Goal: Information Seeking & Learning: Check status

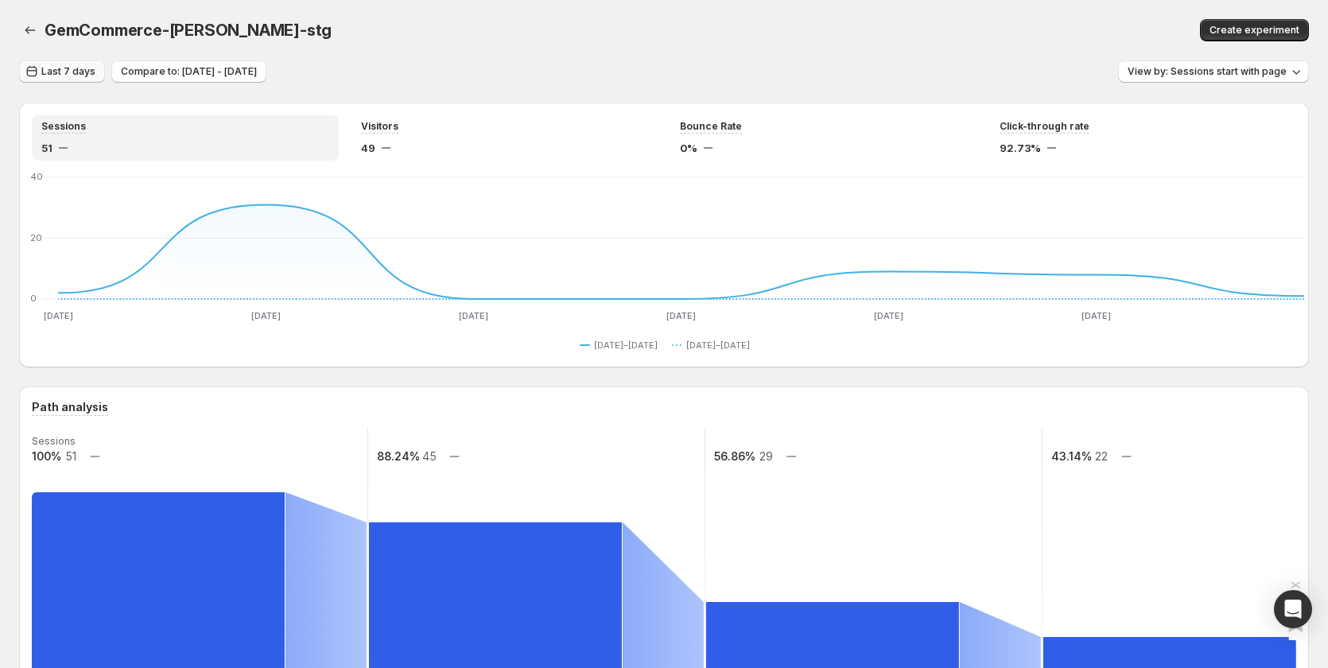
click at [76, 72] on span "Last 7 days" at bounding box center [68, 71] width 54 height 13
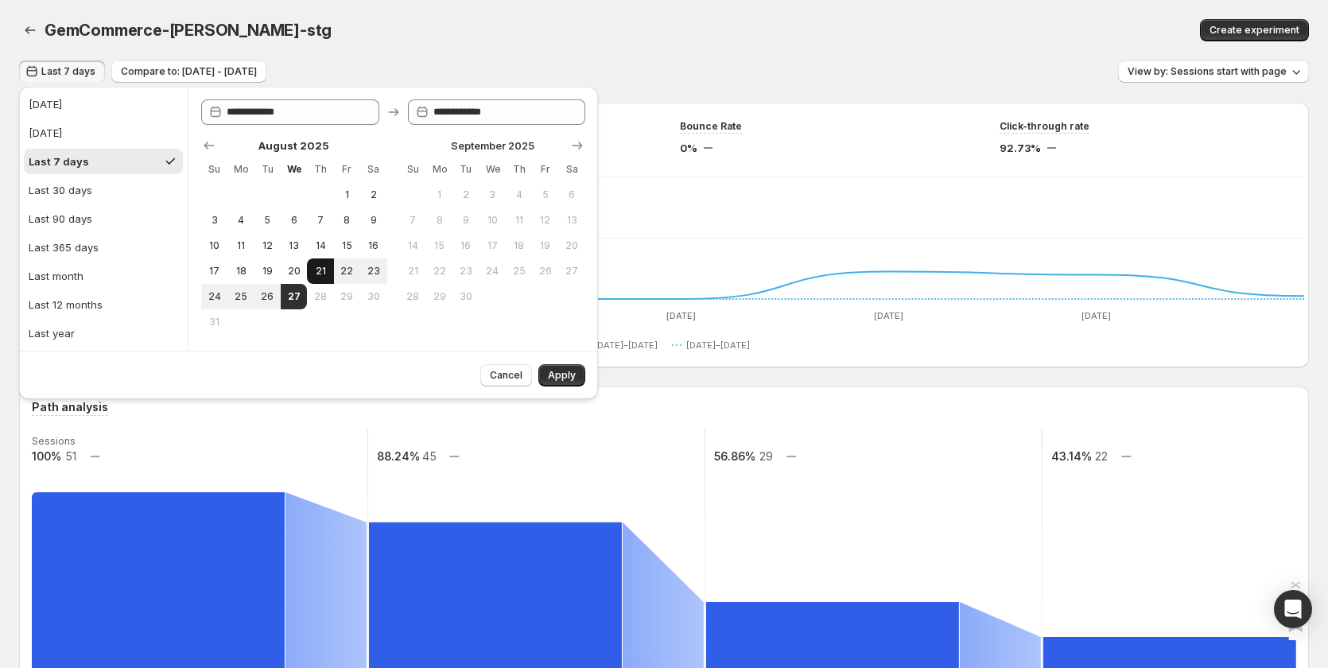
click at [326, 270] on span "21" at bounding box center [320, 271] width 14 height 13
click at [305, 294] on button "27" at bounding box center [294, 296] width 26 height 25
type input "**********"
click at [575, 374] on span "Apply" at bounding box center [562, 375] width 28 height 13
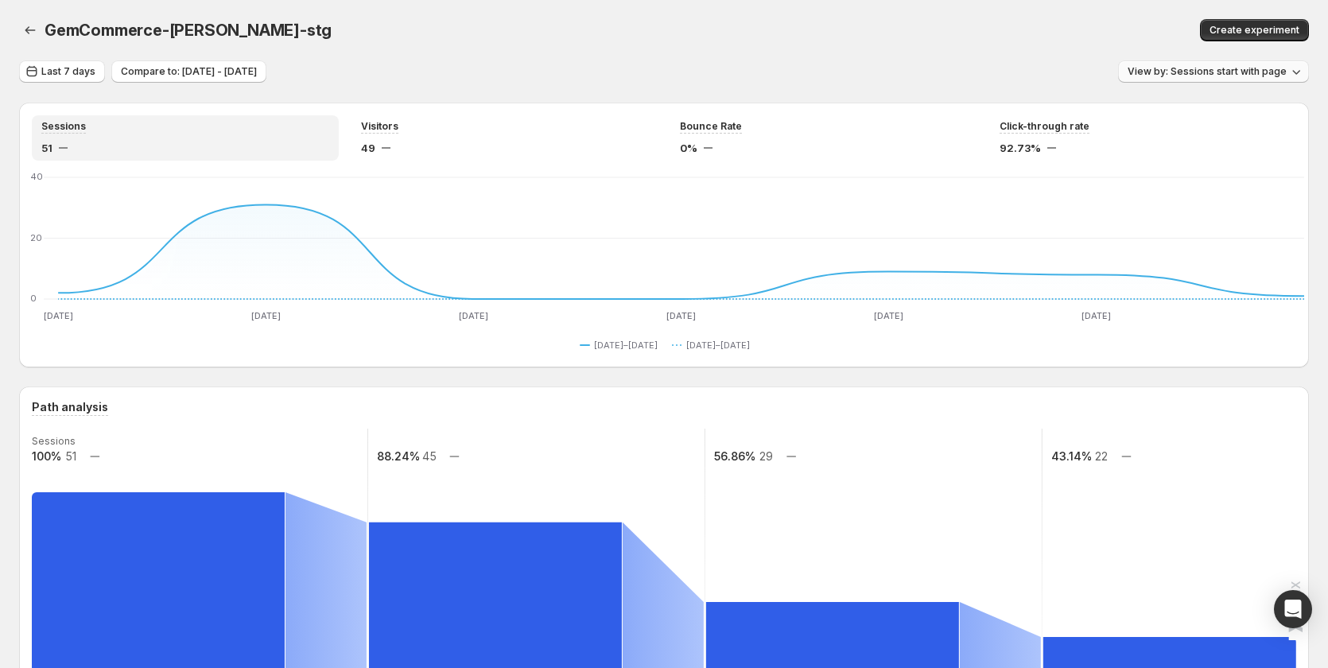
click at [1202, 69] on span "View by: Sessions start with page" at bounding box center [1207, 71] width 159 height 13
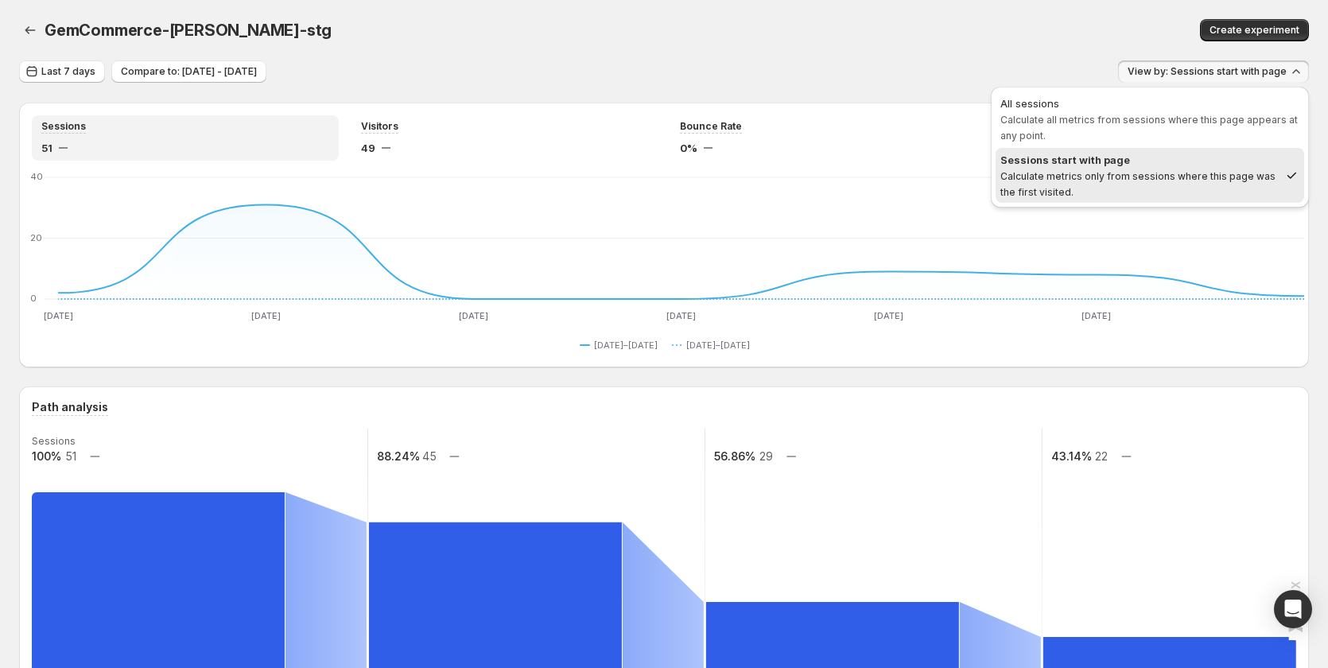
click at [784, 59] on div "GemCommerce-sandy-stg. This page is ready GemCommerce-sandy-stg Create experime…" at bounding box center [664, 30] width 1290 height 60
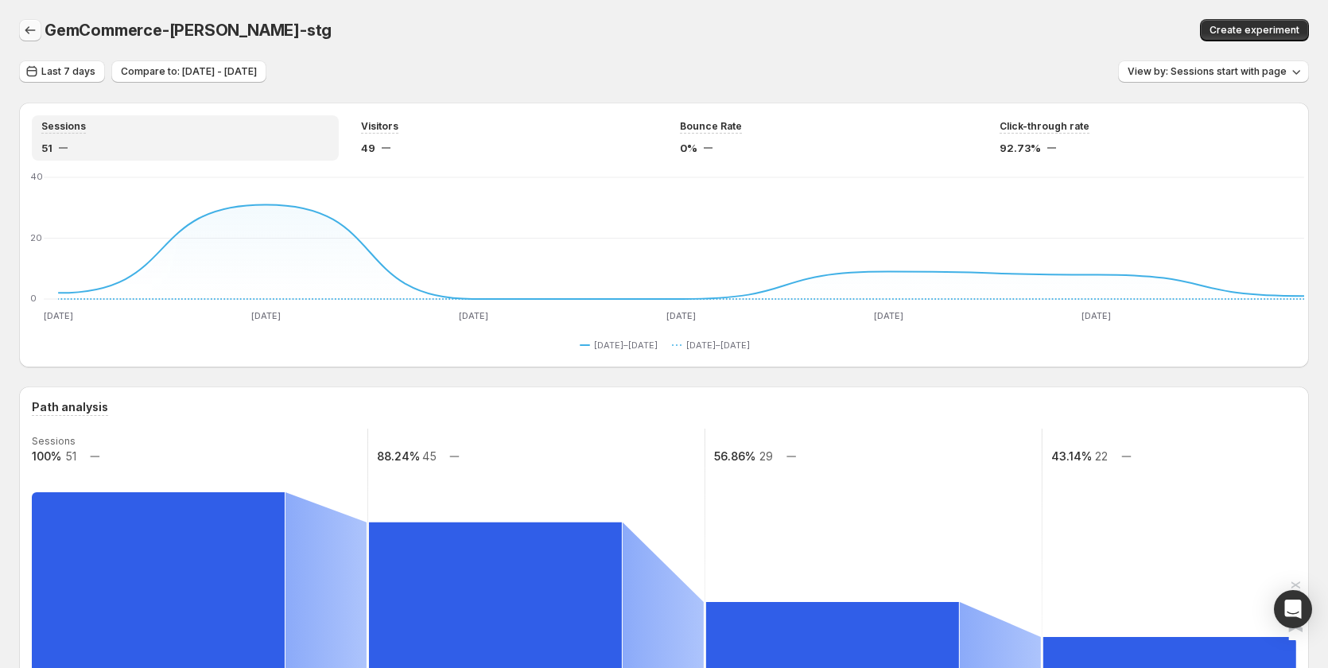
click at [31, 29] on icon "button" at bounding box center [30, 30] width 16 height 16
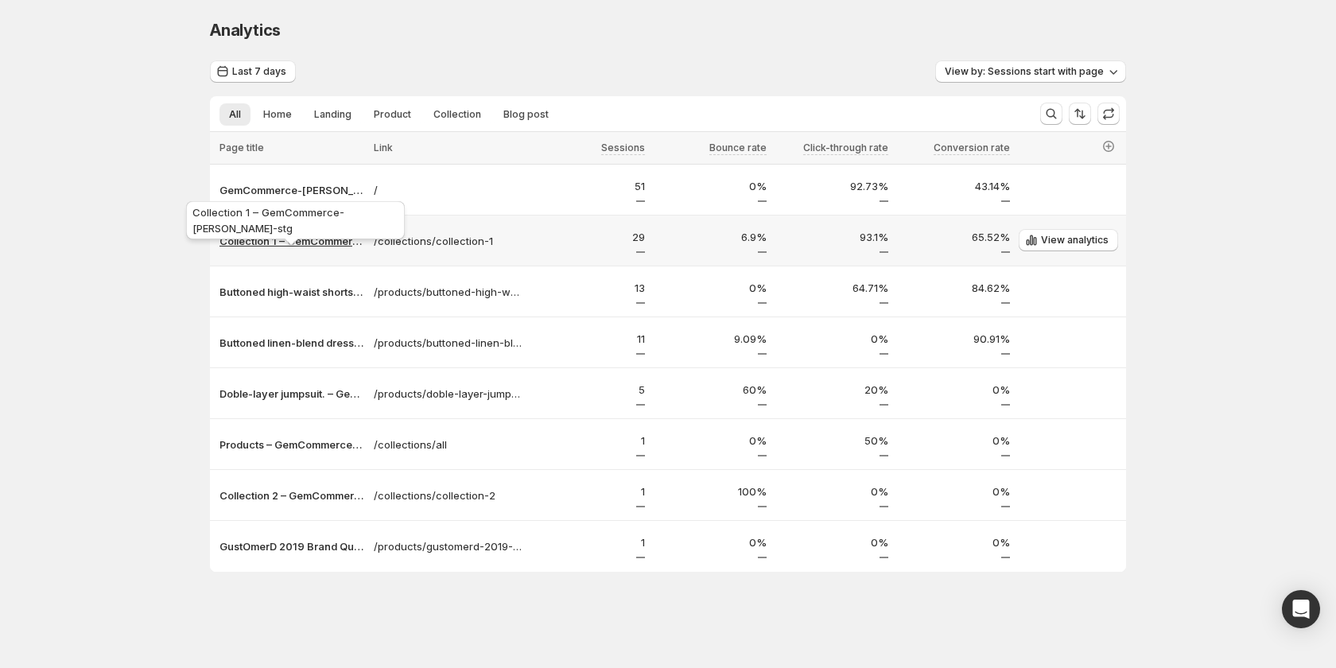
click at [290, 243] on p "Collection 1 – GemCommerce-[PERSON_NAME]-stg" at bounding box center [292, 241] width 145 height 16
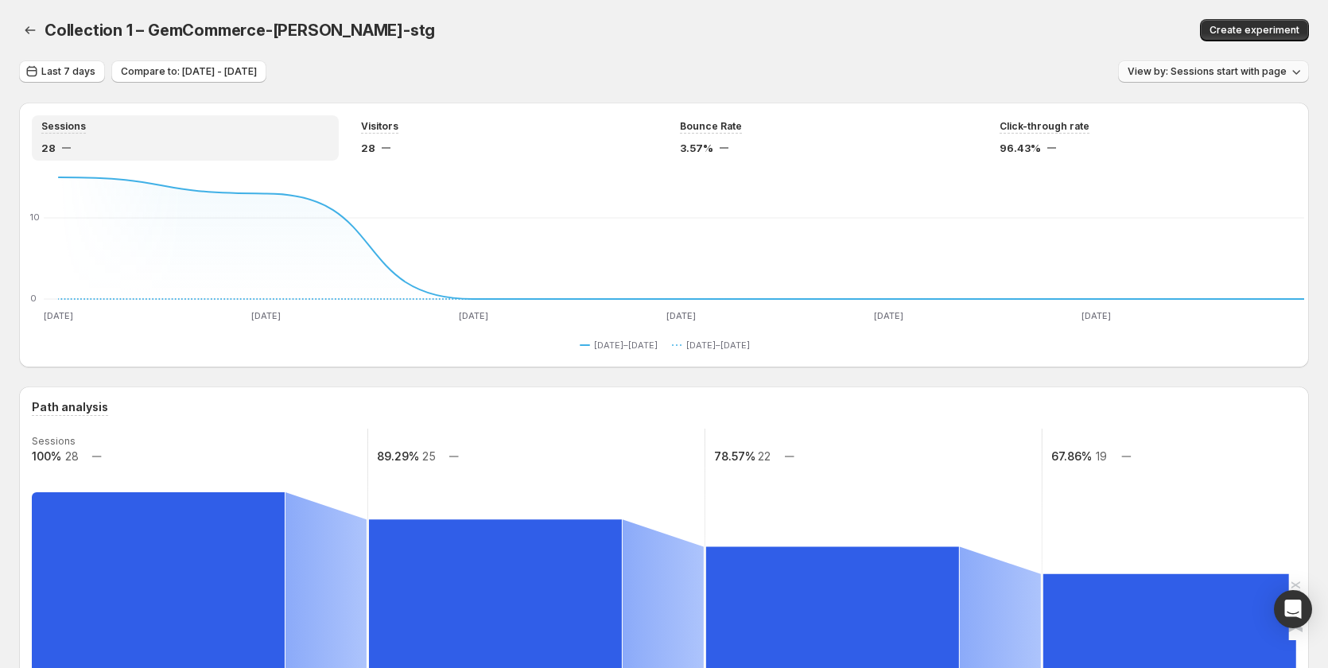
click at [1267, 70] on span "View by: Sessions start with page" at bounding box center [1207, 71] width 159 height 13
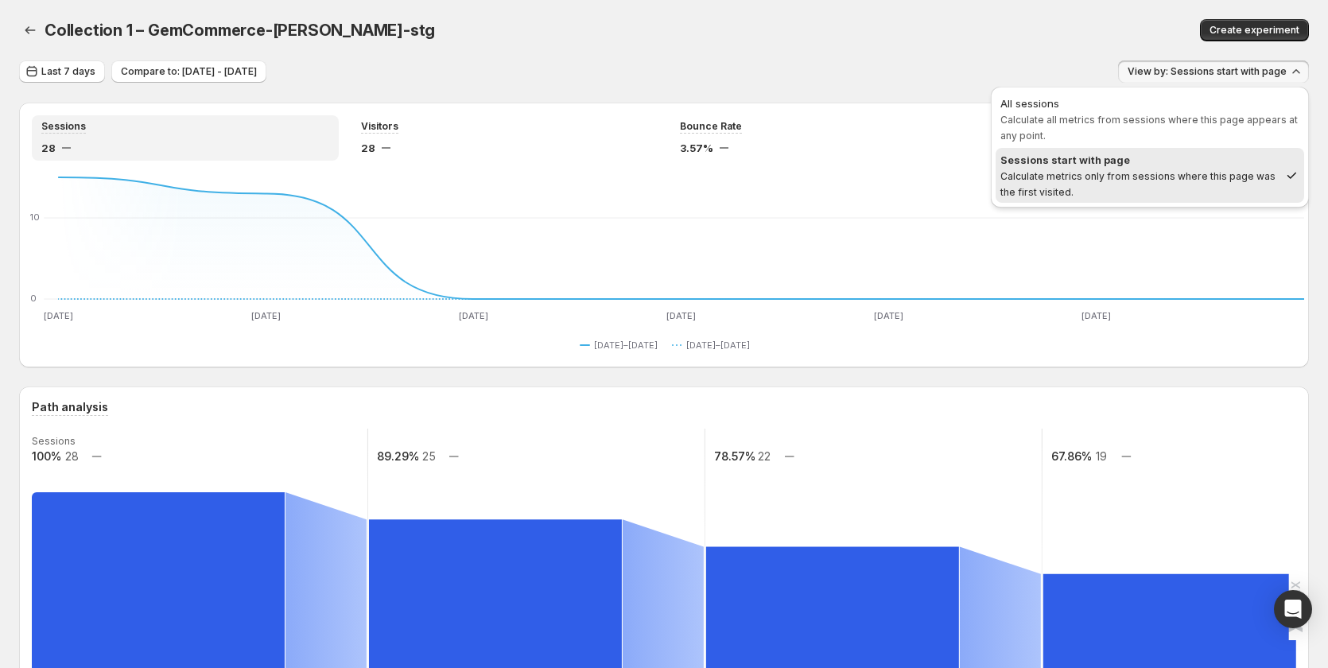
click at [562, 63] on div "Last 7 days Compare to: Aug 14, 2025 - Aug 20, 2025 View by: Sessions start wit…" at bounding box center [664, 71] width 1290 height 23
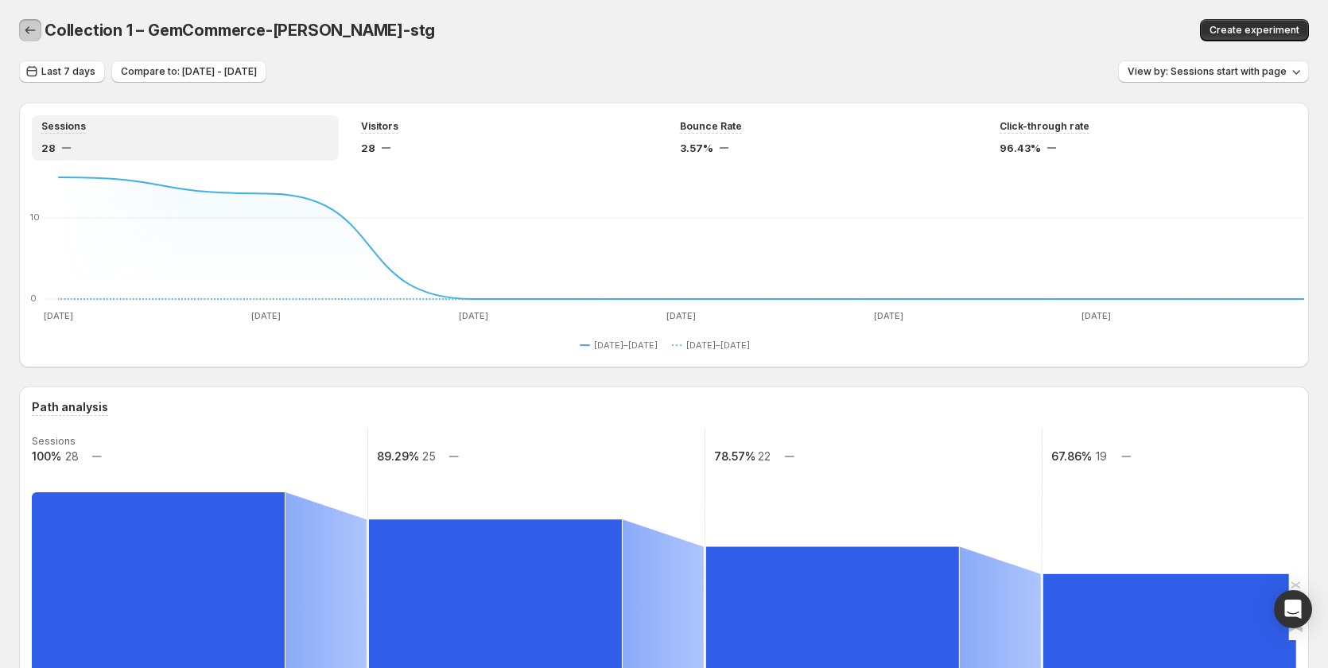
click at [33, 37] on icon "button" at bounding box center [30, 30] width 16 height 16
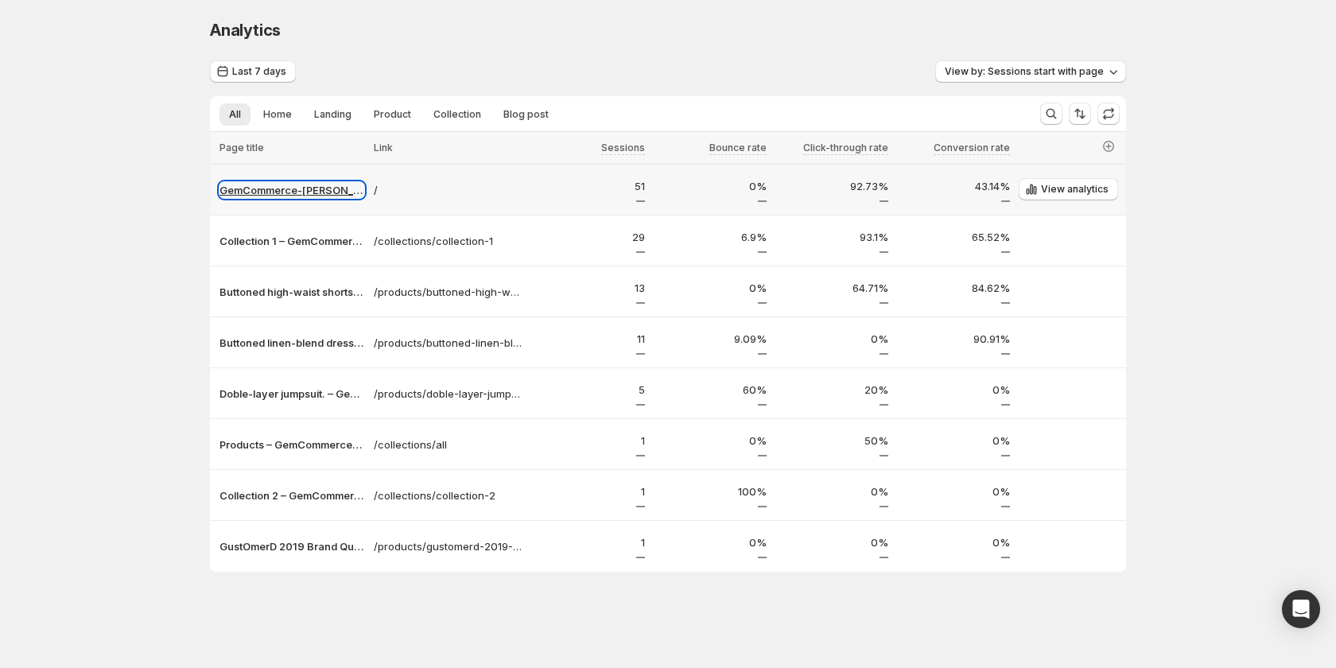
click at [281, 191] on p "GemCommerce-[PERSON_NAME]-stg" at bounding box center [292, 190] width 145 height 16
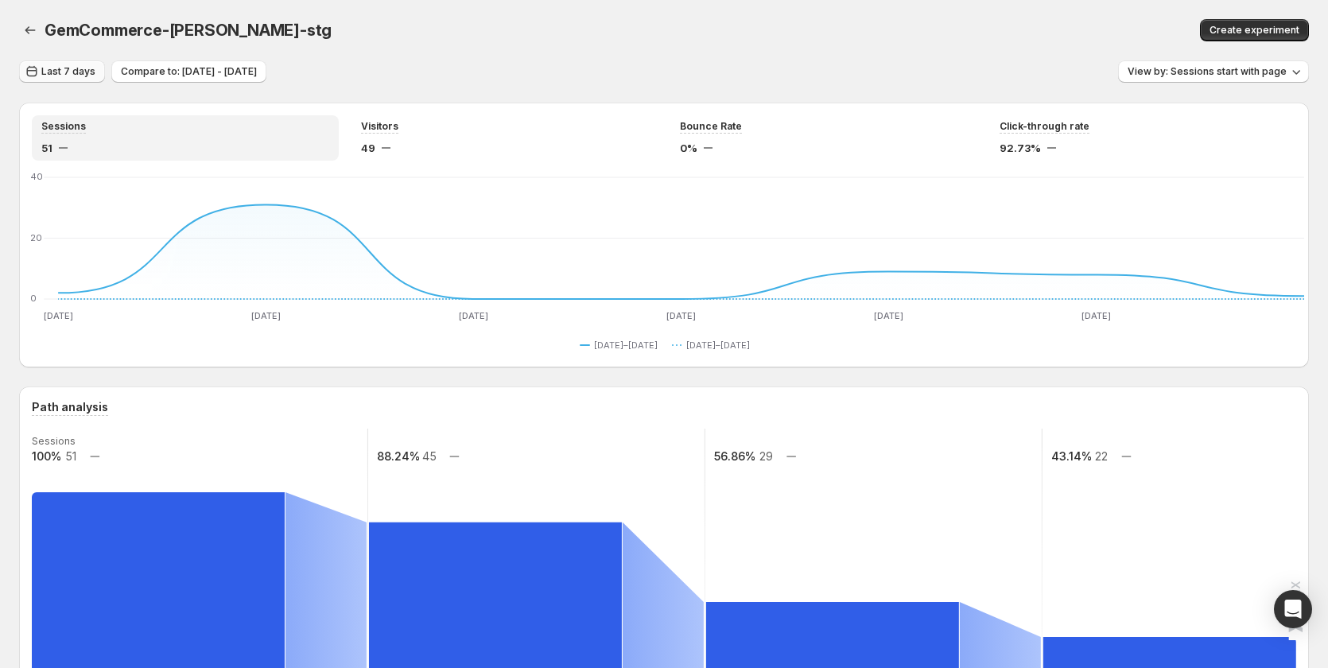
click at [74, 71] on span "Last 7 days" at bounding box center [68, 71] width 54 height 13
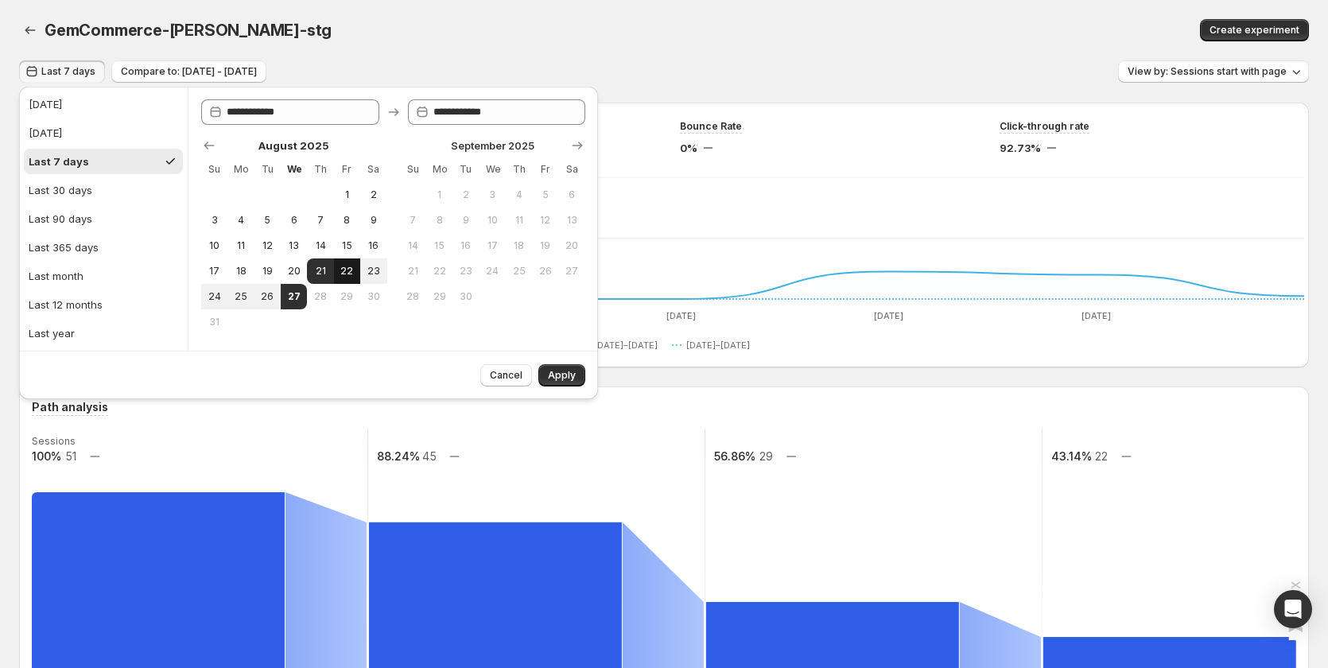
click at [340, 268] on span "22" at bounding box center [347, 271] width 14 height 13
type input "**********"
click at [294, 299] on span "27" at bounding box center [294, 296] width 14 height 13
type input "**********"
click at [550, 375] on span "Apply" at bounding box center [562, 375] width 28 height 13
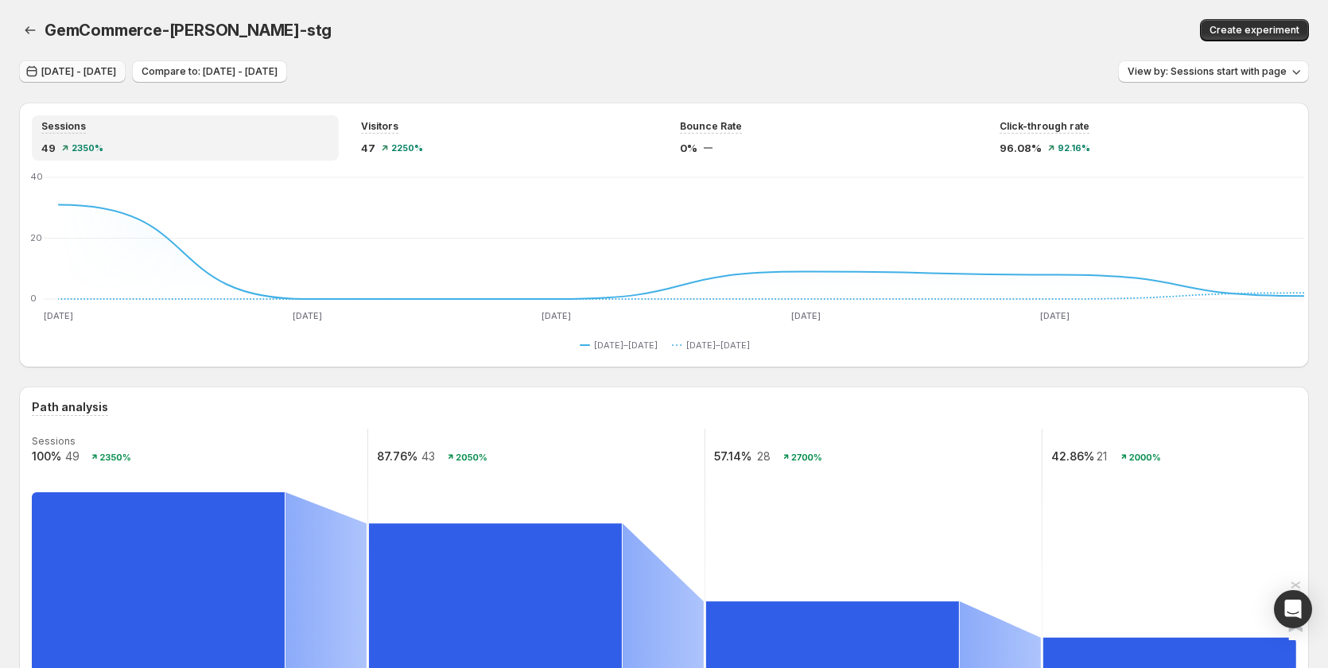
click at [89, 68] on span "Aug 22, 2025 - Aug 27, 2025" at bounding box center [78, 71] width 75 height 13
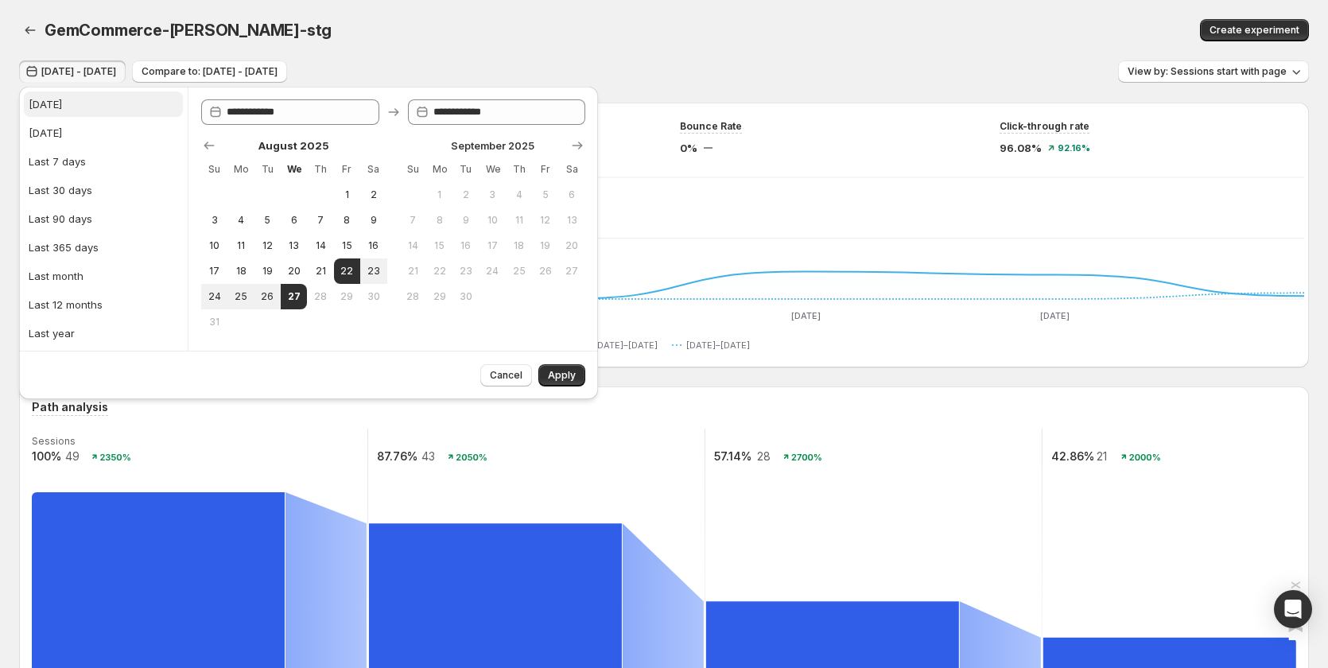
click at [91, 116] on button "Today" at bounding box center [103, 103] width 159 height 25
type input "**********"
click at [568, 373] on span "Apply" at bounding box center [562, 375] width 28 height 13
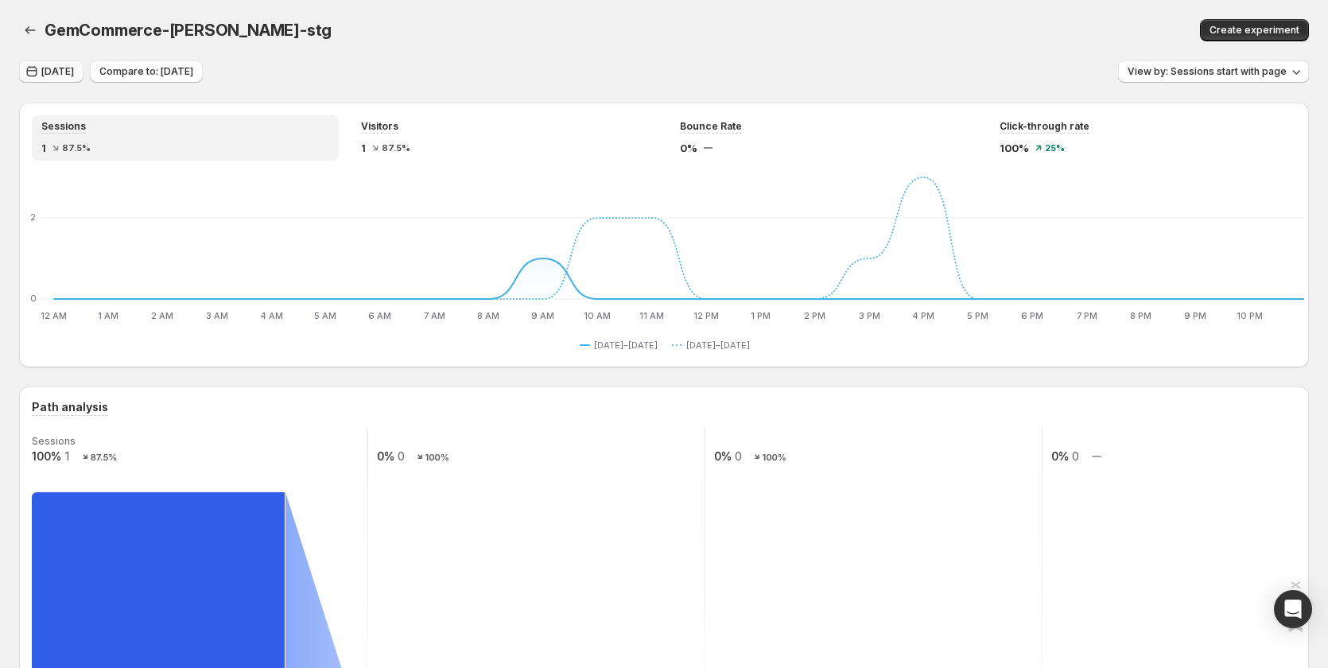
click at [46, 80] on button "Today" at bounding box center [51, 71] width 64 height 22
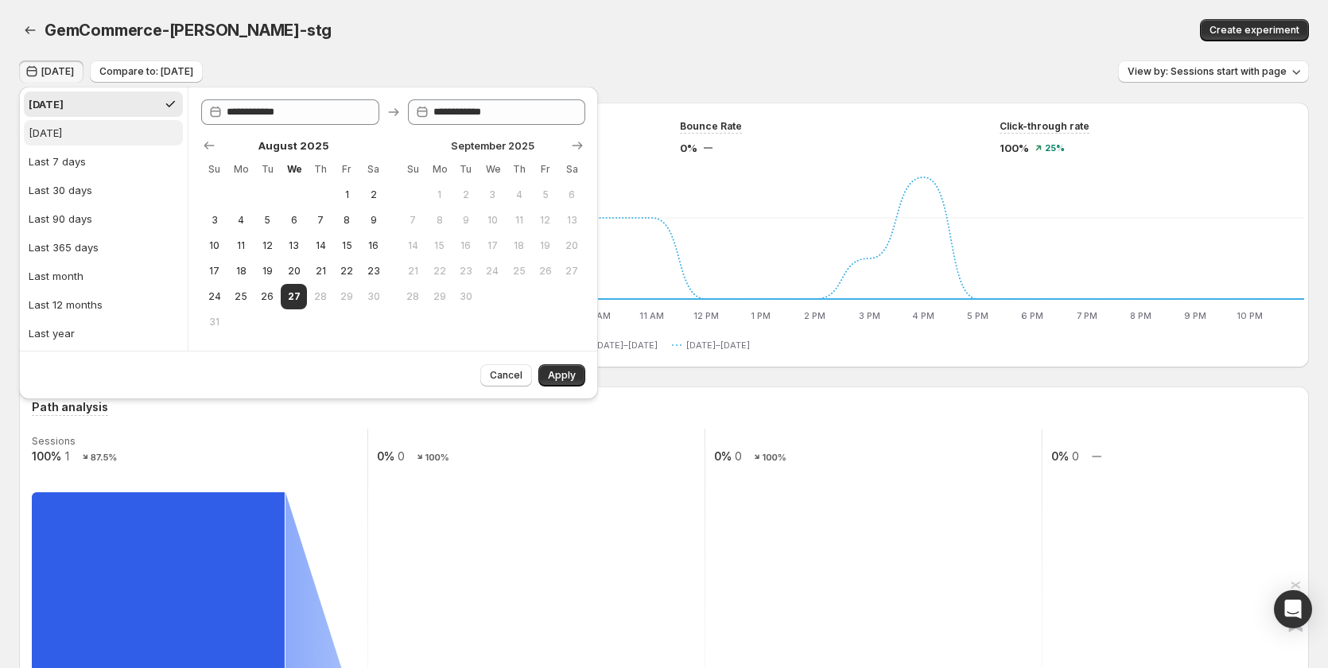
click at [62, 134] on div "Yesterday" at bounding box center [45, 133] width 33 height 16
type input "**********"
click at [558, 372] on span "Apply" at bounding box center [562, 375] width 28 height 13
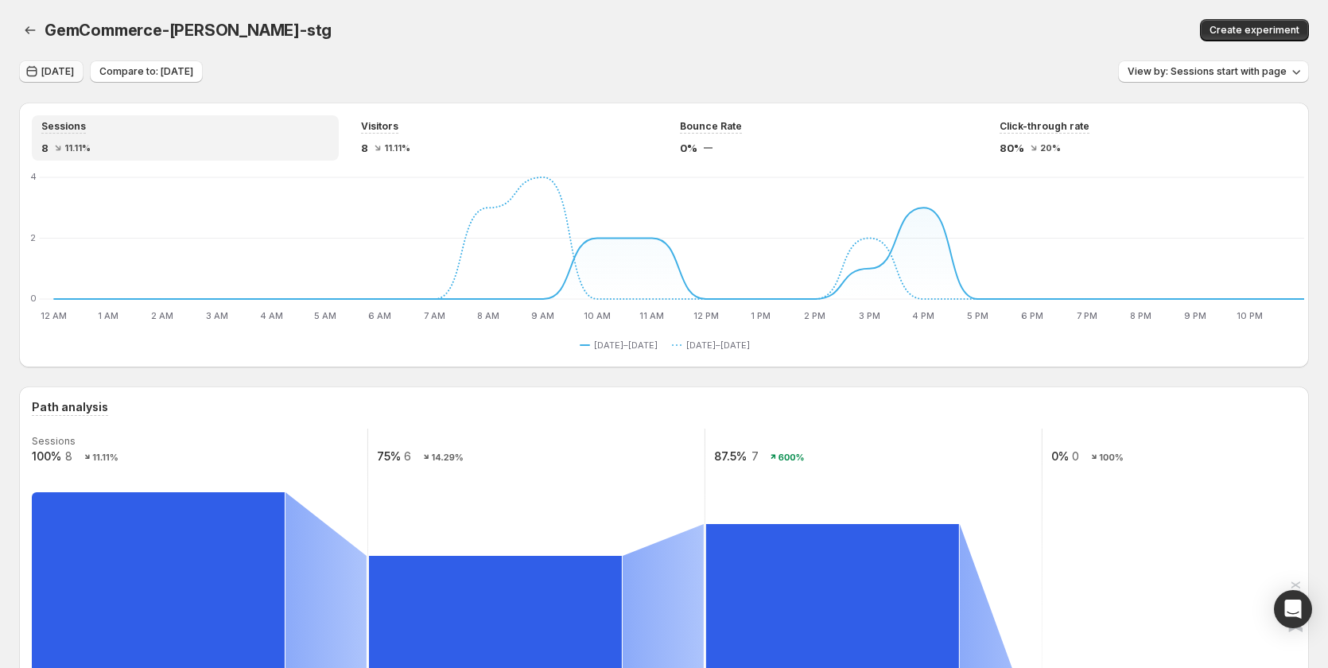
click at [56, 66] on span "Yesterday" at bounding box center [57, 71] width 33 height 13
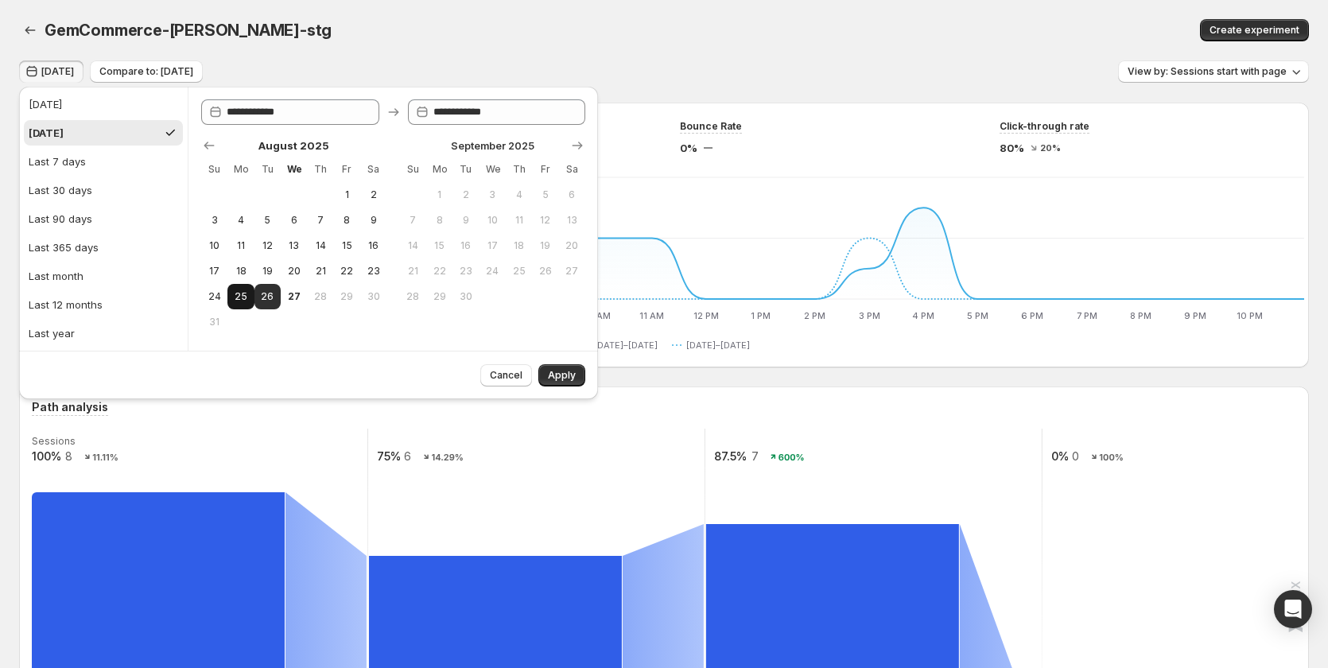
click at [238, 298] on span "25" at bounding box center [241, 296] width 14 height 13
type input "**********"
click at [570, 376] on span "Apply" at bounding box center [562, 375] width 28 height 13
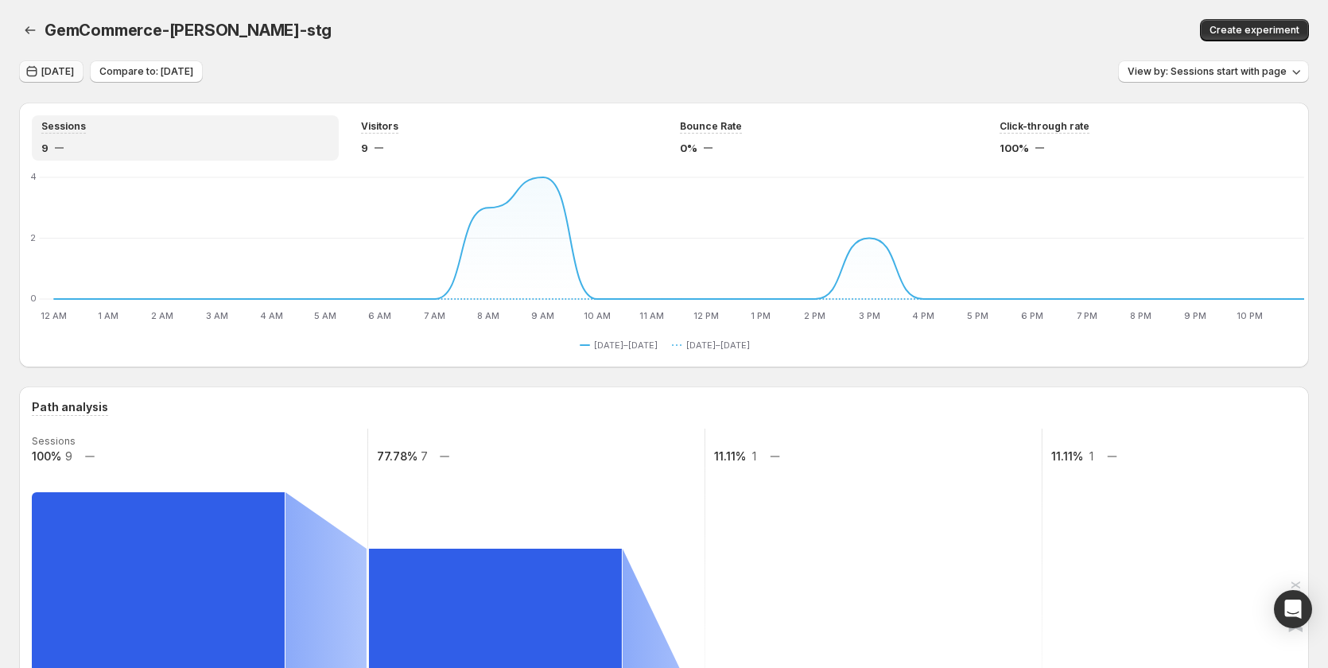
click at [84, 63] on button "Aug 25, 2025" at bounding box center [51, 71] width 64 height 22
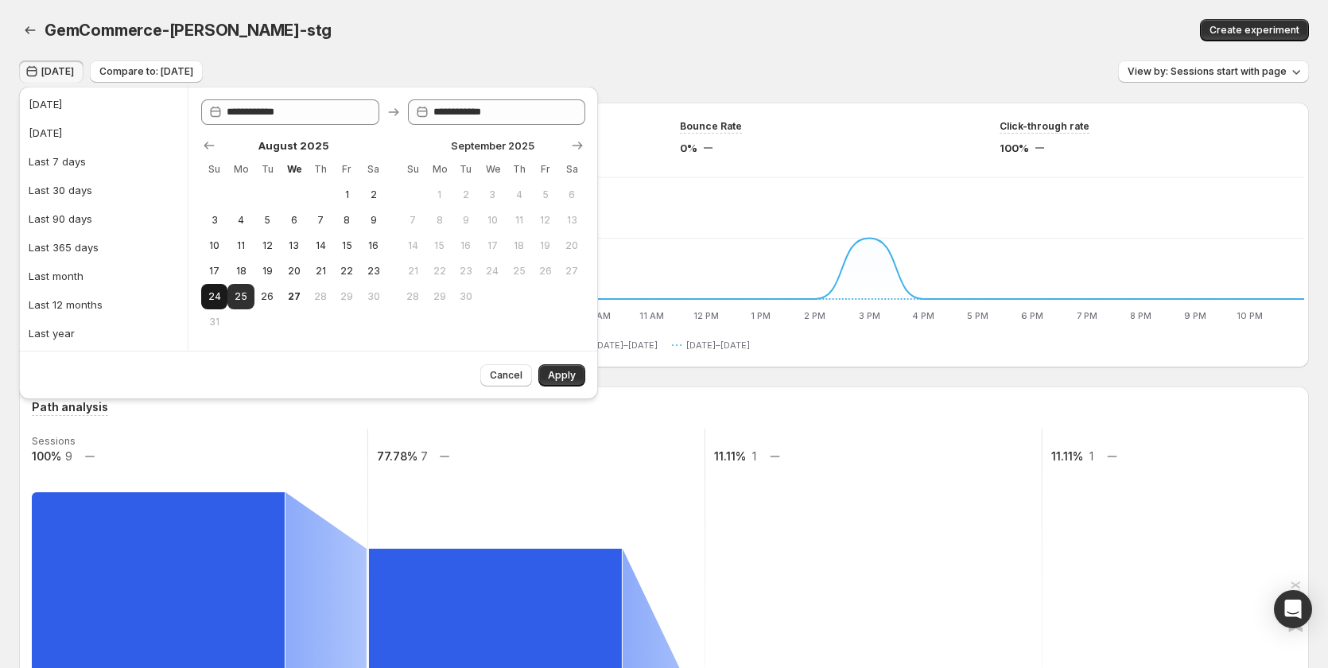
click at [212, 294] on span "24" at bounding box center [215, 296] width 14 height 13
type input "**********"
click at [558, 370] on span "Apply" at bounding box center [562, 375] width 28 height 13
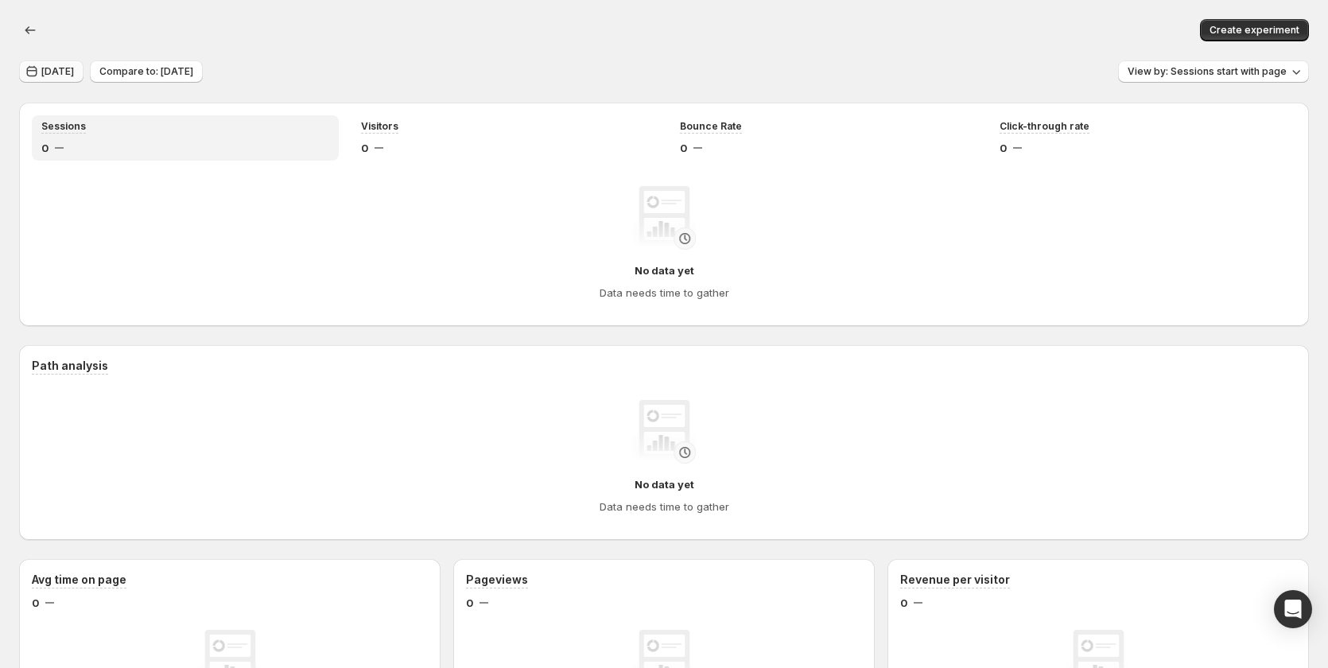
click at [74, 72] on span "Aug 24, 2025" at bounding box center [57, 71] width 33 height 13
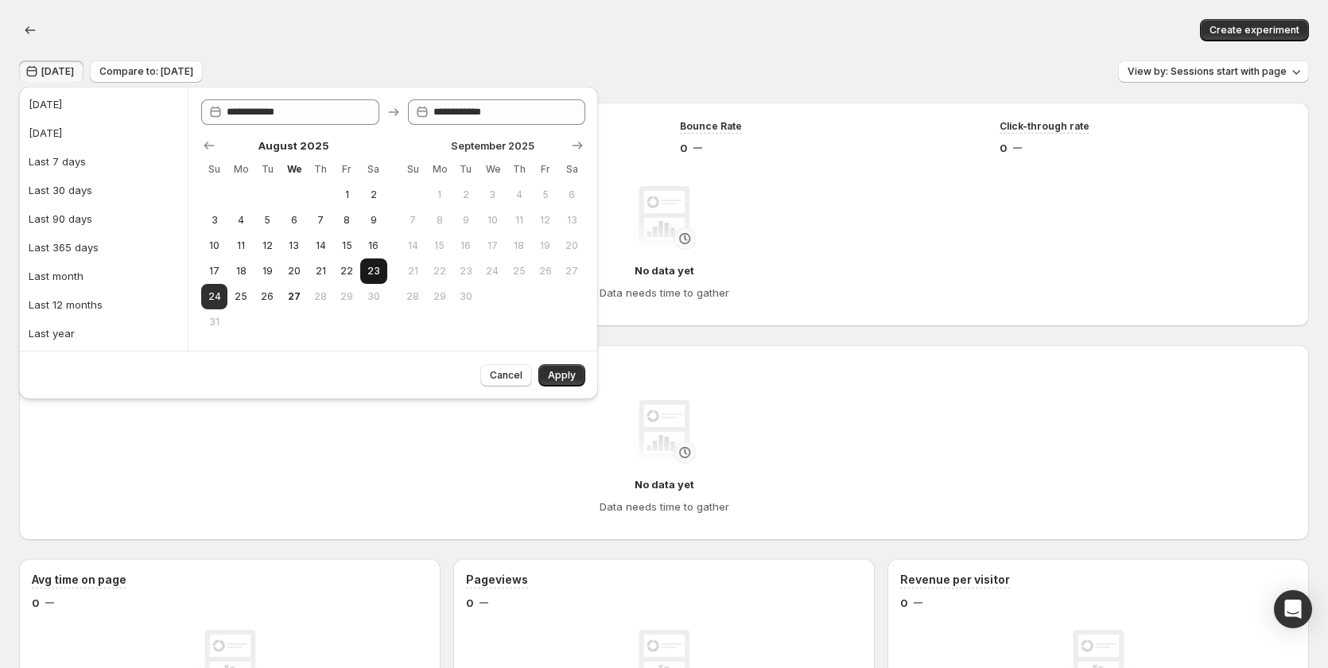
click at [364, 272] on button "23" at bounding box center [373, 271] width 26 height 25
type input "**********"
click at [348, 274] on span "22" at bounding box center [347, 271] width 14 height 13
type input "**********"
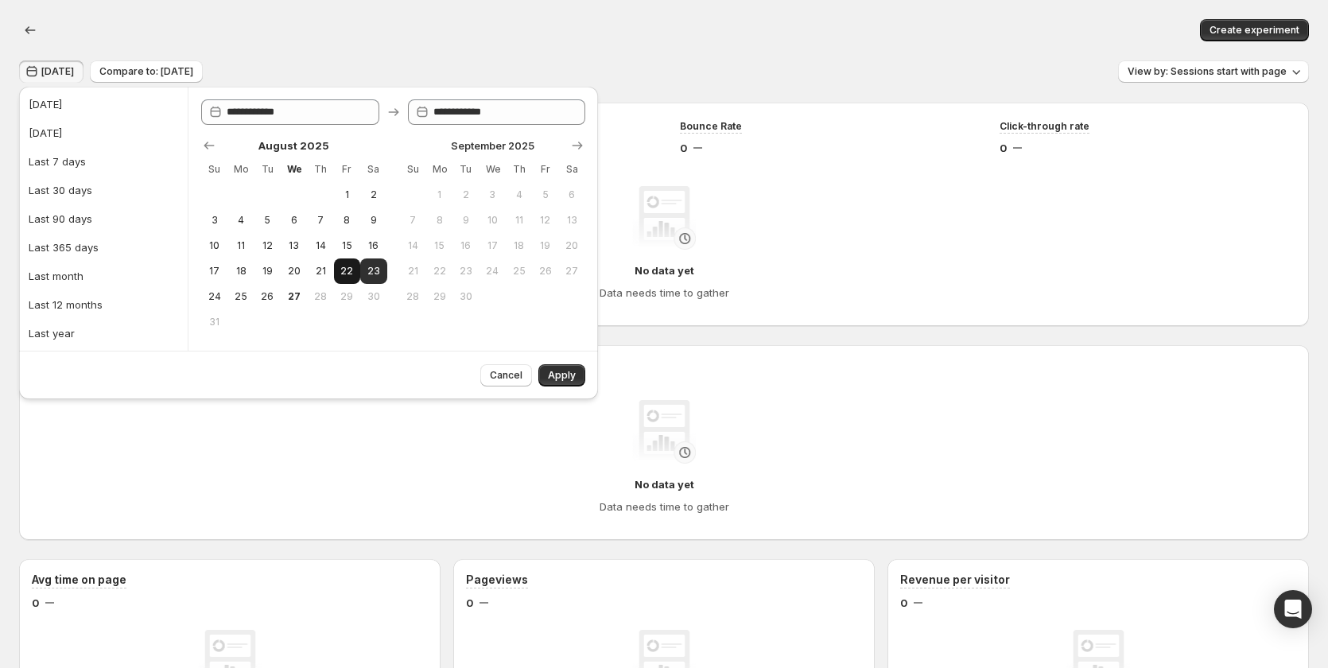
type input "**********"
click at [556, 370] on span "Apply" at bounding box center [562, 375] width 28 height 13
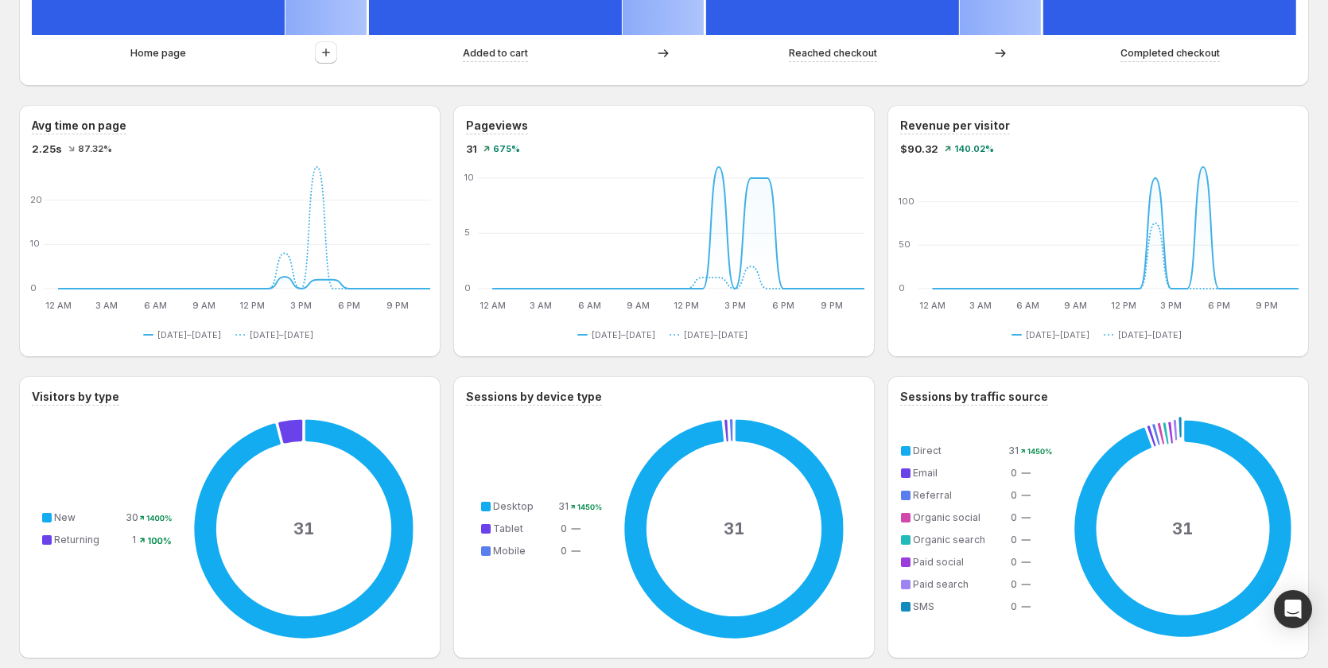
scroll to position [716, 0]
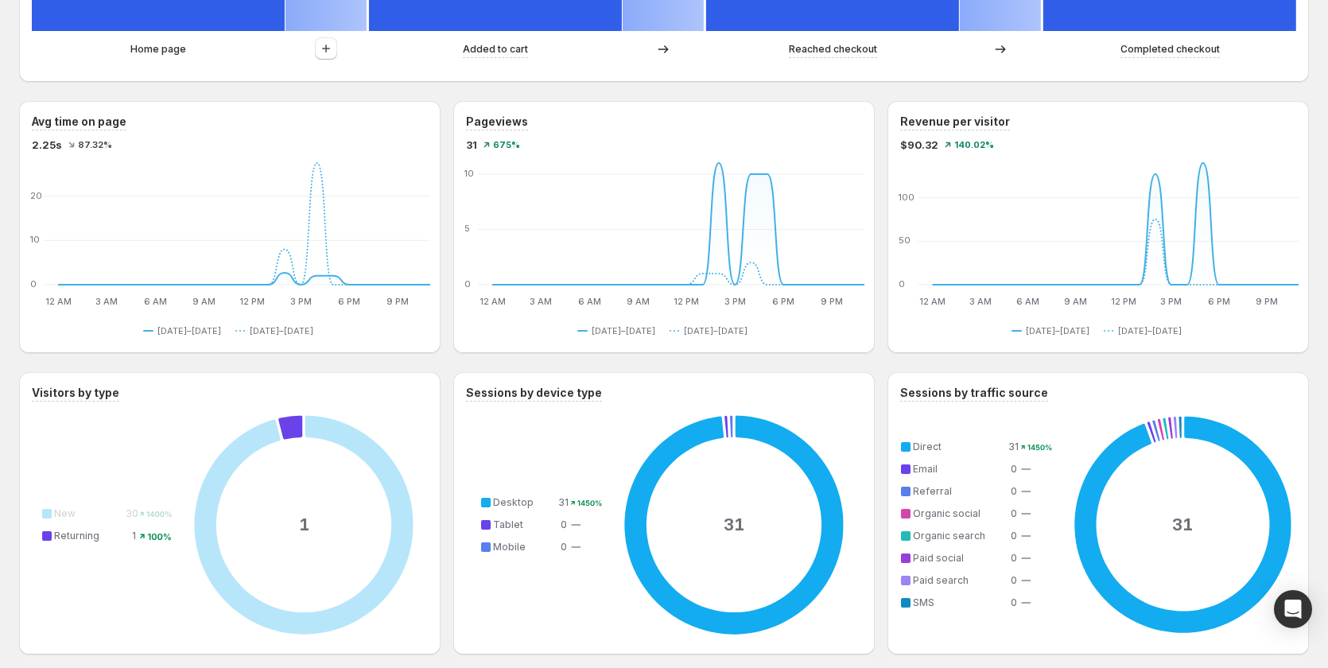
click at [82, 539] on span "Returning" at bounding box center [76, 536] width 45 height 12
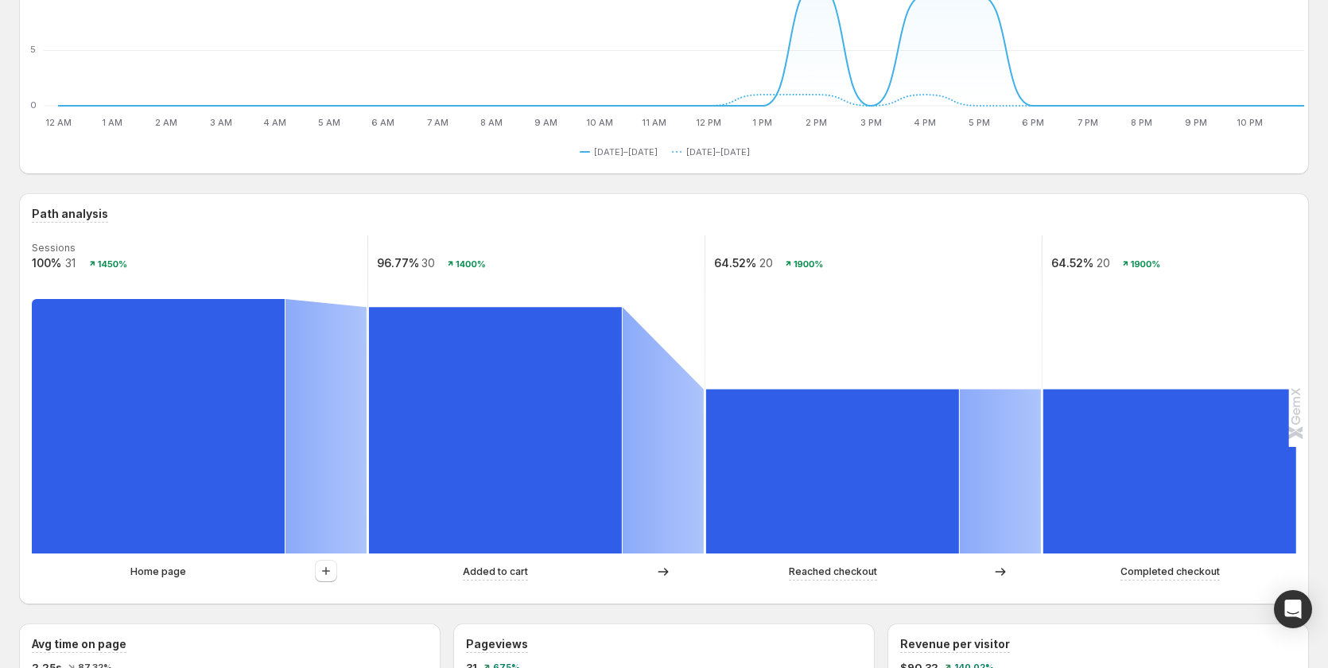
scroll to position [0, 0]
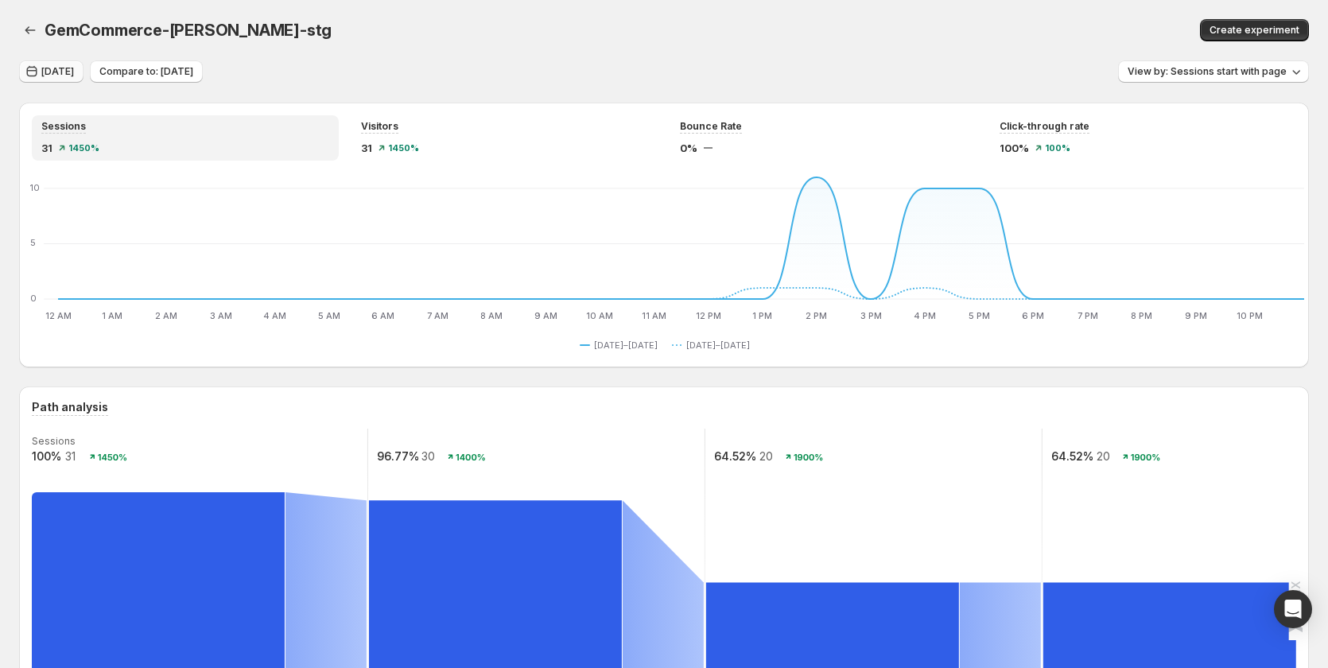
click at [68, 67] on span "Aug 22, 2025" at bounding box center [57, 71] width 33 height 13
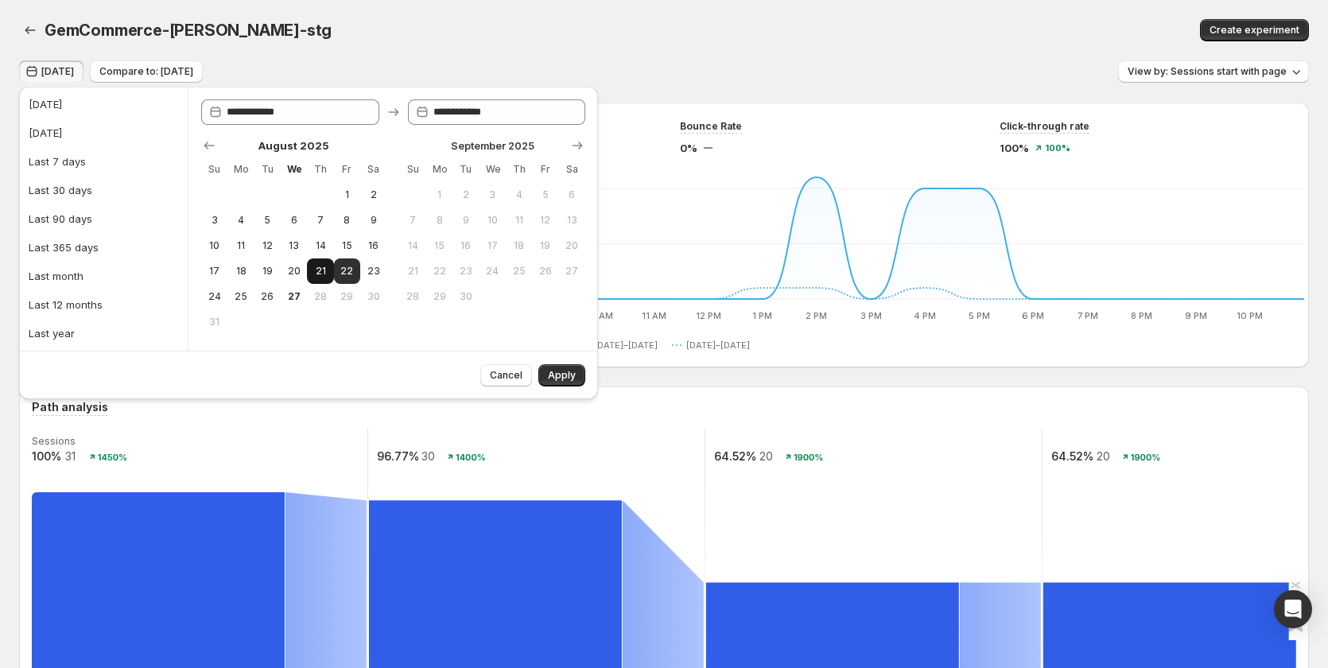
click at [325, 274] on span "21" at bounding box center [320, 271] width 14 height 13
type input "**********"
click at [301, 296] on button "27" at bounding box center [294, 296] width 26 height 25
type input "**********"
click at [570, 377] on span "Apply" at bounding box center [562, 375] width 28 height 13
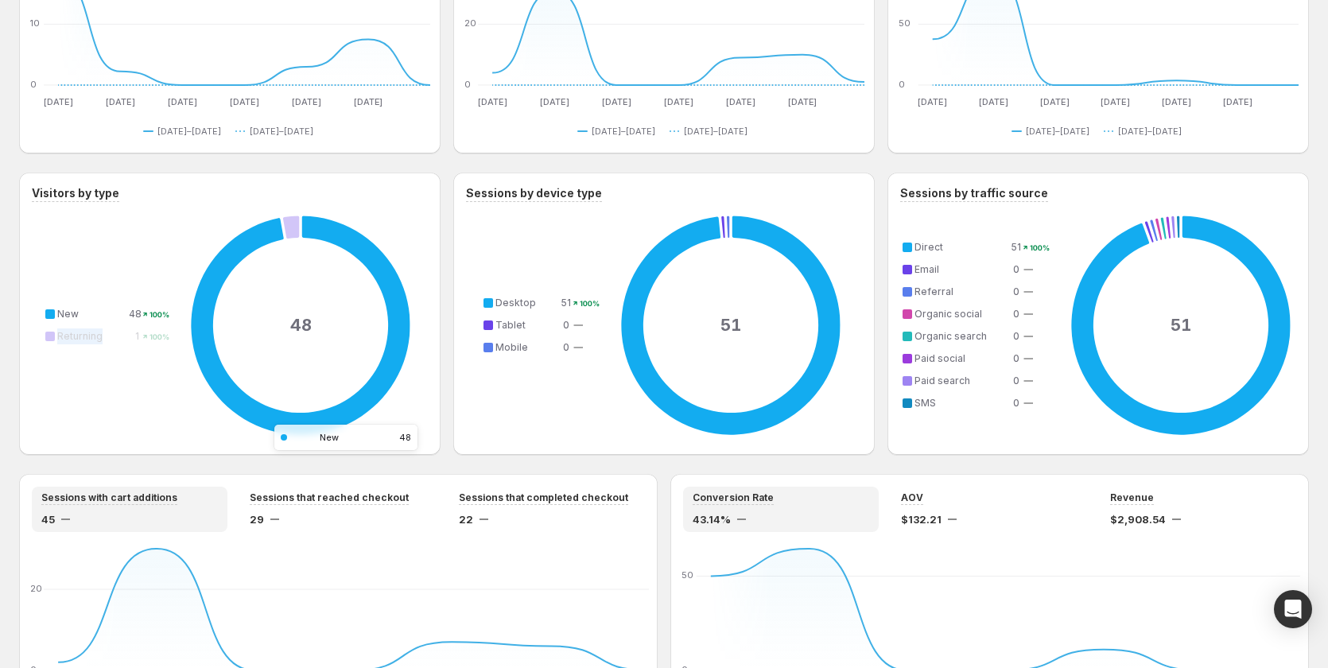
scroll to position [954, 0]
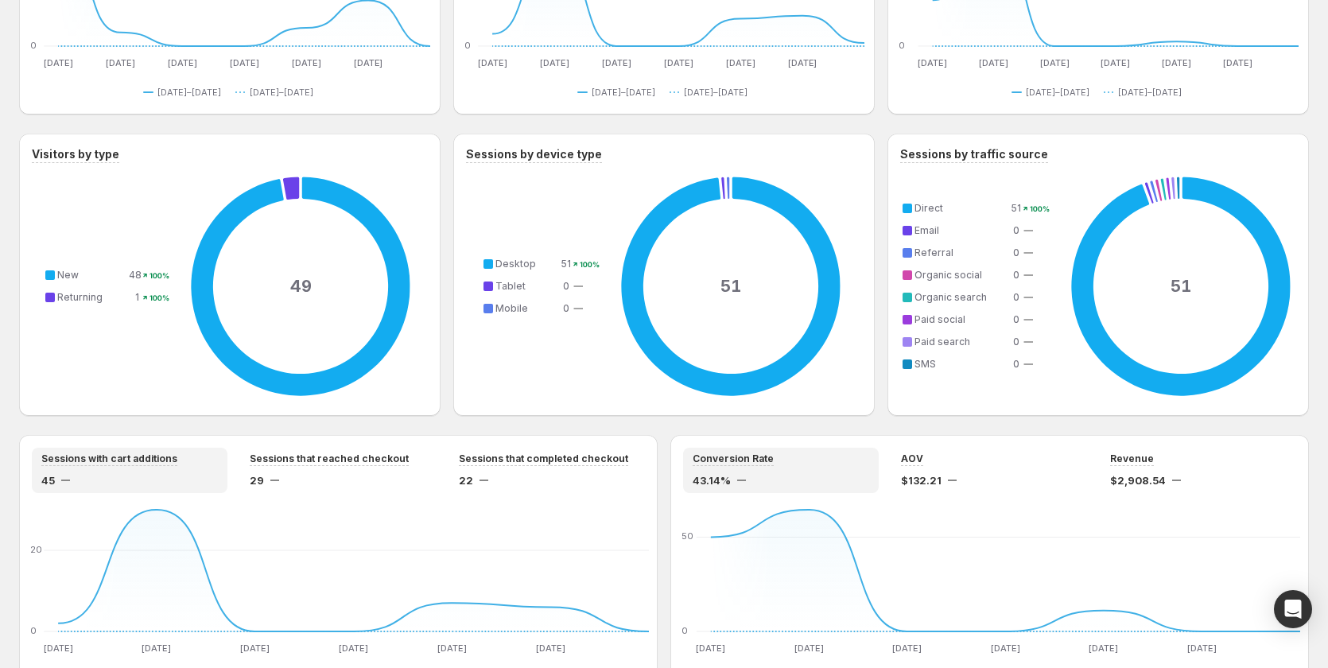
click at [148, 309] on table "New 48 100% Returning 1 100%" at bounding box center [108, 286] width 126 height 49
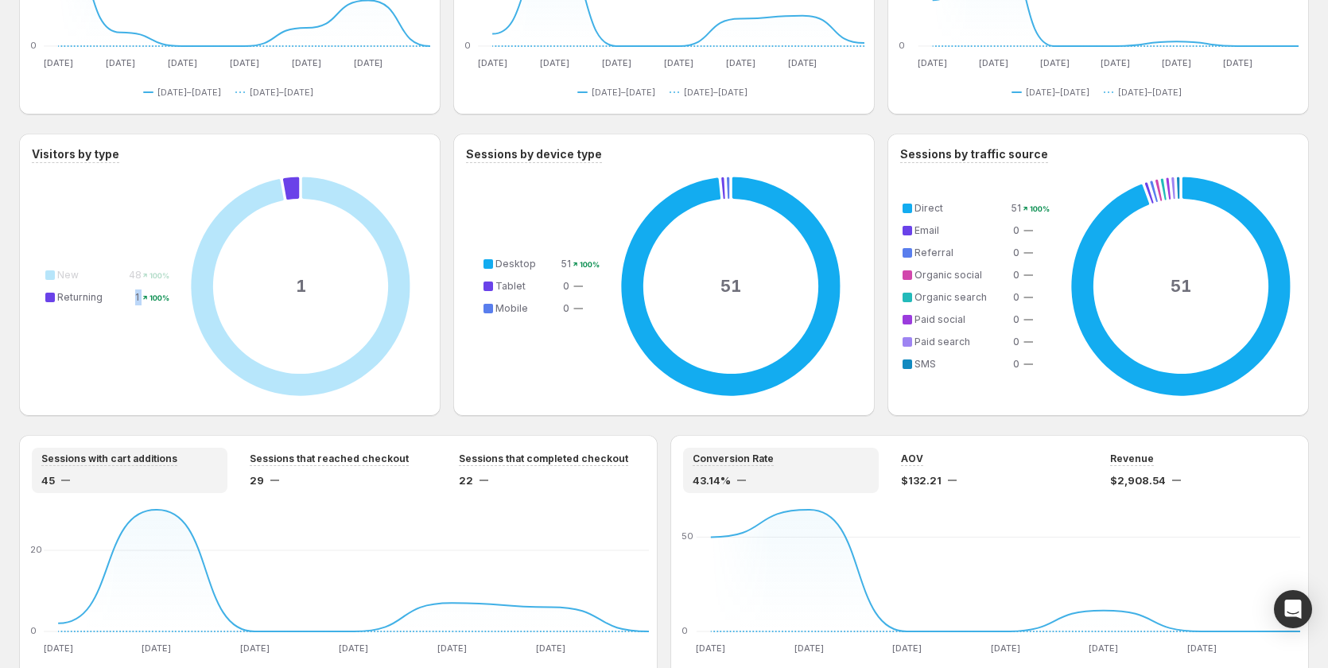
drag, startPoint x: 133, startPoint y: 298, endPoint x: 146, endPoint y: 298, distance: 13.5
click at [146, 298] on tr "Returning 1 100%" at bounding box center [108, 297] width 126 height 17
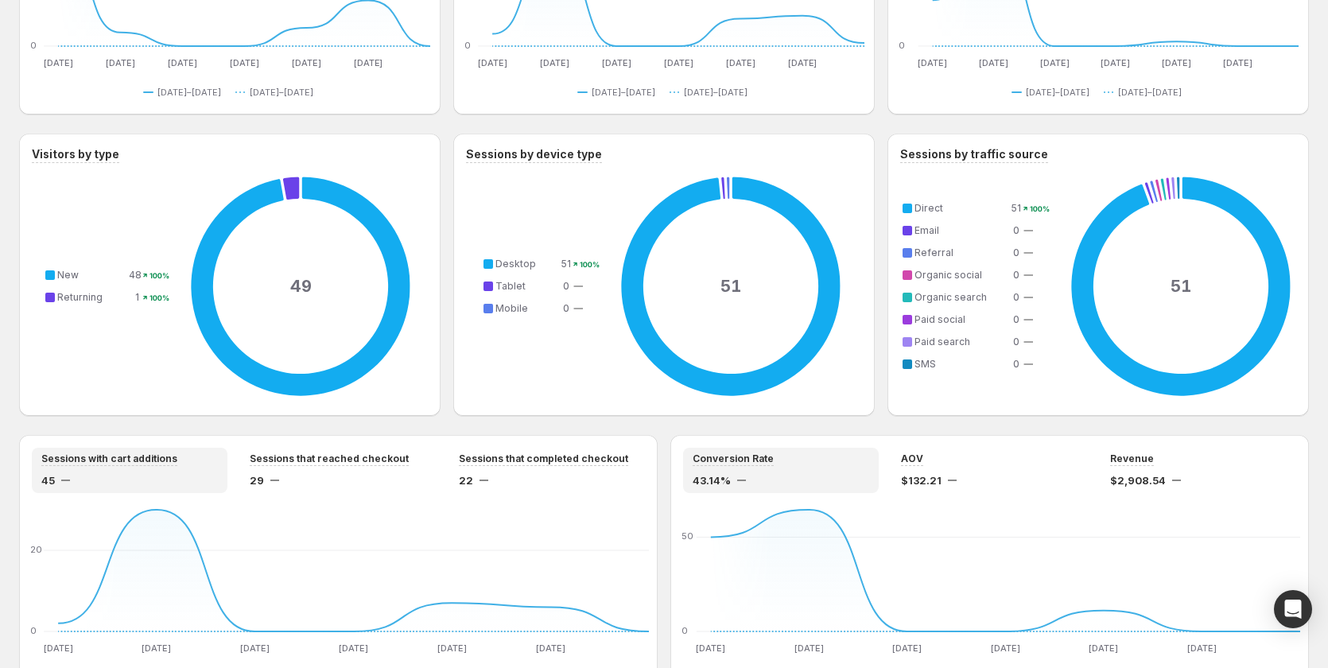
click at [154, 342] on div "49 New 48 100% Returning 1 100%" at bounding box center [231, 286] width 399 height 234
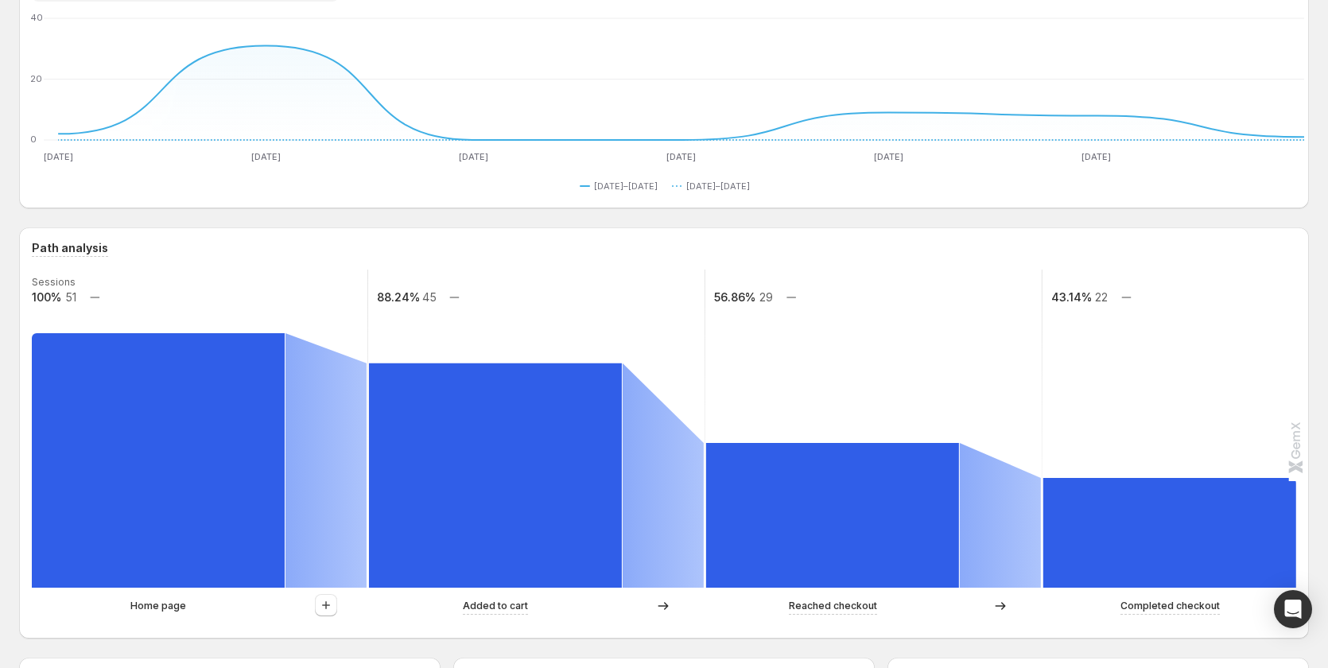
scroll to position [0, 0]
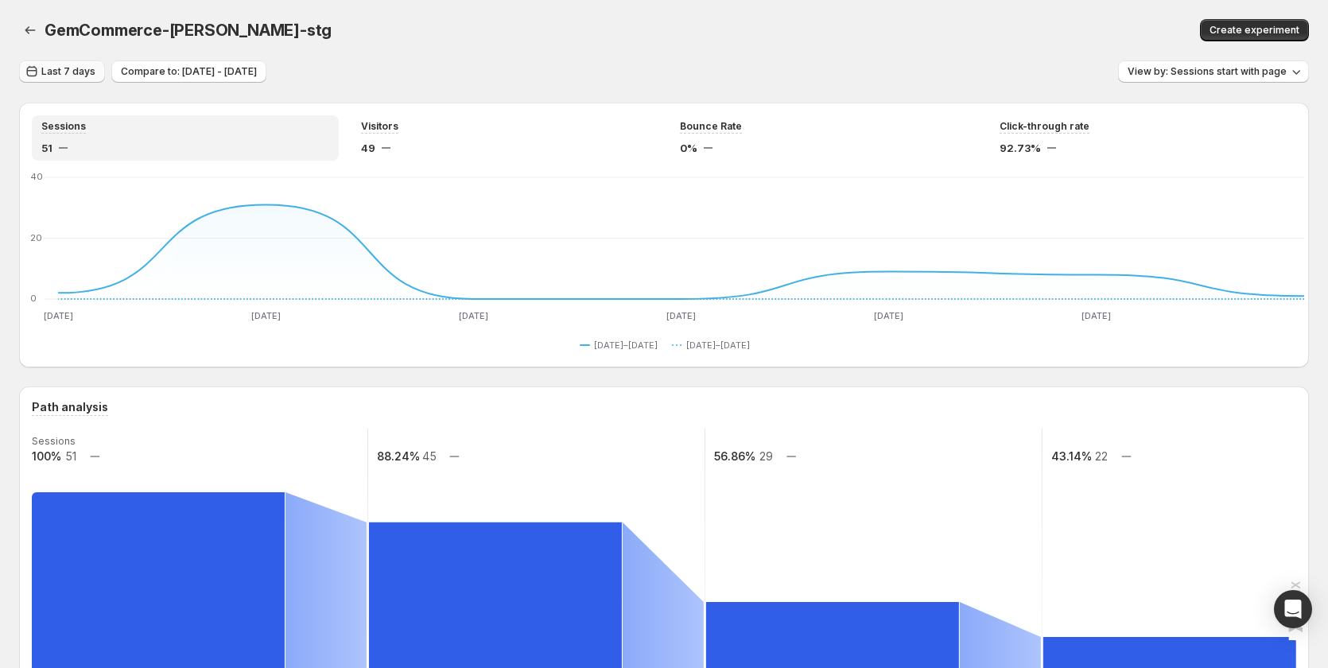
click at [56, 68] on span "Last 7 days" at bounding box center [68, 71] width 54 height 13
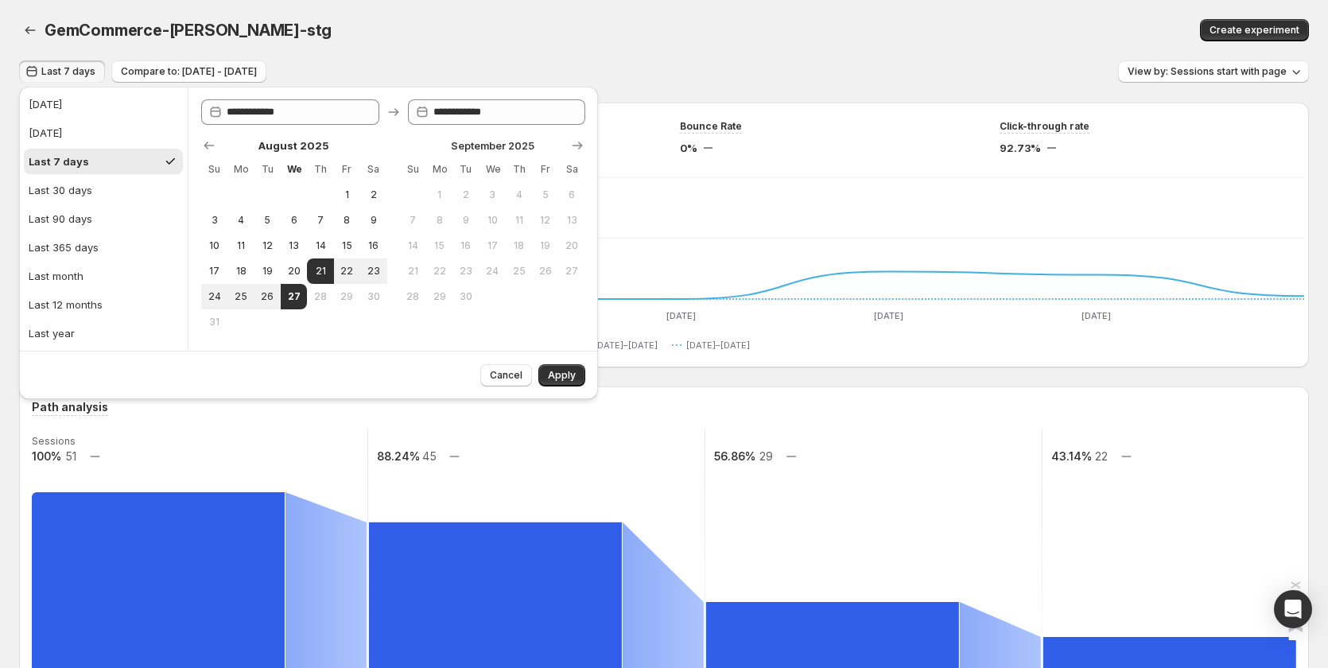
click at [671, 32] on div "GemCommerce-sandy-stg" at bounding box center [402, 30] width 715 height 22
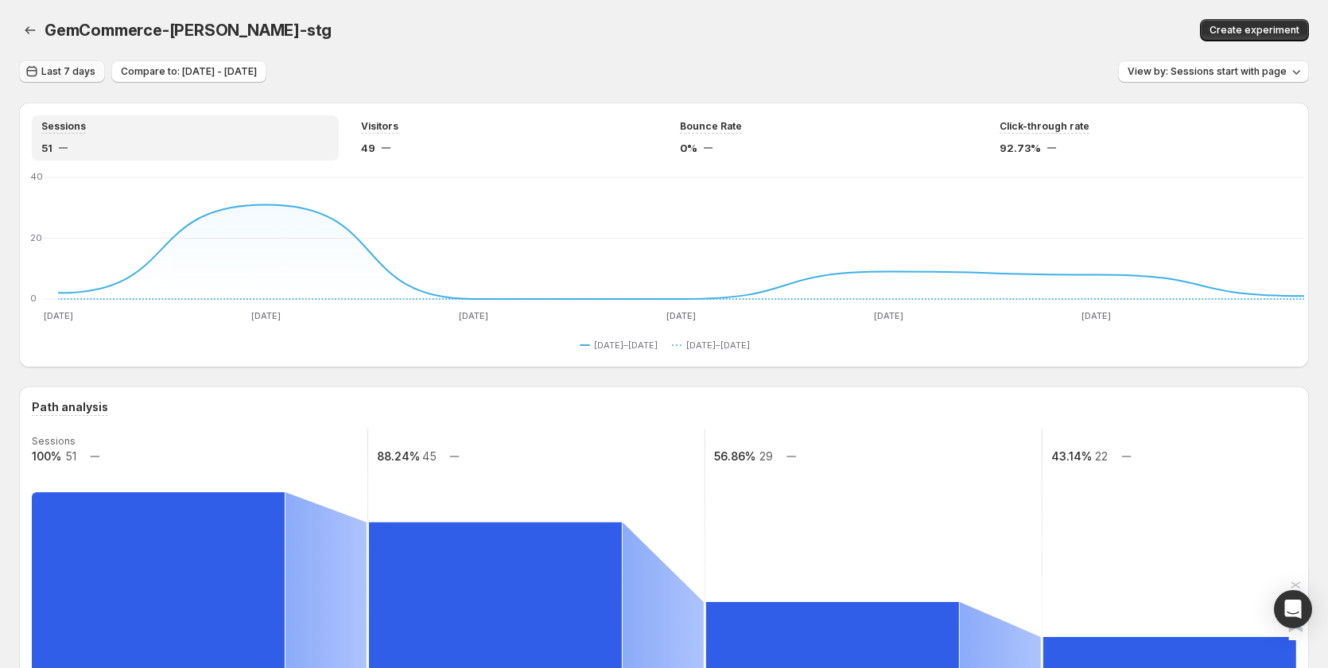
click at [84, 76] on span "Last 7 days" at bounding box center [68, 71] width 54 height 13
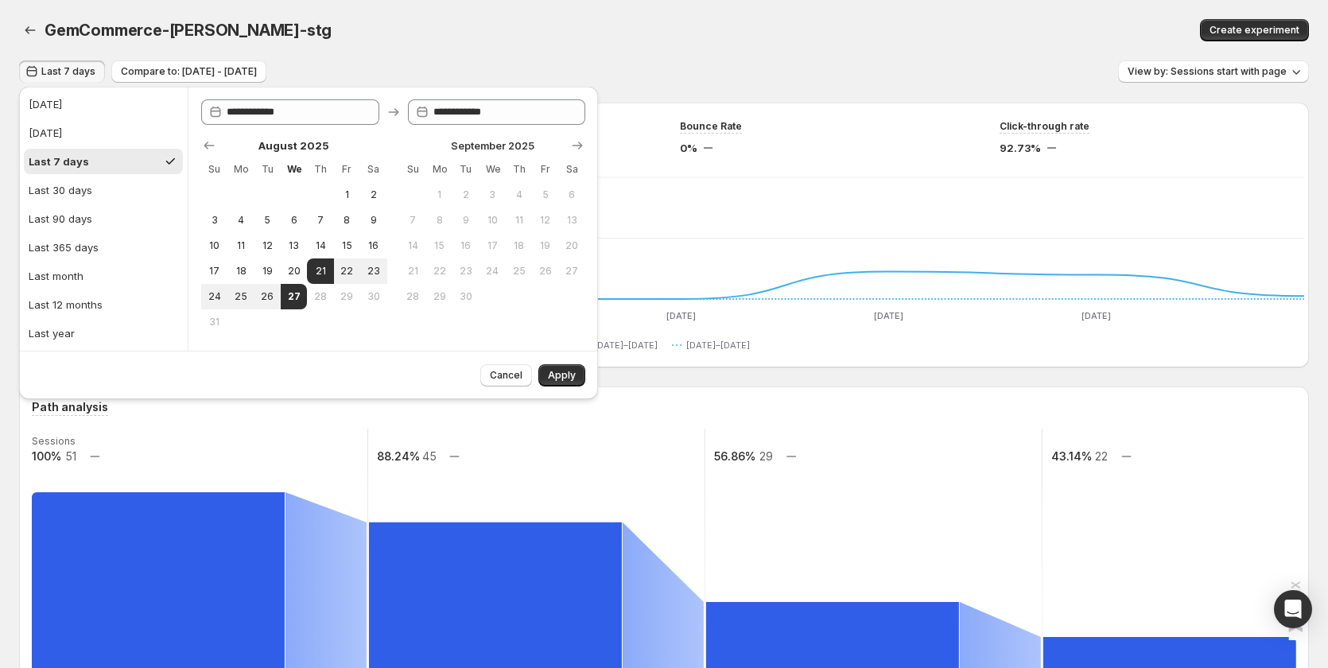
click at [433, 30] on div "GemCommerce-sandy-stg" at bounding box center [402, 30] width 715 height 22
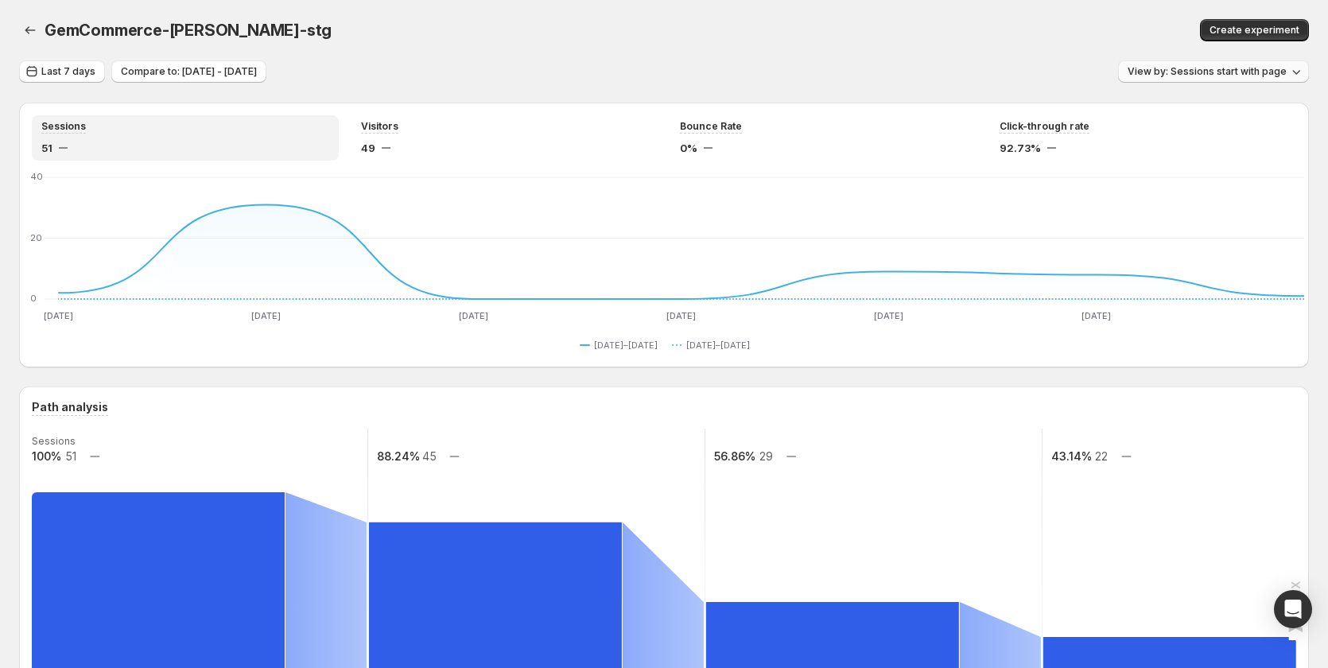
click at [1227, 73] on span "View by: Sessions start with page" at bounding box center [1207, 71] width 159 height 13
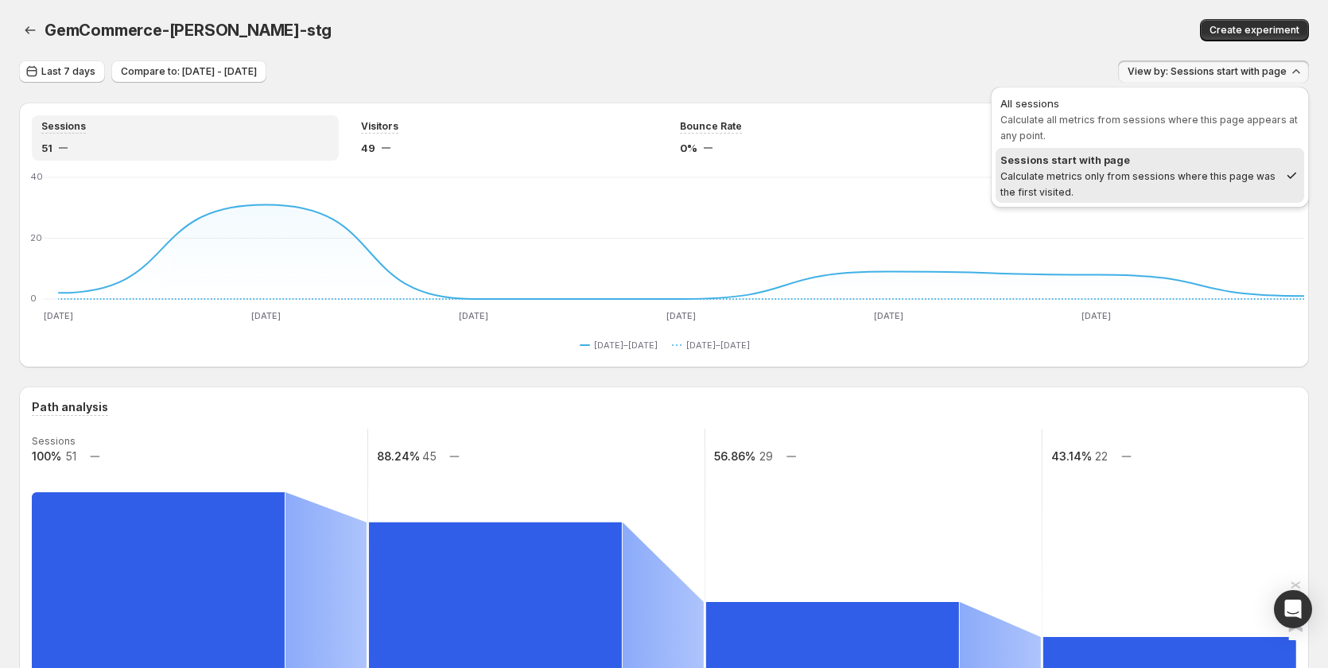
click at [874, 31] on div "Create experiment" at bounding box center [1040, 30] width 537 height 22
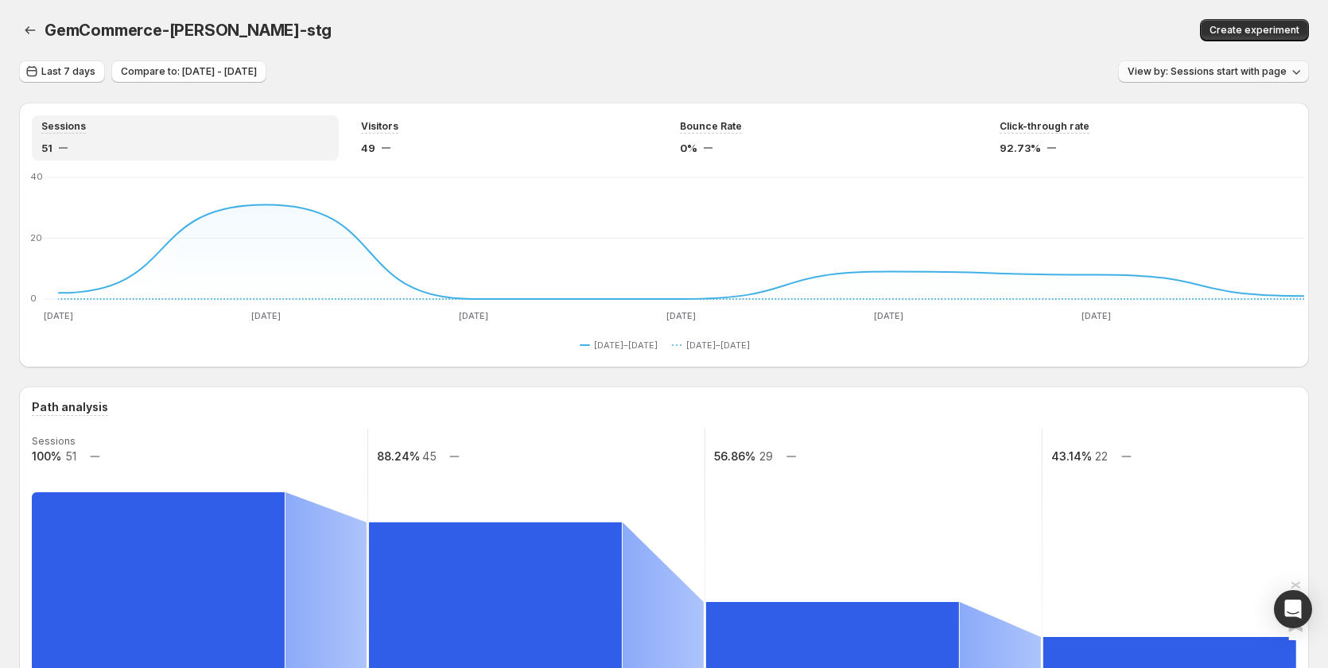
click at [1205, 78] on button "View by: Sessions start with page" at bounding box center [1213, 71] width 191 height 22
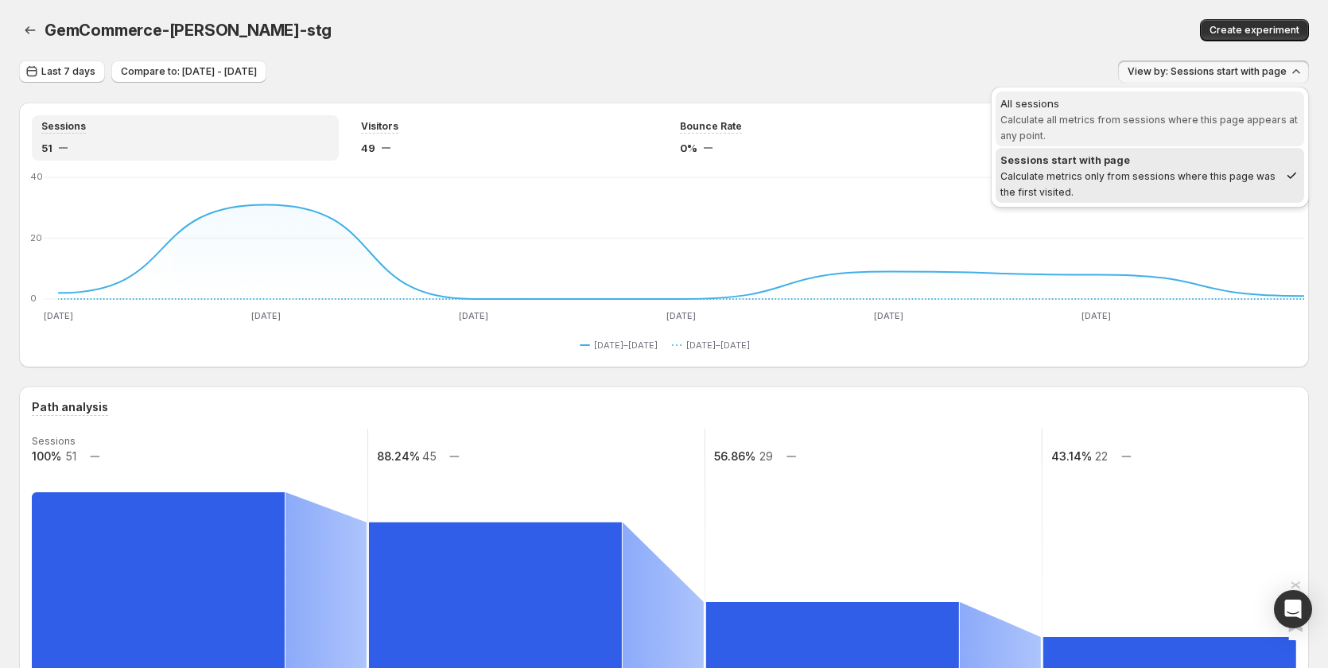
click at [1166, 142] on span "All sessions Calculate all metrics from sessions where this page appears at any…" at bounding box center [1150, 119] width 299 height 48
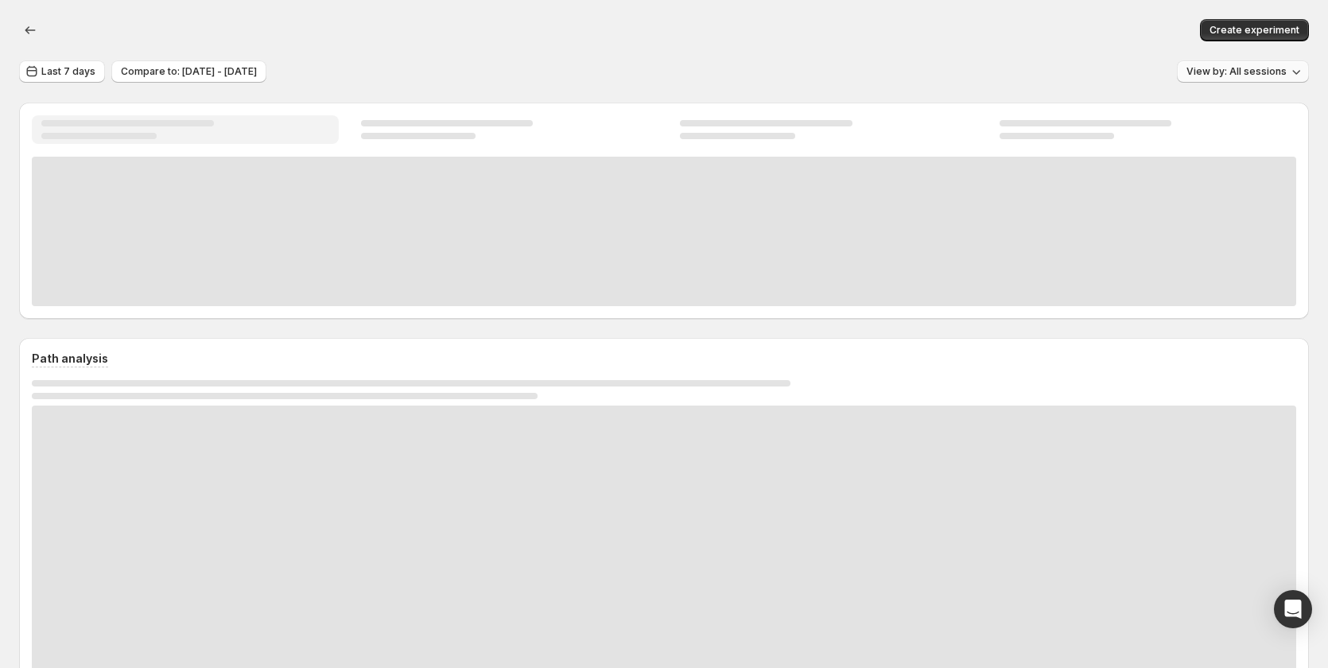
click at [1254, 67] on span "View by: All sessions" at bounding box center [1237, 71] width 100 height 13
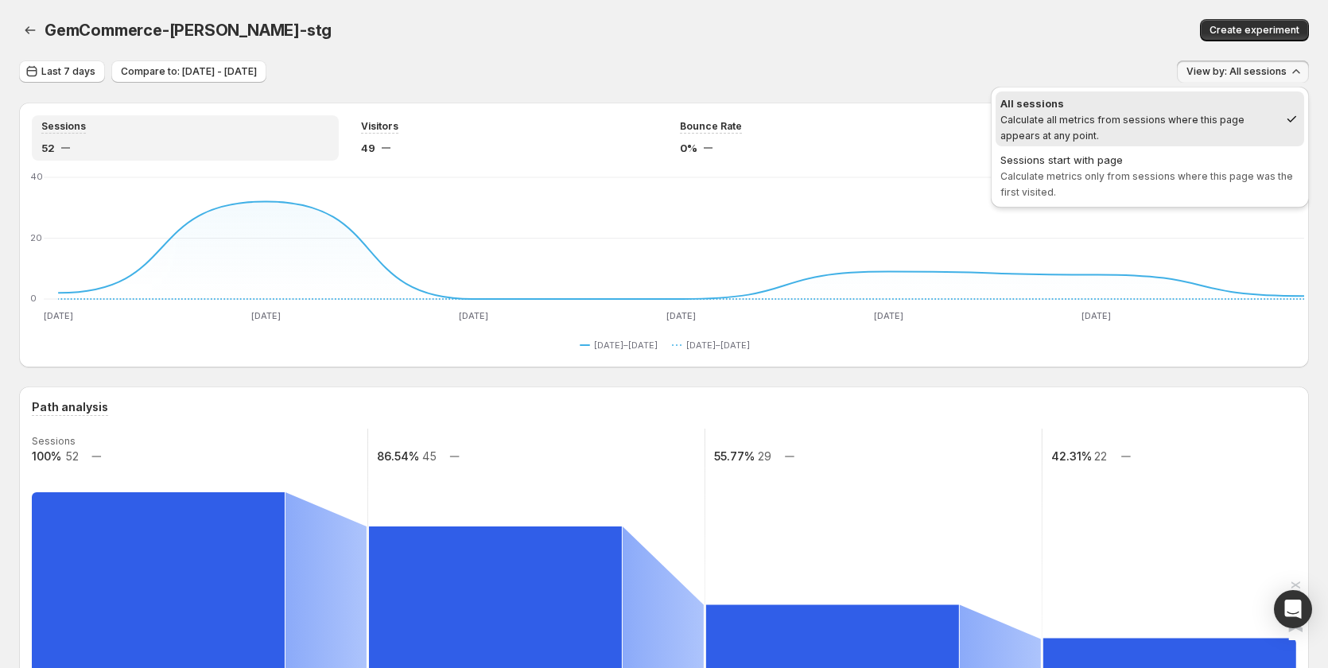
click at [931, 52] on div "GemCommerce-sandy-stg. This page is ready GemCommerce-sandy-stg Create experime…" at bounding box center [664, 30] width 1290 height 60
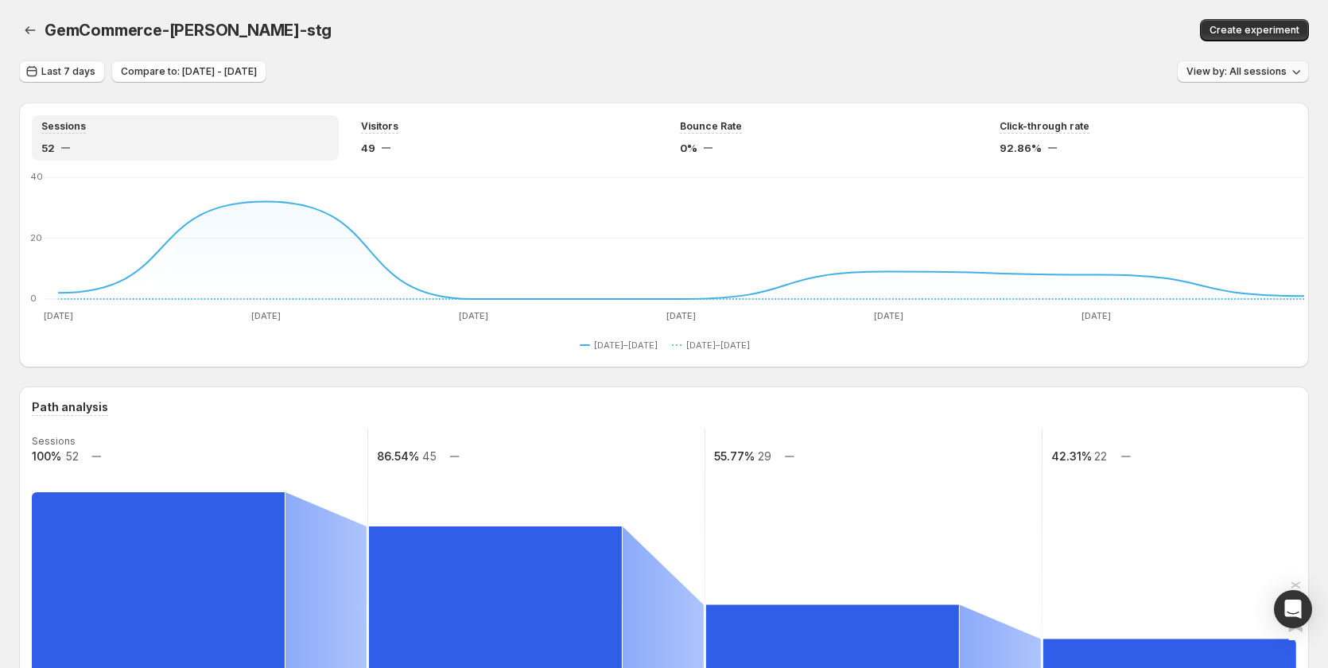
click at [1232, 70] on span "View by: All sessions" at bounding box center [1237, 71] width 100 height 13
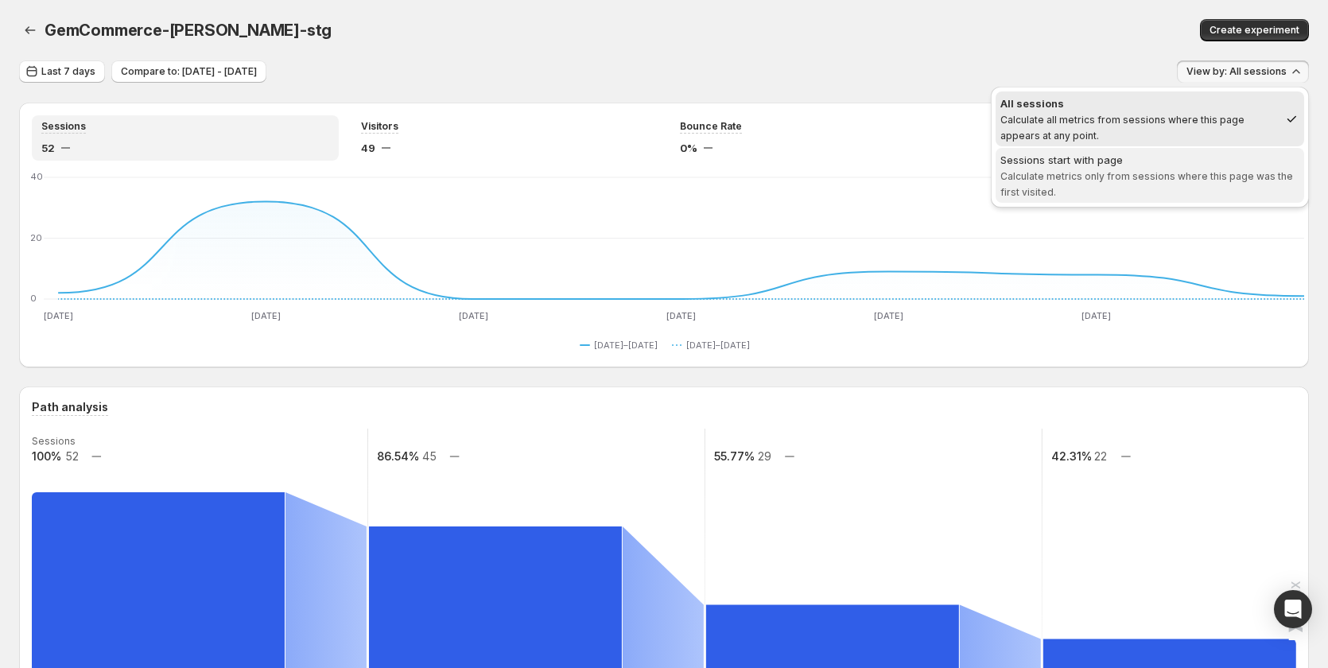
click at [1201, 161] on div "Sessions start with page" at bounding box center [1150, 160] width 299 height 16
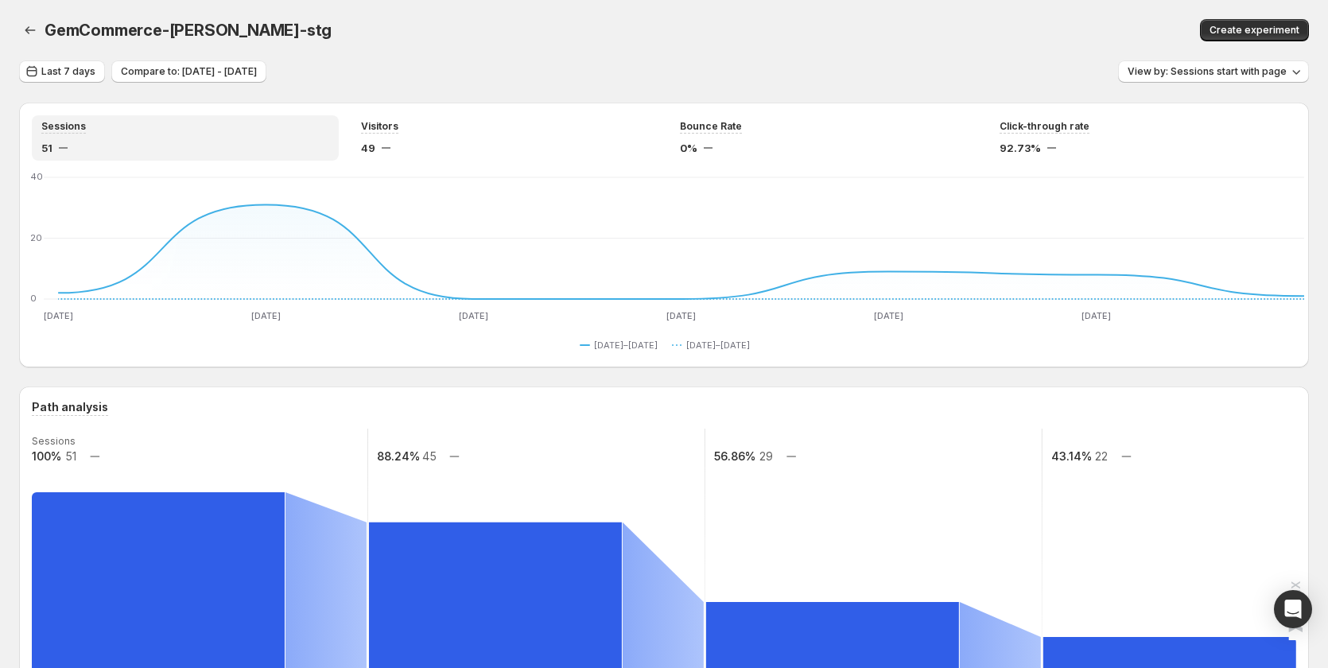
click at [867, 50] on div "GemCommerce-sandy-stg. This page is ready GemCommerce-sandy-stg Create experime…" at bounding box center [664, 30] width 1290 height 60
click at [23, 28] on icon "button" at bounding box center [30, 30] width 16 height 16
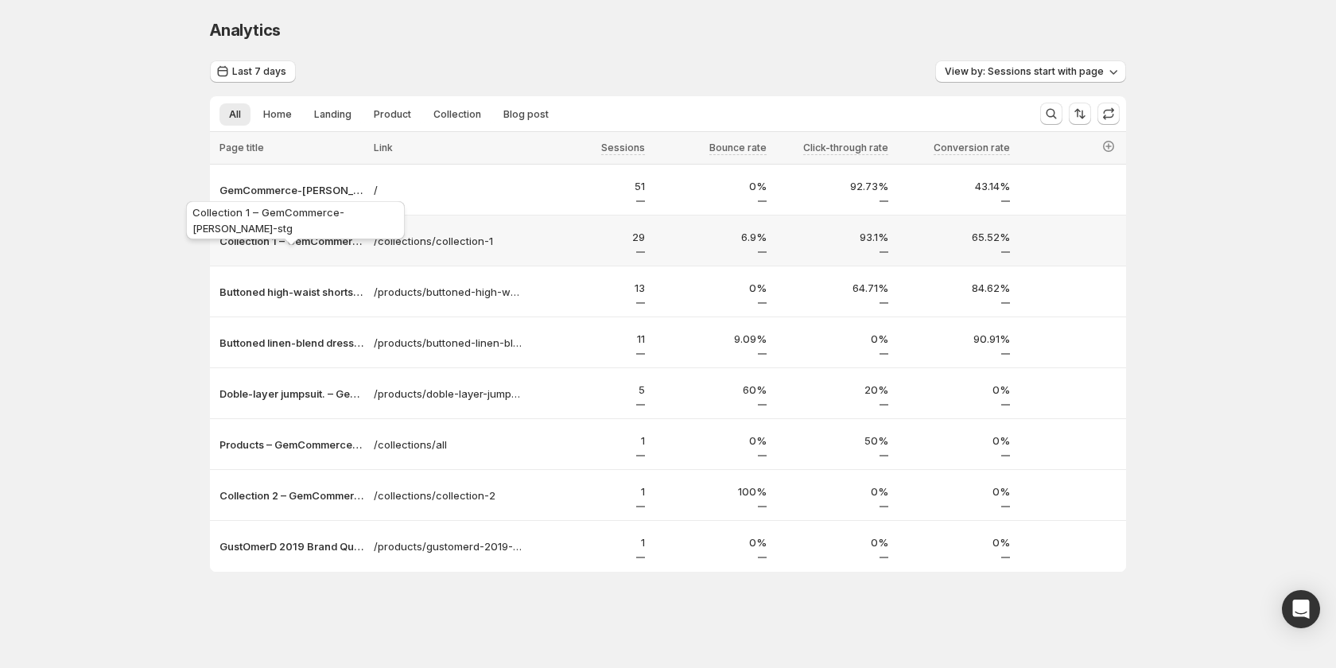
click at [313, 232] on div "Collection 1 – GemCommerce-sandy-stg" at bounding box center [295, 223] width 225 height 51
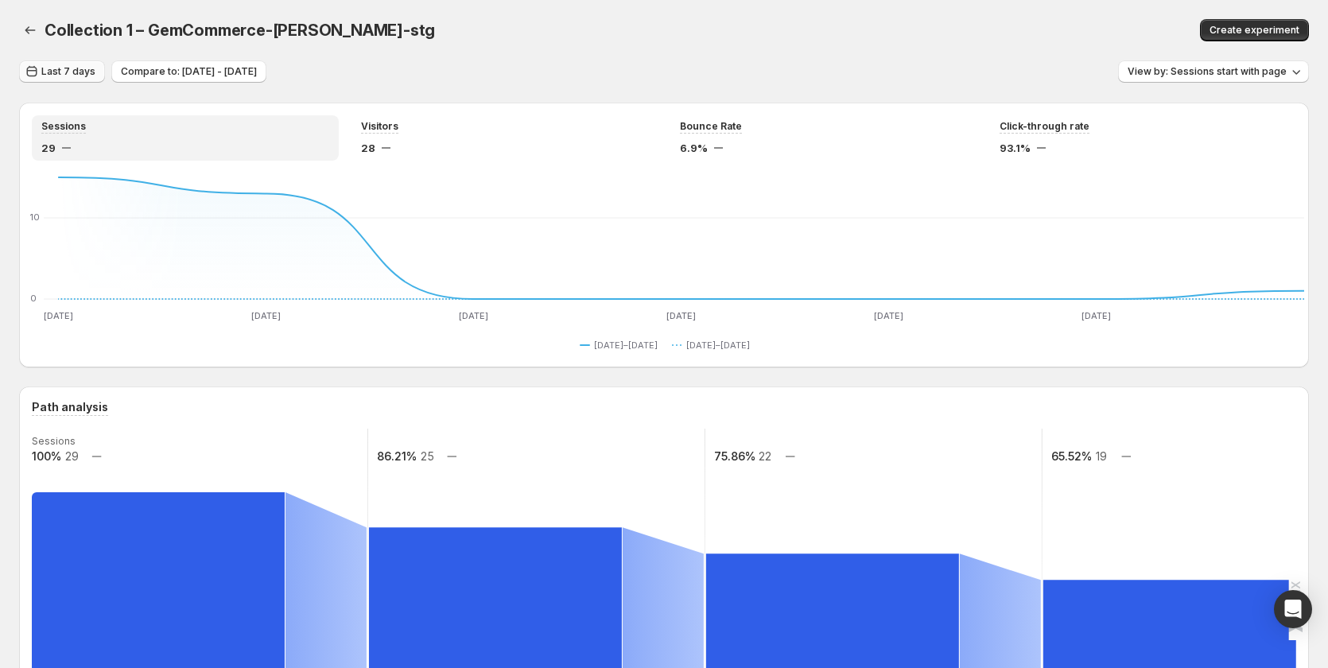
click at [69, 67] on span "Last 7 days" at bounding box center [68, 71] width 54 height 13
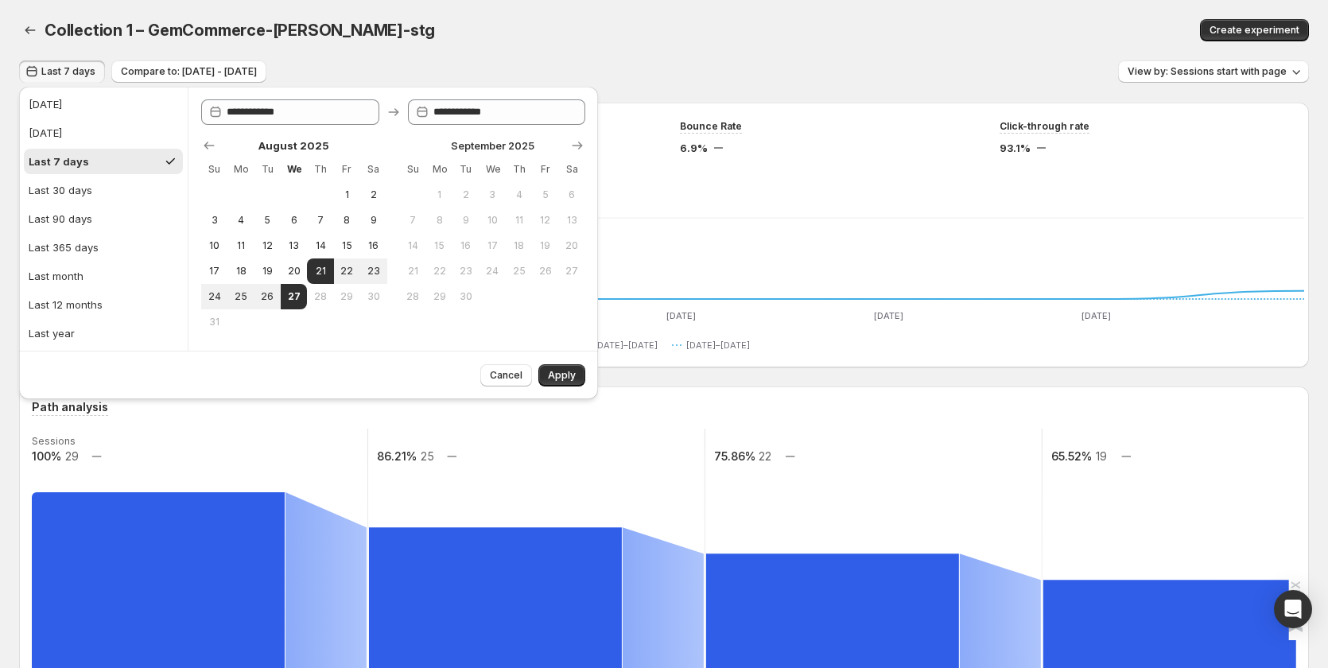
click at [574, 43] on div "Collection 1 – GemCommerce-sandy-stg. This page is ready Collection 1 – GemComm…" at bounding box center [664, 30] width 1290 height 60
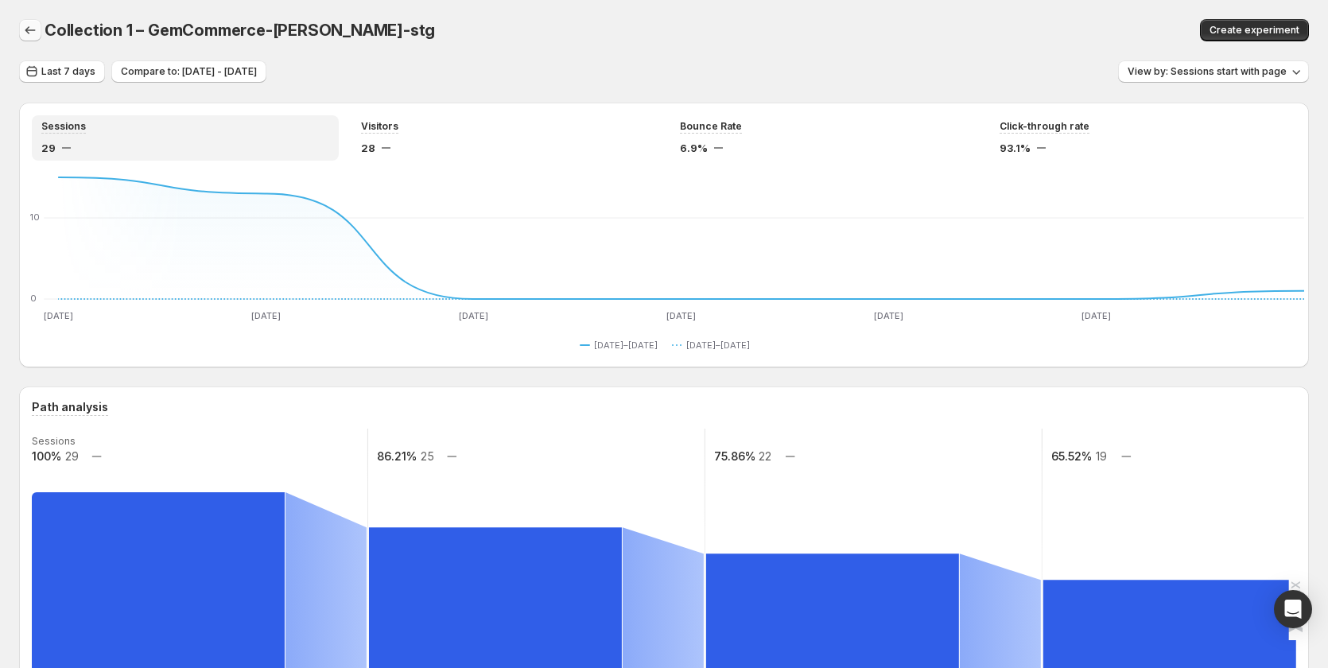
click at [35, 32] on icon "button" at bounding box center [30, 30] width 16 height 16
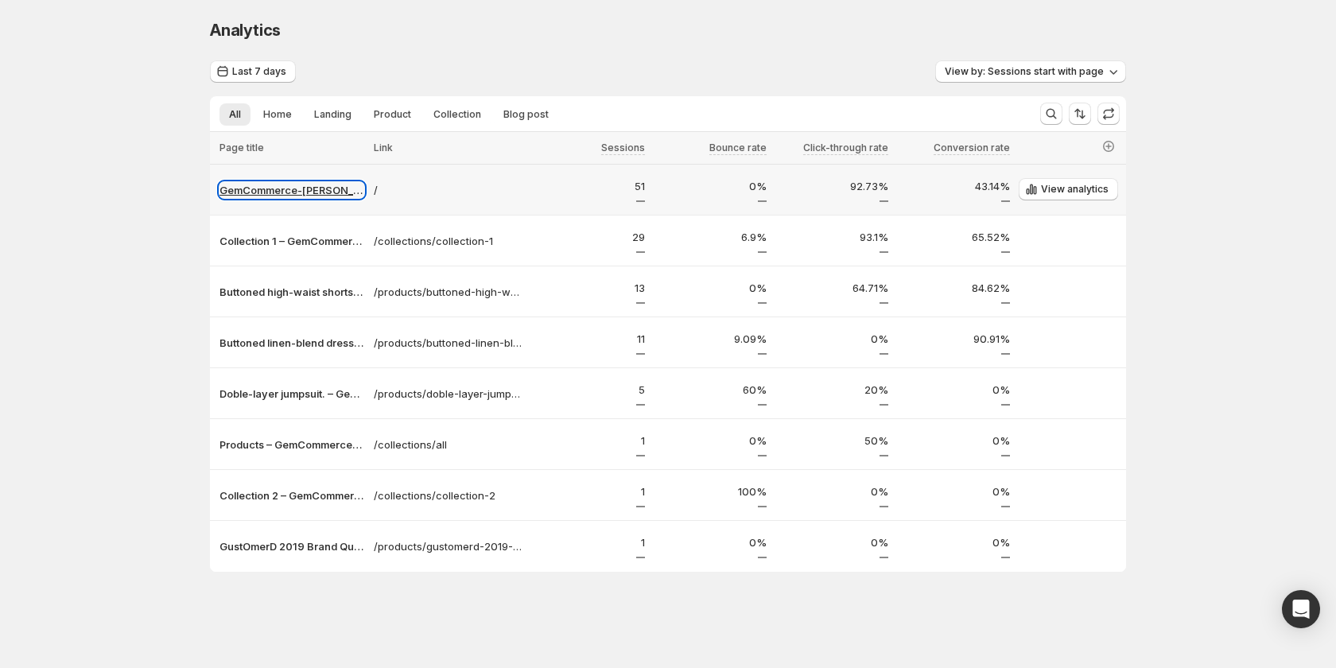
click at [300, 190] on p "GemCommerce-sandy-stg" at bounding box center [292, 190] width 145 height 16
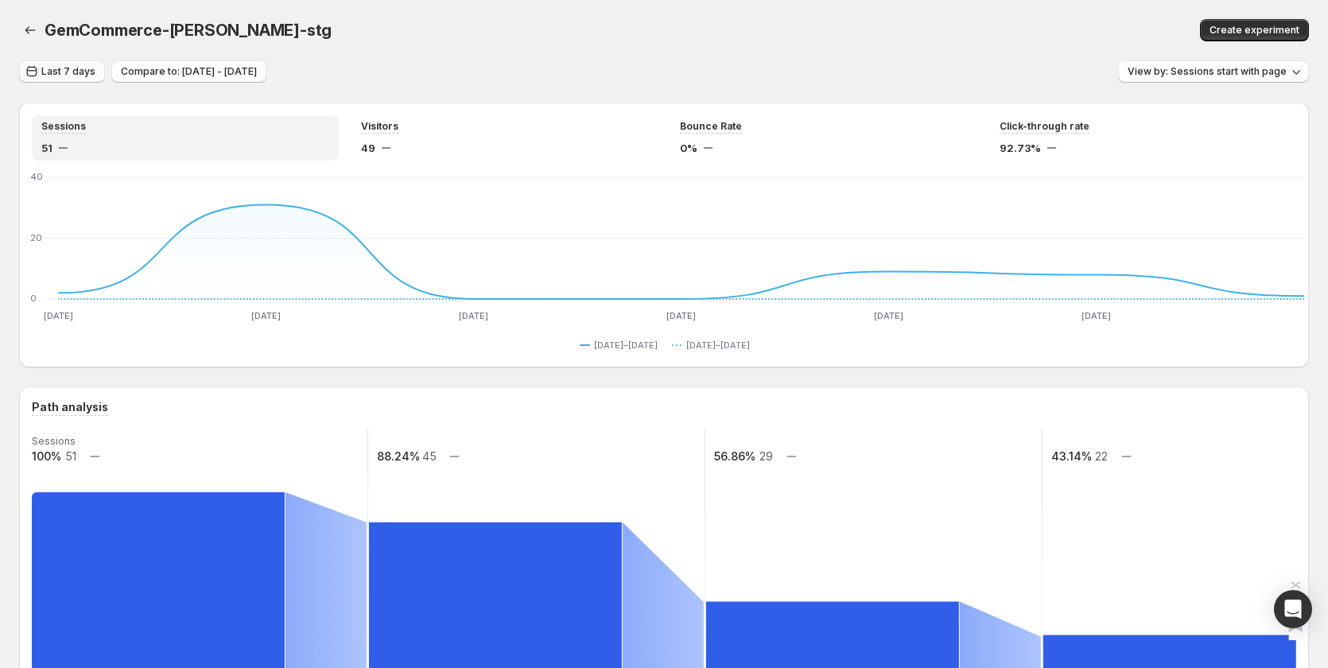
click at [53, 72] on span "Last 7 days" at bounding box center [68, 71] width 54 height 13
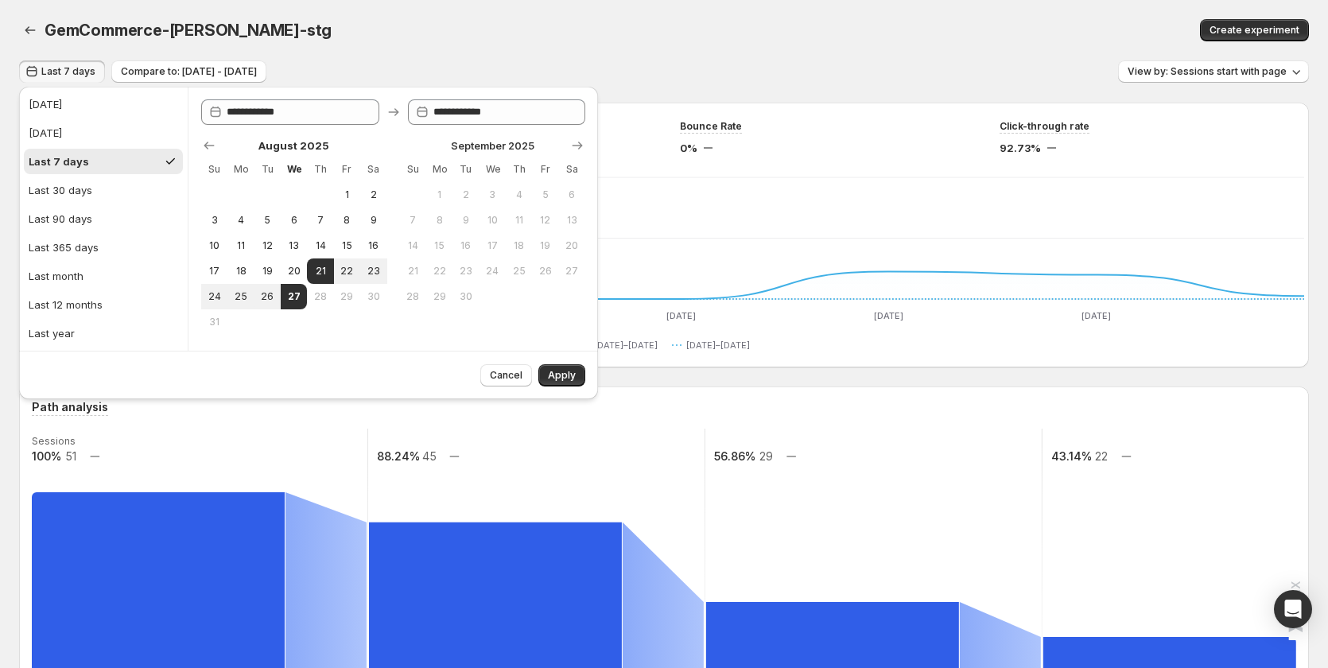
click at [345, 34] on div "GemCommerce-sandy-stg" at bounding box center [402, 30] width 715 height 22
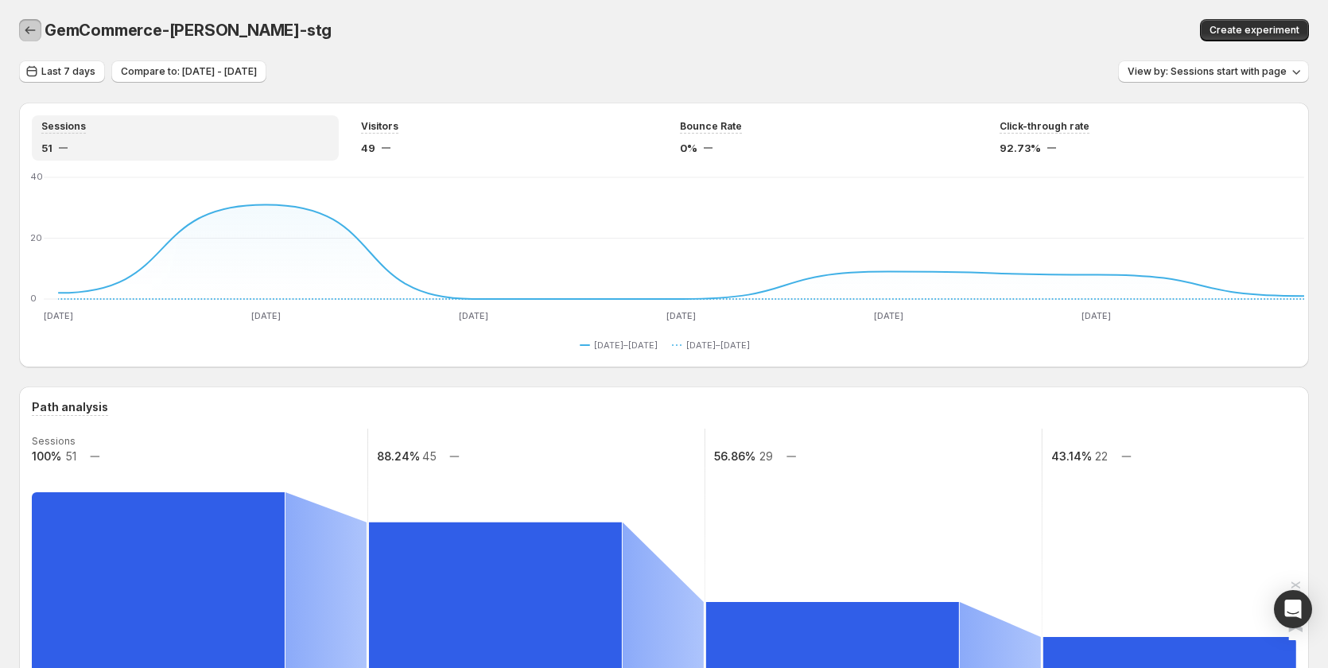
click at [26, 33] on icon "button" at bounding box center [30, 30] width 16 height 16
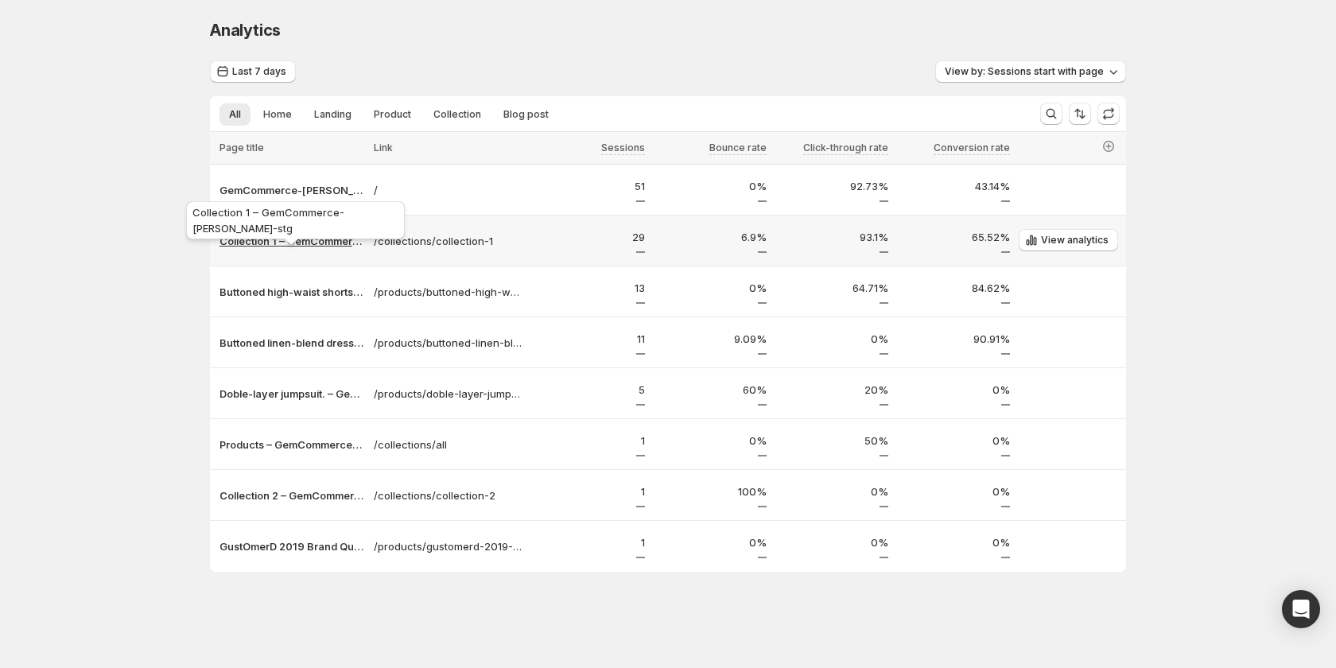
click at [299, 239] on p "Collection 1 – GemCommerce-sandy-stg" at bounding box center [292, 241] width 145 height 16
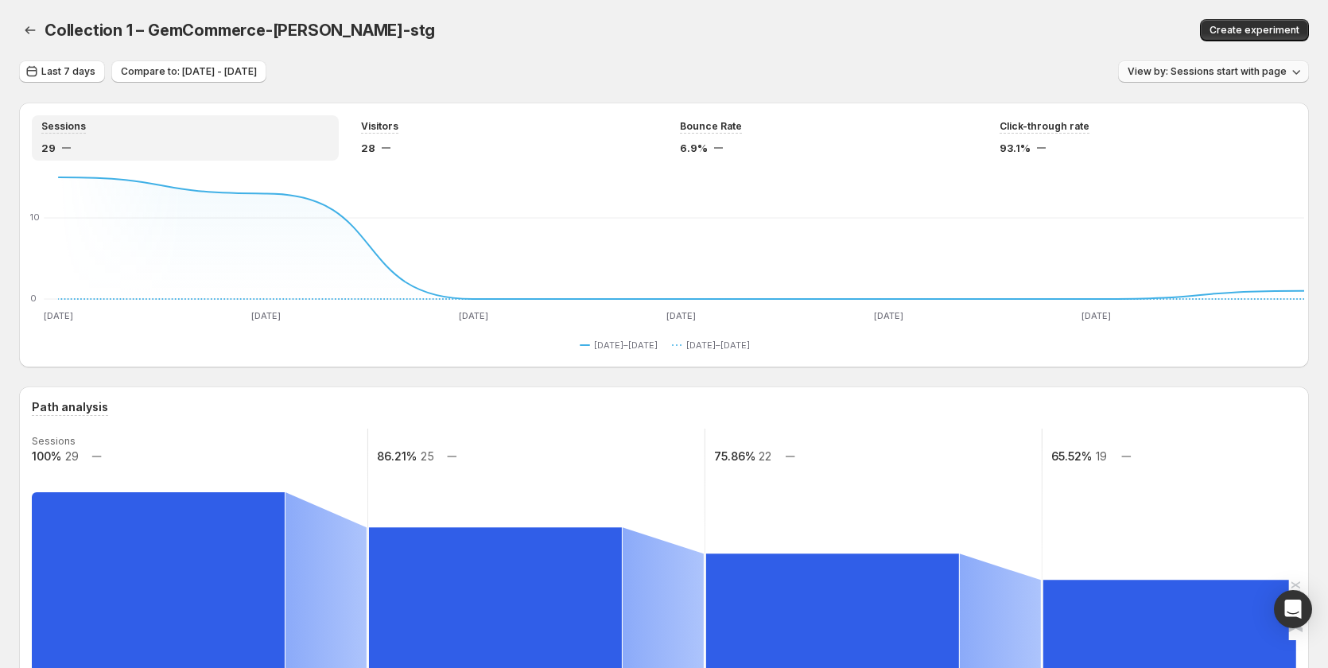
click at [1169, 68] on span "View by: Sessions start with page" at bounding box center [1207, 71] width 159 height 13
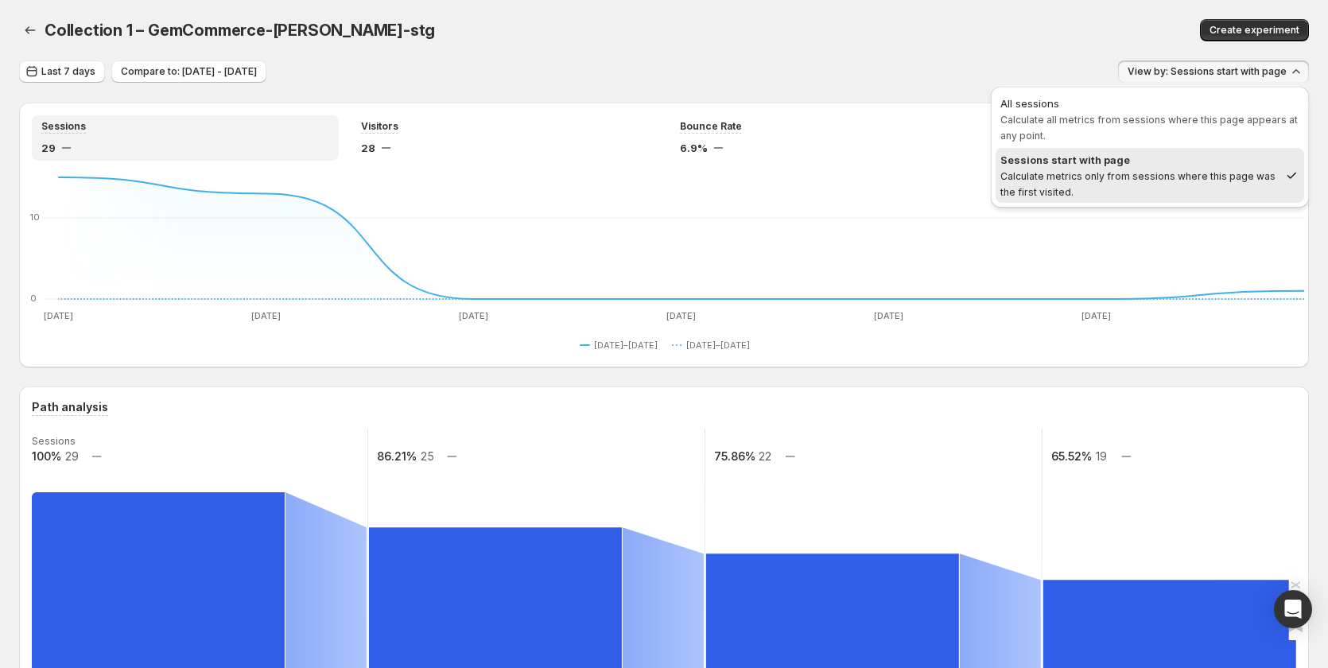
click at [739, 52] on div "Collection 1 – GemCommerce-sandy-stg. This page is ready Collection 1 – GemComm…" at bounding box center [664, 30] width 1290 height 60
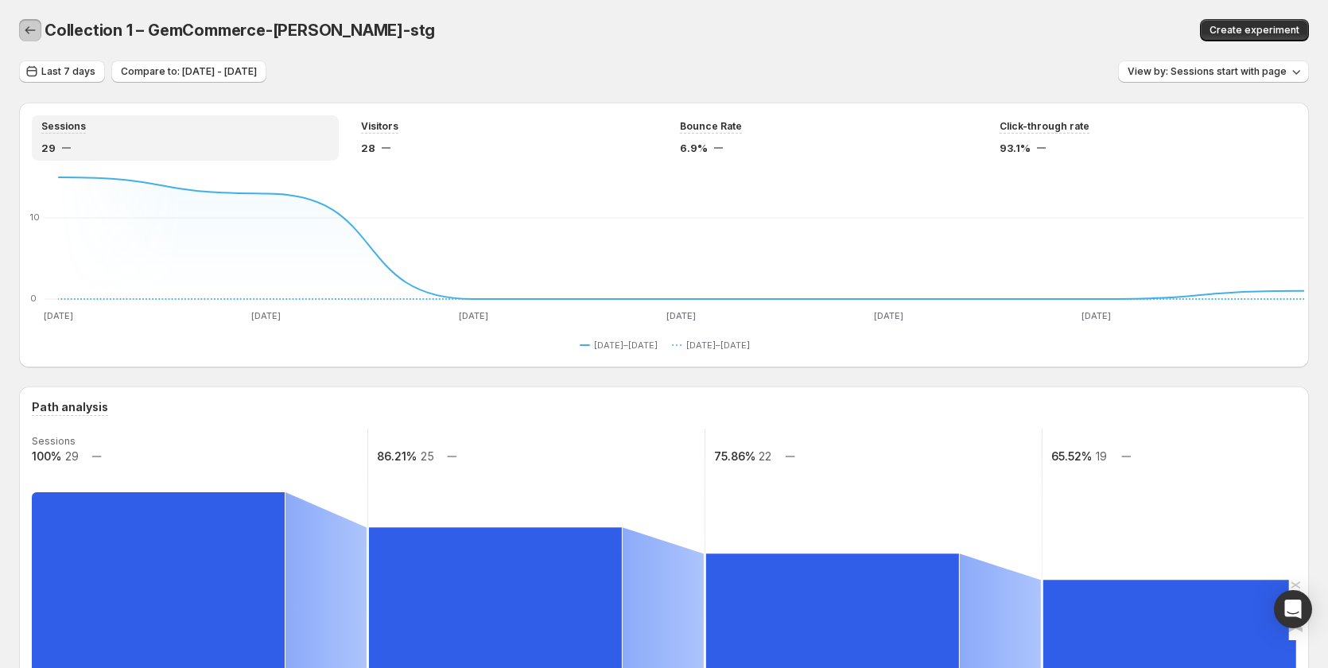
click at [37, 33] on icon "button" at bounding box center [30, 30] width 16 height 16
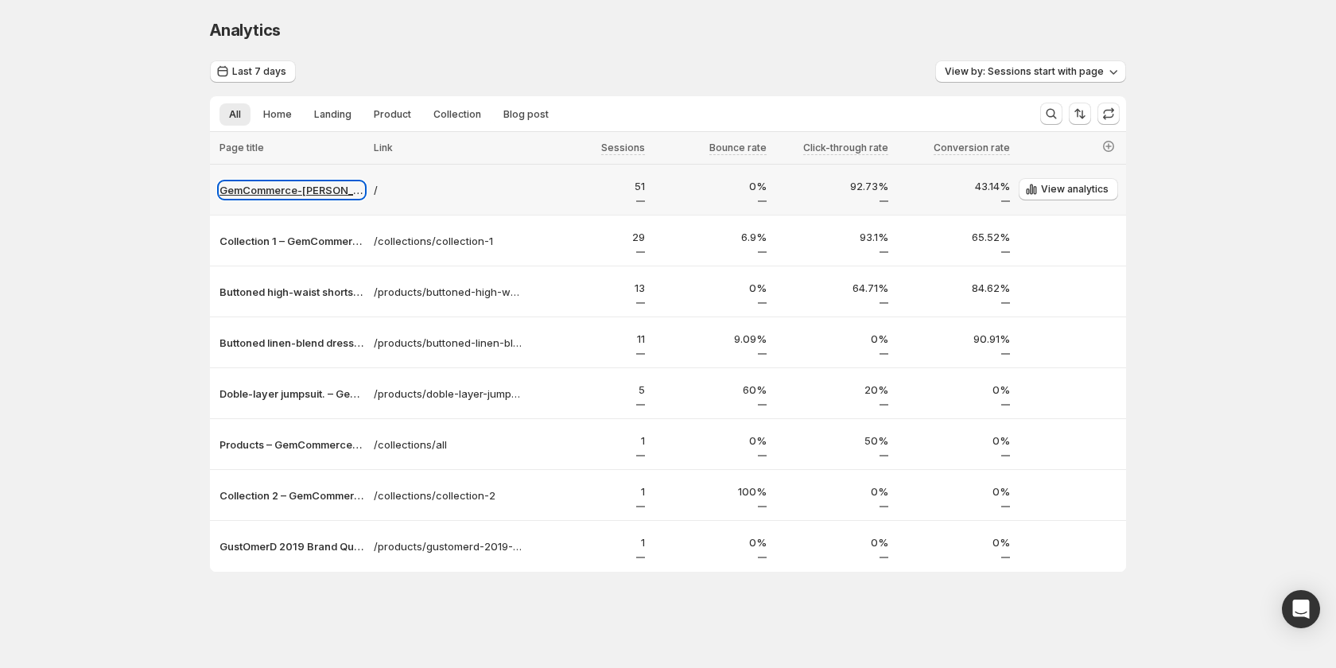
click at [292, 189] on p "GemCommerce-sandy-stg" at bounding box center [292, 190] width 145 height 16
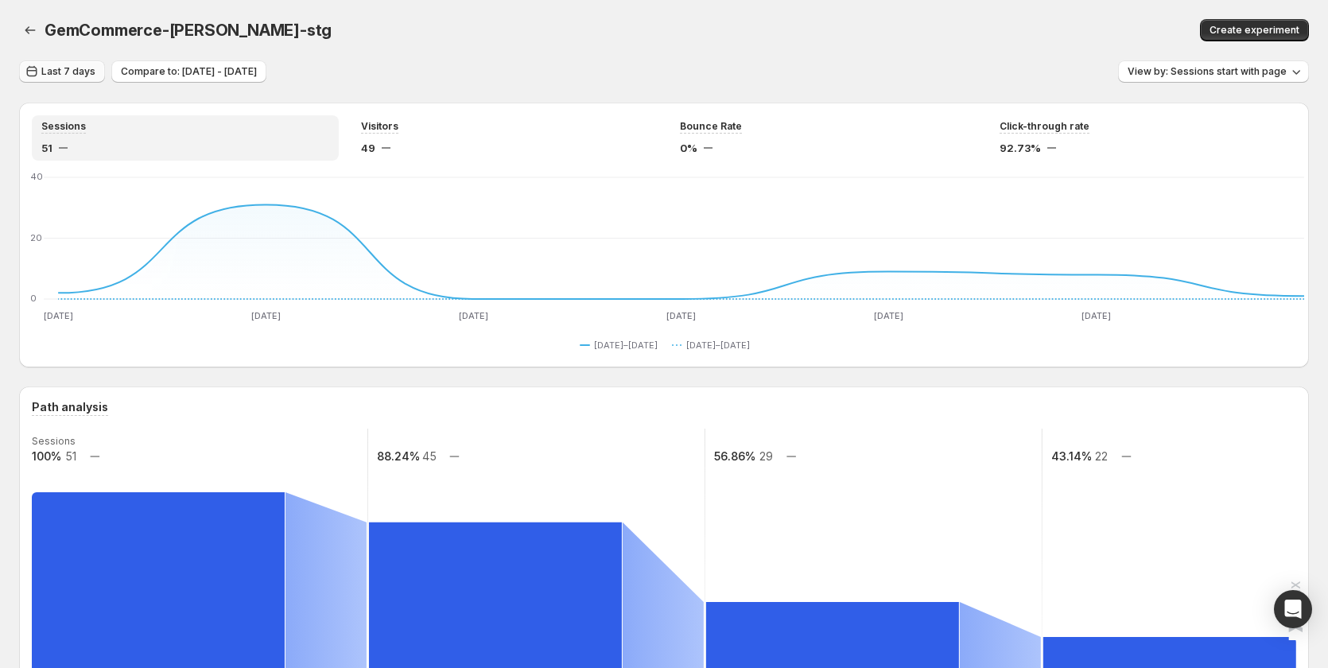
click at [55, 76] on span "Last 7 days" at bounding box center [68, 71] width 54 height 13
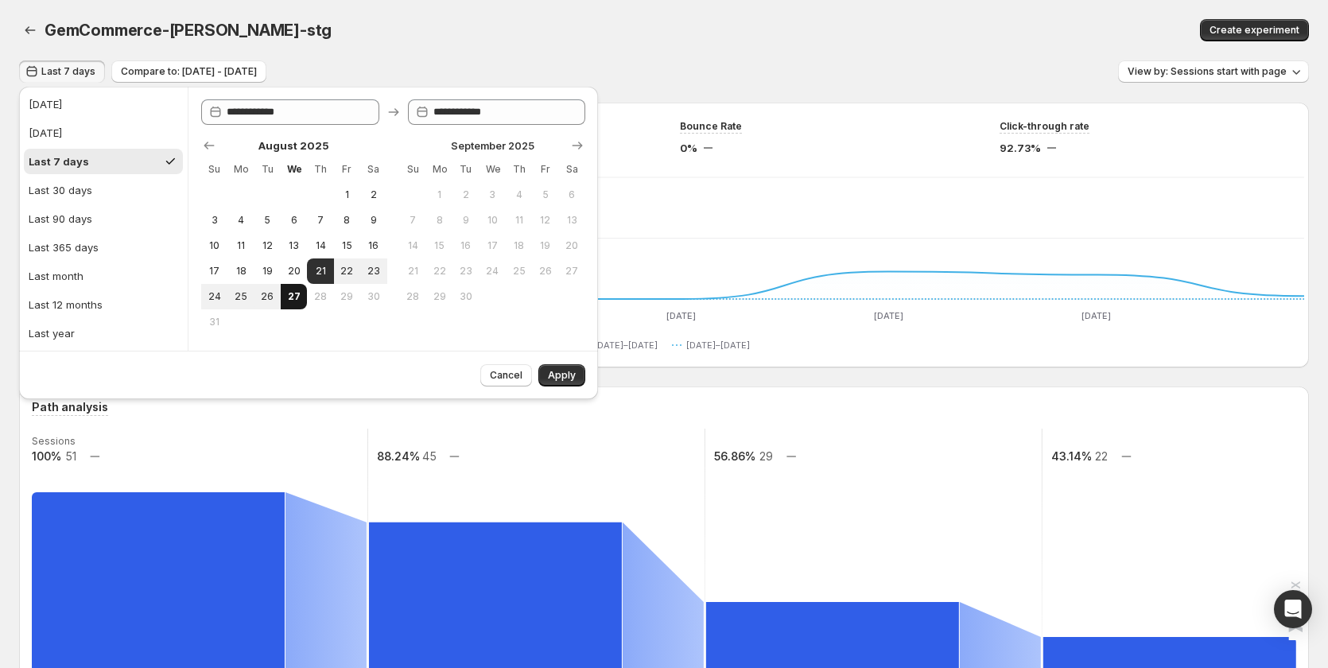
click at [298, 294] on span "27" at bounding box center [294, 296] width 14 height 13
type input "**********"
click at [569, 374] on span "Apply" at bounding box center [562, 375] width 28 height 13
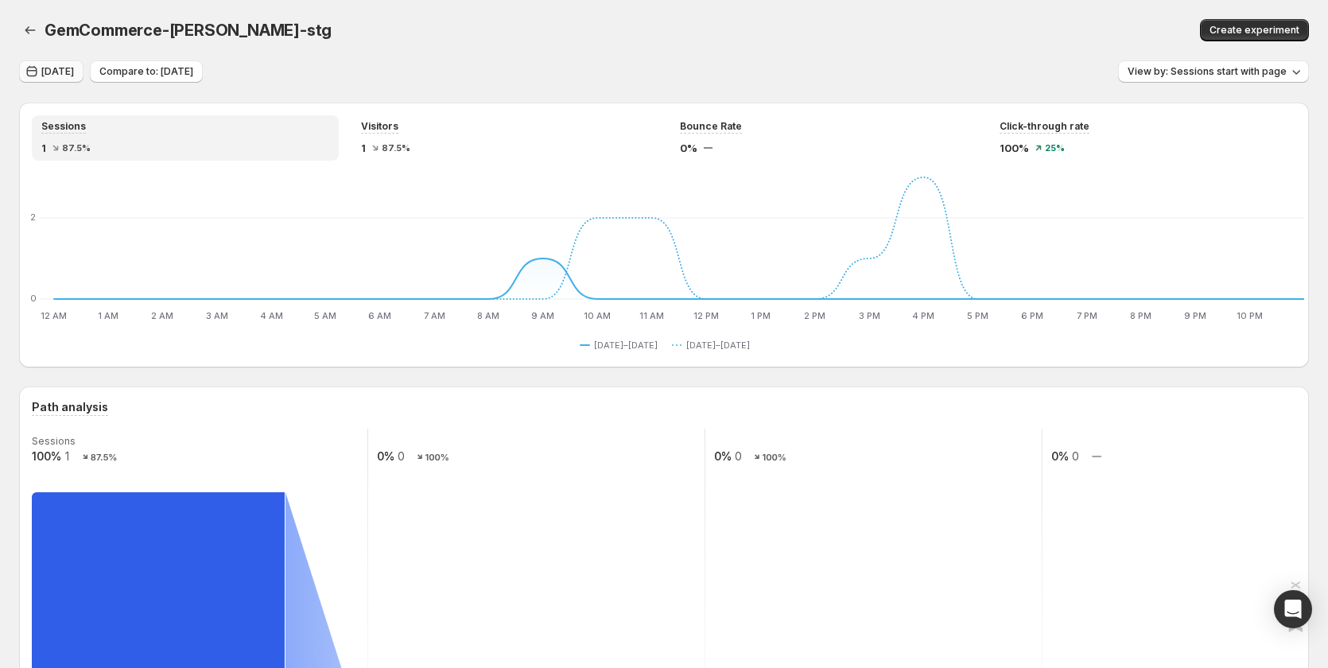
click at [38, 73] on icon "button" at bounding box center [32, 72] width 16 height 16
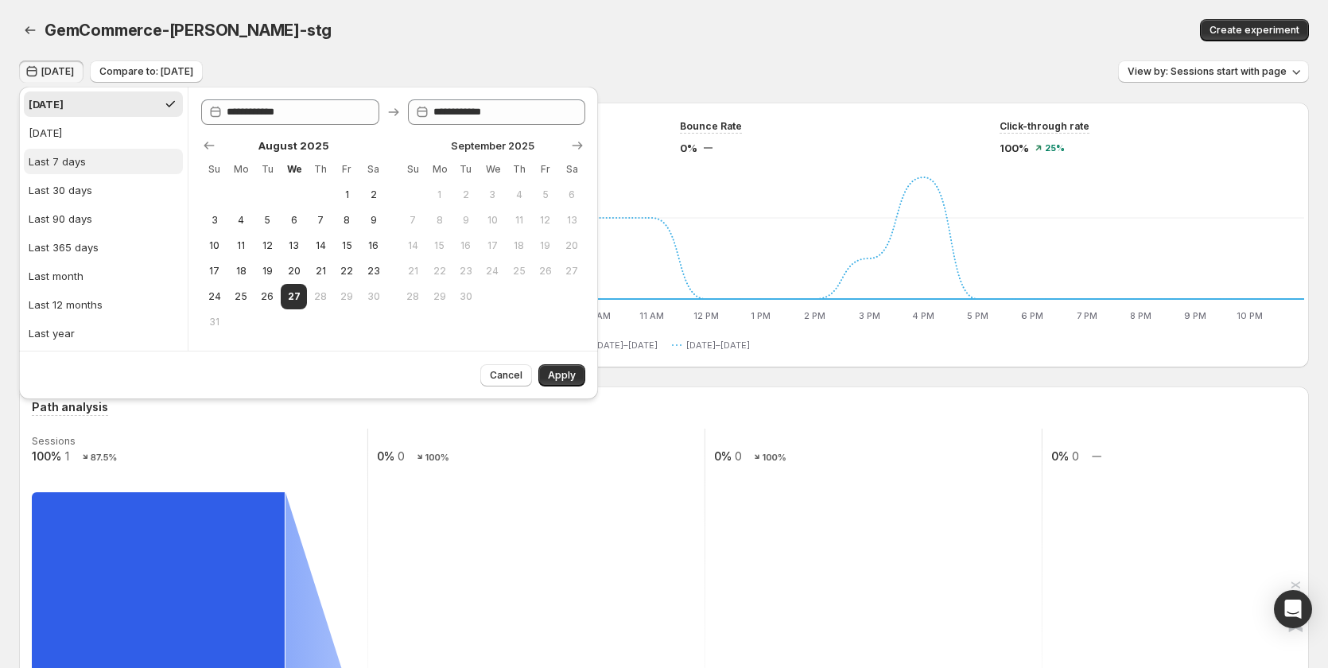
click at [89, 164] on button "Last 7 days" at bounding box center [103, 161] width 159 height 25
type input "**********"
click at [561, 372] on span "Apply" at bounding box center [562, 375] width 28 height 13
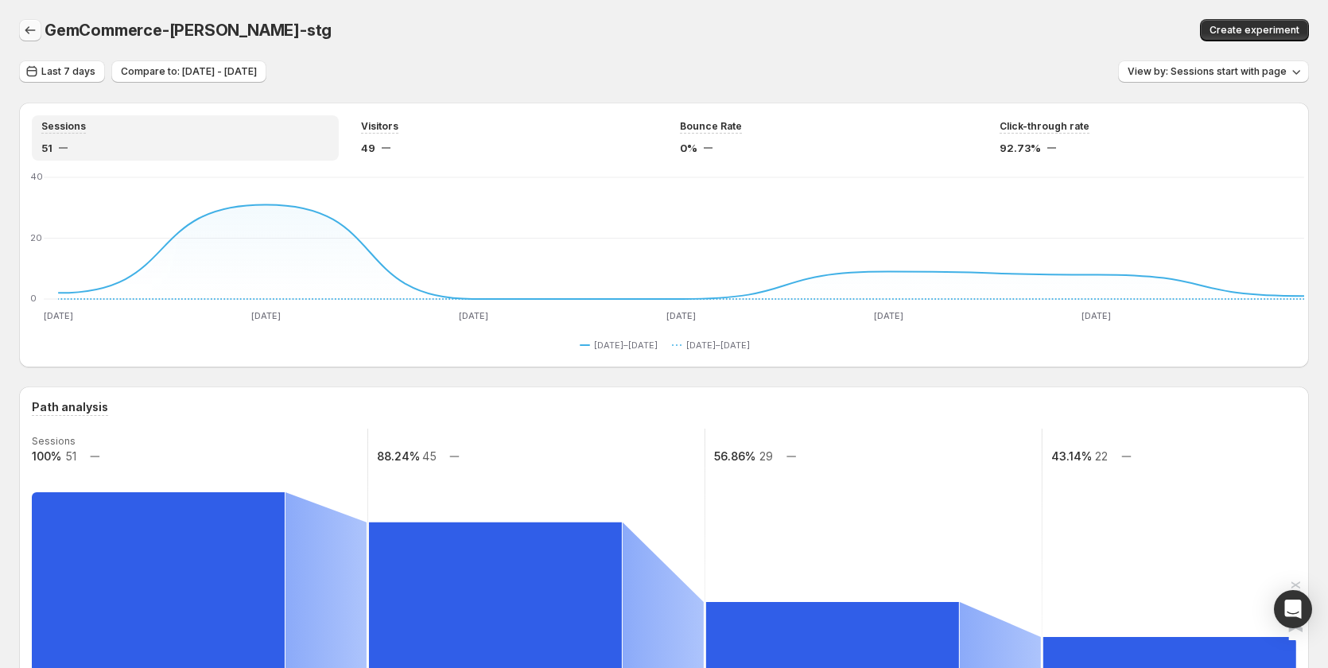
click at [37, 25] on icon "button" at bounding box center [30, 30] width 16 height 16
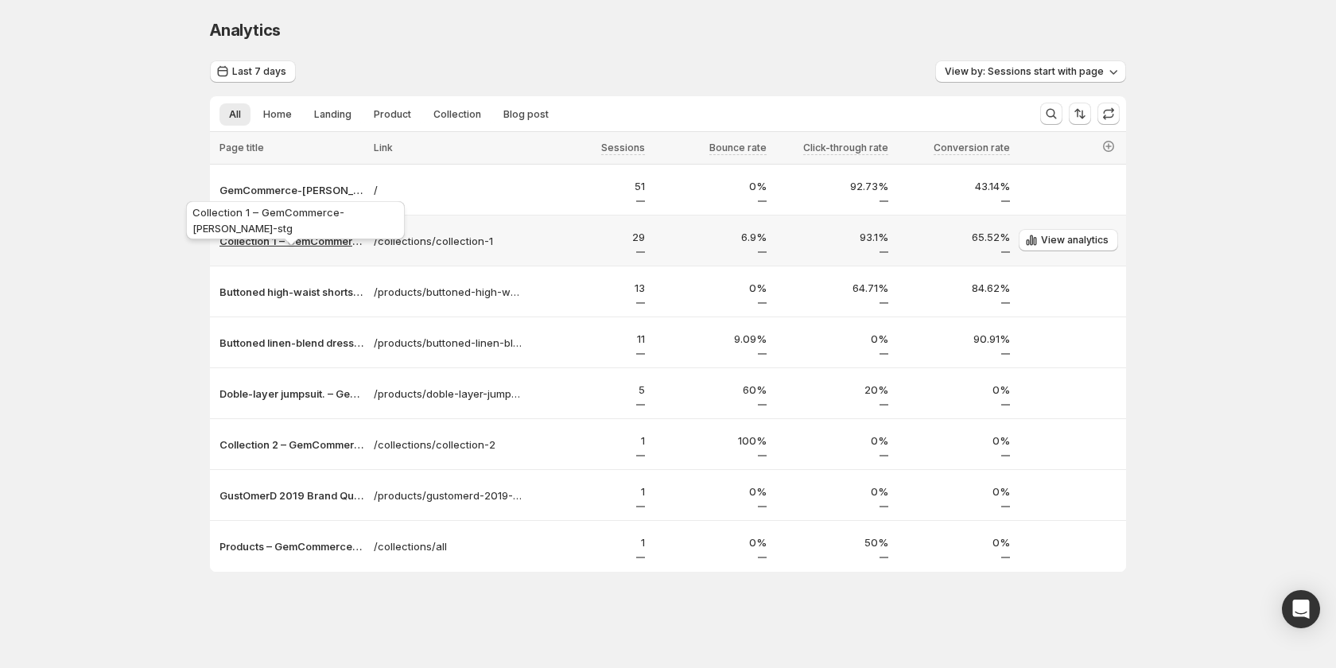
click at [290, 239] on p "Collection 1 – GemCommerce-sandy-stg" at bounding box center [292, 241] width 145 height 16
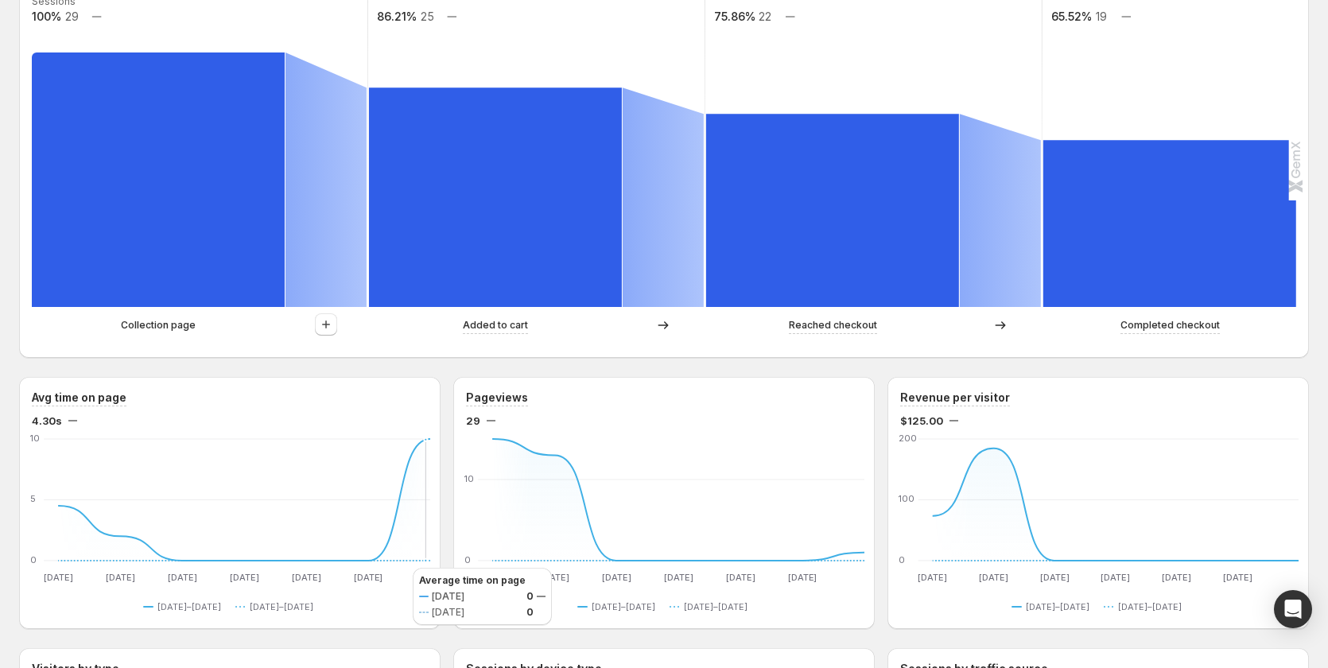
scroll to position [548, 0]
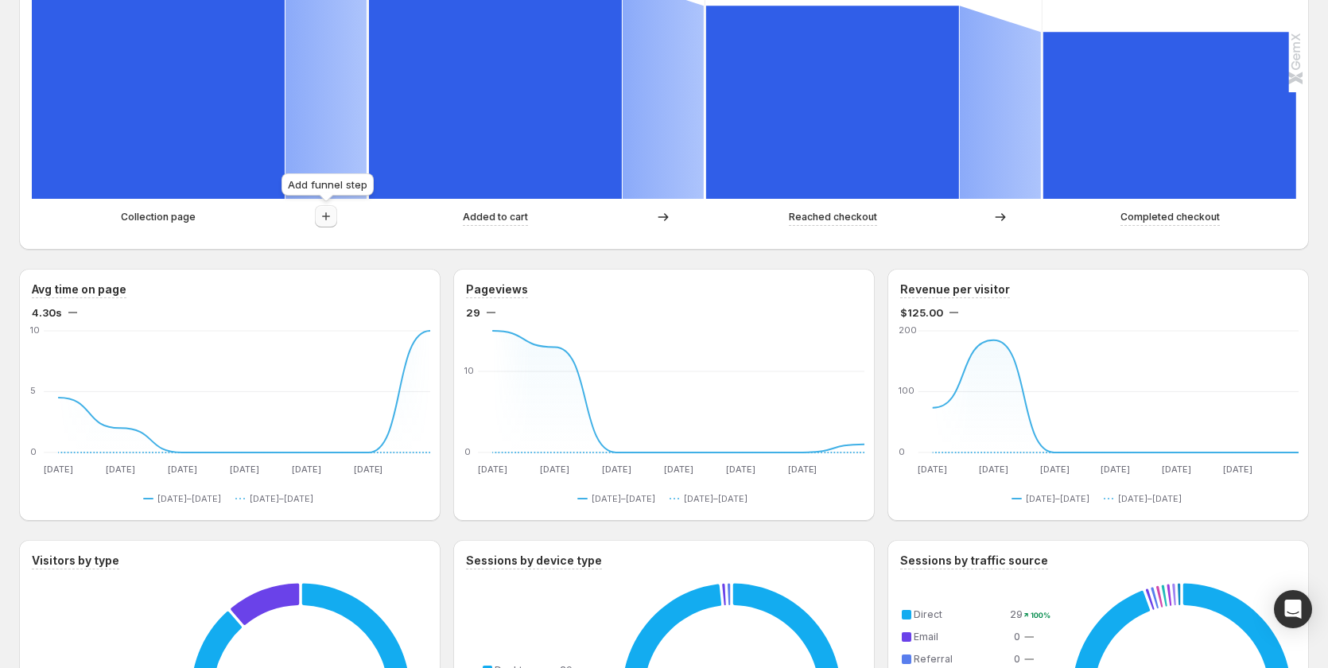
click at [321, 221] on icon "button" at bounding box center [326, 216] width 16 height 16
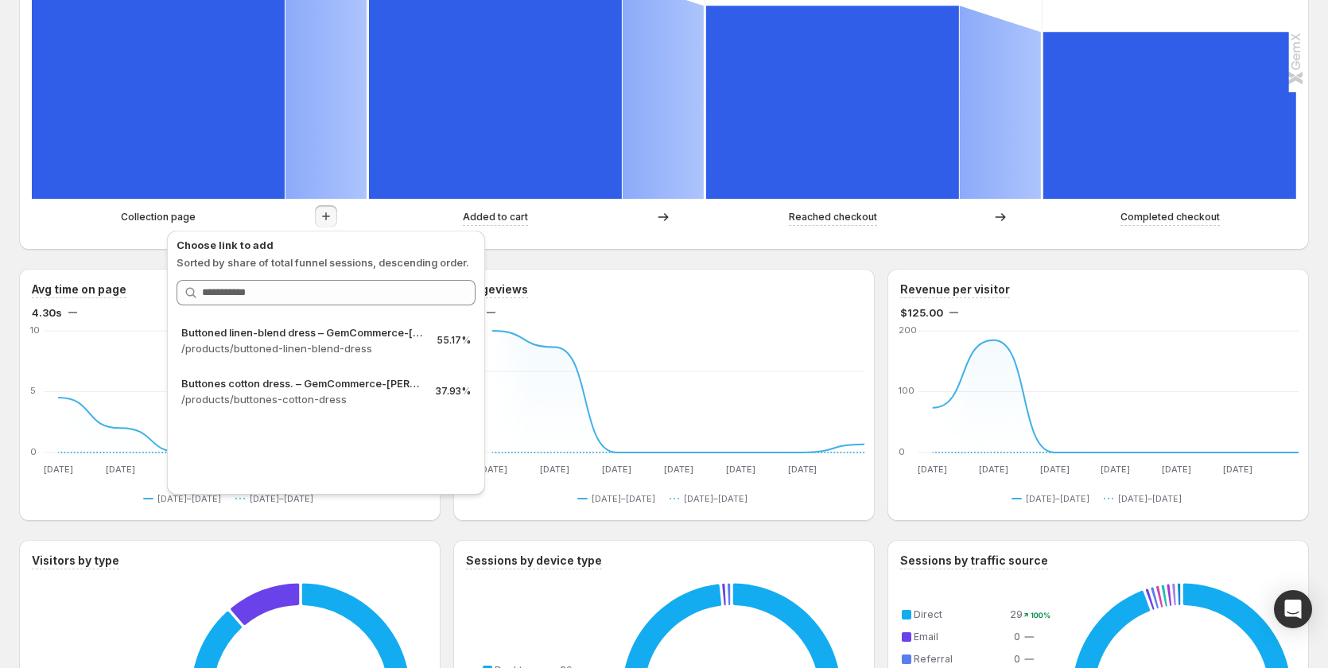
click at [554, 248] on div "Path analysis Sessions 100% 29 86.21% 25 75.86% 22 65.52% 19 Collection page Ad…" at bounding box center [664, 44] width 1290 height 411
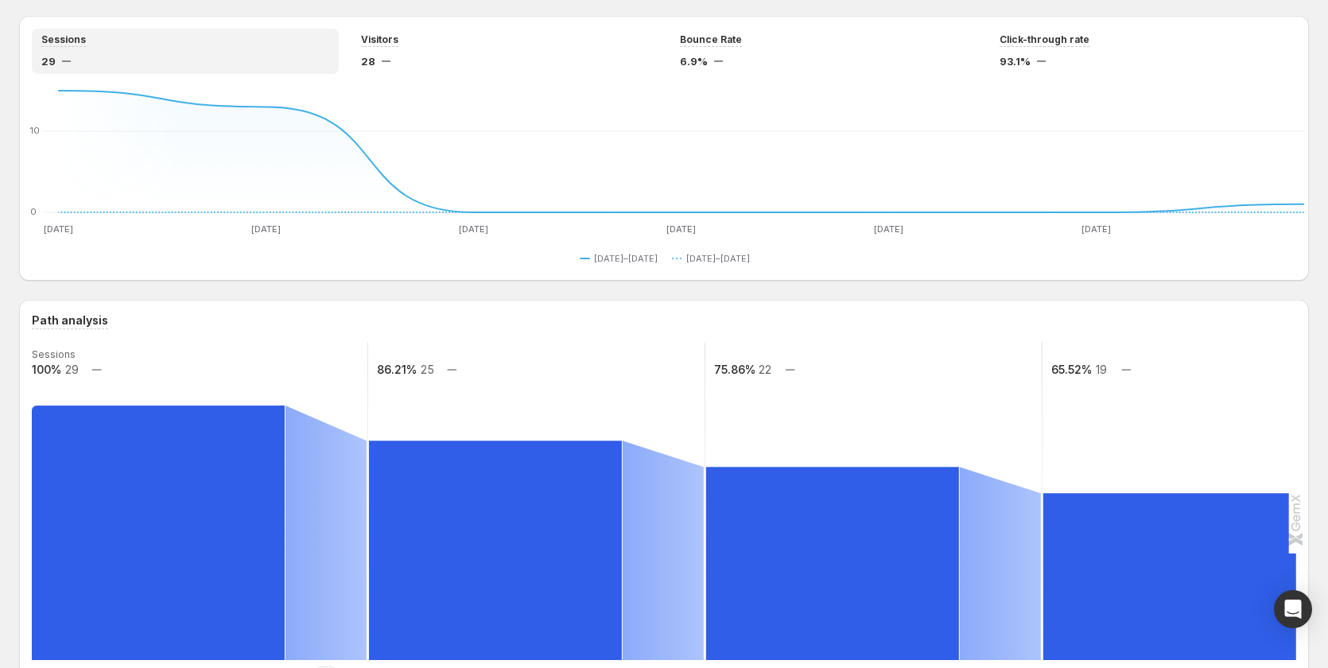
scroll to position [0, 0]
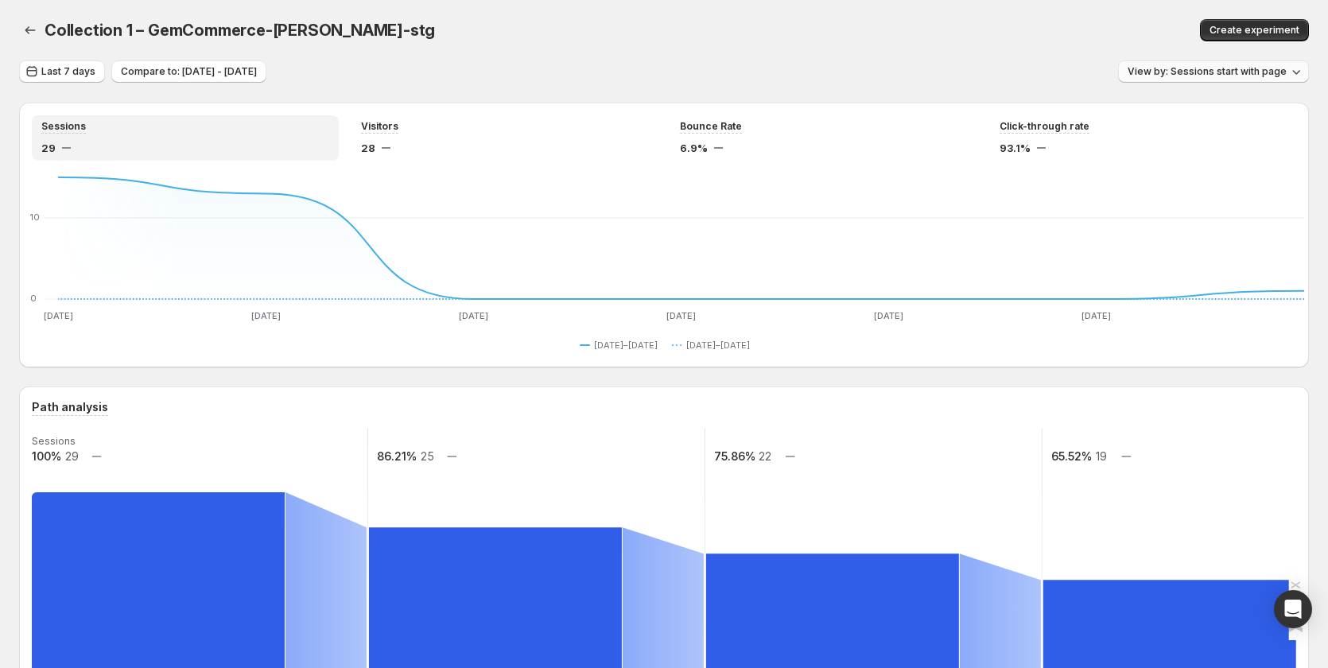
click at [1200, 70] on span "View by: Sessions start with page" at bounding box center [1207, 71] width 159 height 13
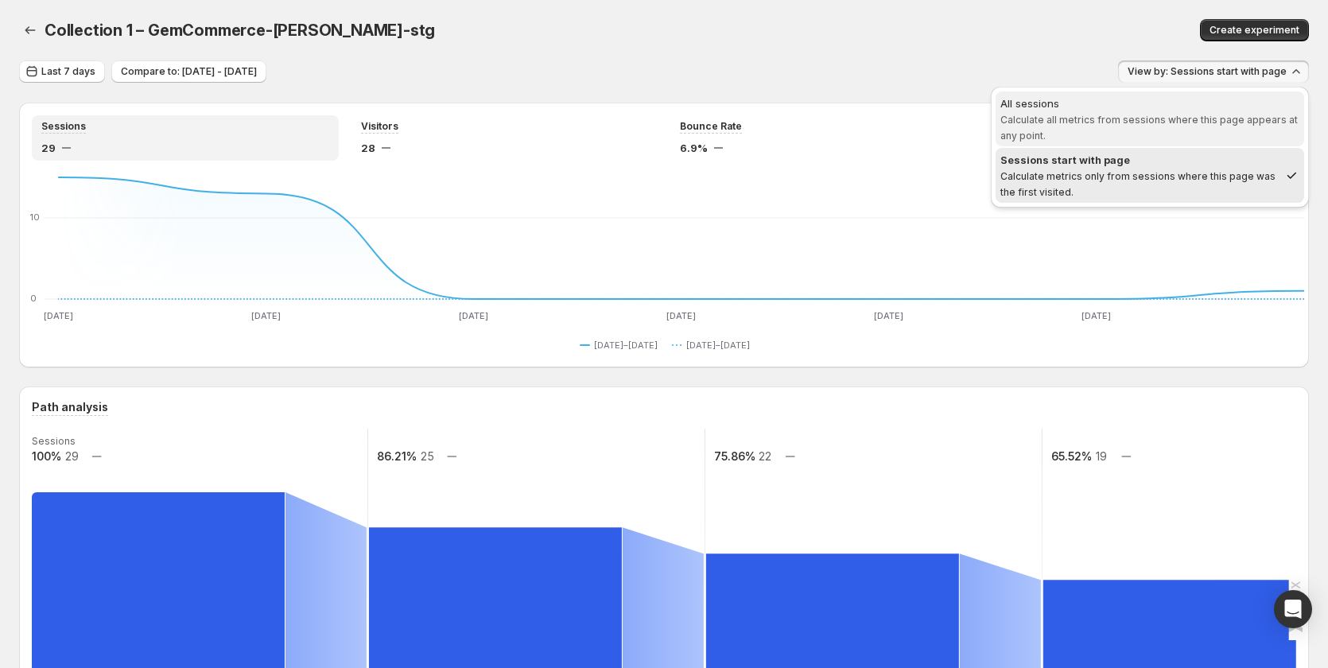
click at [1153, 122] on span "Calculate all metrics from sessions where this page appears at any point." at bounding box center [1149, 128] width 297 height 28
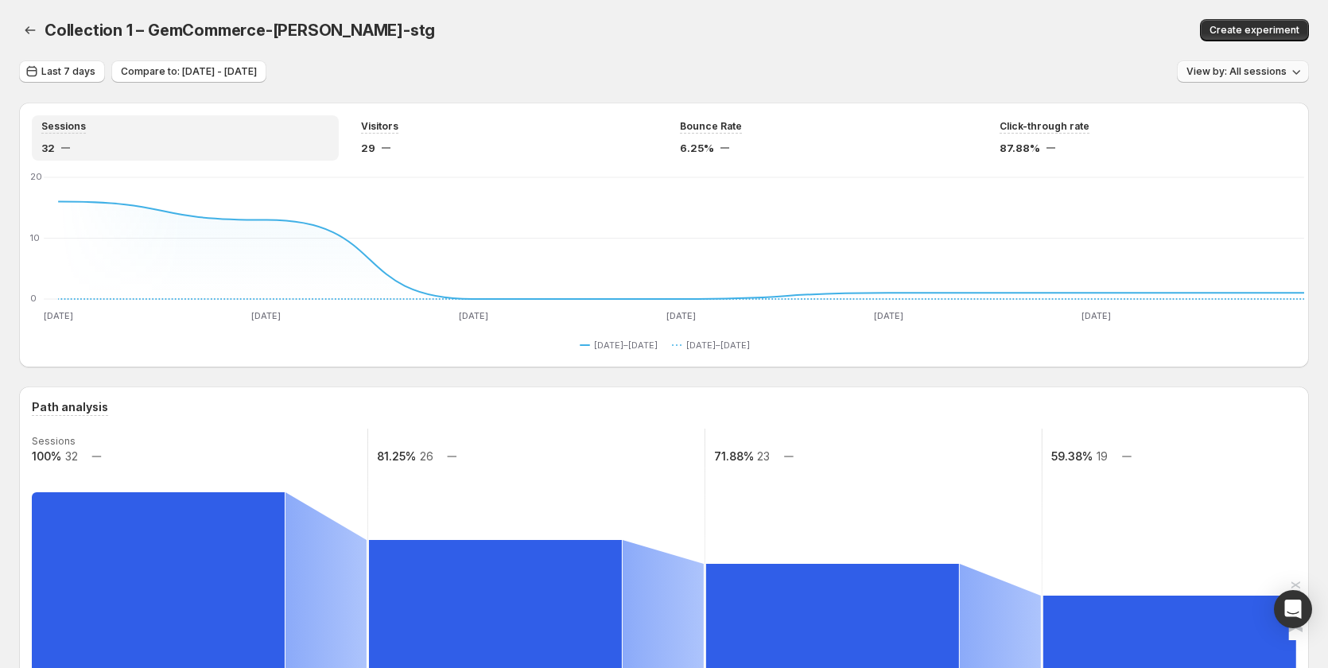
click at [1241, 72] on span "View by: All sessions" at bounding box center [1237, 71] width 100 height 13
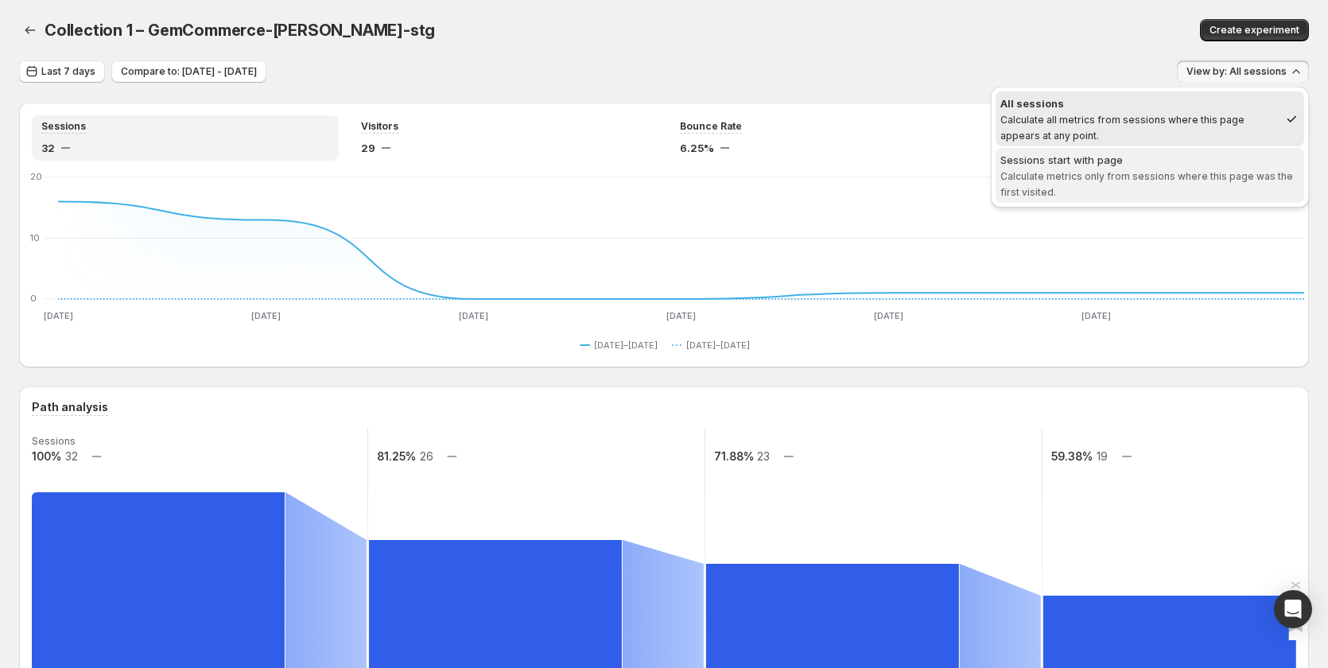
click at [1149, 158] on div "Sessions start with page" at bounding box center [1150, 160] width 299 height 16
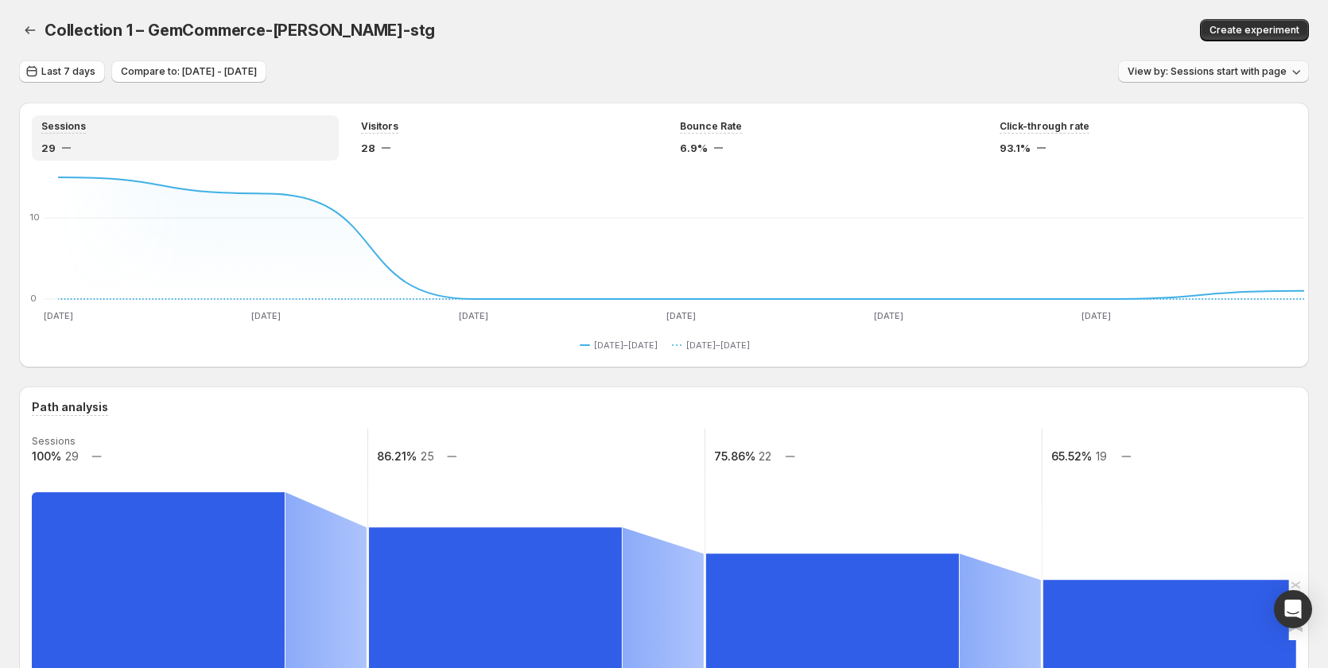
click at [1229, 76] on span "View by: Sessions start with page" at bounding box center [1207, 71] width 159 height 13
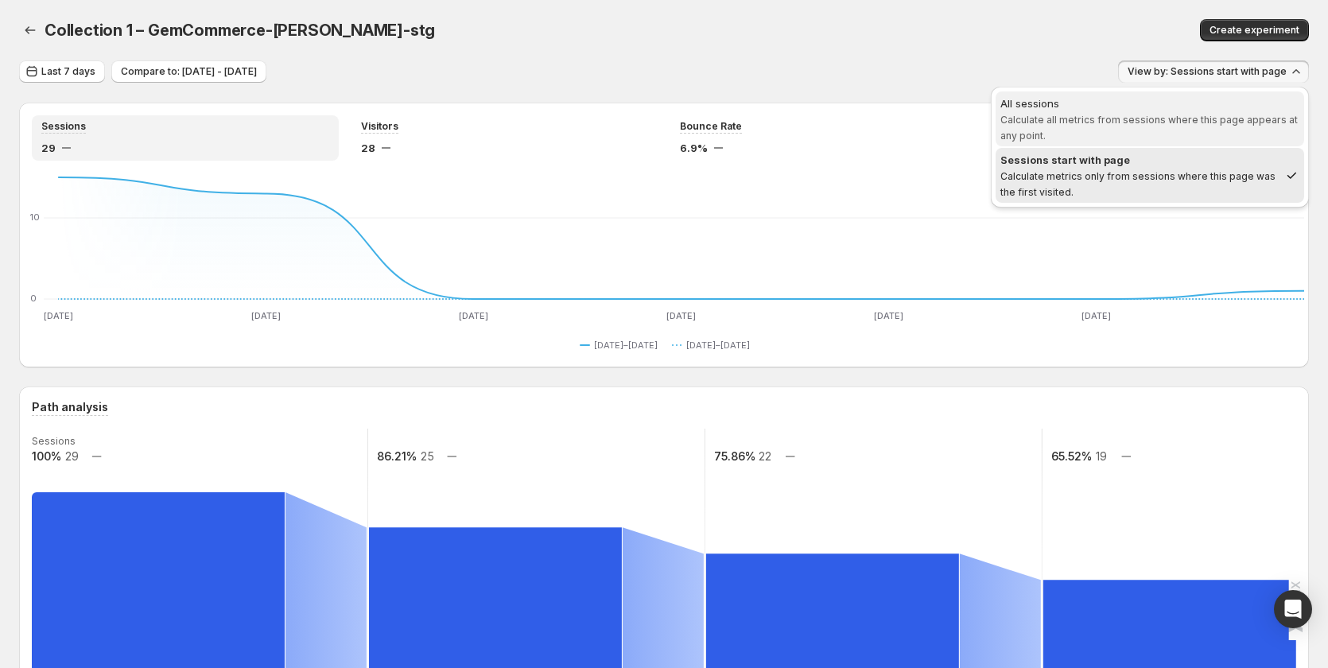
click at [1128, 117] on span "Calculate all metrics from sessions where this page appears at any point." at bounding box center [1149, 128] width 297 height 28
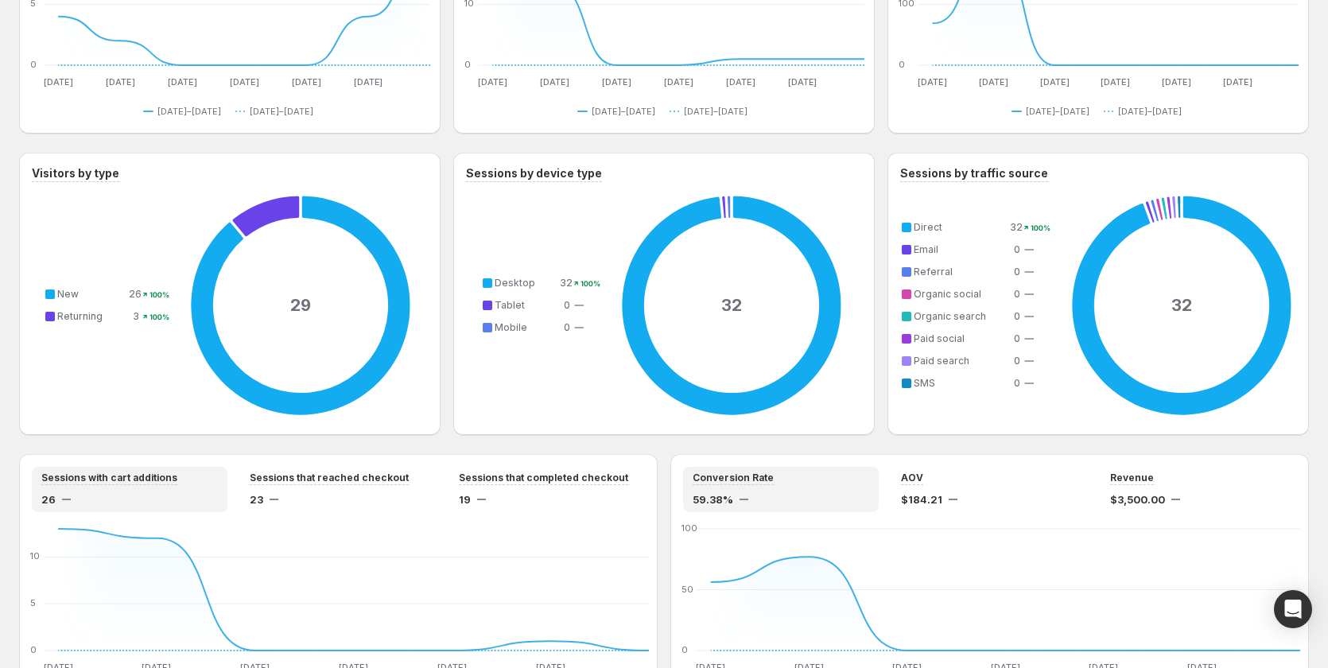
scroll to position [946, 0]
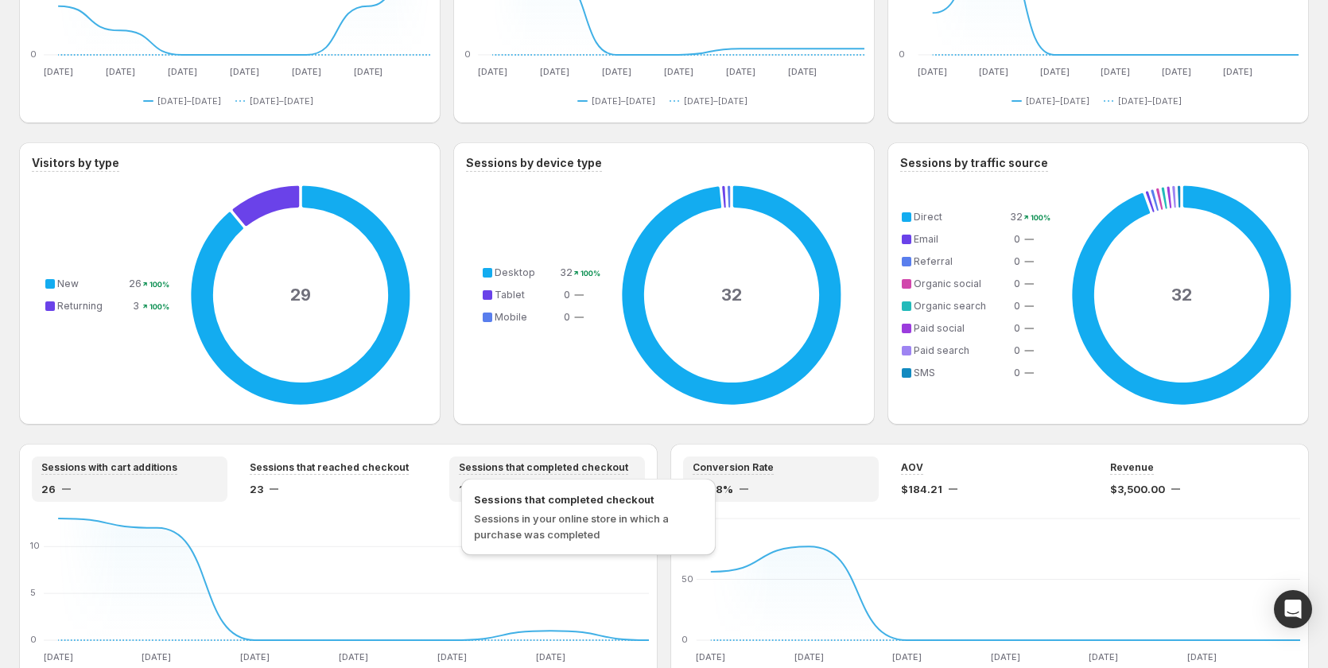
click at [593, 471] on span "Sessions that completed checkout" at bounding box center [543, 467] width 169 height 13
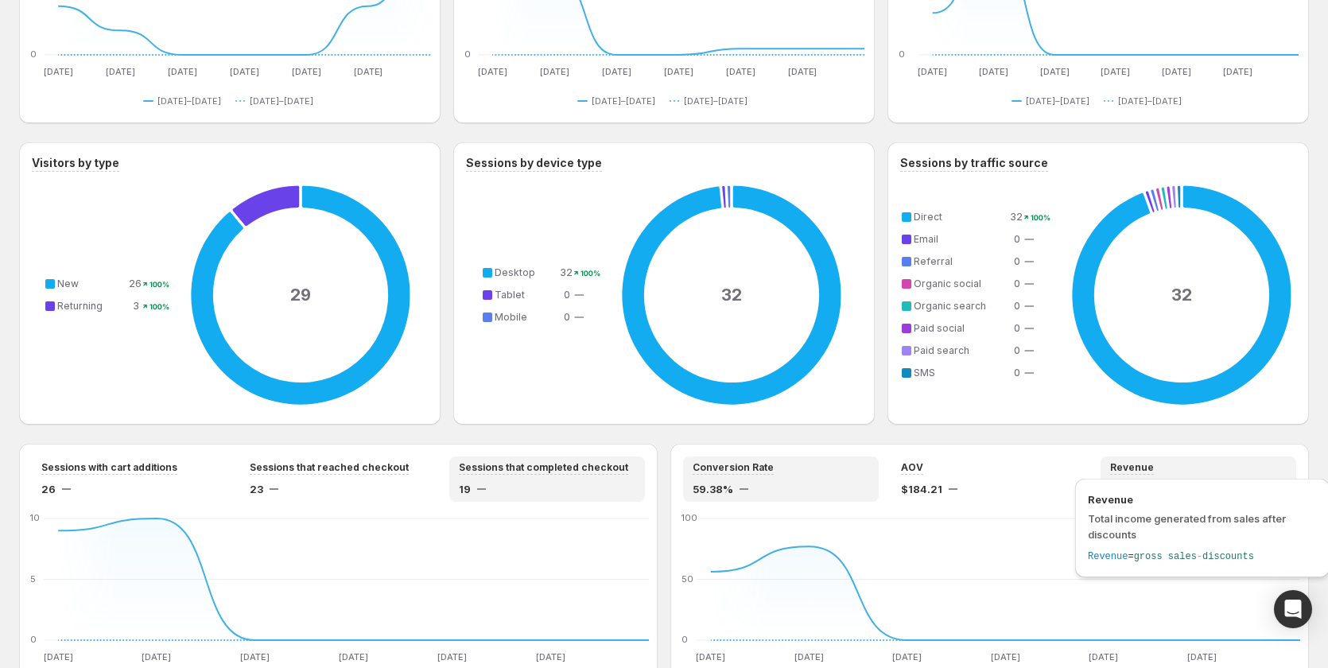
click at [1149, 476] on div "Revenue Total income generated from sales after discounts Revenue = gross sales…" at bounding box center [1202, 532] width 267 height 115
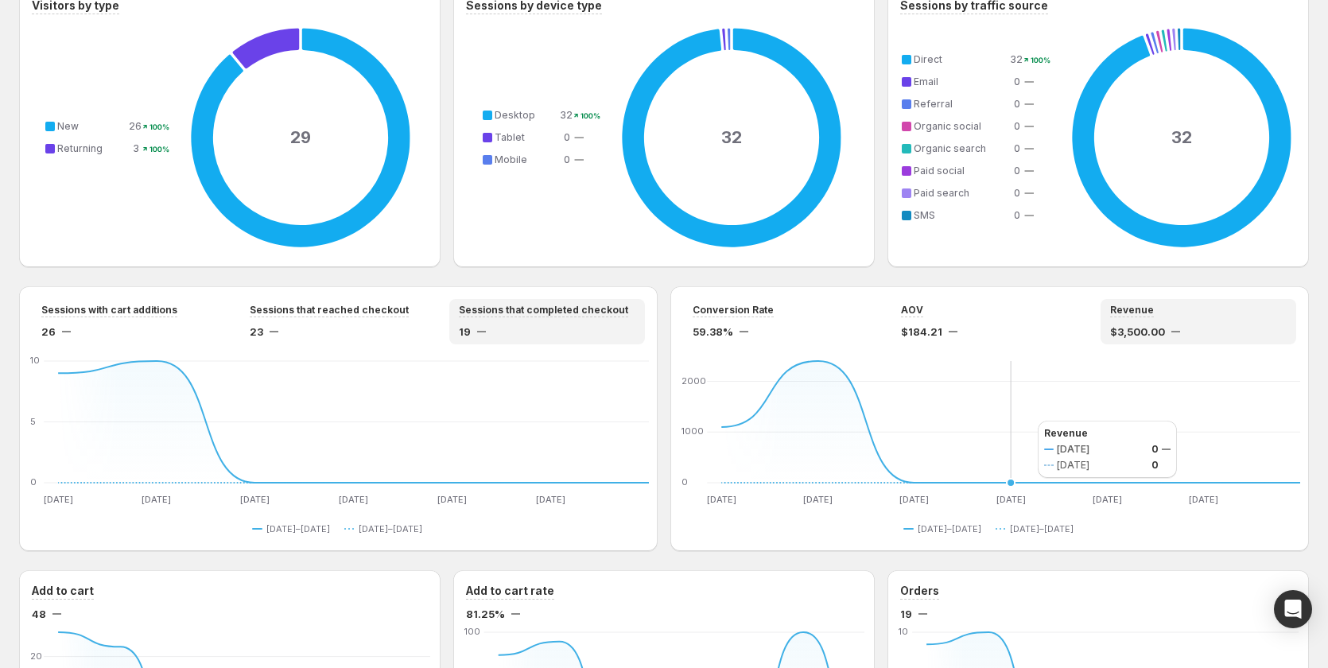
scroll to position [1105, 0]
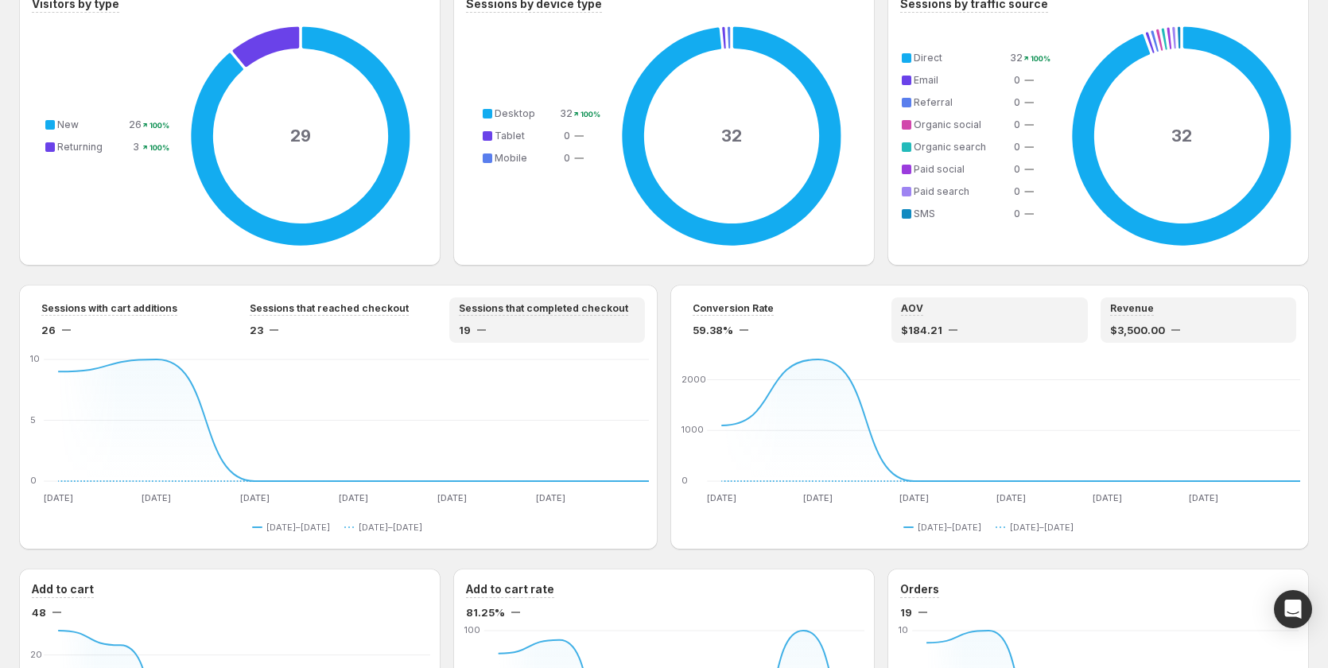
click at [930, 326] on span "$184.21" at bounding box center [921, 330] width 41 height 16
click at [732, 337] on span "59.38%" at bounding box center [713, 330] width 41 height 16
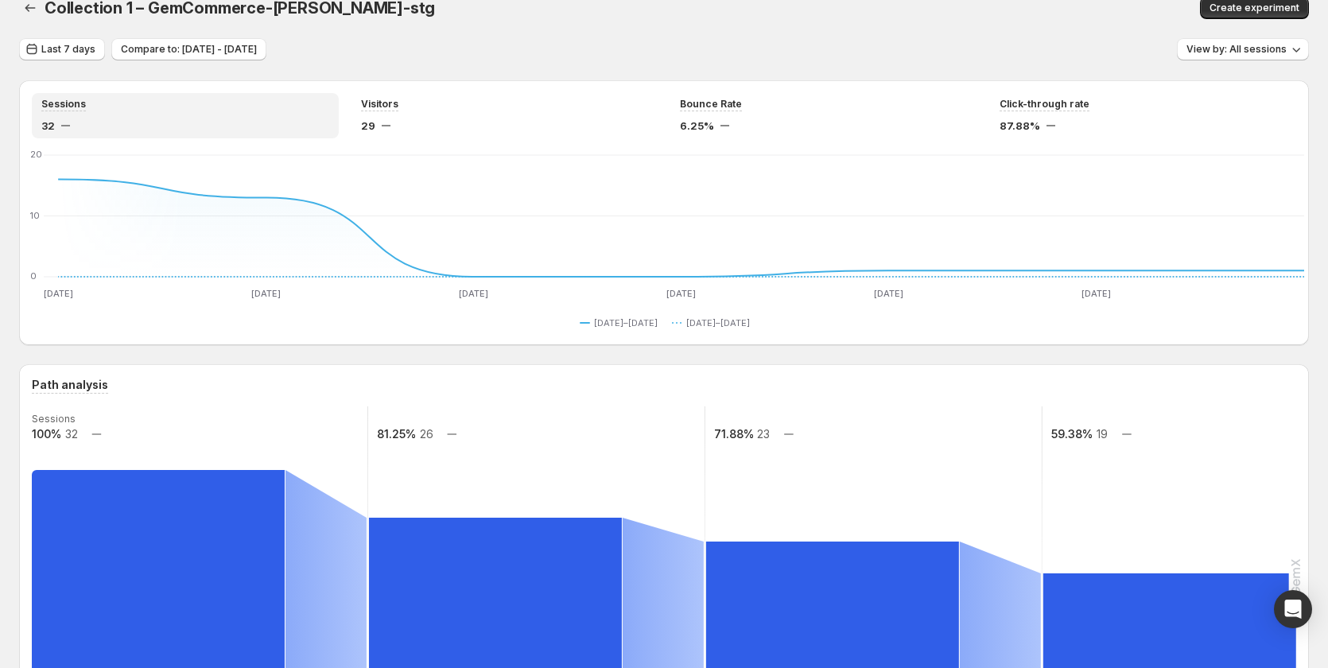
scroll to position [0, 0]
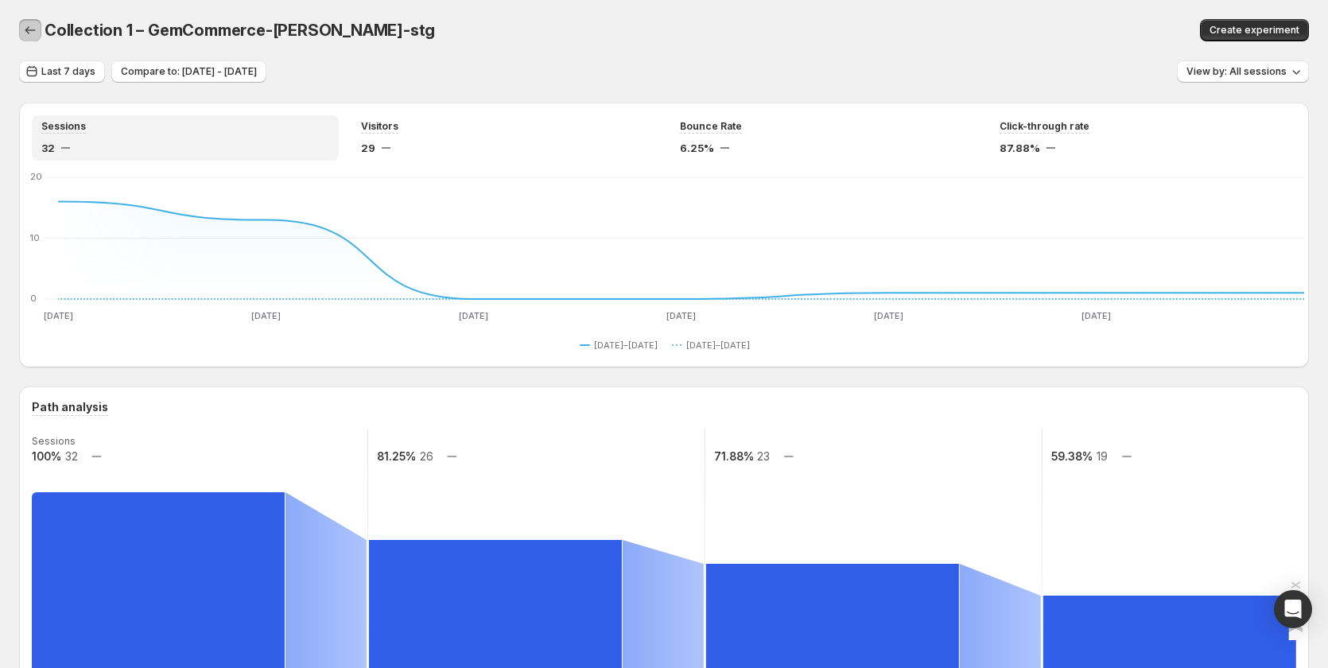
click at [30, 30] on icon "button" at bounding box center [30, 30] width 16 height 16
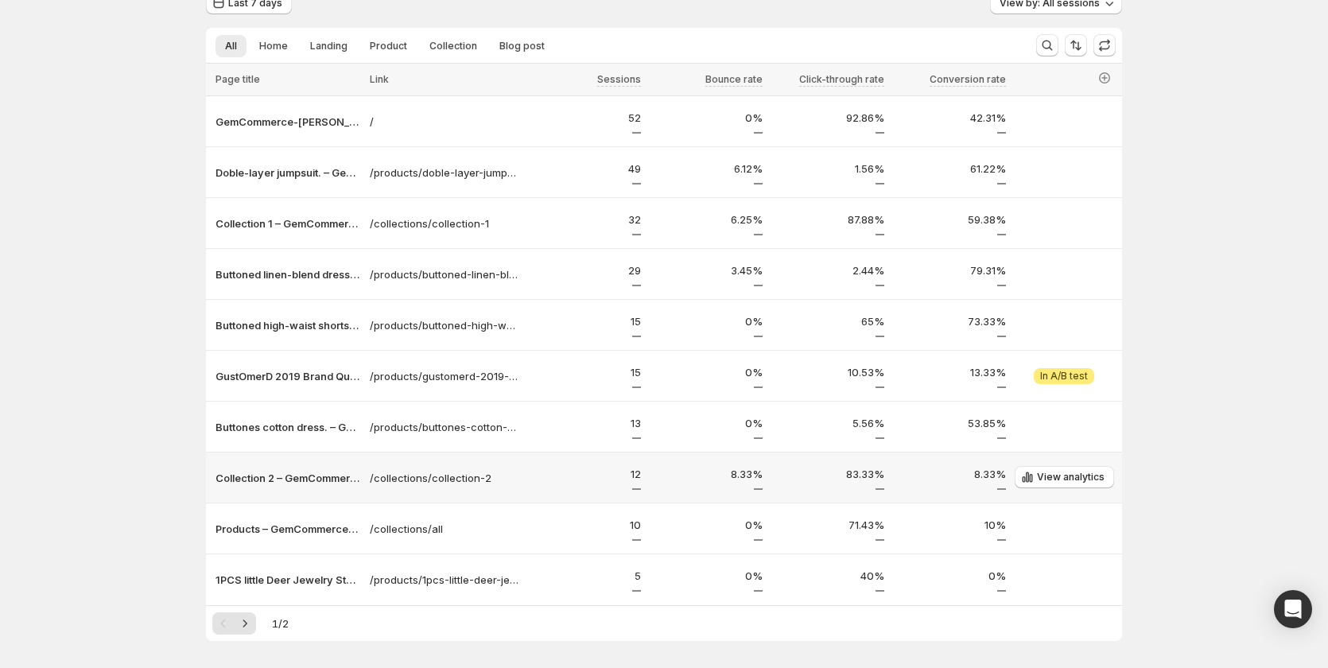
scroll to position [48, 0]
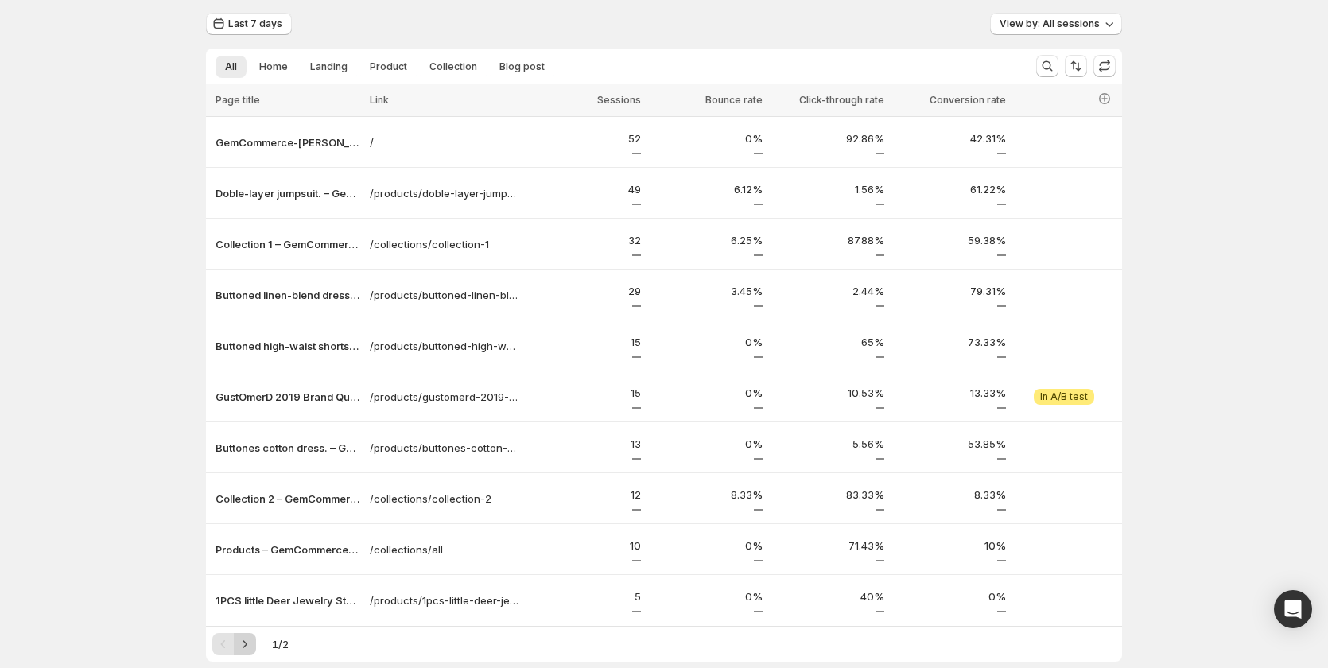
click at [252, 643] on icon "Next" at bounding box center [245, 644] width 16 height 16
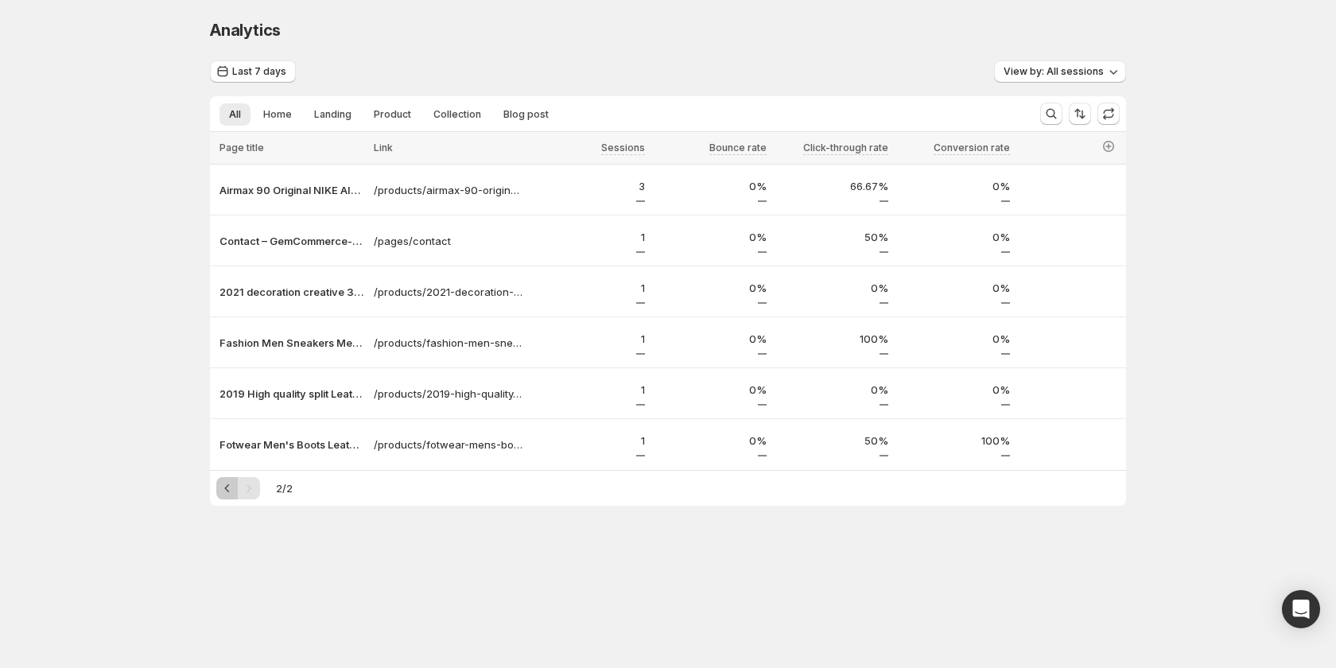
click at [222, 496] on icon "Previous" at bounding box center [228, 488] width 16 height 16
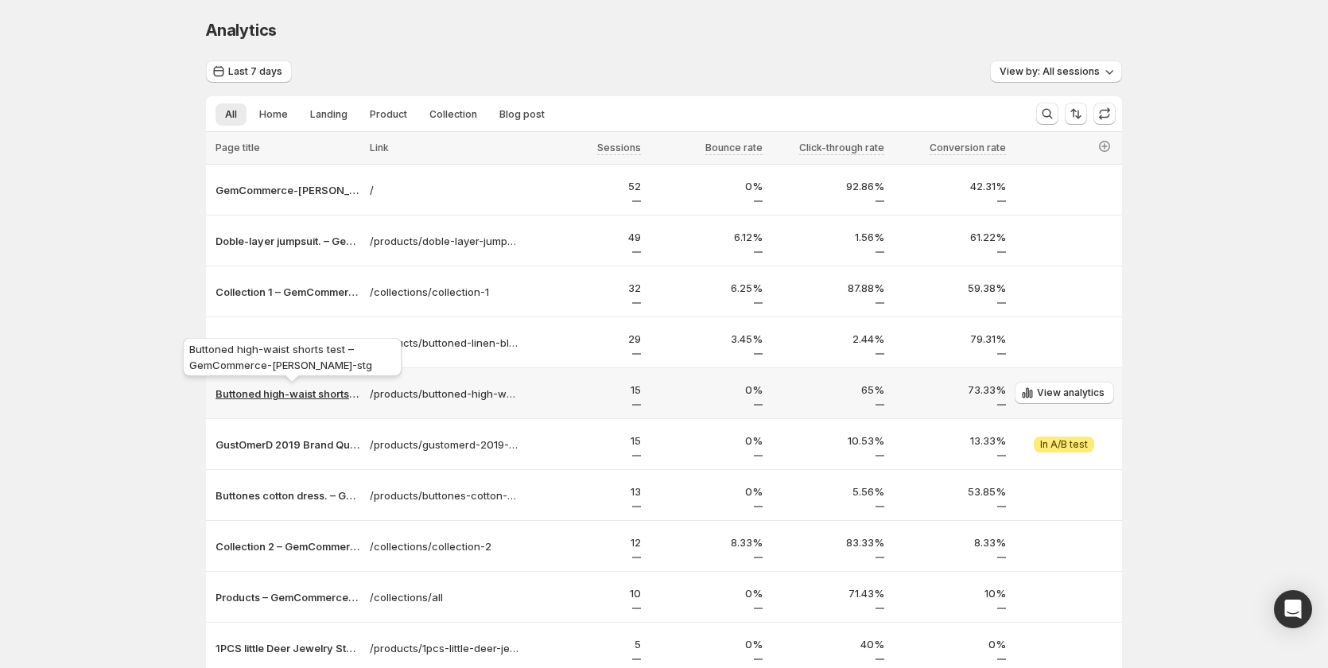
click at [286, 395] on p "Buttoned high-waist shorts test – GemCommerce-sandy-stg" at bounding box center [288, 394] width 145 height 16
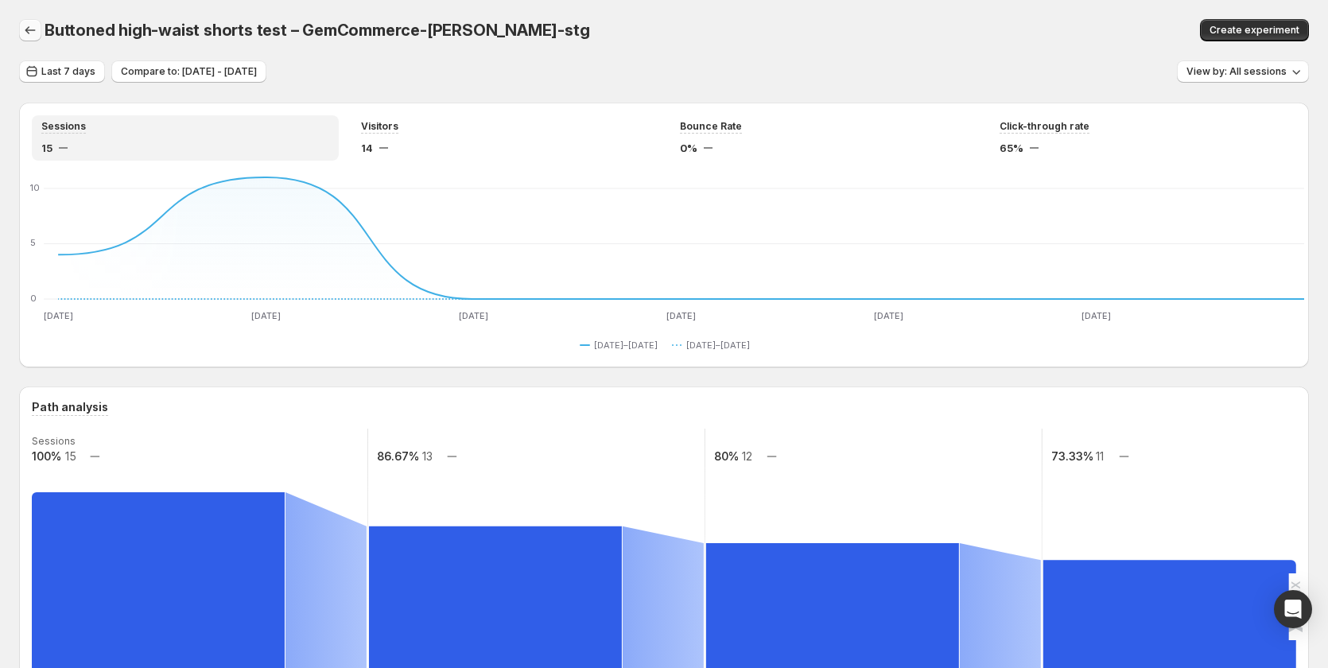
click at [24, 30] on icon "button" at bounding box center [30, 30] width 16 height 16
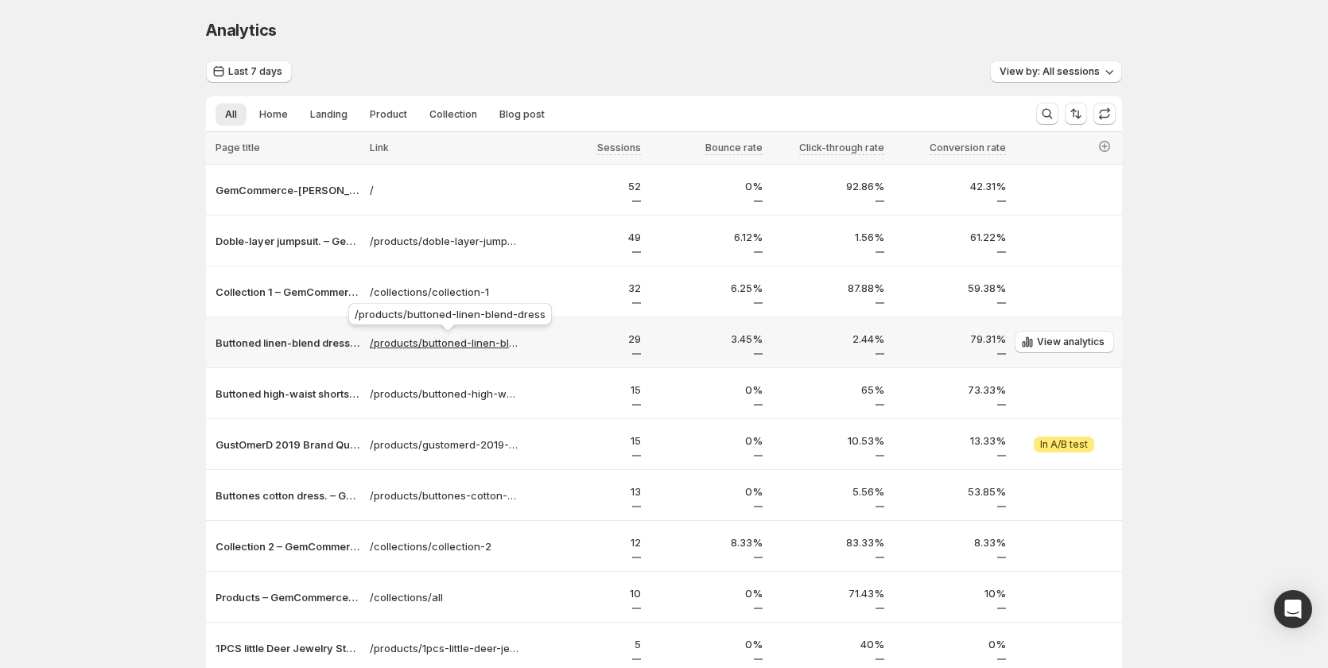
click at [452, 344] on p "/products/buttoned-linen-blend-dress" at bounding box center [445, 343] width 150 height 16
click at [429, 346] on p "/products/buttoned-linen-blend-dress" at bounding box center [445, 343] width 150 height 16
click at [316, 340] on p "Buttoned linen-blend dress – GemCommerce-sandy-stg" at bounding box center [288, 343] width 145 height 16
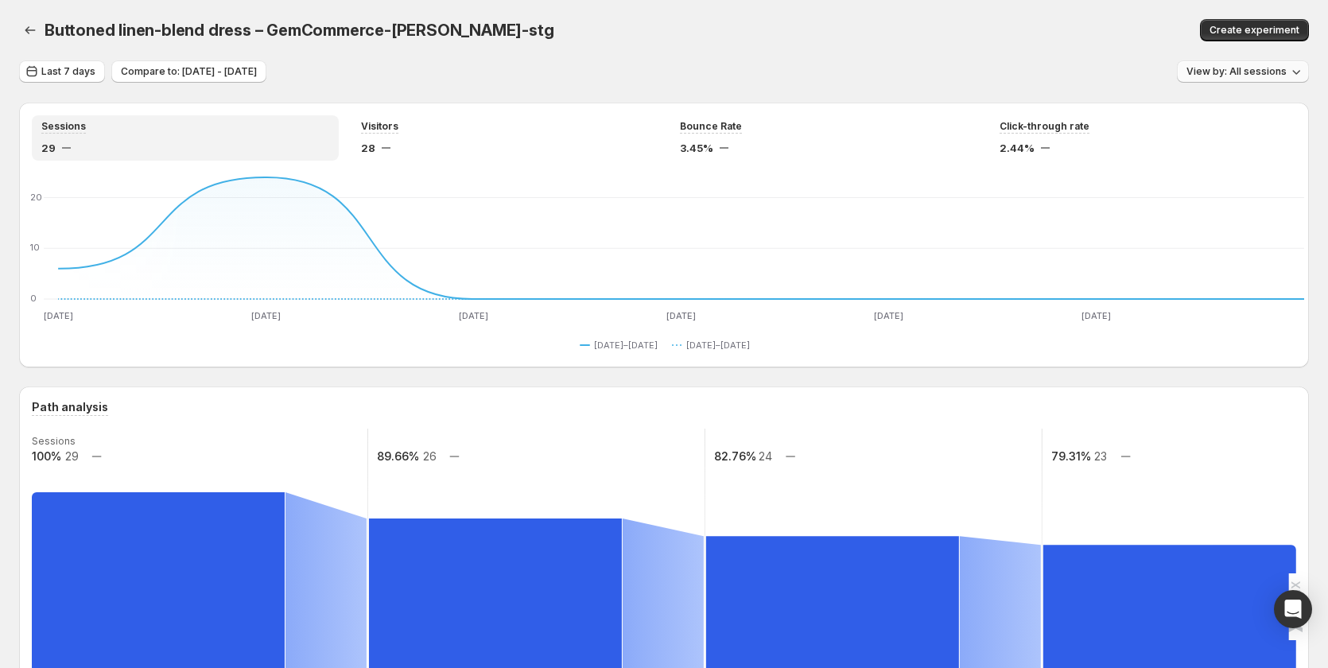
click at [1213, 72] on span "View by: All sessions" at bounding box center [1237, 71] width 100 height 13
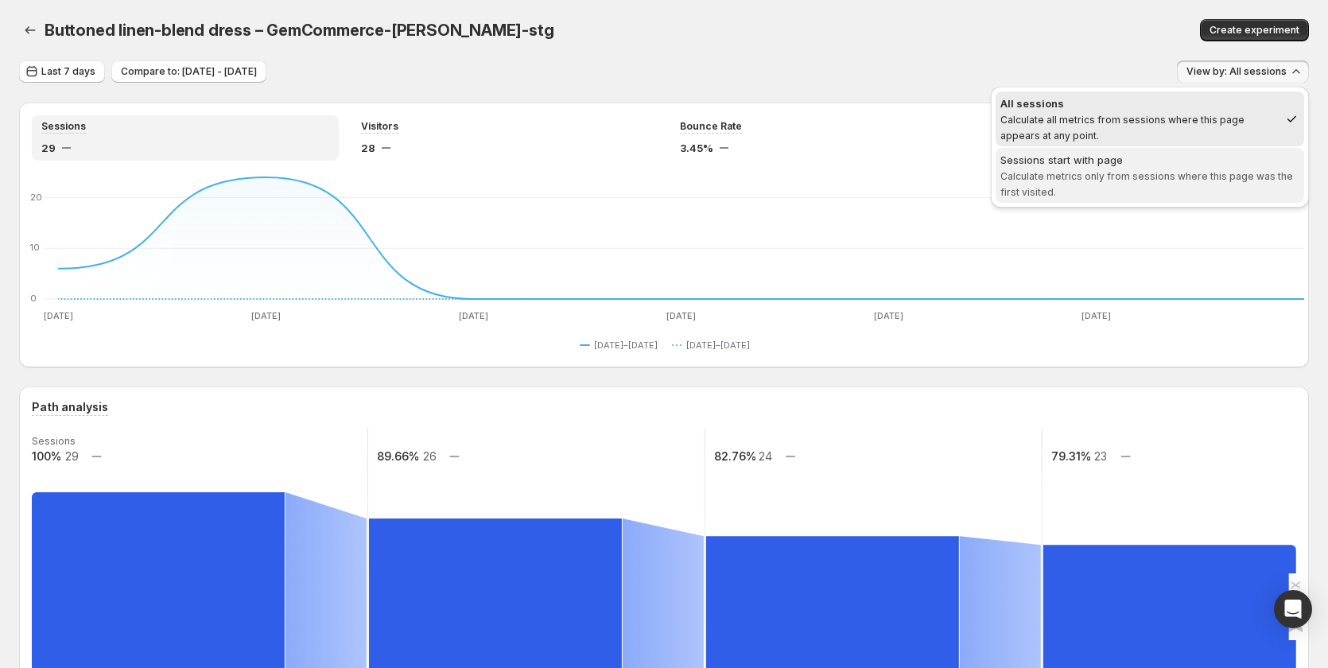
click at [1151, 172] on span "Calculate metrics only from sessions where this page was the first visited." at bounding box center [1147, 184] width 293 height 28
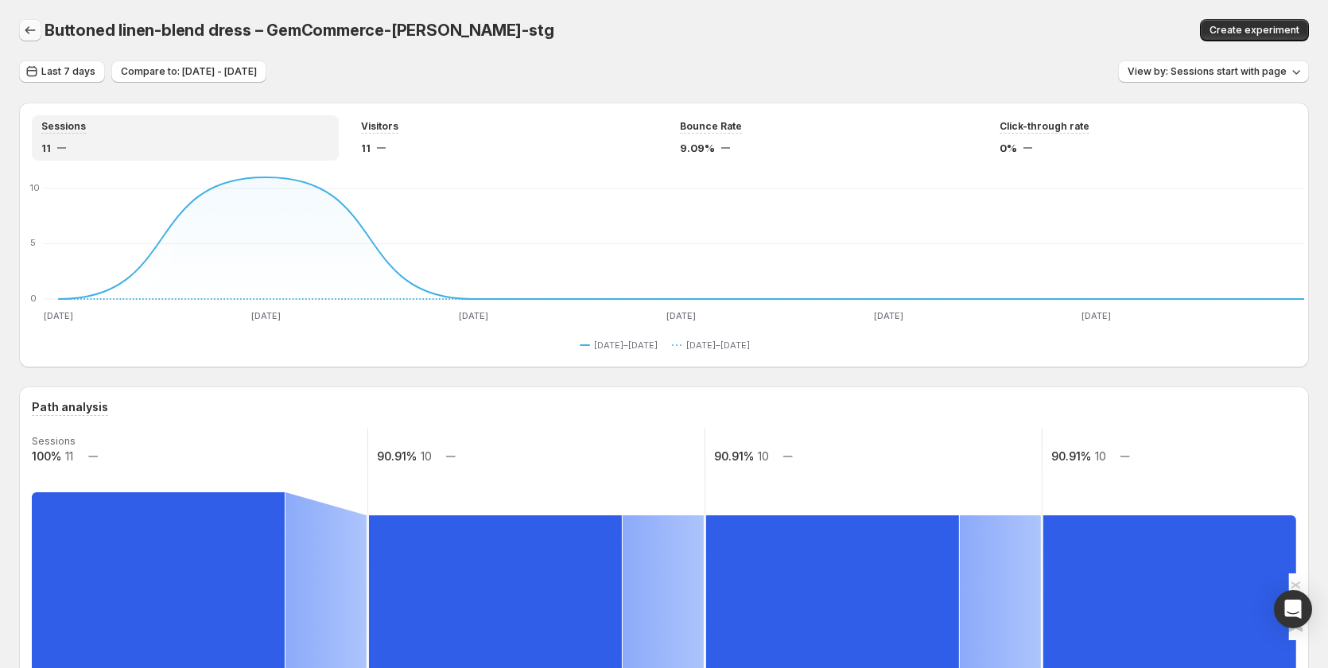
click at [30, 31] on icon "button" at bounding box center [30, 30] width 16 height 16
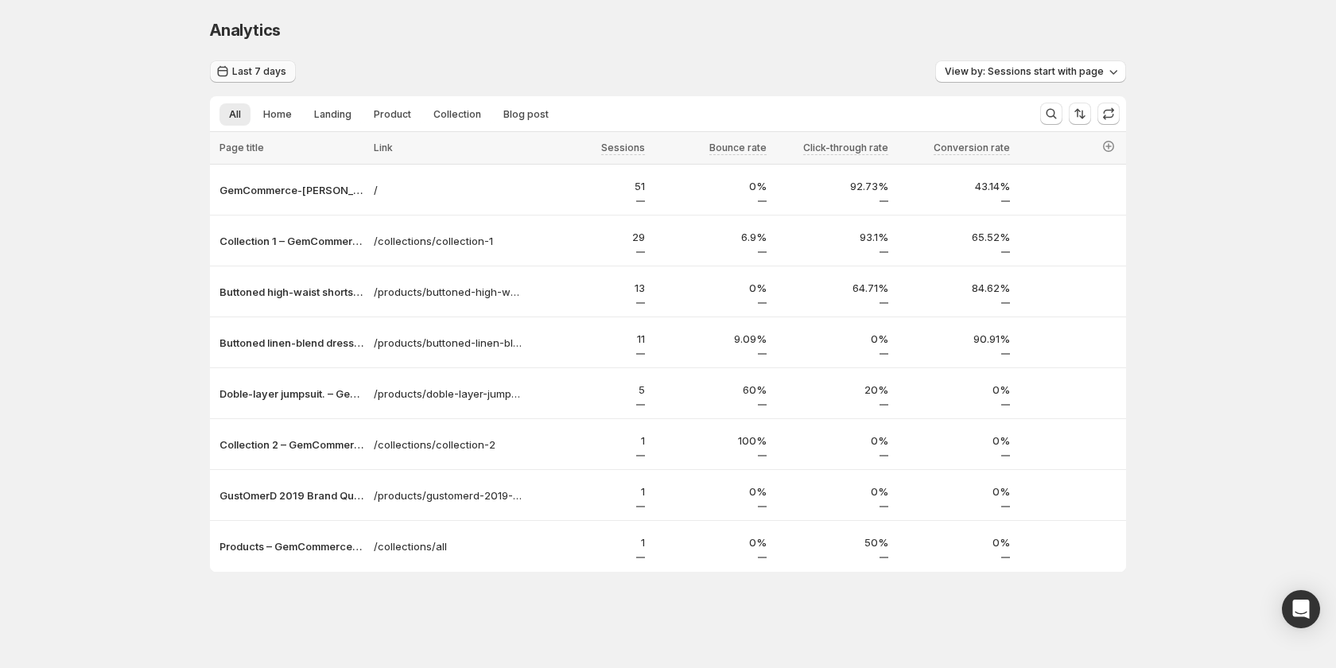
click at [262, 72] on span "Last 7 days" at bounding box center [259, 71] width 54 height 13
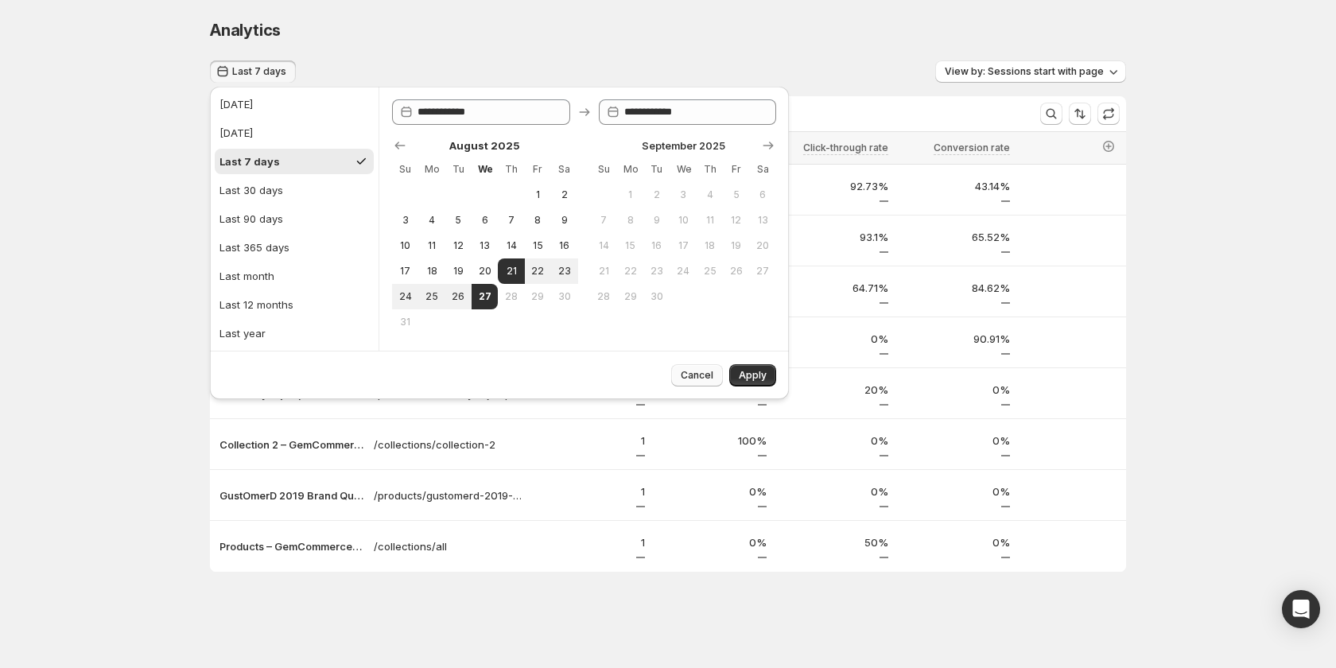
click at [713, 375] on span "Cancel" at bounding box center [697, 375] width 33 height 13
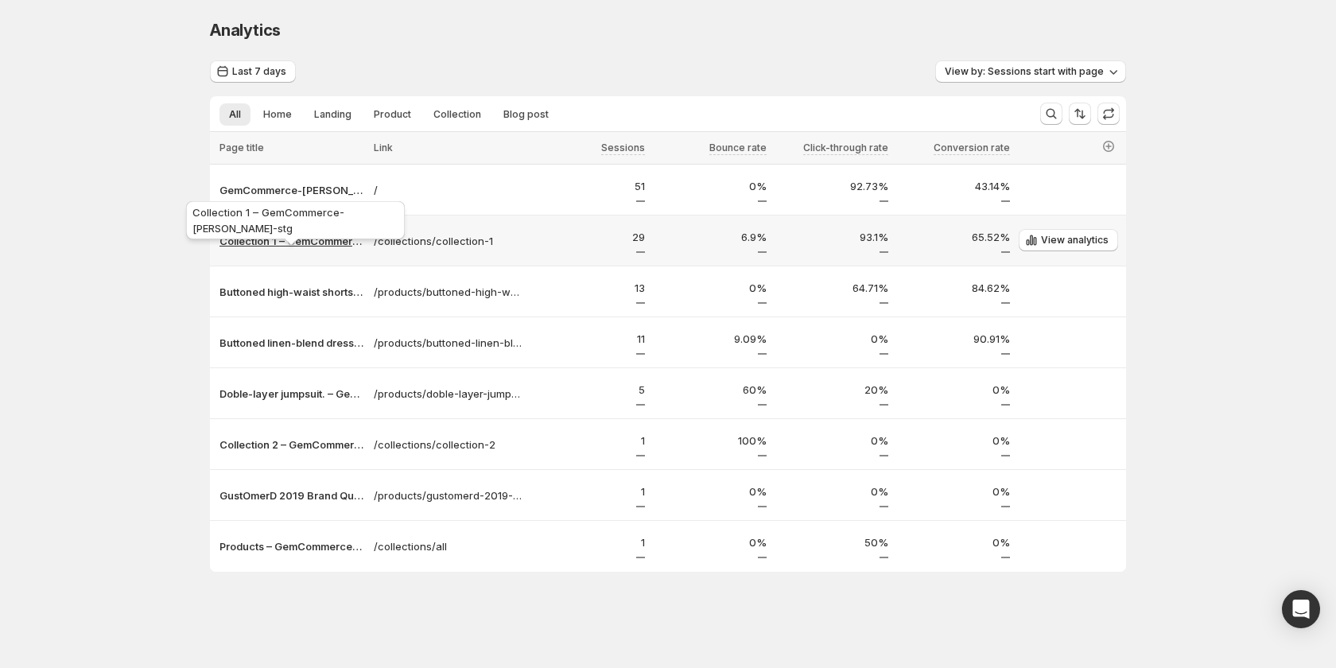
click at [305, 247] on p "Collection 1 – GemCommerce-[PERSON_NAME]-stg" at bounding box center [292, 241] width 145 height 16
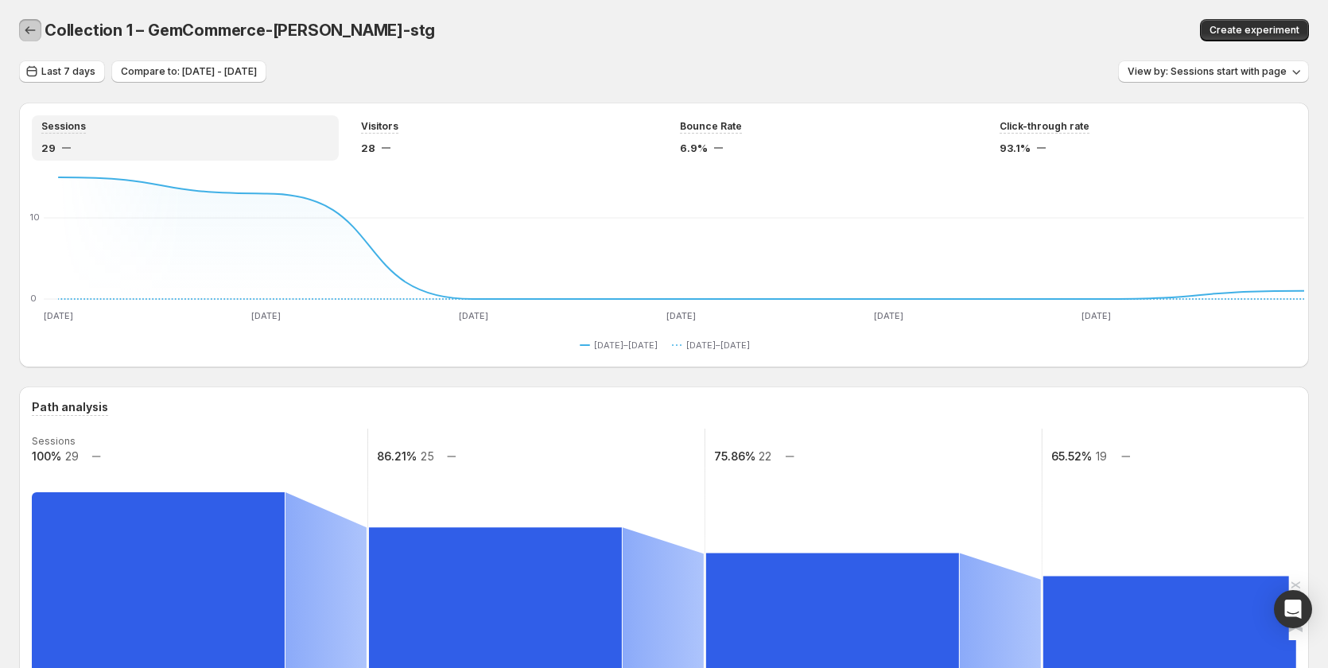
click at [30, 33] on icon "button" at bounding box center [30, 30] width 16 height 16
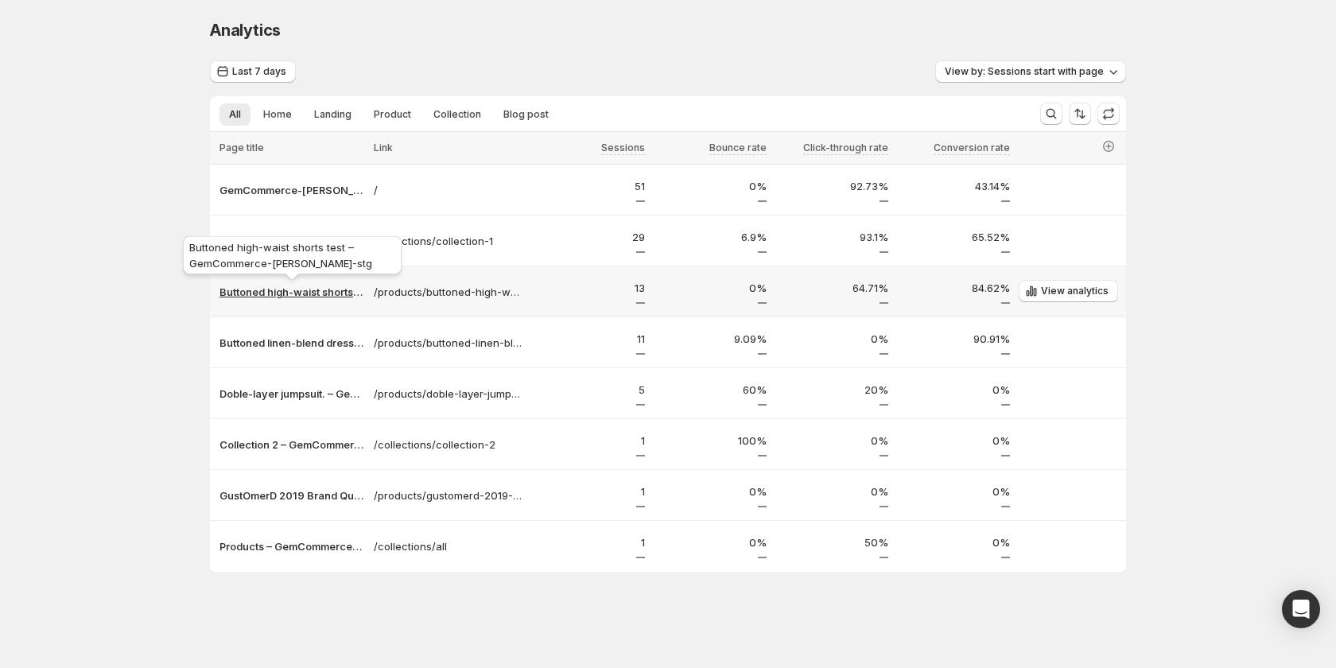
click at [306, 289] on p "Buttoned high-waist shorts test – GemCommerce-[PERSON_NAME]-stg" at bounding box center [292, 292] width 145 height 16
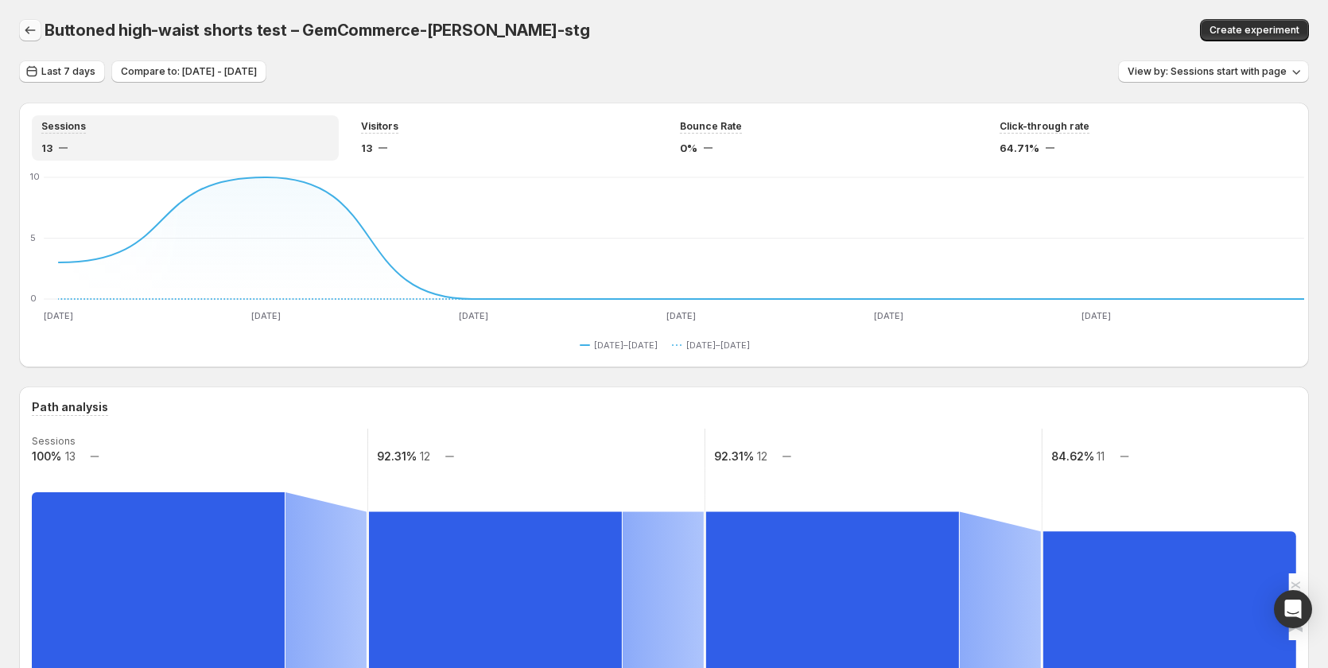
click at [35, 33] on icon "button" at bounding box center [30, 30] width 16 height 16
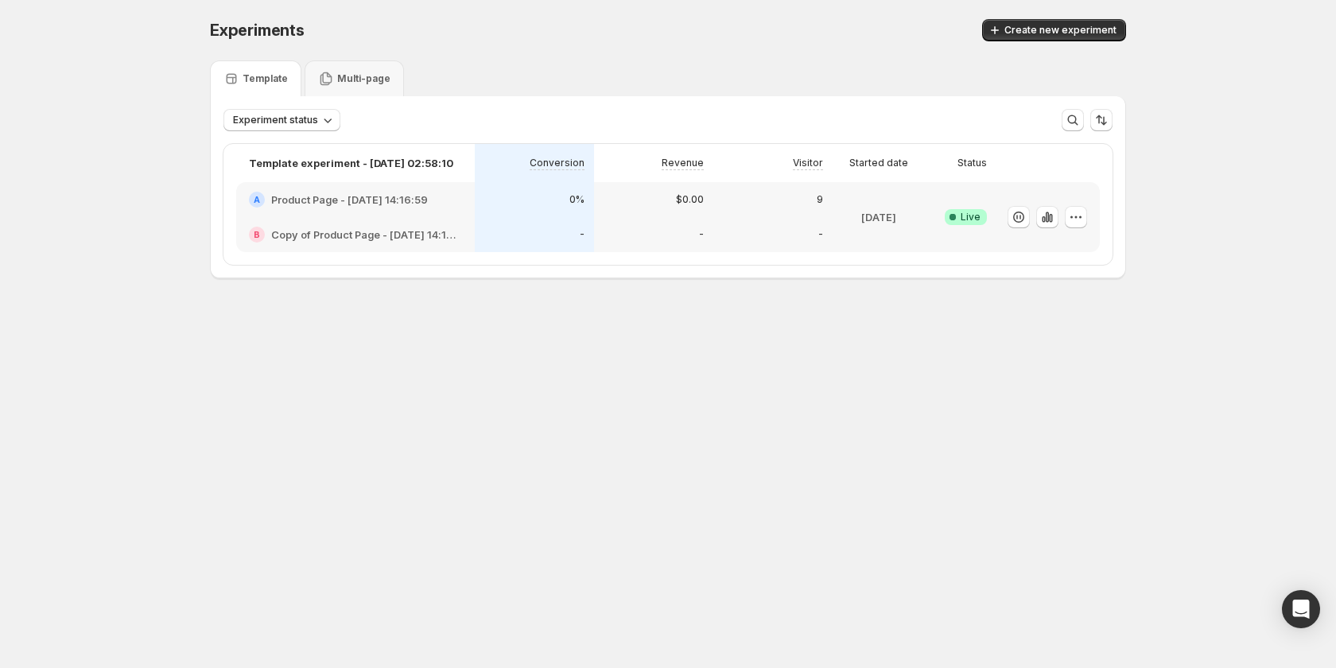
click at [631, 215] on div "$0.00" at bounding box center [653, 199] width 119 height 35
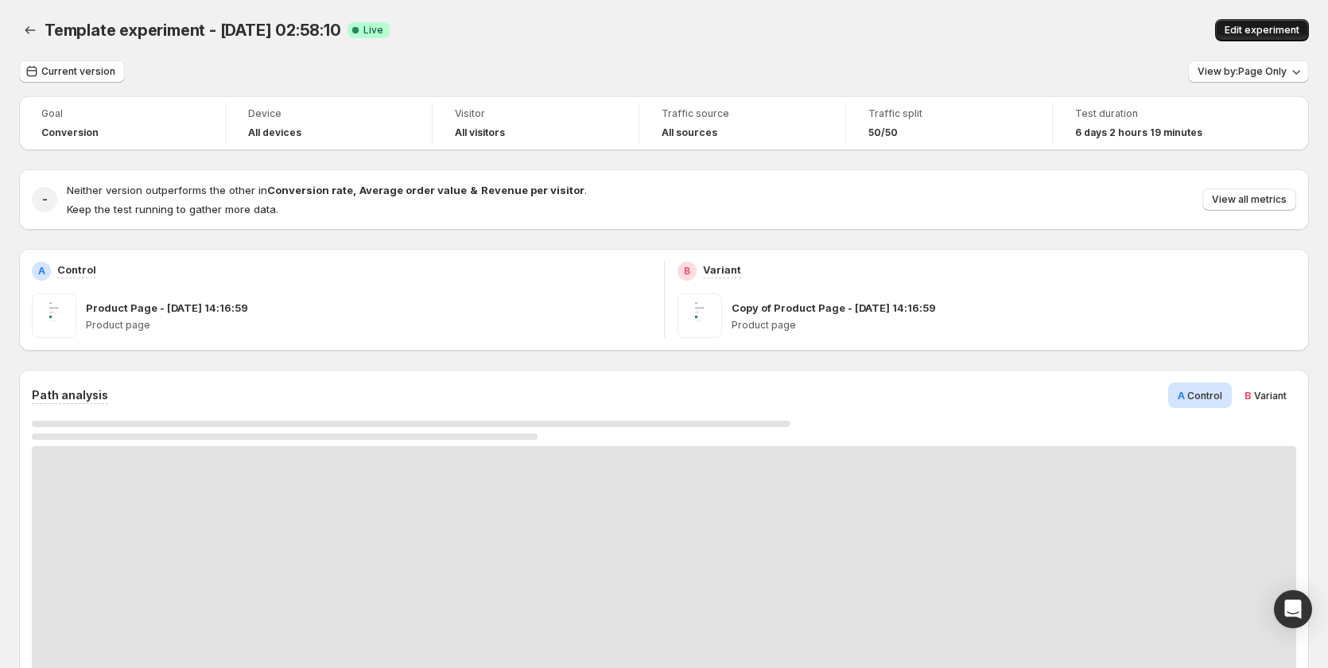
click at [1267, 30] on span "Edit experiment" at bounding box center [1262, 30] width 75 height 13
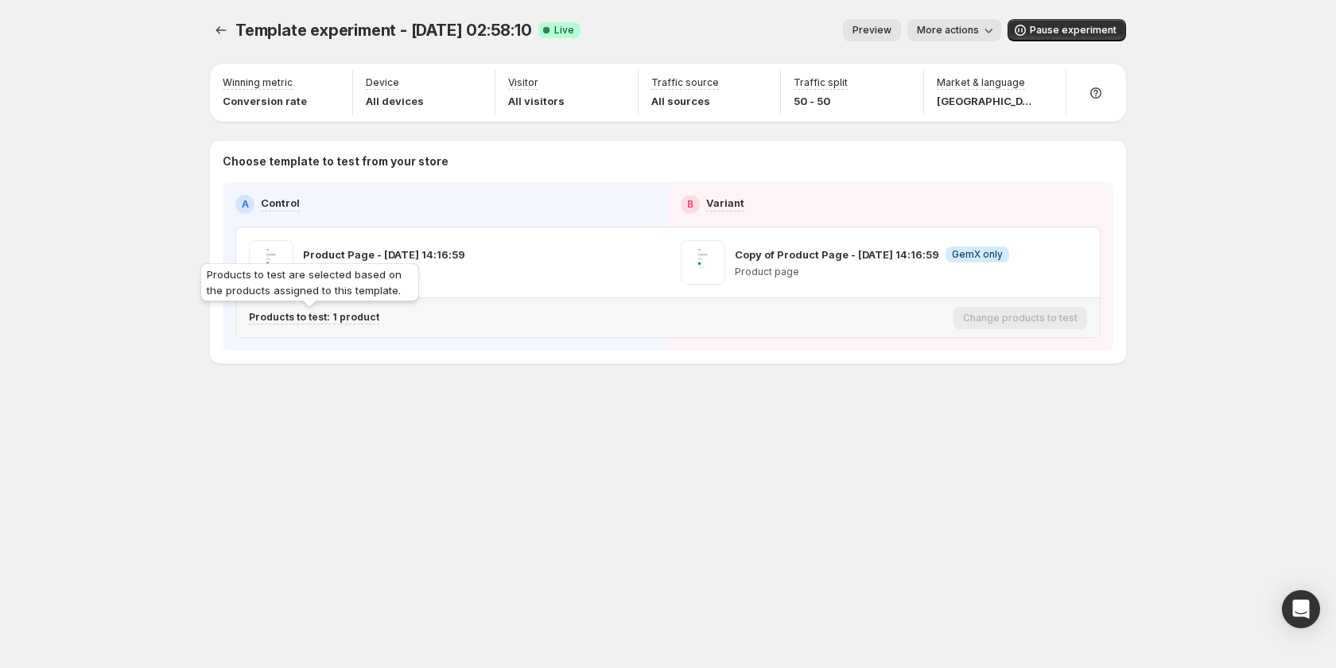
click at [339, 321] on p "Products to test: 1 product" at bounding box center [314, 317] width 130 height 13
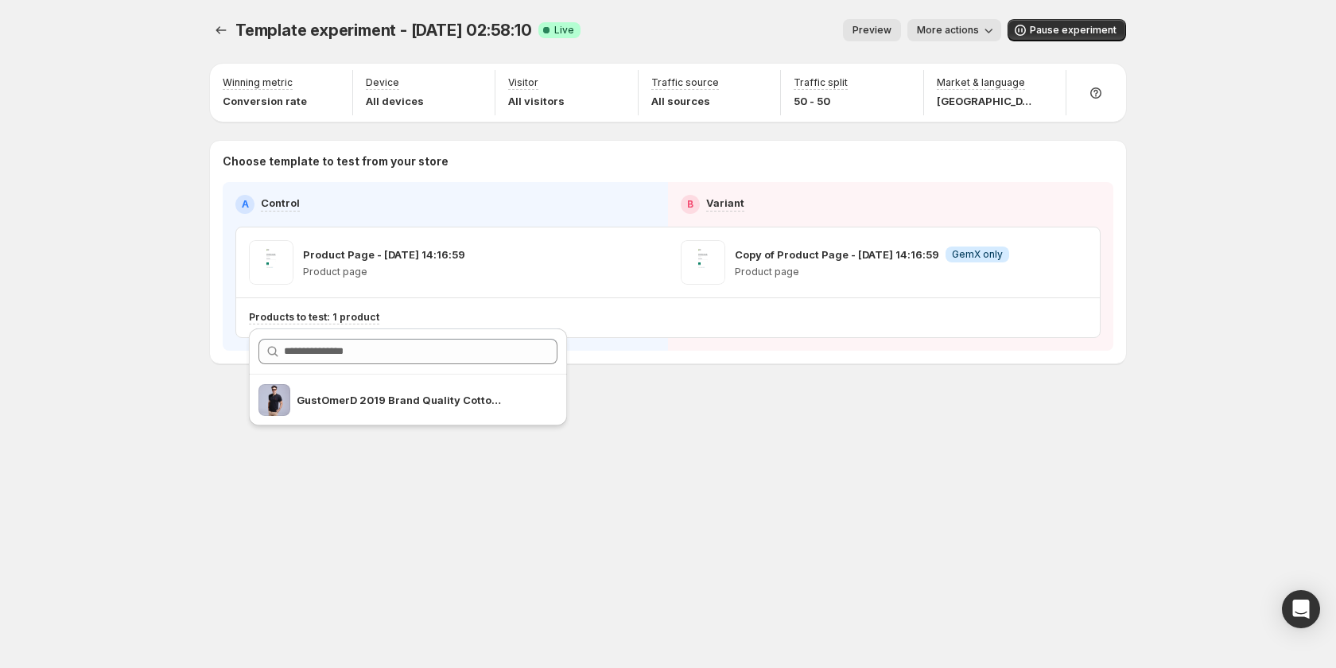
click at [330, 487] on div "Template experiment - Aug 21, 02:58:10. This page is ready Template experiment …" at bounding box center [668, 334] width 954 height 668
click at [216, 26] on icon "Experiments" at bounding box center [221, 30] width 16 height 16
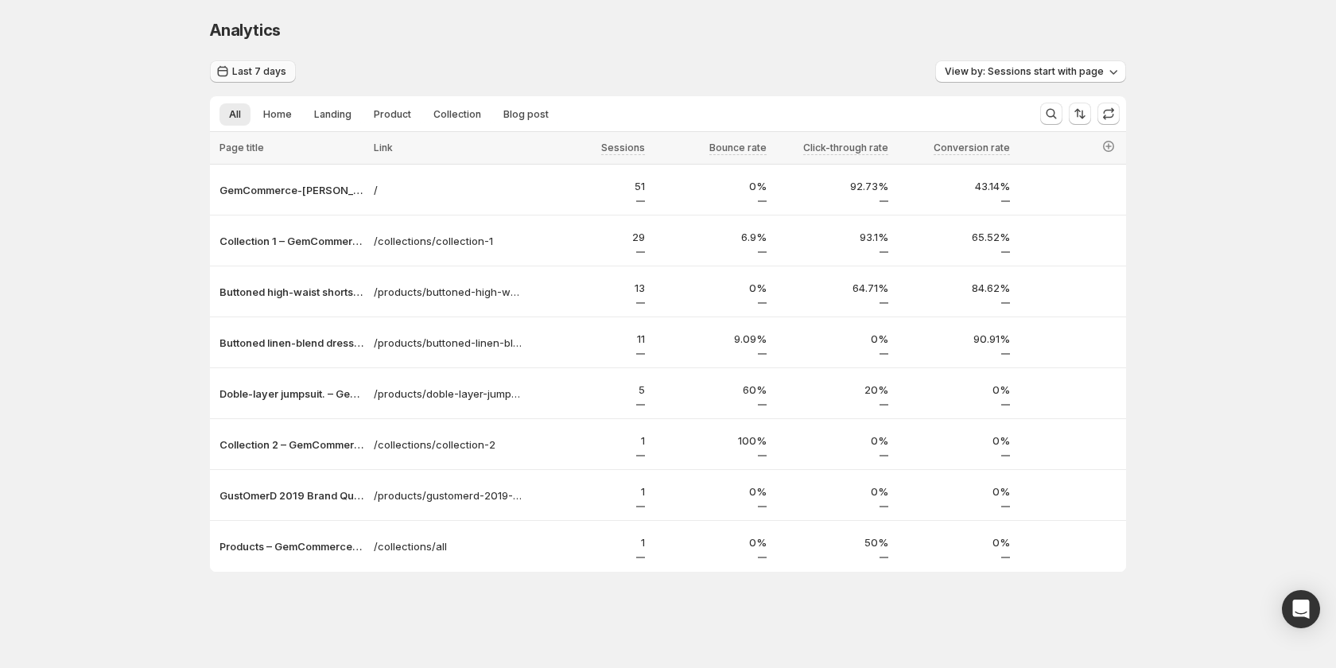
click at [254, 76] on span "Last 7 days" at bounding box center [259, 71] width 54 height 13
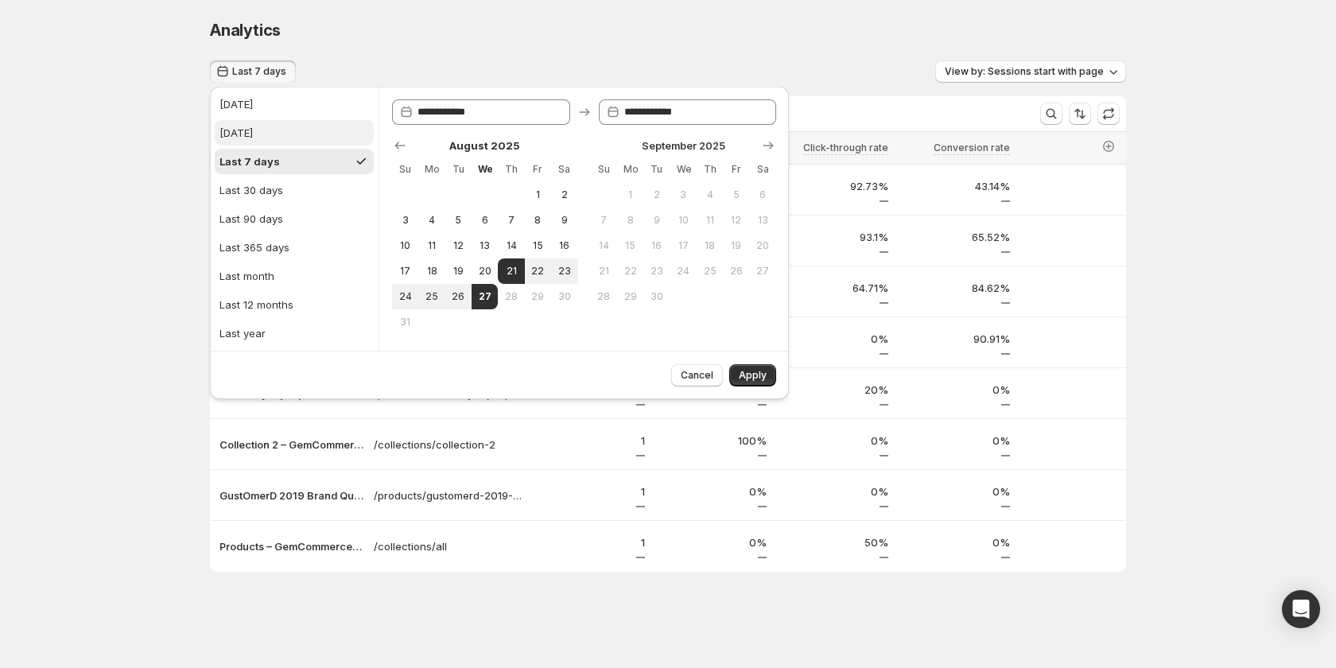
click at [253, 134] on div "[DATE]" at bounding box center [236, 133] width 33 height 16
type input "**********"
click at [757, 369] on button "Apply" at bounding box center [752, 375] width 47 height 22
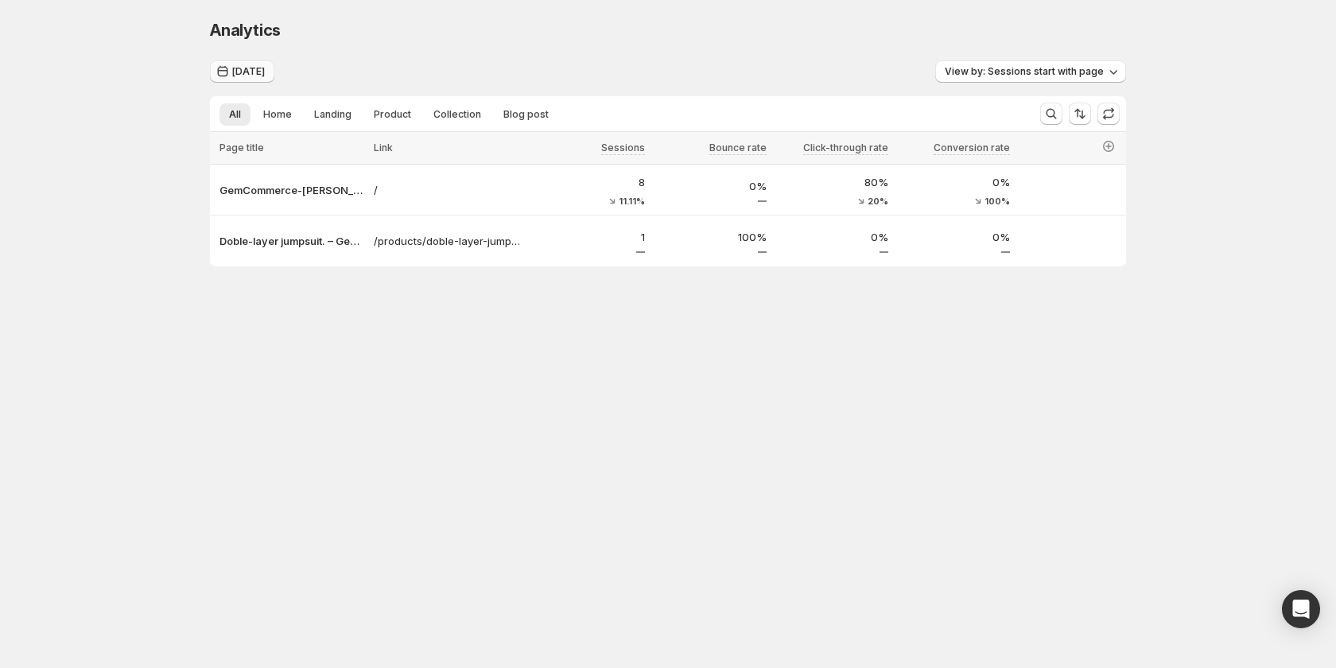
click at [238, 66] on span "[DATE]" at bounding box center [248, 71] width 33 height 13
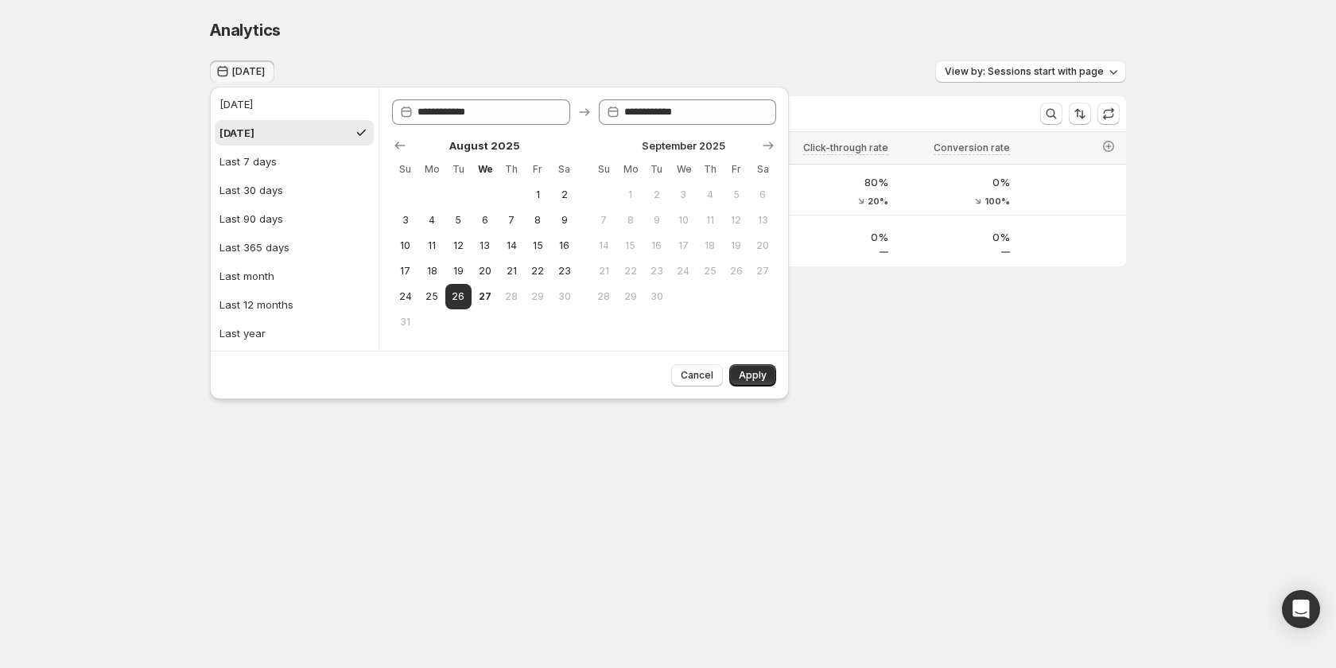
click at [297, 176] on ul "Today Yesterday Last 7 days Last 30 days Last 90 days Last 365 days Last month …" at bounding box center [294, 218] width 159 height 255
click at [297, 191] on button "Last 30 days" at bounding box center [294, 189] width 159 height 25
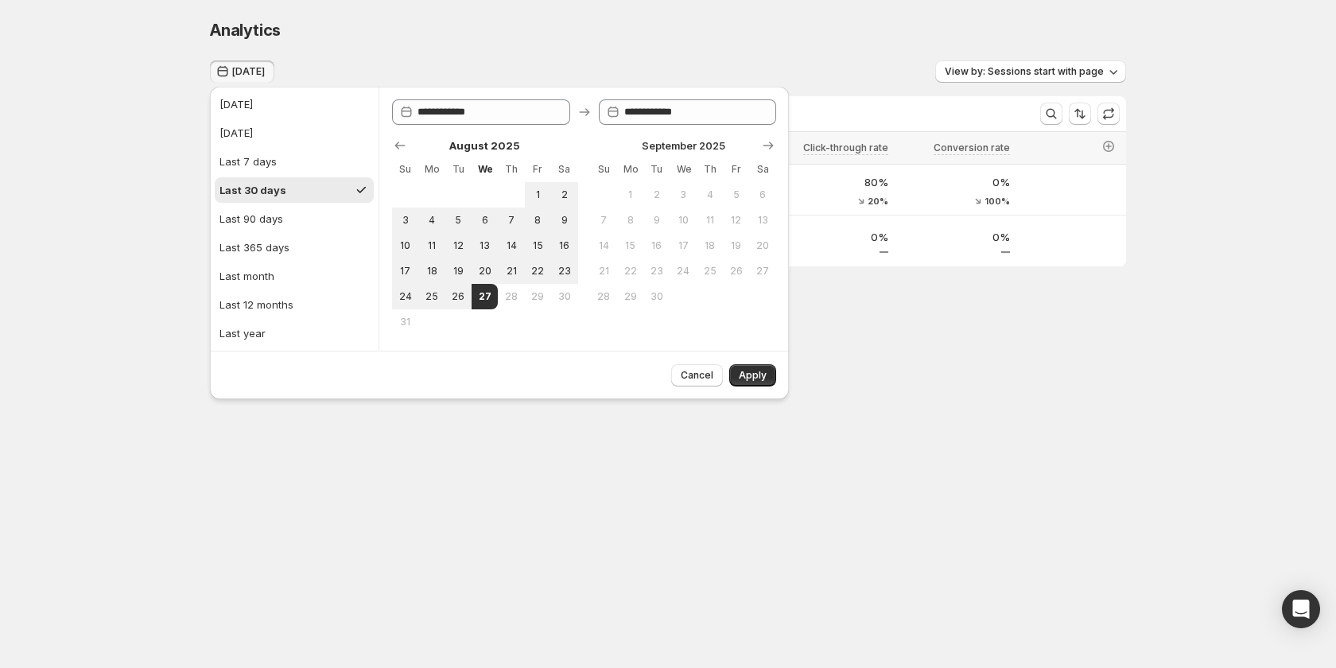
type input "**********"
click at [748, 371] on span "Apply" at bounding box center [753, 375] width 28 height 13
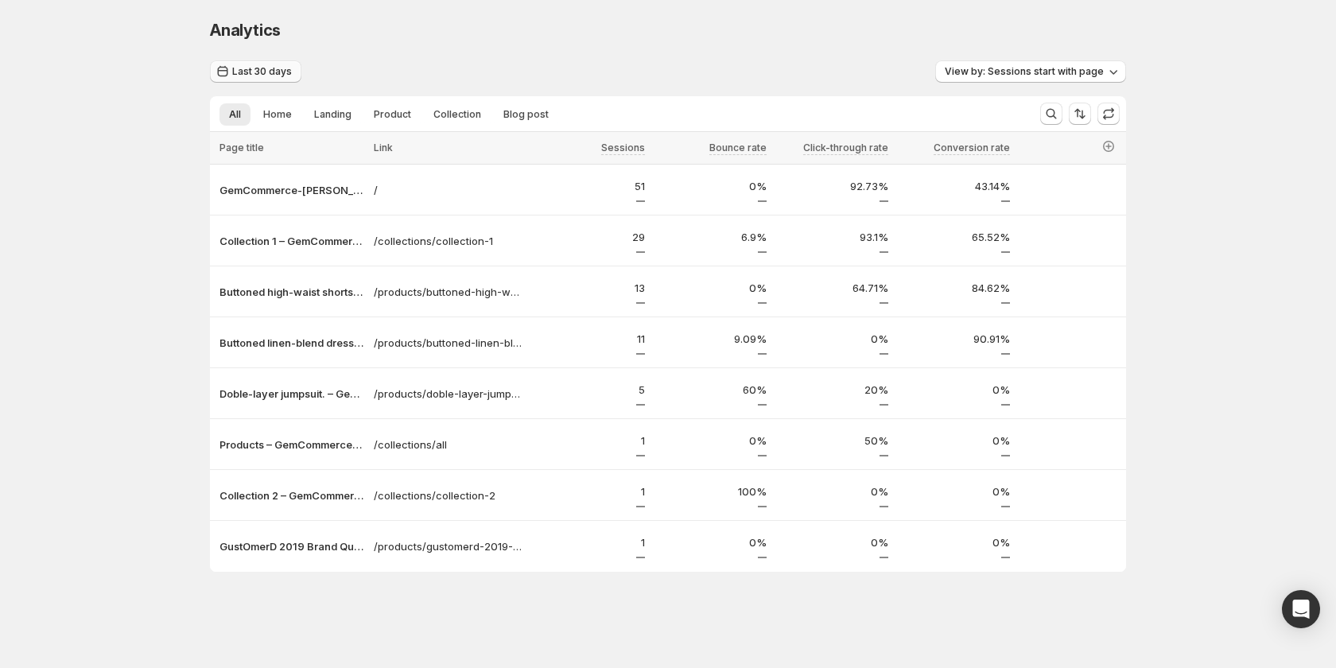
click at [244, 66] on span "Last 30 days" at bounding box center [262, 71] width 60 height 13
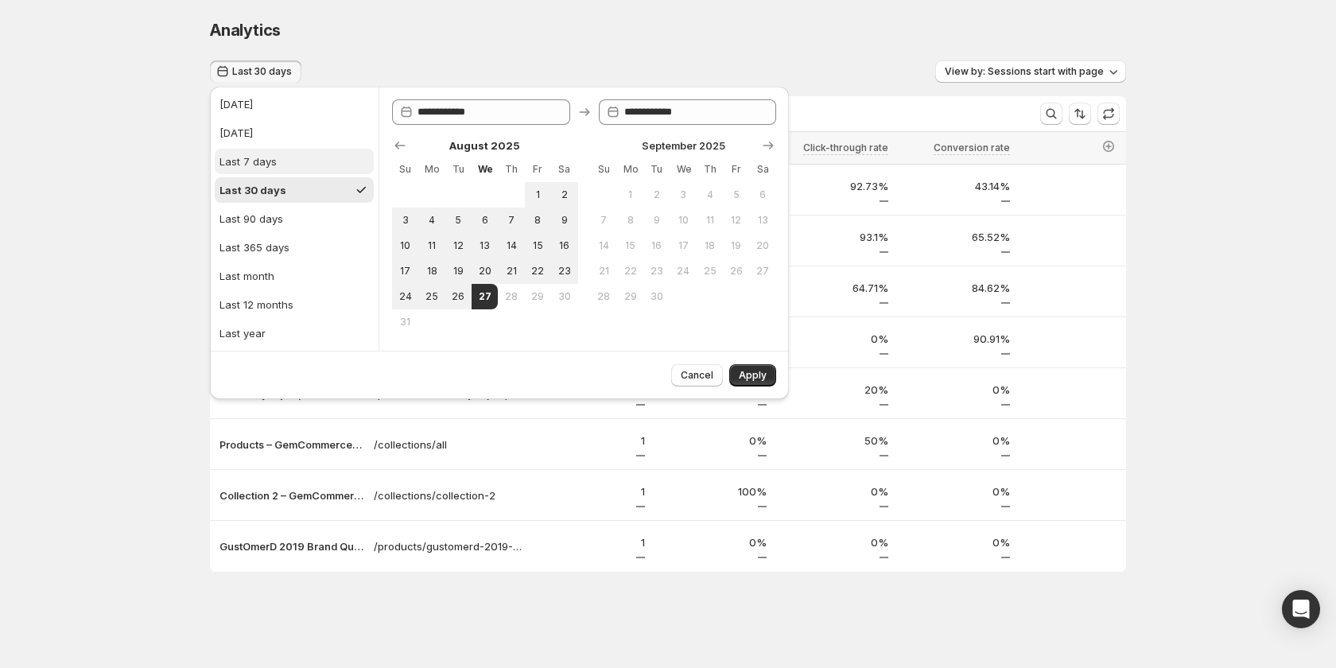
click at [266, 165] on div "Last 7 days" at bounding box center [248, 162] width 57 height 16
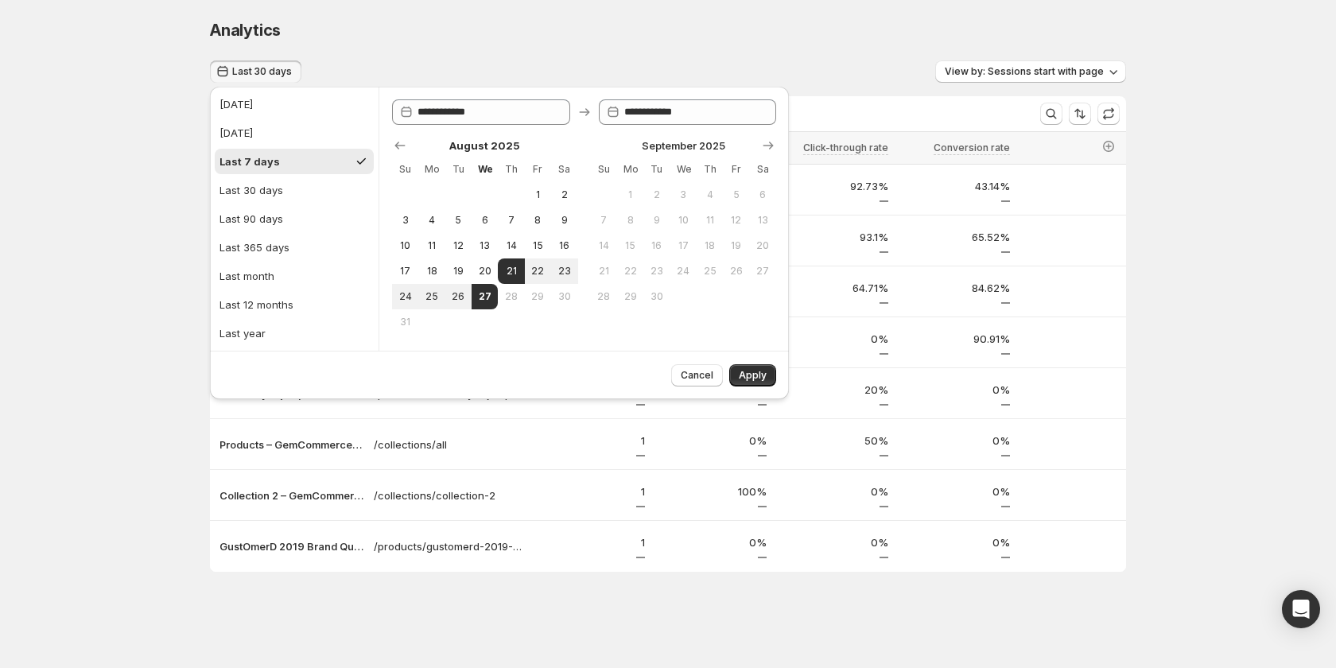
type input "**********"
click at [759, 370] on span "Apply" at bounding box center [753, 375] width 28 height 13
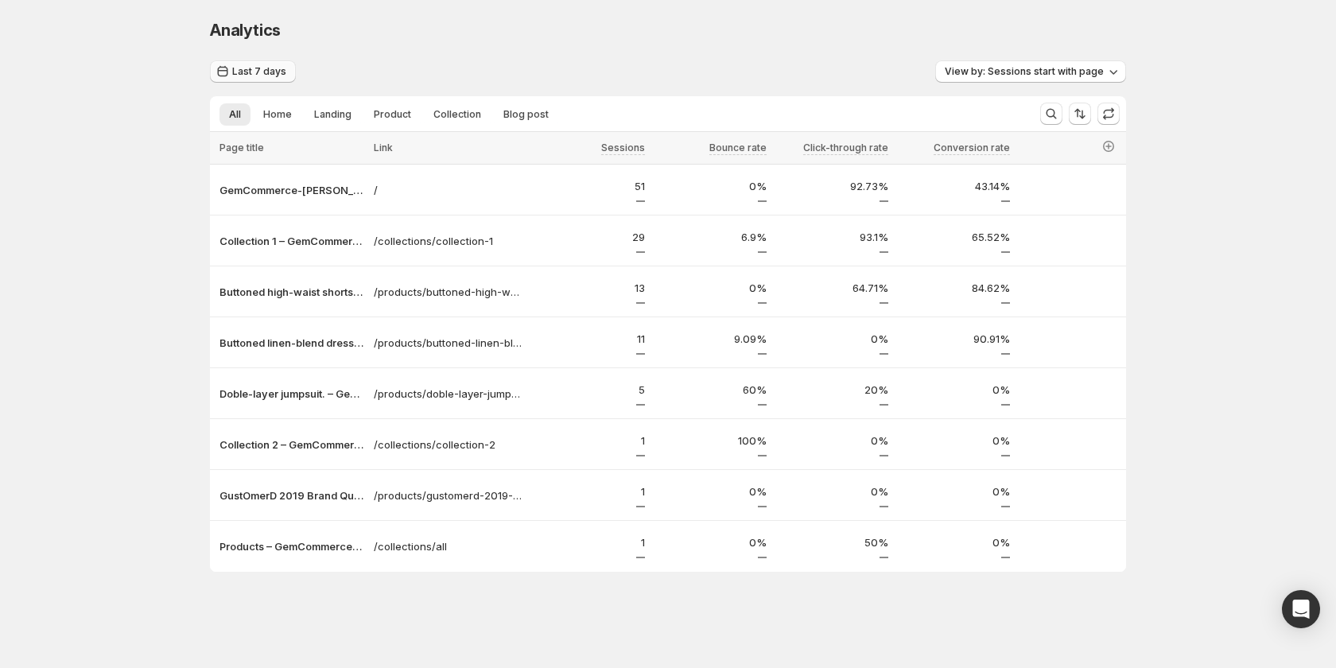
click at [246, 76] on span "Last 7 days" at bounding box center [259, 71] width 54 height 13
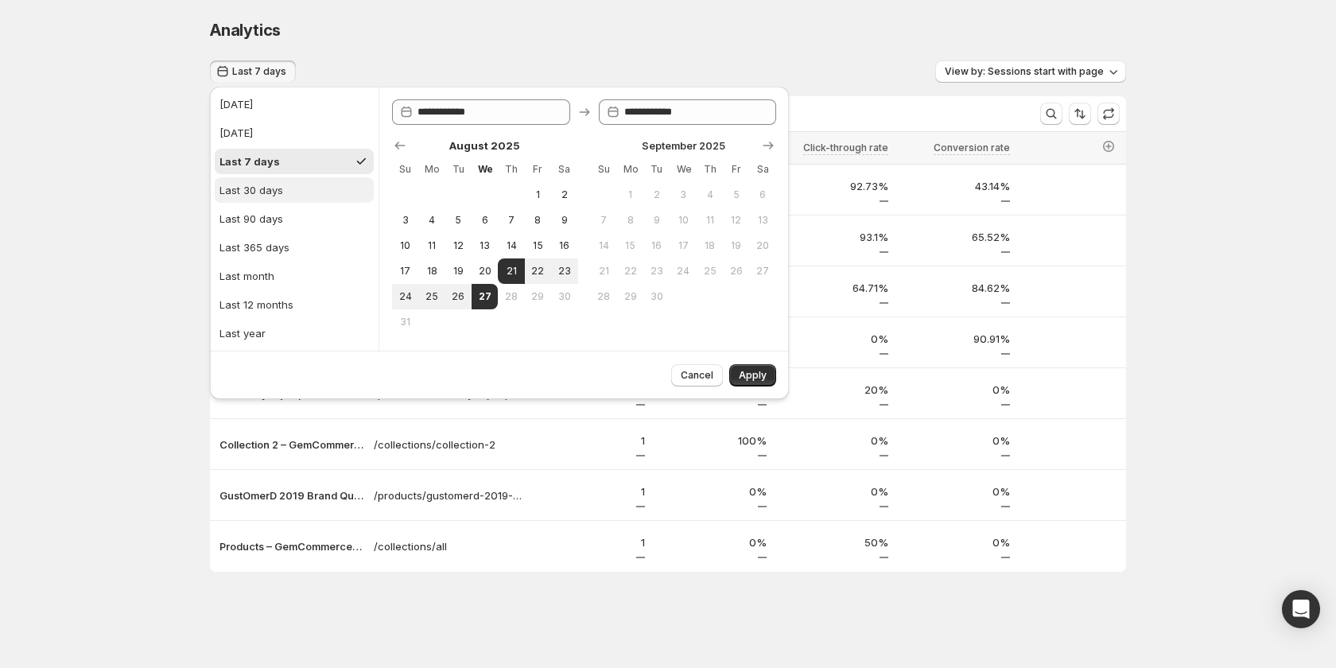
click at [290, 180] on button "Last 30 days" at bounding box center [294, 189] width 159 height 25
type input "**********"
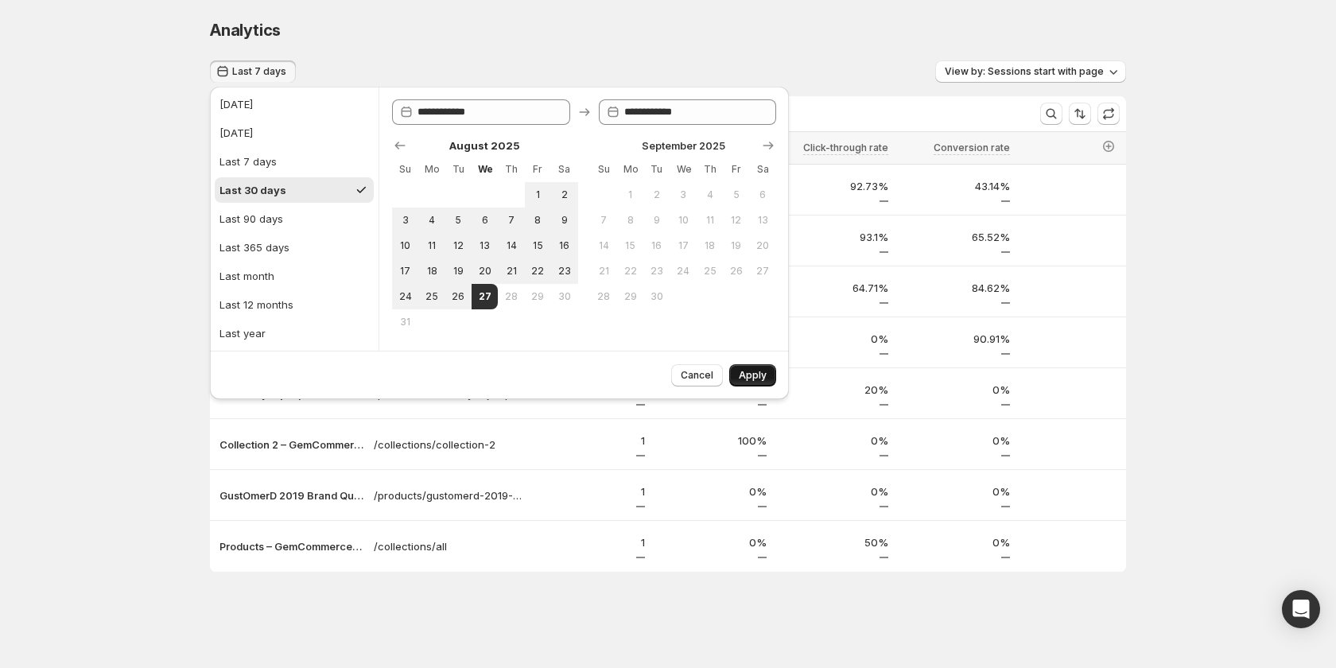
click at [751, 372] on span "Apply" at bounding box center [753, 375] width 28 height 13
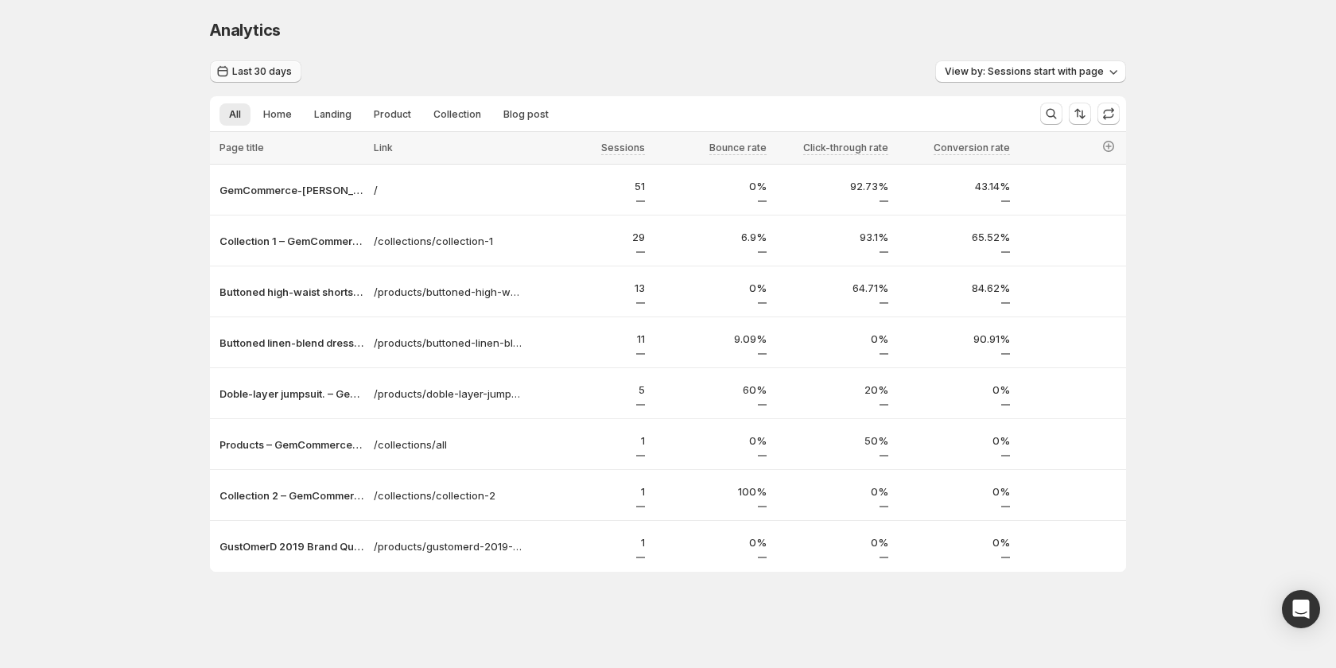
click at [255, 81] on button "Last 30 days" at bounding box center [255, 71] width 91 height 22
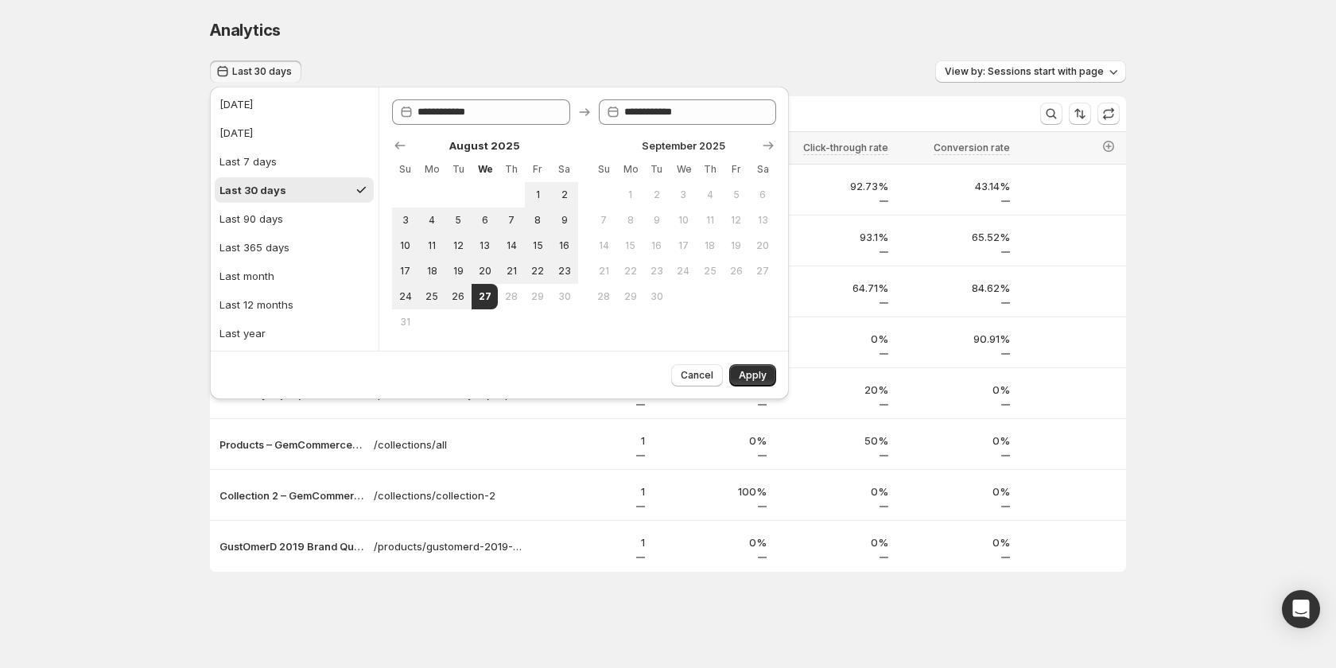
click at [164, 437] on div "Analytics. This page is ready Analytics Last 30 days View by: Sessions start wi…" at bounding box center [668, 329] width 1336 height 658
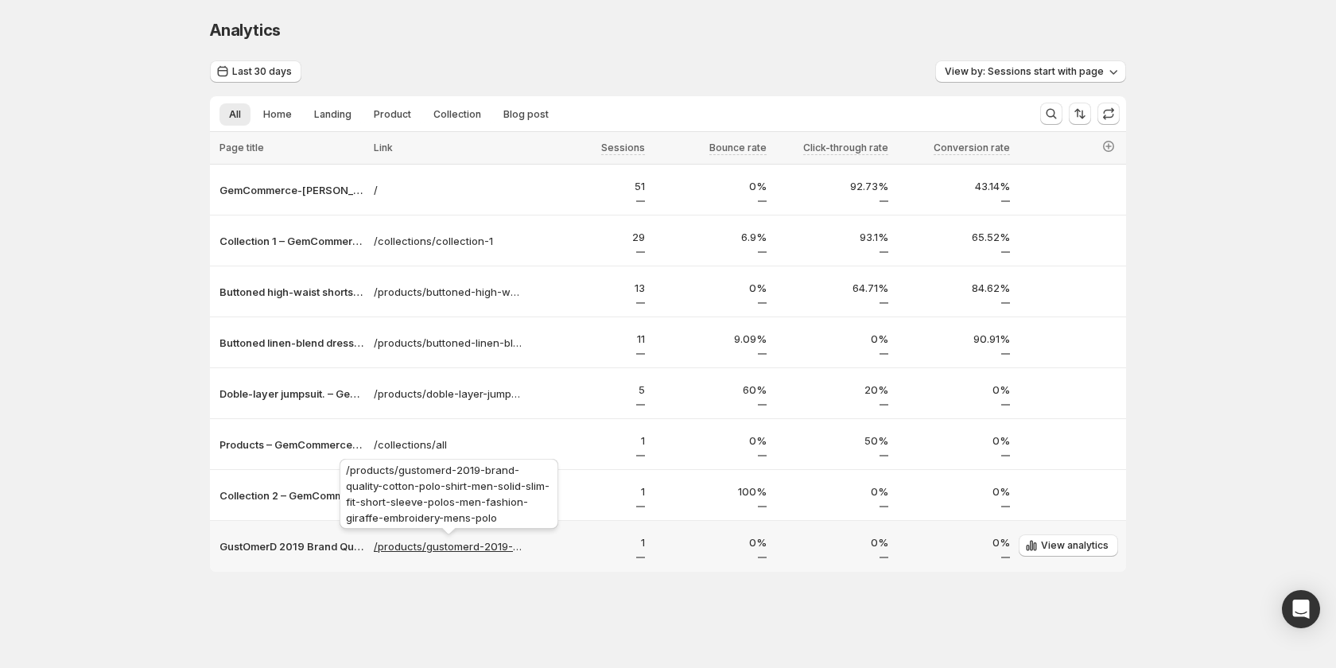
click at [441, 545] on p "/products/gustomerd-2019-brand-quality-cotton-polo-shirt-men-solid-slim-fit-sho…" at bounding box center [449, 546] width 150 height 16
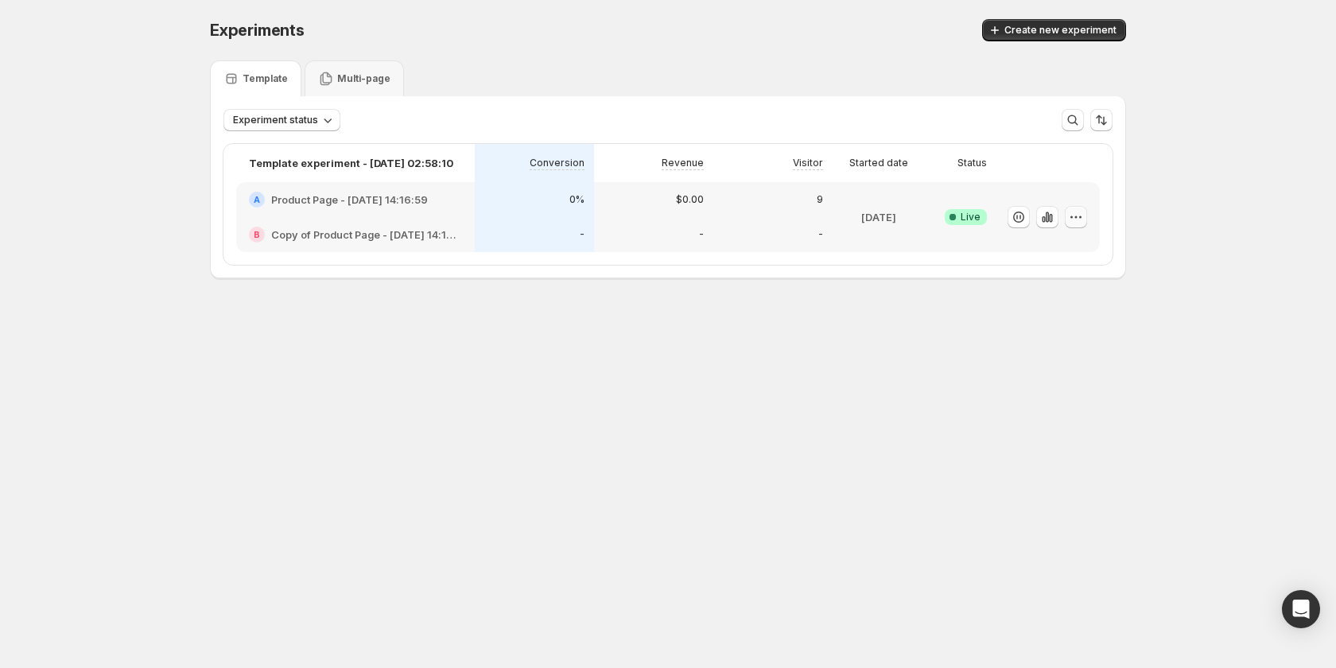
click at [1080, 222] on icon "button" at bounding box center [1076, 217] width 16 height 16
click at [1062, 246] on span "Edit" at bounding box center [1091, 250] width 166 height 16
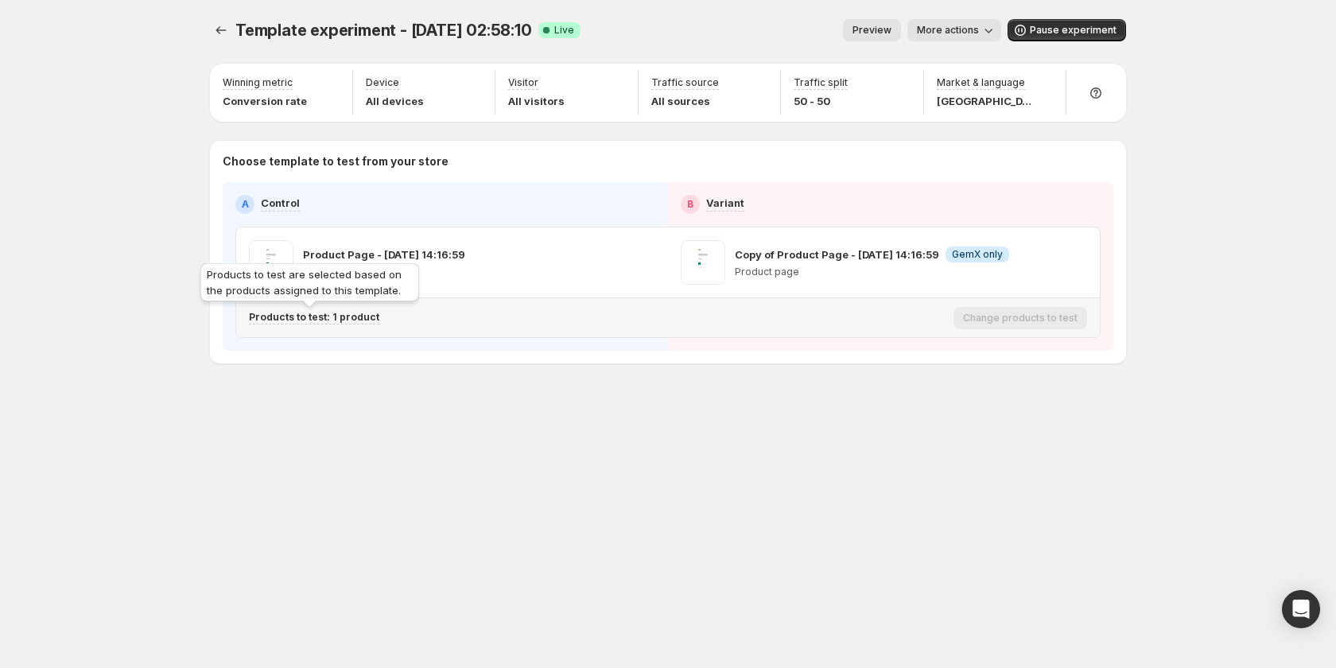
click at [350, 316] on p "Products to test: 1 product" at bounding box center [314, 317] width 130 height 13
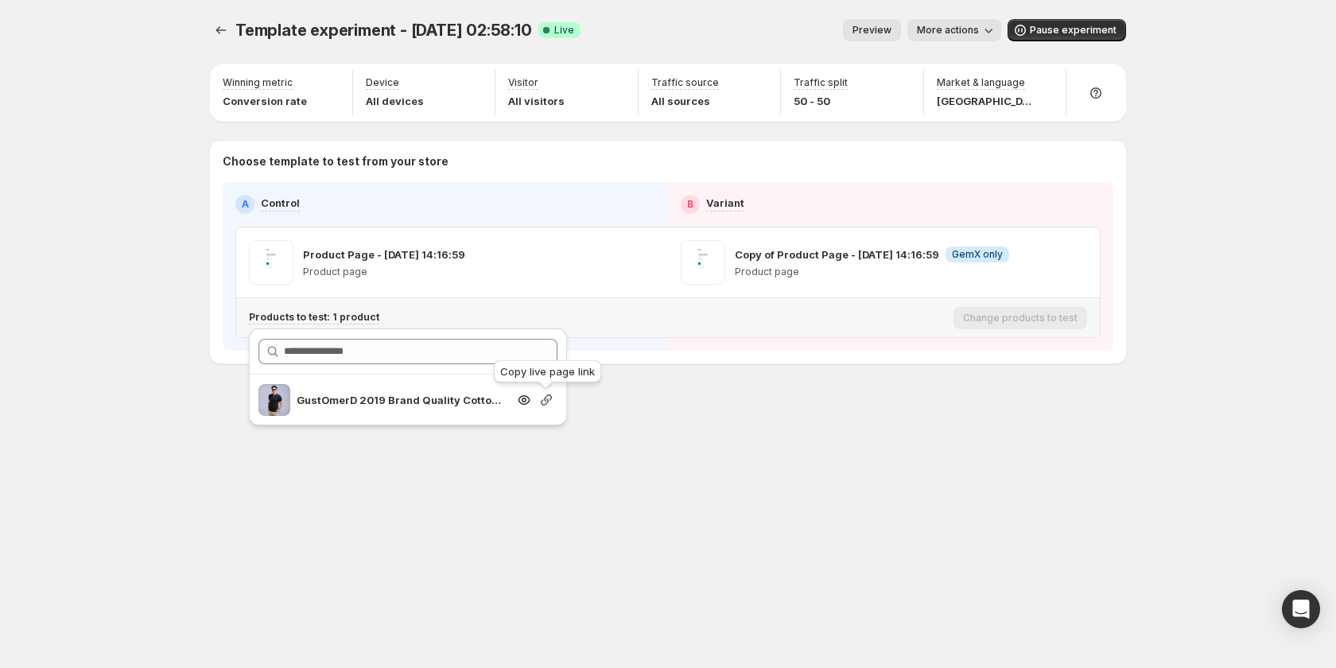
click at [542, 402] on icon "button" at bounding box center [546, 400] width 11 height 11
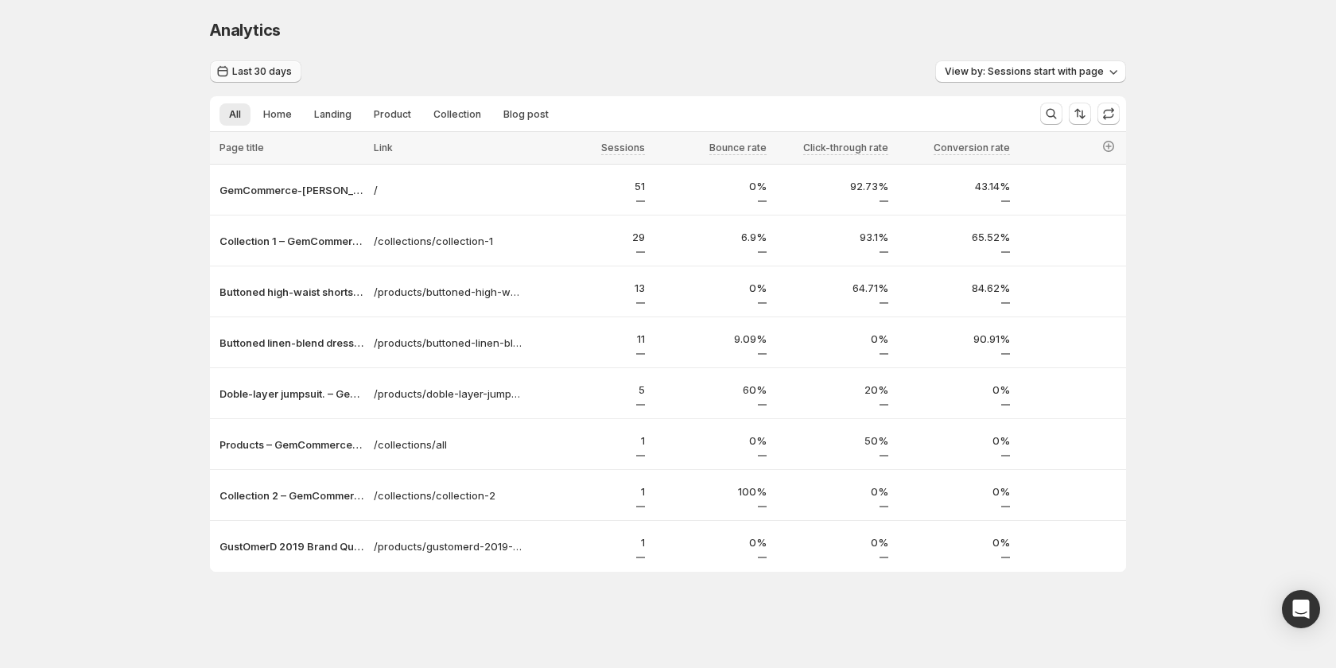
click at [243, 69] on span "Last 30 days" at bounding box center [262, 71] width 60 height 13
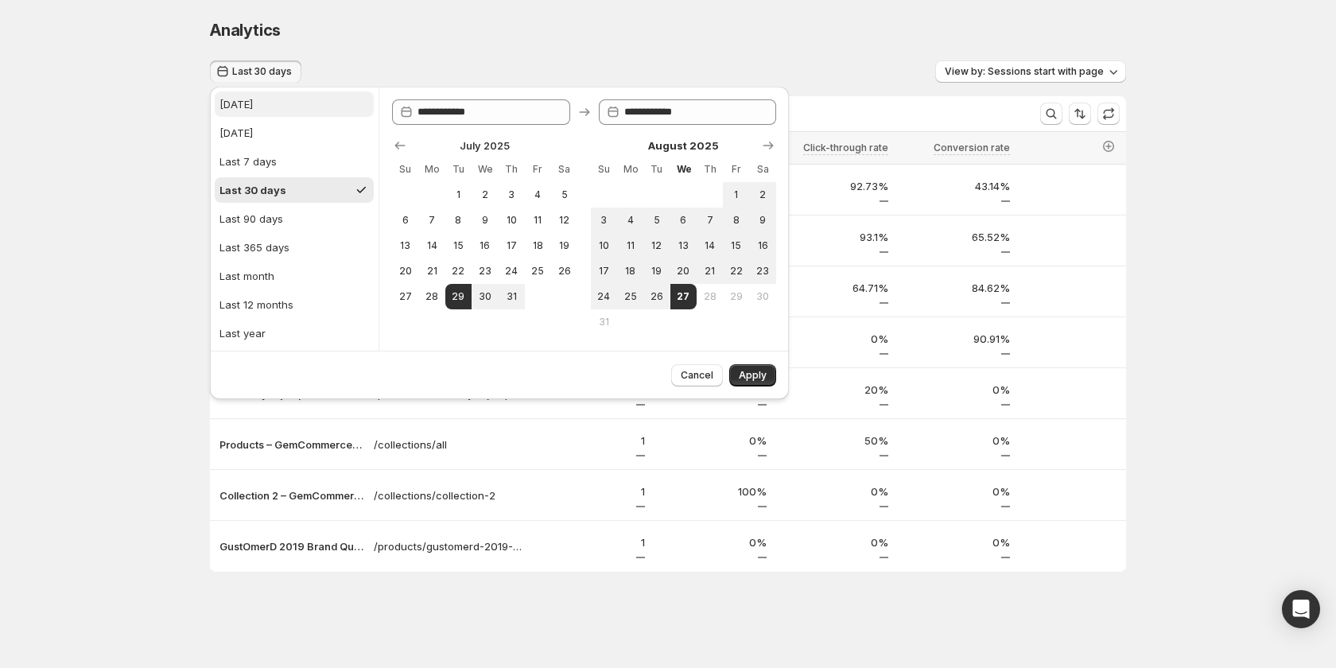
click at [229, 103] on div "[DATE]" at bounding box center [236, 104] width 33 height 16
type input "**********"
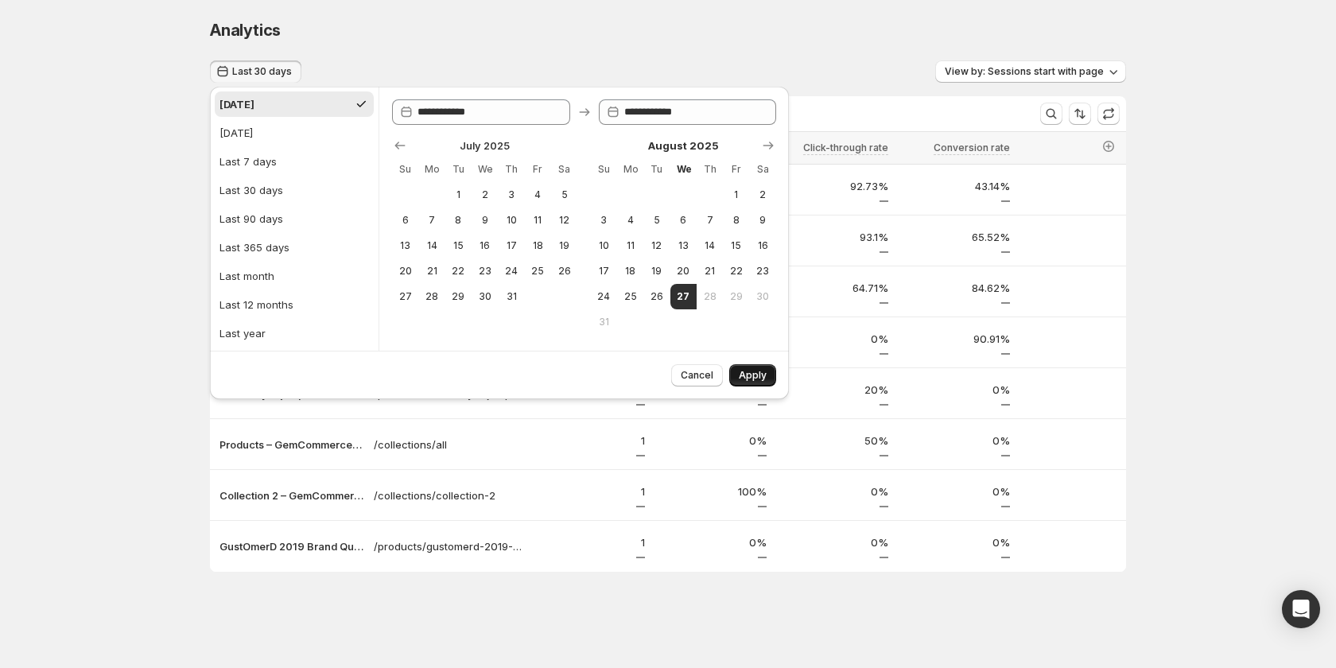
click at [741, 376] on span "Apply" at bounding box center [753, 375] width 28 height 13
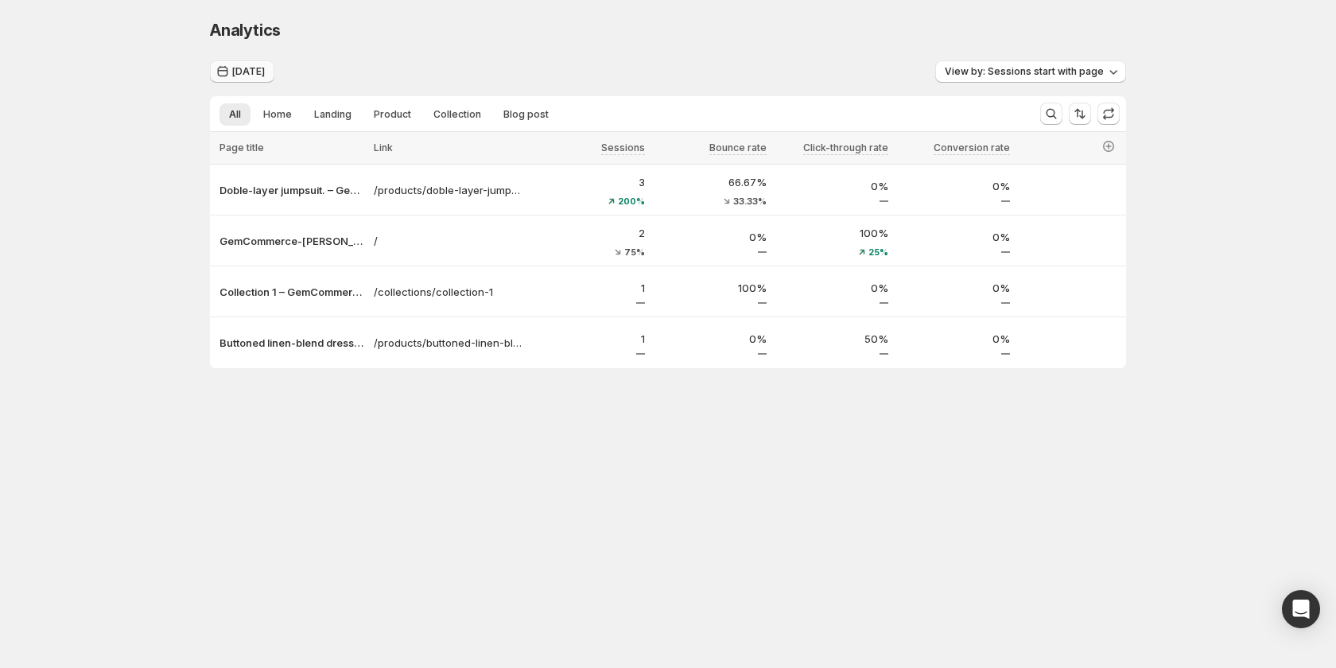
click at [247, 77] on span "[DATE]" at bounding box center [248, 71] width 33 height 13
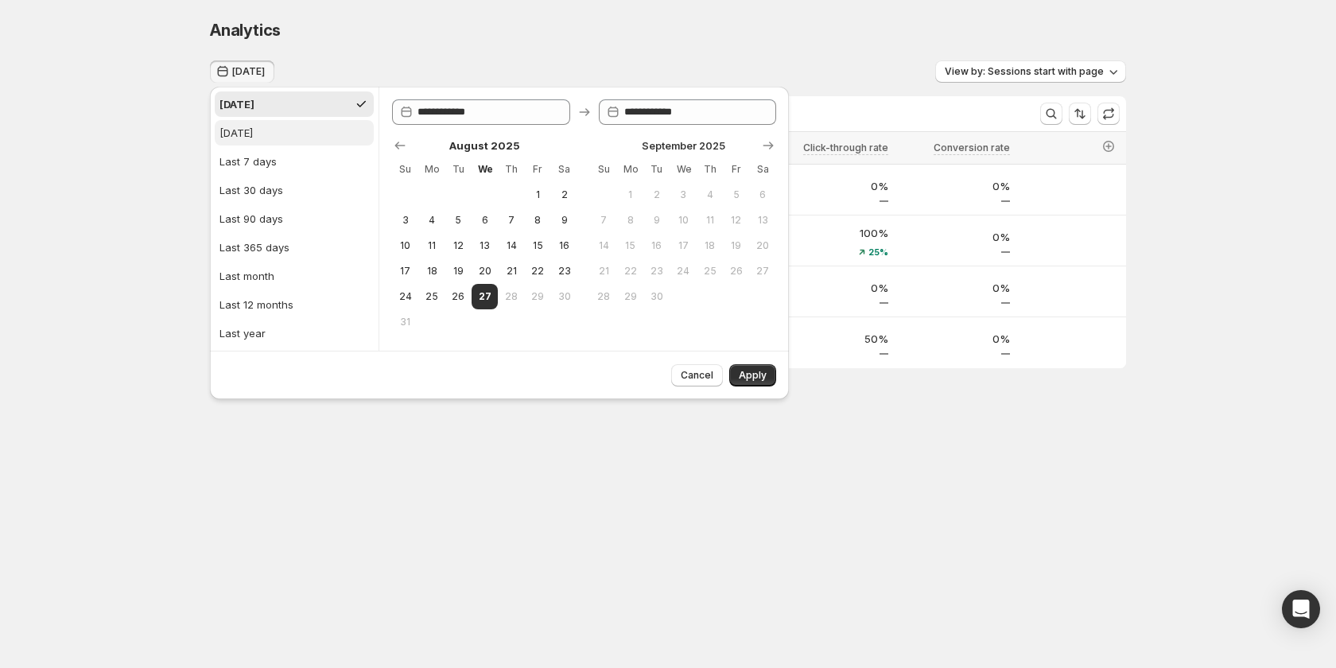
click at [253, 138] on div "Yesterday" at bounding box center [236, 133] width 33 height 16
type input "**********"
click at [744, 373] on span "Apply" at bounding box center [753, 375] width 28 height 13
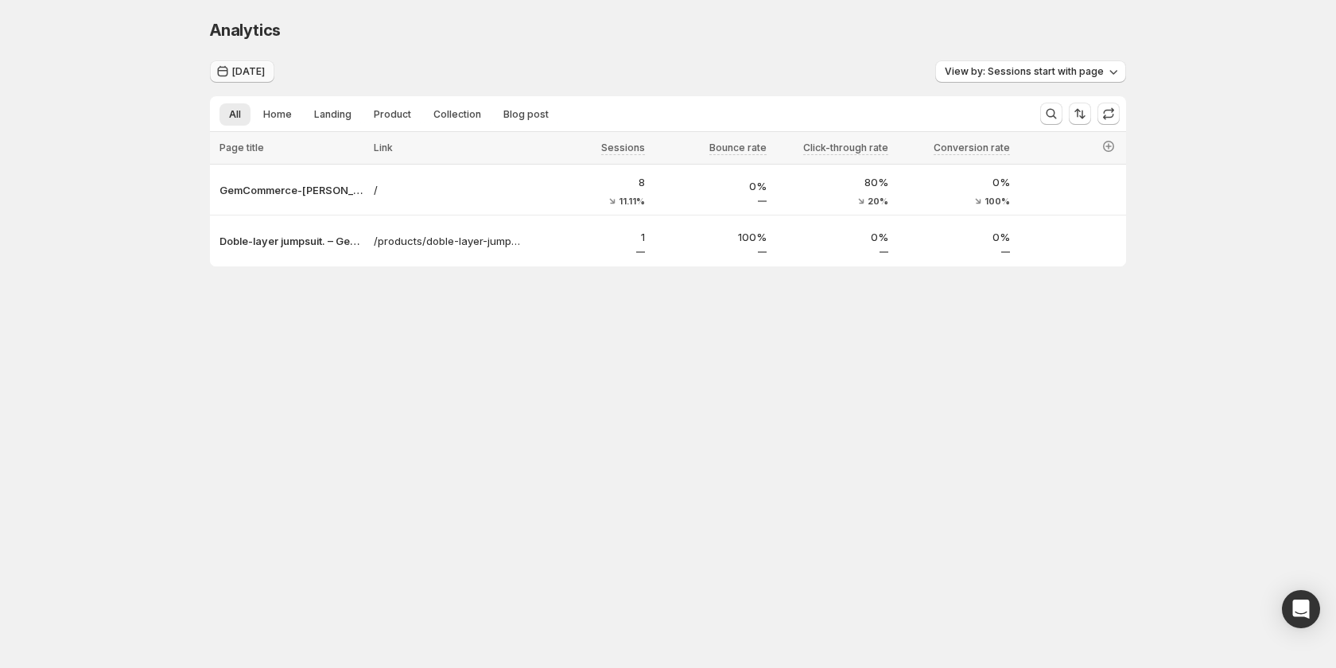
click at [248, 74] on span "Yesterday" at bounding box center [248, 71] width 33 height 13
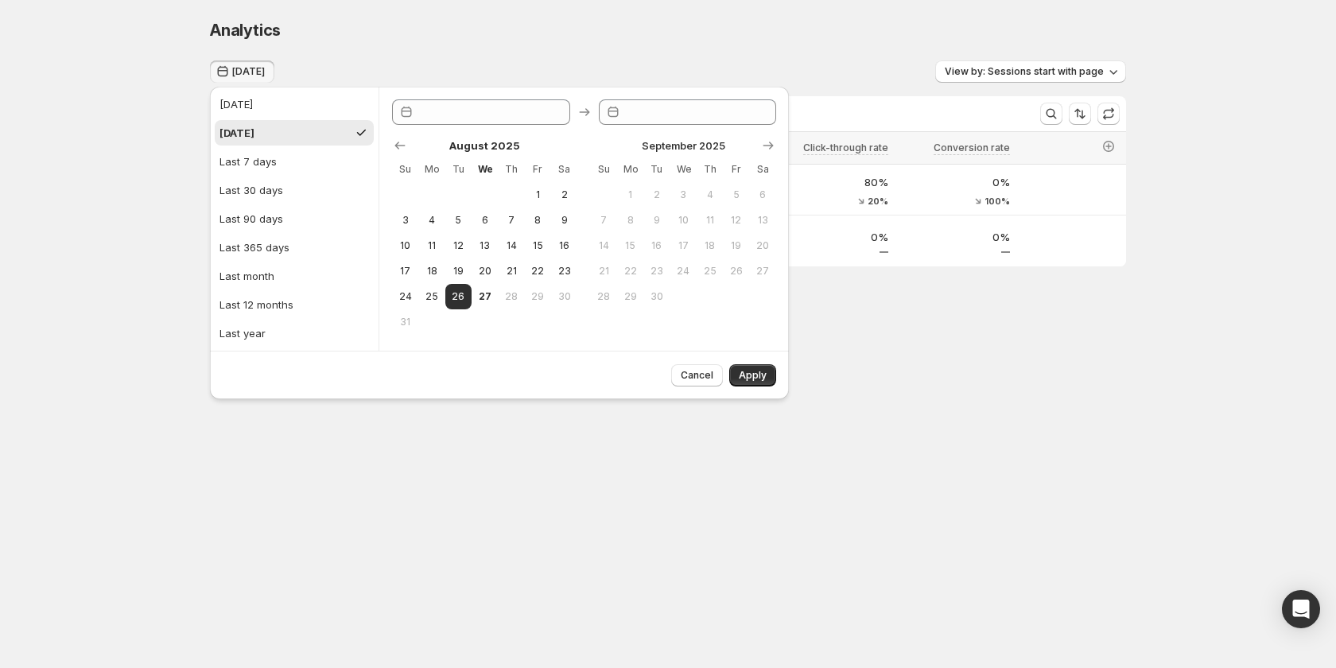
type input "**********"
click at [139, 326] on div "**********" at bounding box center [668, 176] width 1336 height 352
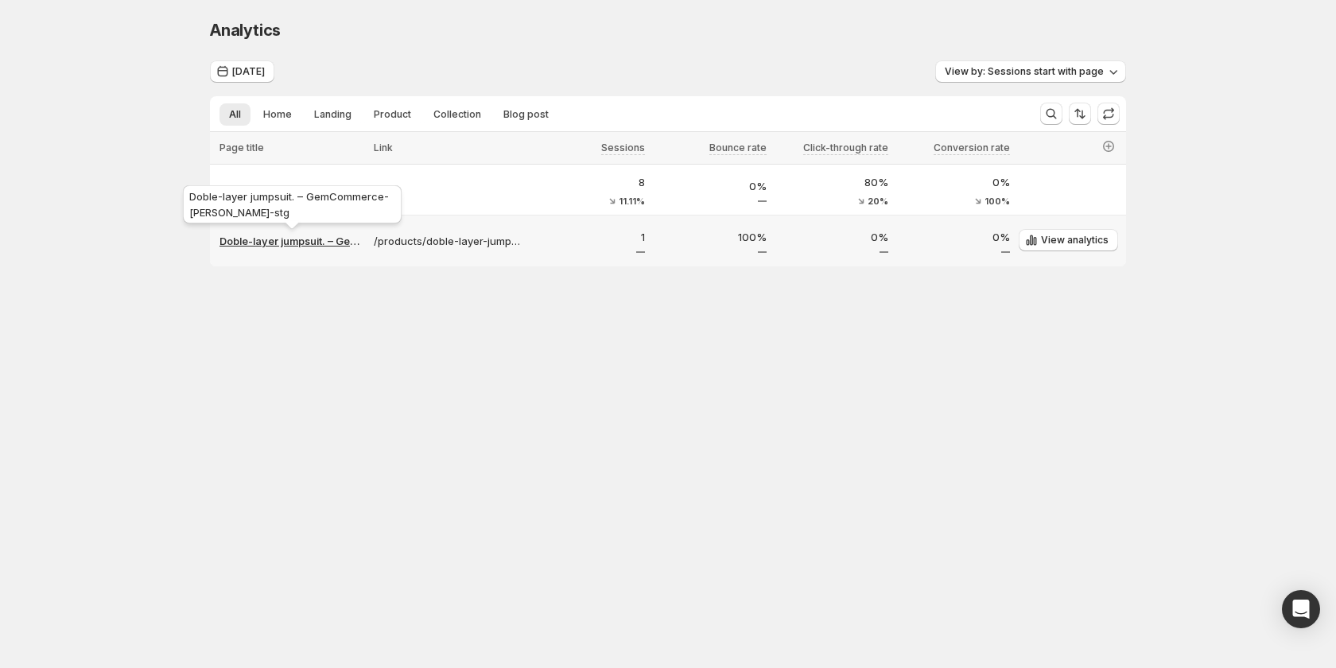
click at [290, 243] on p "Doble-layer jumpsuit. – GemCommerce-[PERSON_NAME]-stg" at bounding box center [292, 241] width 145 height 16
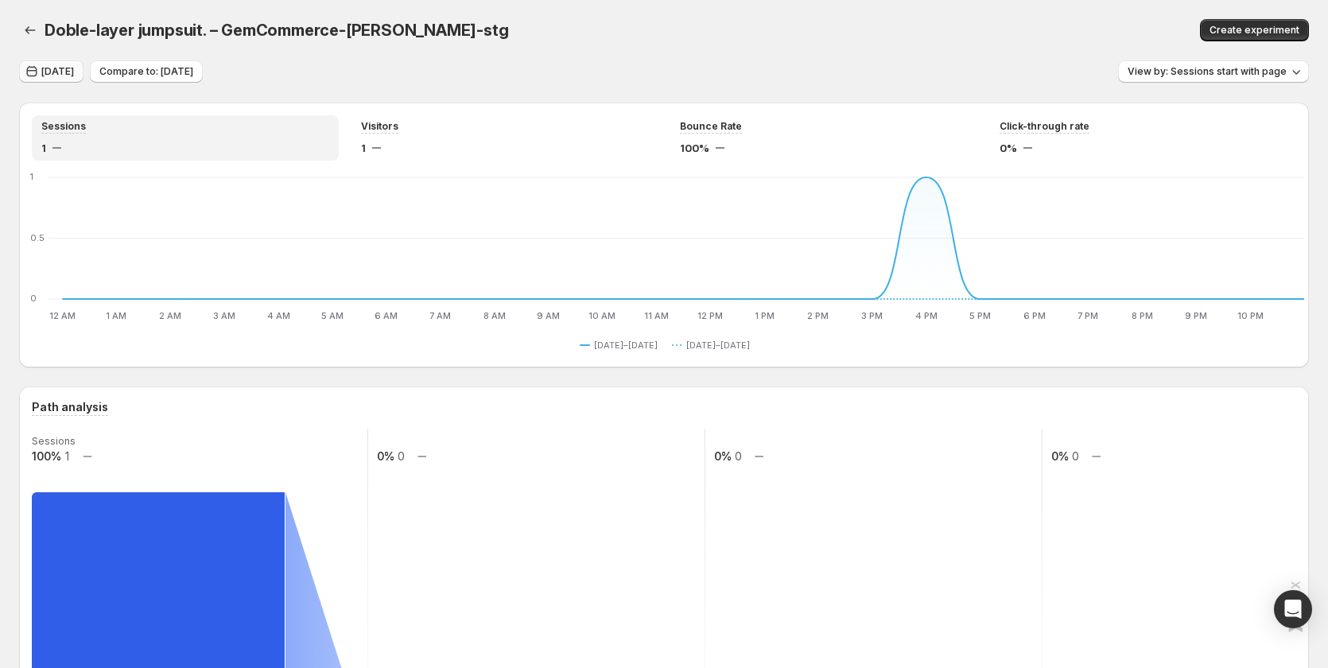
click at [62, 64] on button "Yesterday" at bounding box center [51, 71] width 64 height 22
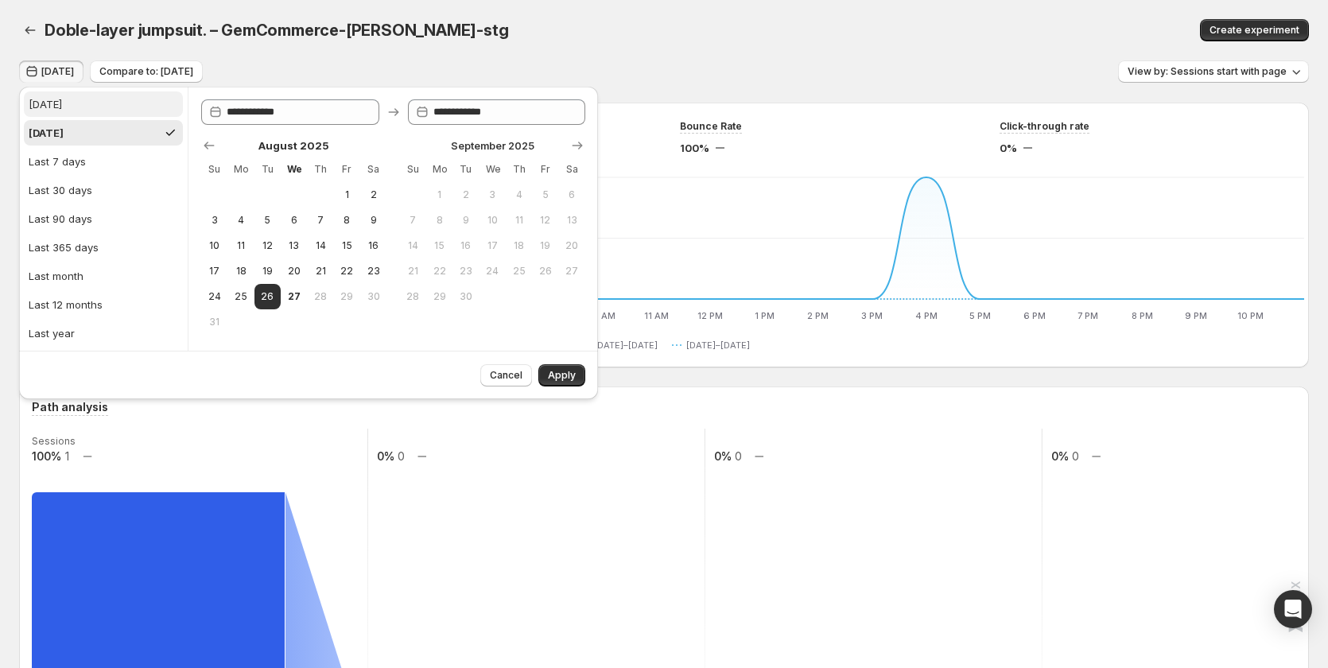
click at [78, 108] on button "[DATE]" at bounding box center [103, 103] width 159 height 25
type input "**********"
click at [564, 368] on button "Apply" at bounding box center [561, 375] width 47 height 22
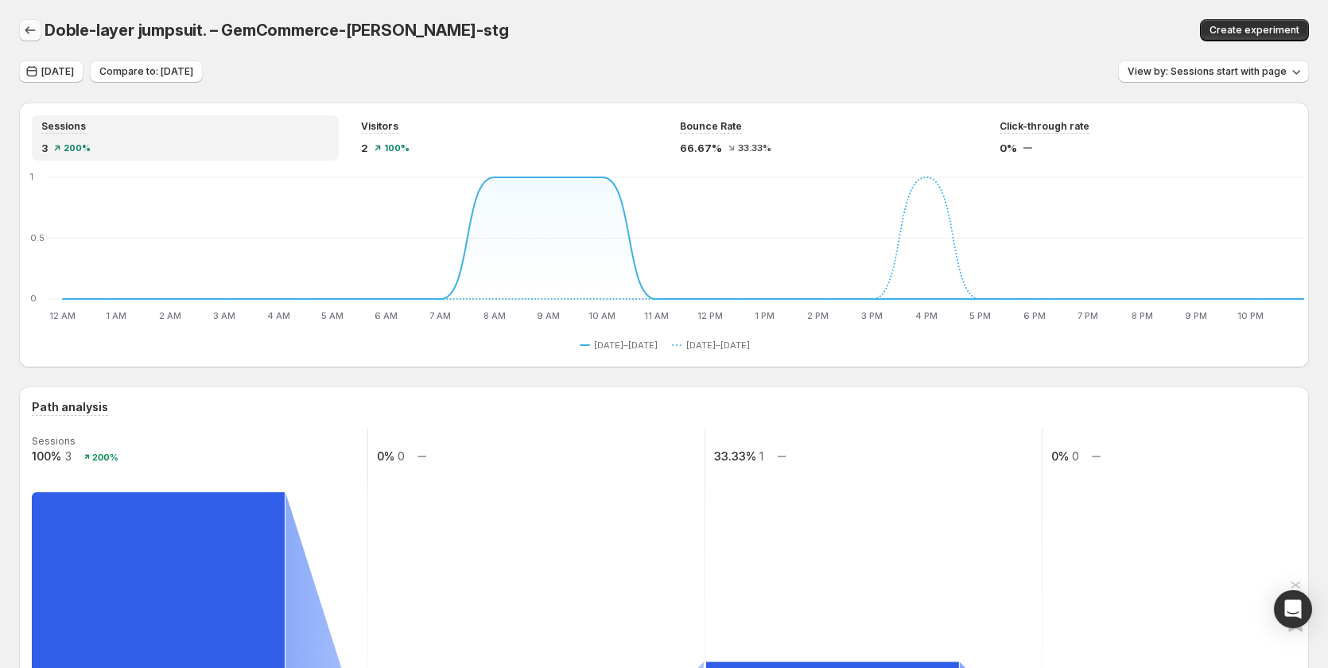
click at [32, 29] on icon "button" at bounding box center [30, 30] width 16 height 16
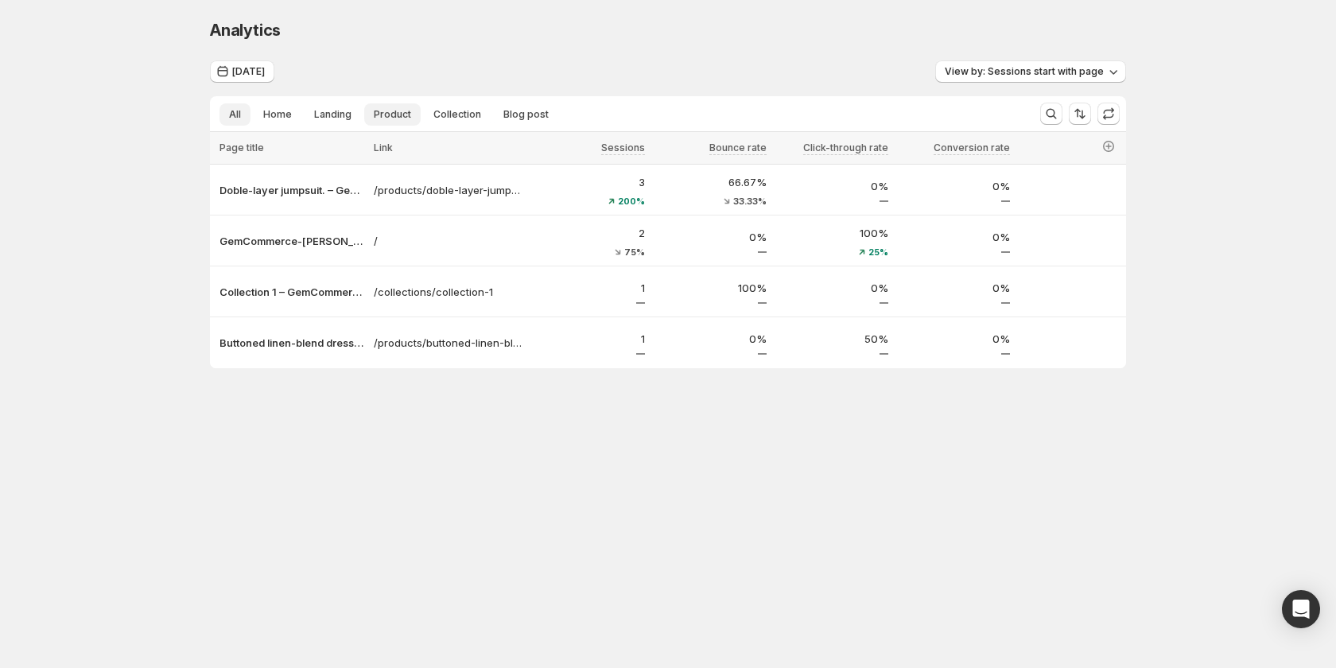
click at [404, 117] on span "Product" at bounding box center [392, 114] width 37 height 13
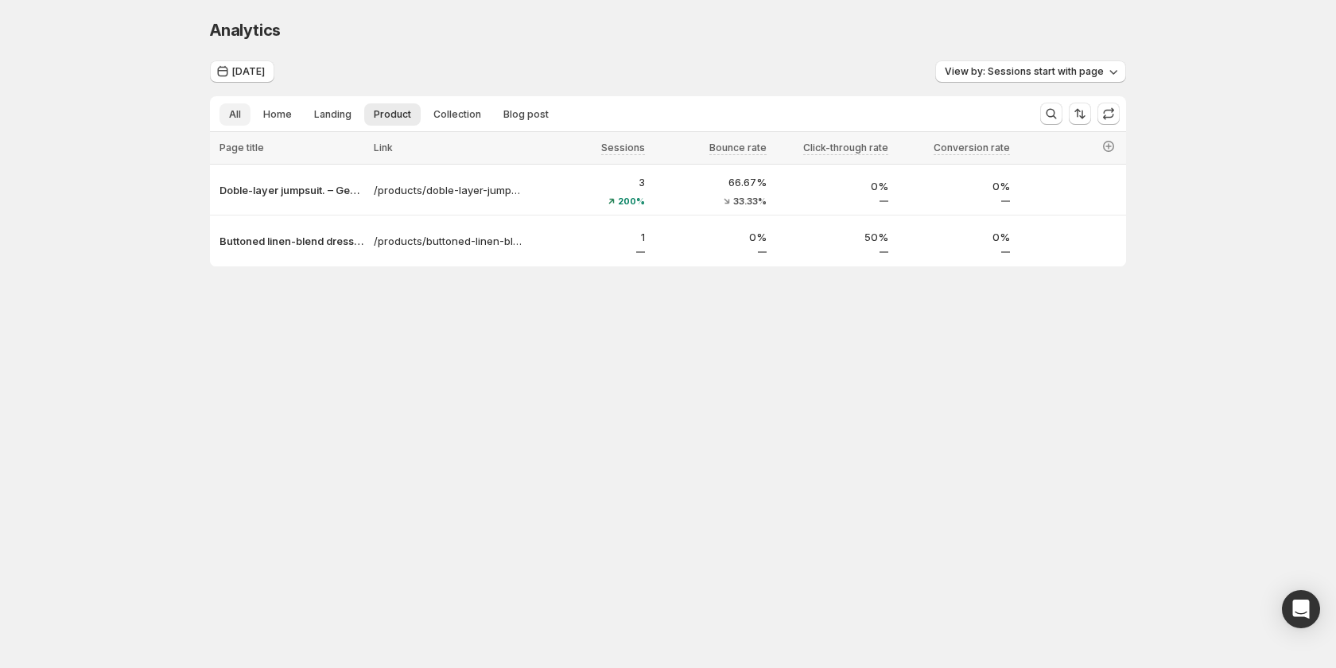
click at [238, 114] on span "All" at bounding box center [235, 114] width 12 height 13
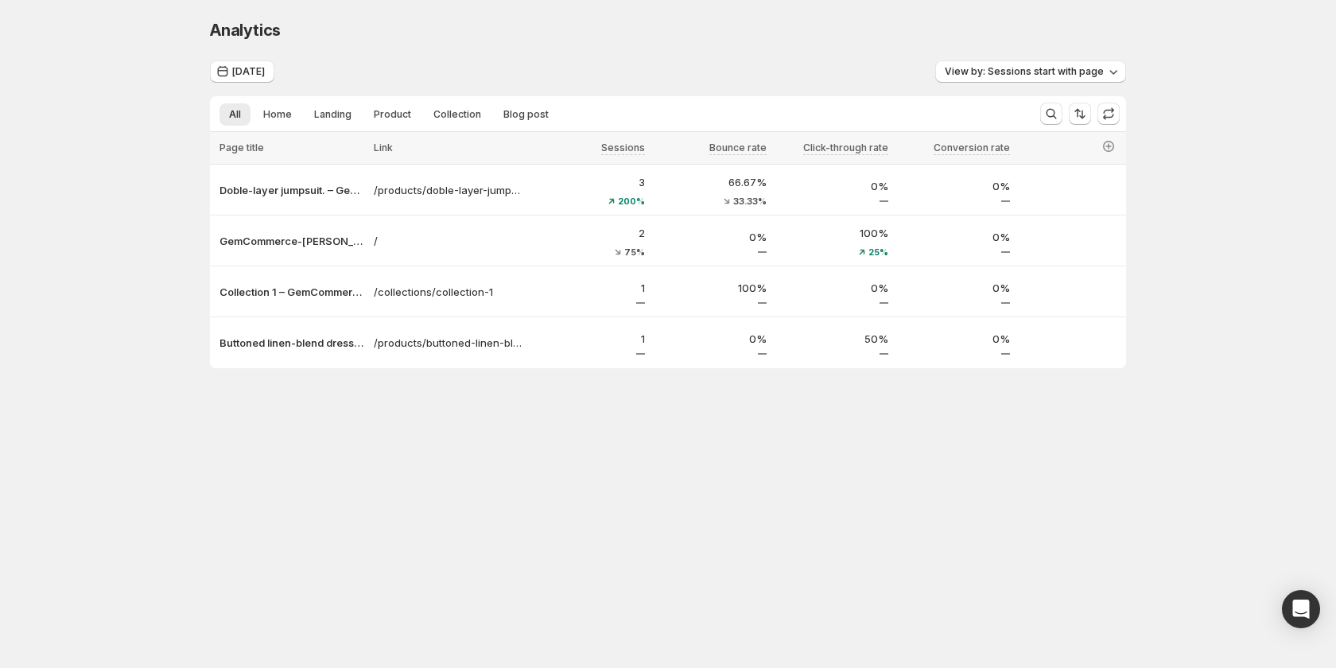
click at [410, 454] on body "Analytics. This page is ready Analytics [DATE] View by: Sessions start with pag…" at bounding box center [668, 334] width 1336 height 668
click at [619, 465] on body "Analytics. This page is ready Analytics [DATE] View by: Sessions start with pag…" at bounding box center [668, 334] width 1336 height 668
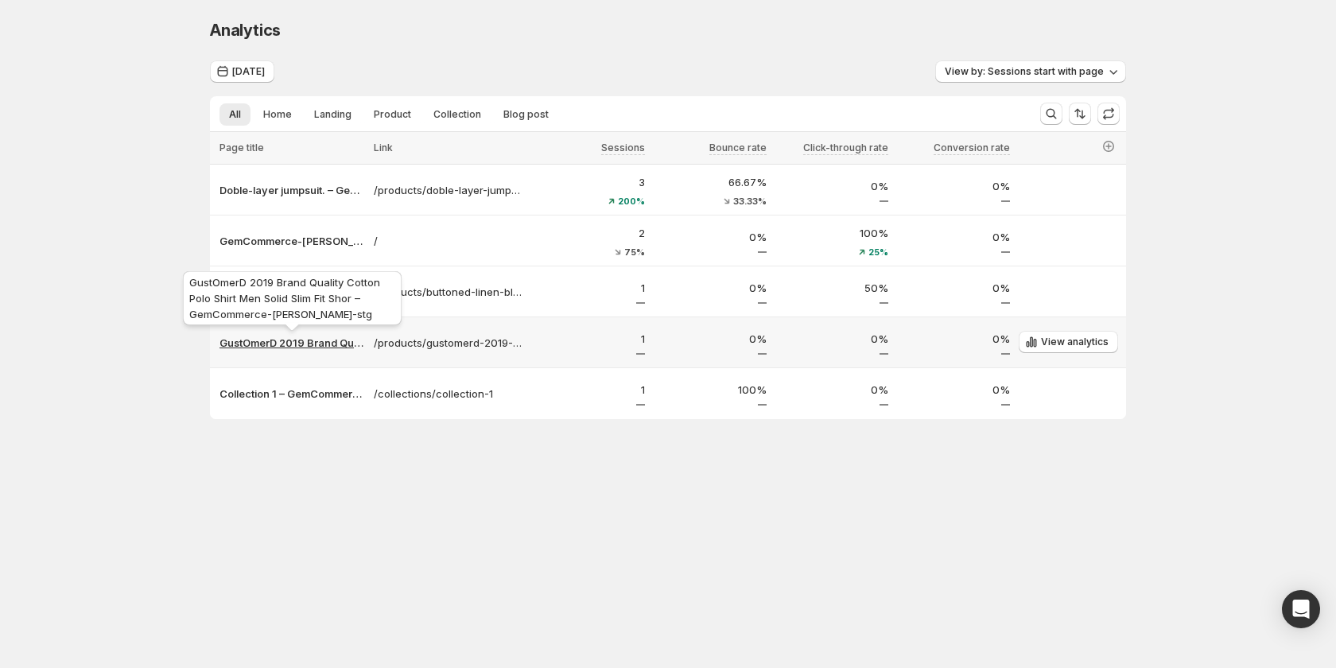
click at [334, 341] on p "GustOmerD 2019 Brand Quality Cotton Polo Shirt Men Solid Slim Fit Shor – GemCom…" at bounding box center [292, 343] width 145 height 16
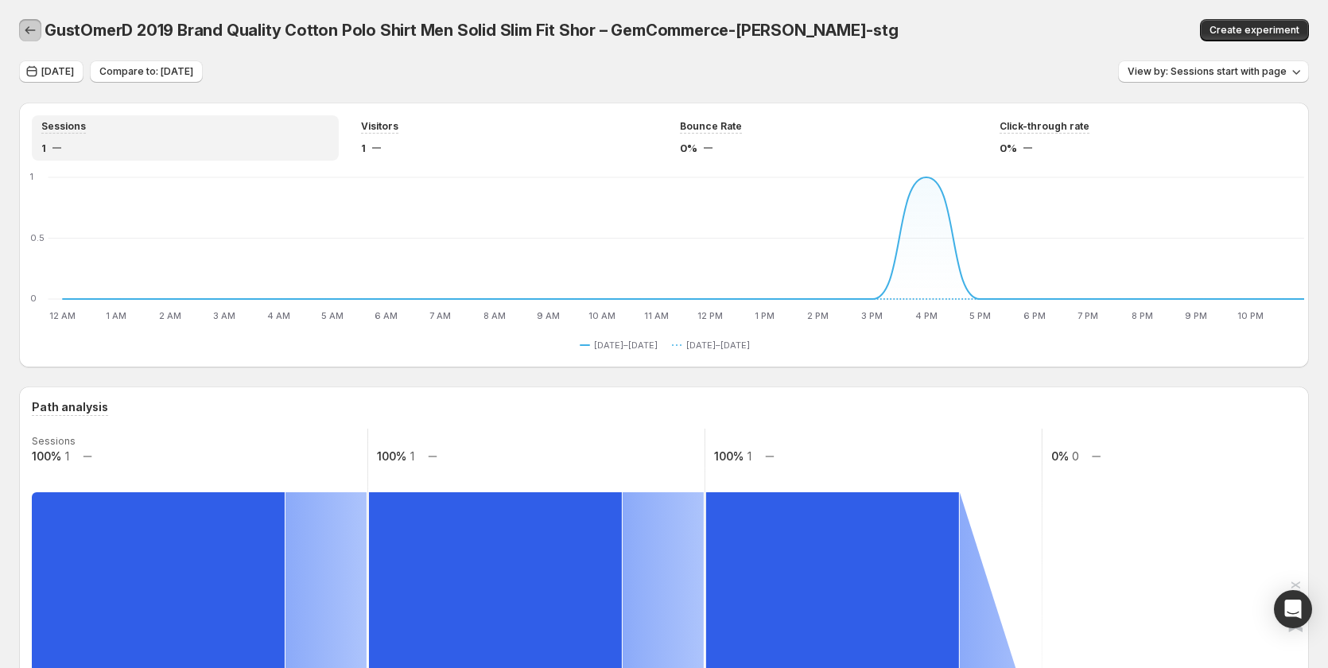
click at [26, 33] on icon "button" at bounding box center [30, 30] width 16 height 16
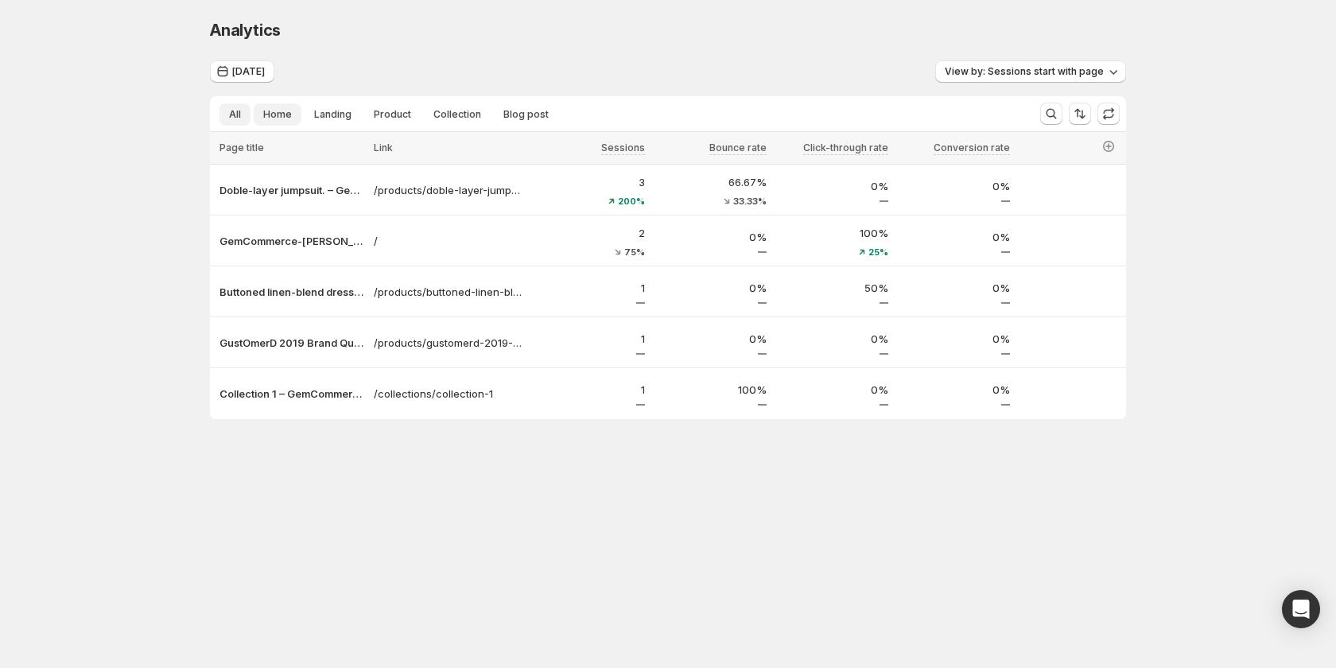
click at [297, 116] on button "Home" at bounding box center [278, 114] width 48 height 22
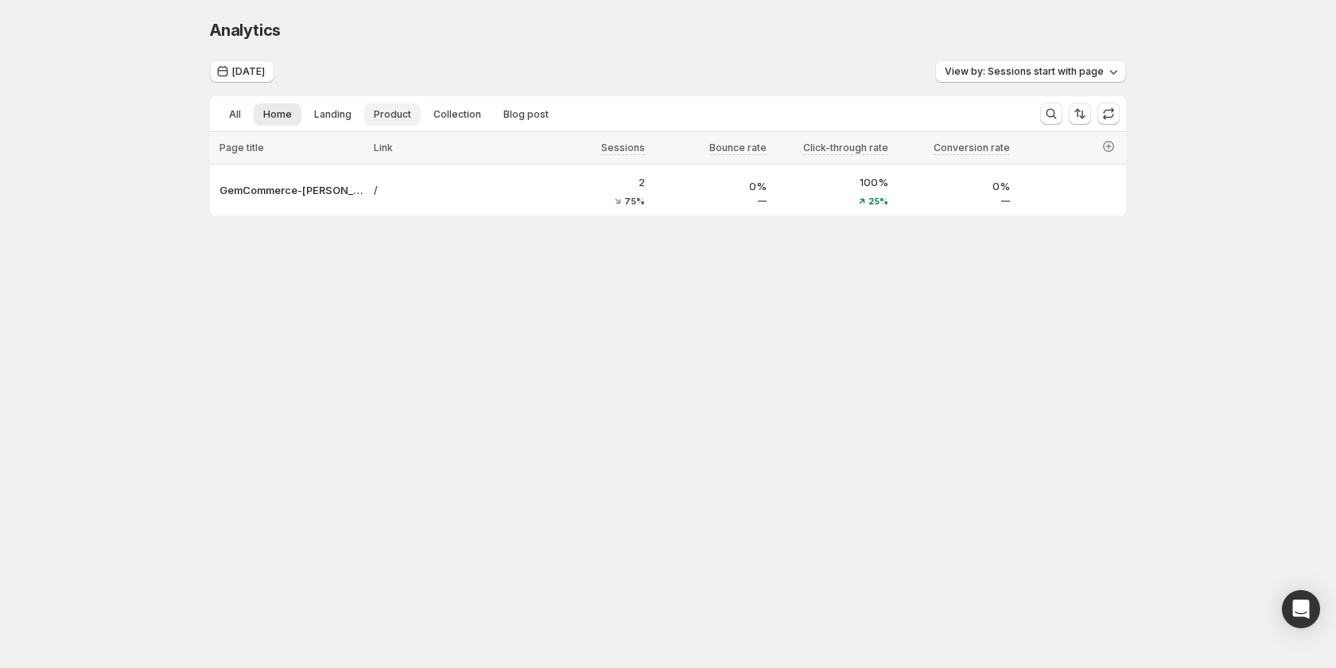
click at [381, 114] on span "Product" at bounding box center [392, 114] width 37 height 13
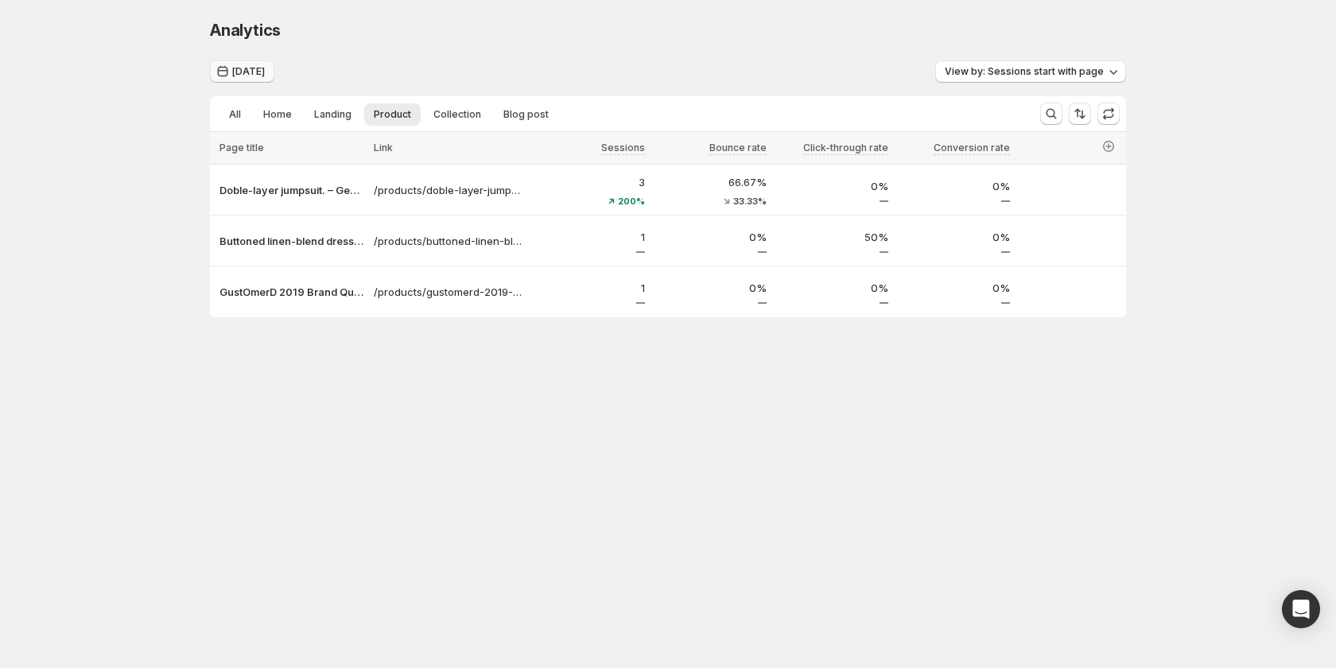
click at [235, 73] on span "[DATE]" at bounding box center [248, 71] width 33 height 13
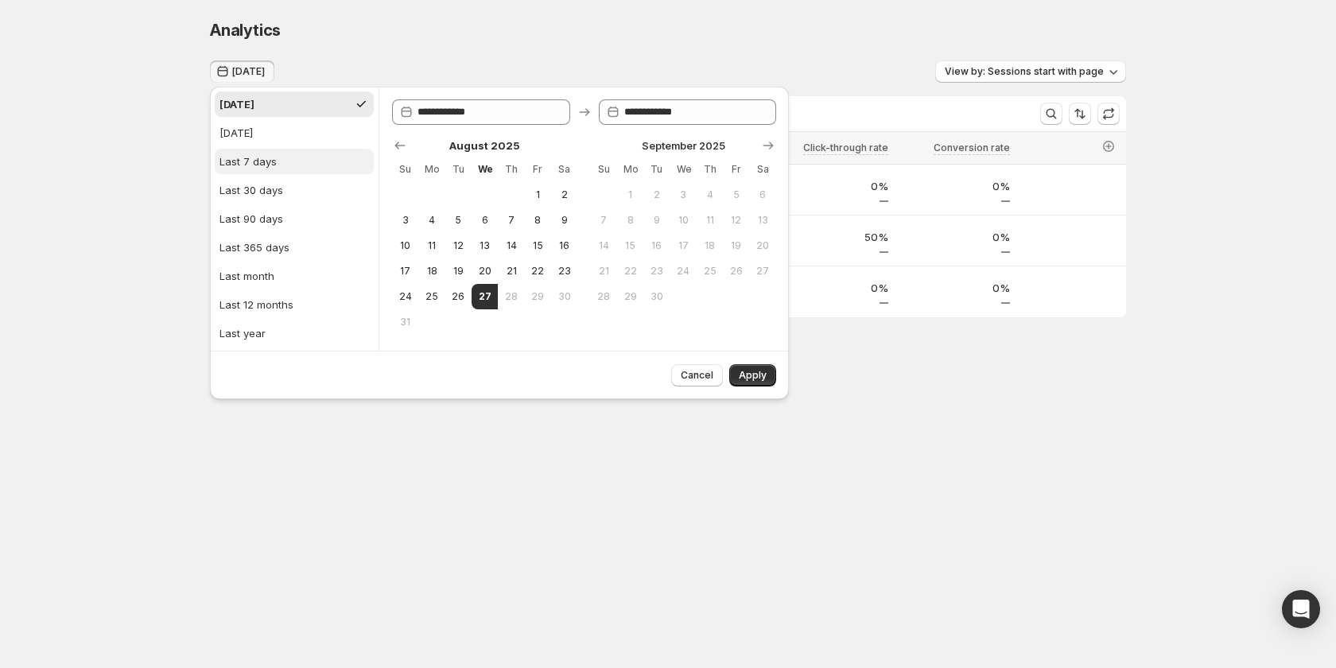
click at [270, 157] on div "Last 7 days" at bounding box center [248, 162] width 57 height 16
type input "**********"
click at [760, 377] on span "Apply" at bounding box center [753, 375] width 28 height 13
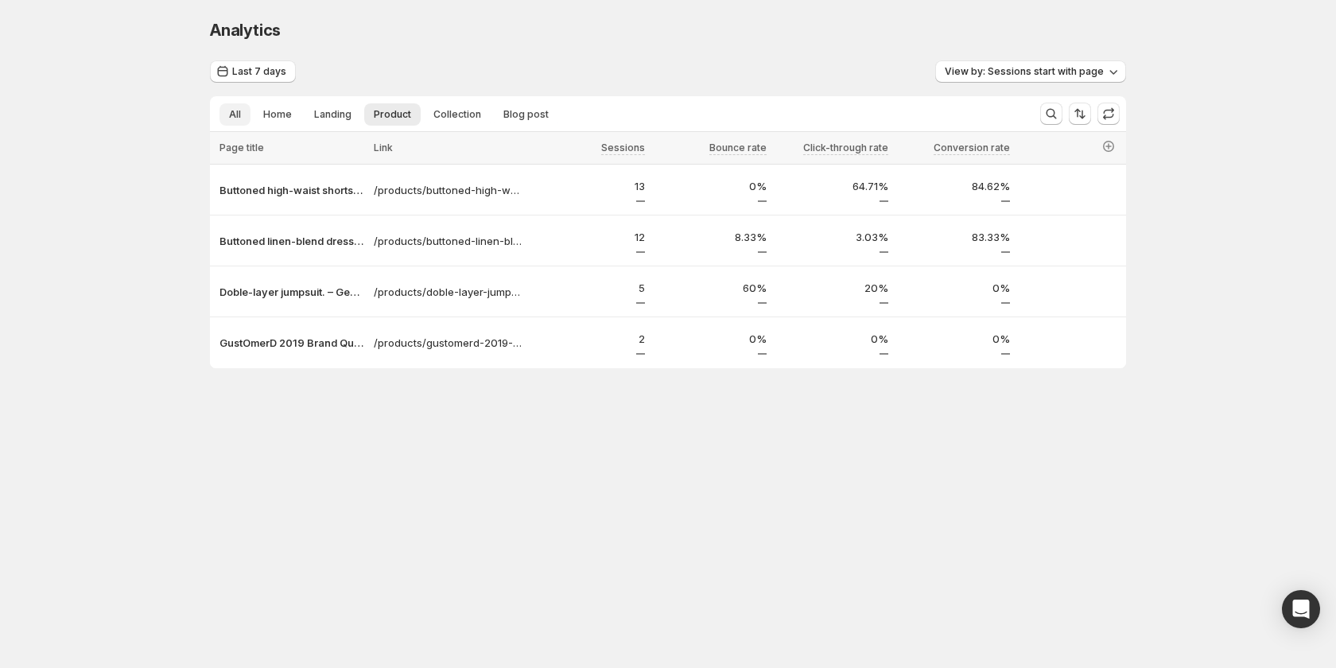
click at [237, 120] on span "All" at bounding box center [235, 114] width 12 height 13
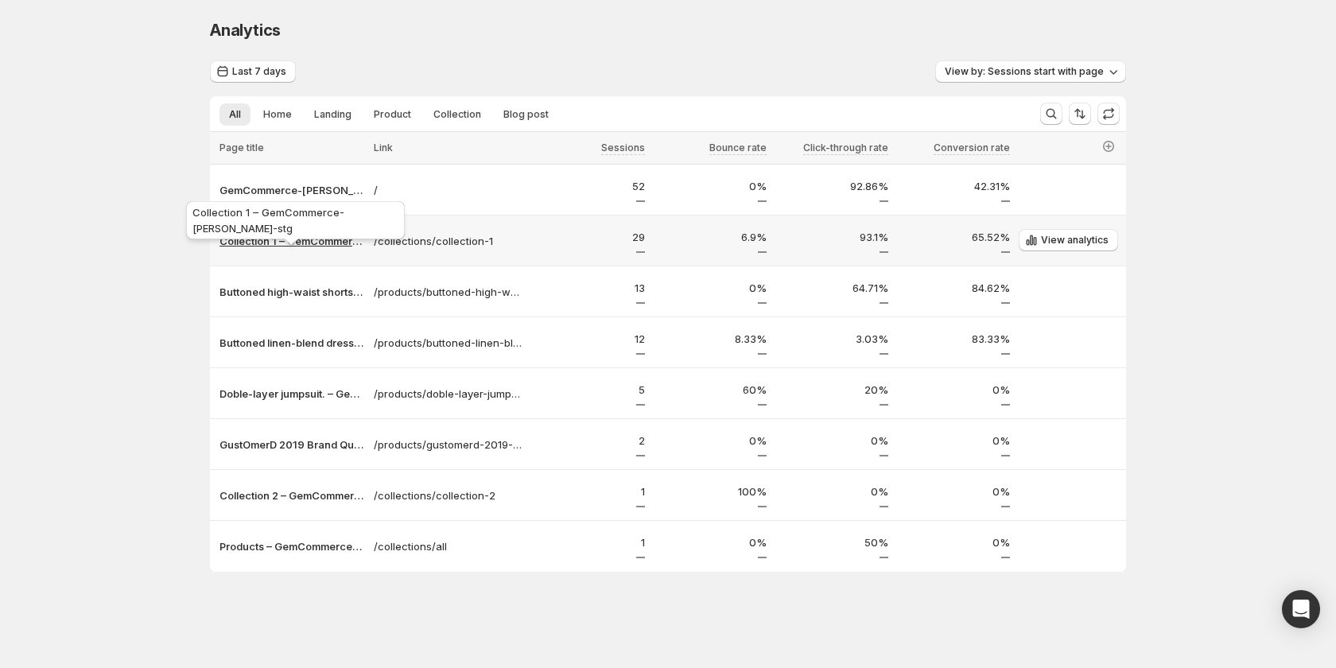
click at [292, 243] on p "Collection 1 – GemCommerce-[PERSON_NAME]-stg" at bounding box center [292, 241] width 145 height 16
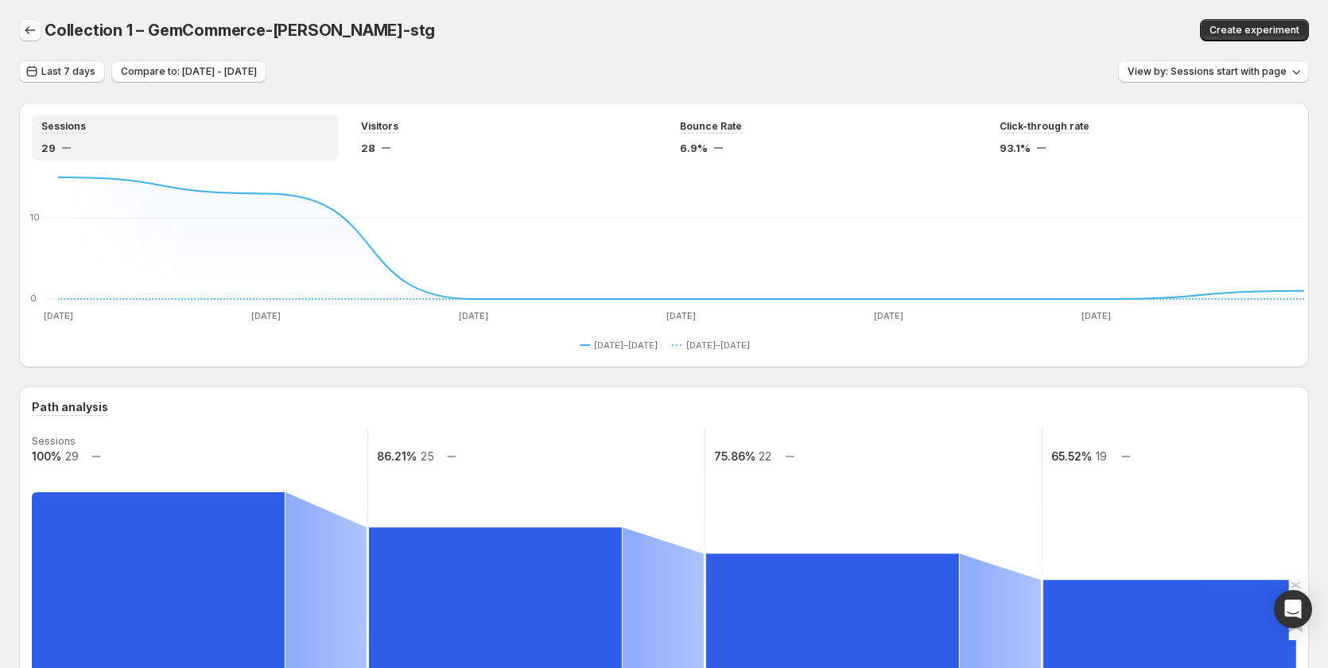
click at [22, 25] on icon "button" at bounding box center [30, 30] width 16 height 16
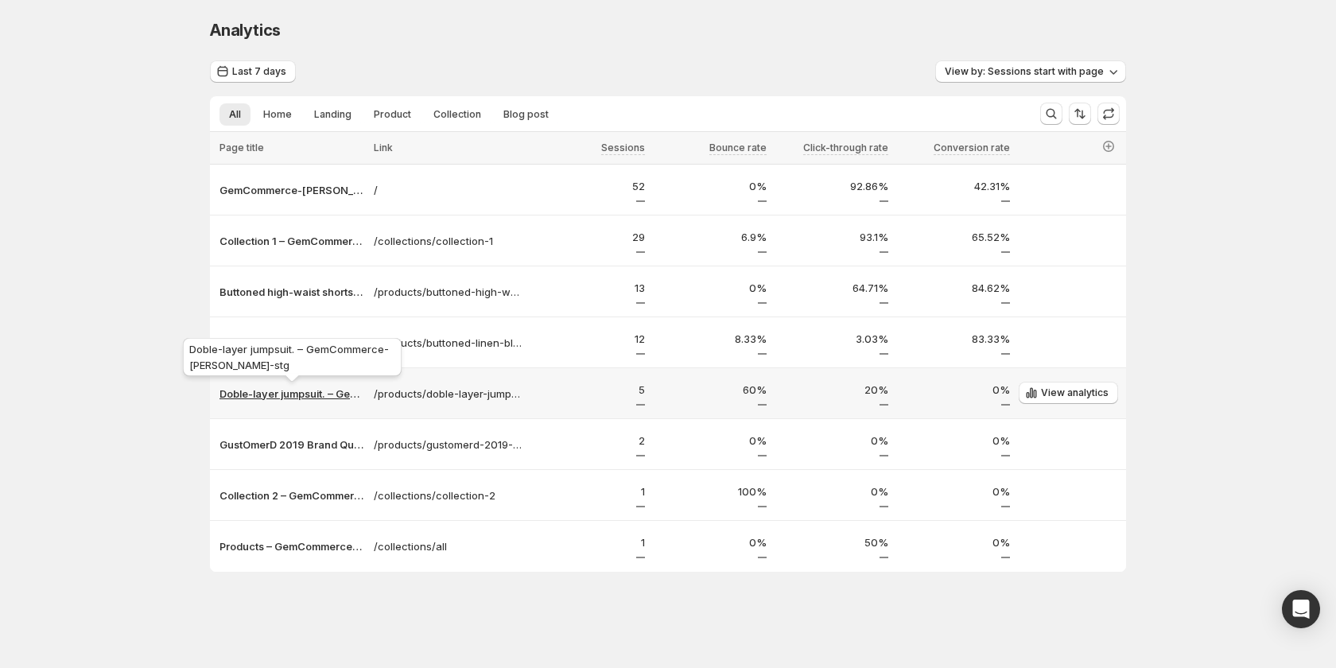
click at [274, 395] on p "Doble-layer jumpsuit. – GemCommerce-sandy-stg" at bounding box center [292, 394] width 145 height 16
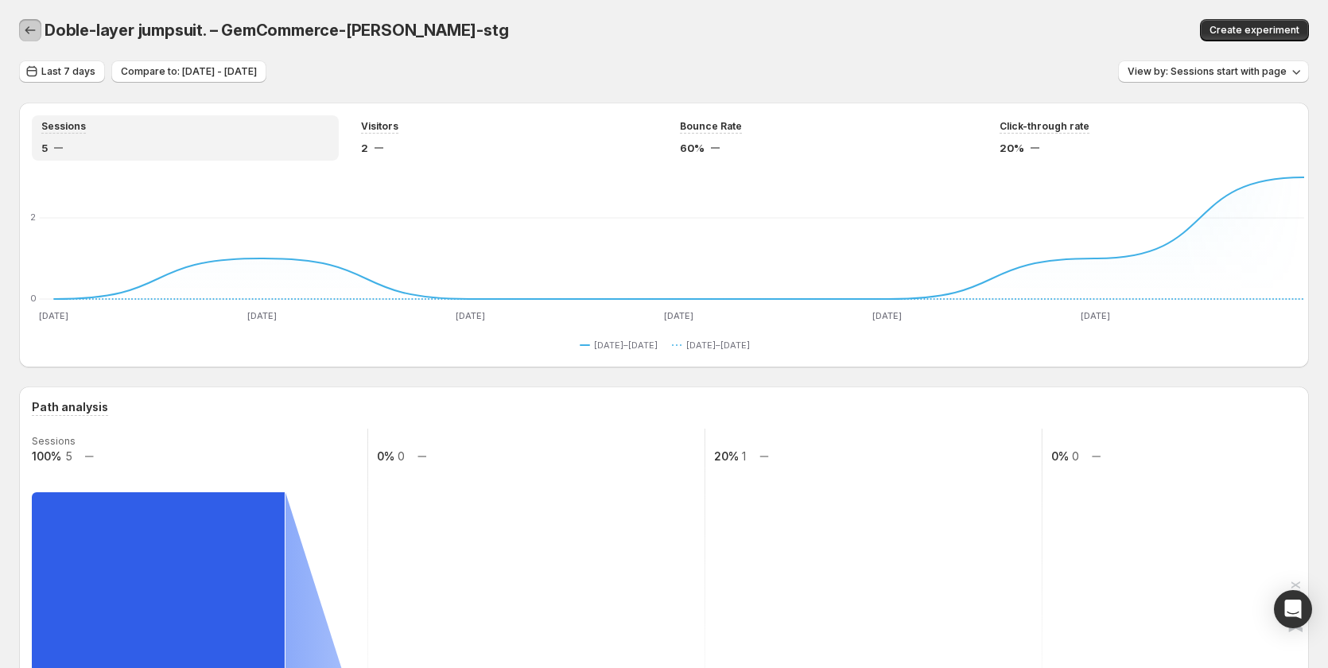
click at [26, 25] on icon "button" at bounding box center [30, 30] width 16 height 16
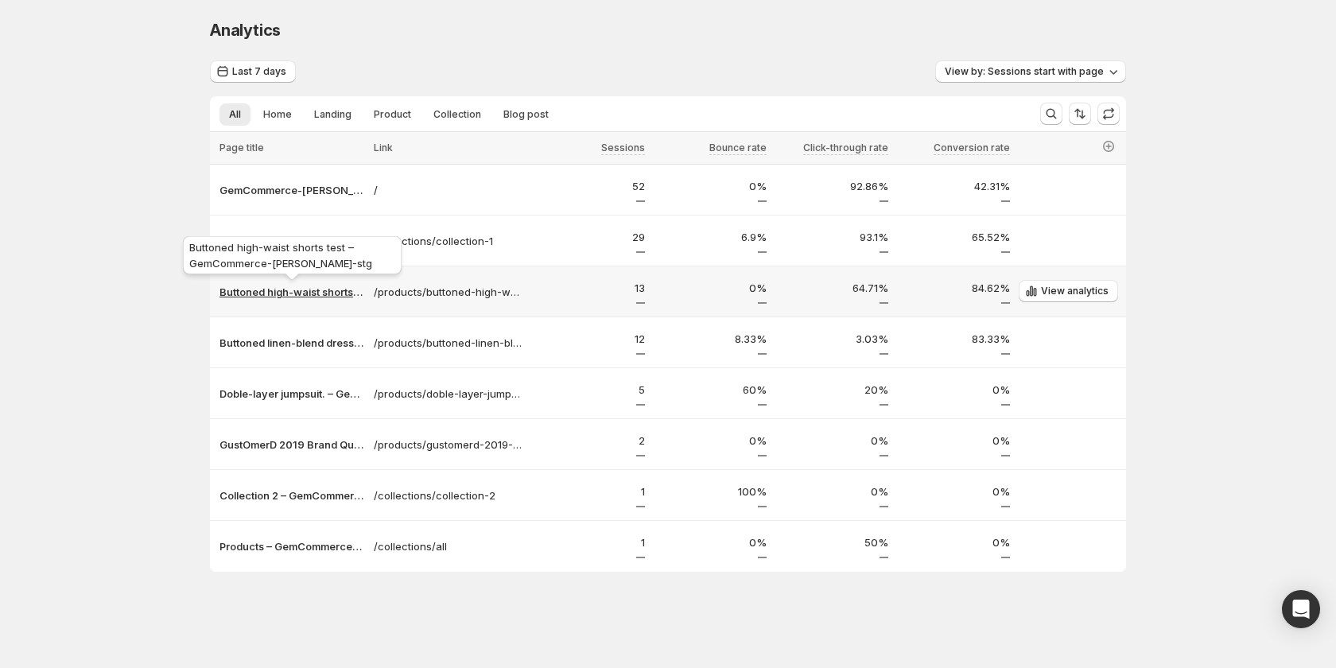
click at [299, 291] on p "Buttoned high-waist shorts test – GemCommerce-sandy-stg" at bounding box center [292, 292] width 145 height 16
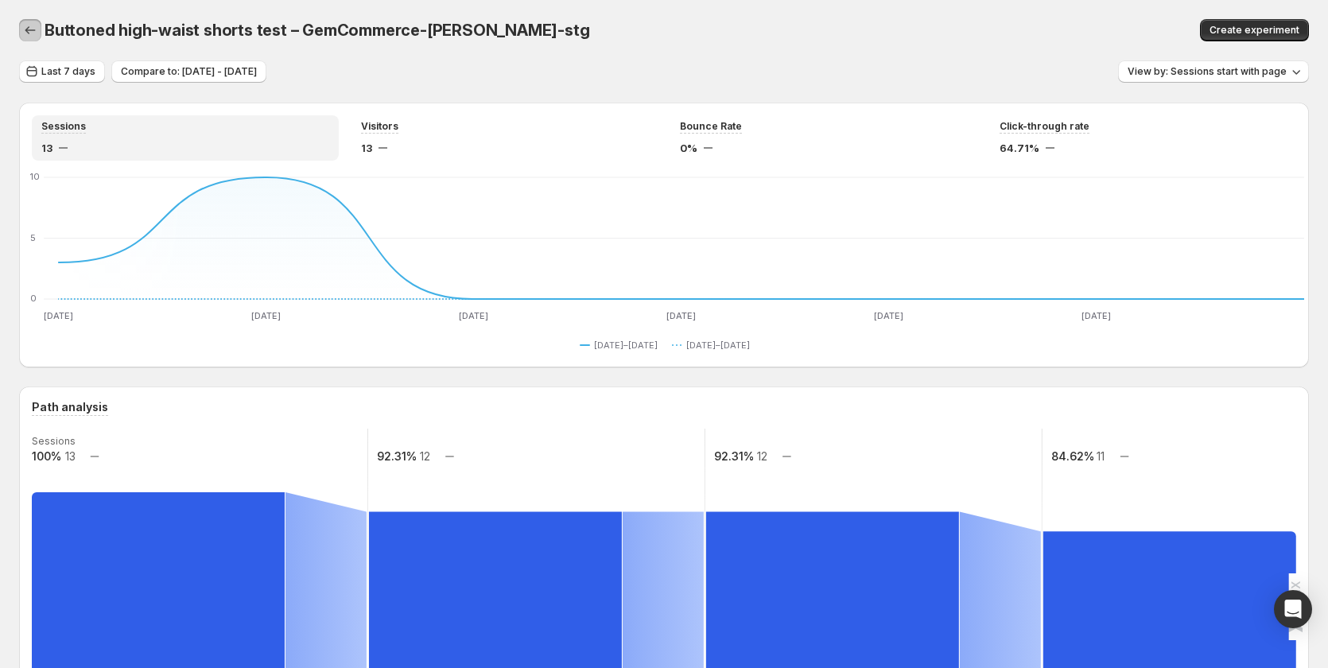
click at [20, 26] on button "button" at bounding box center [30, 30] width 22 height 22
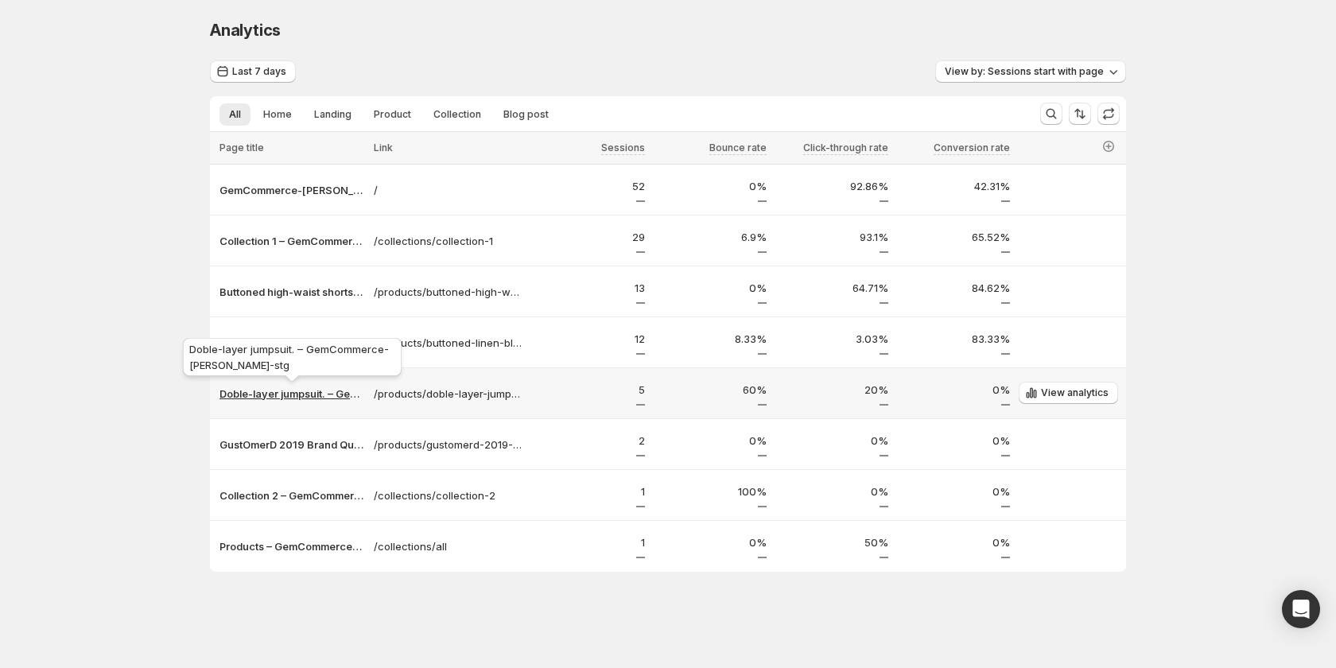
click at [341, 395] on p "Doble-layer jumpsuit. – GemCommerce-sandy-stg" at bounding box center [292, 394] width 145 height 16
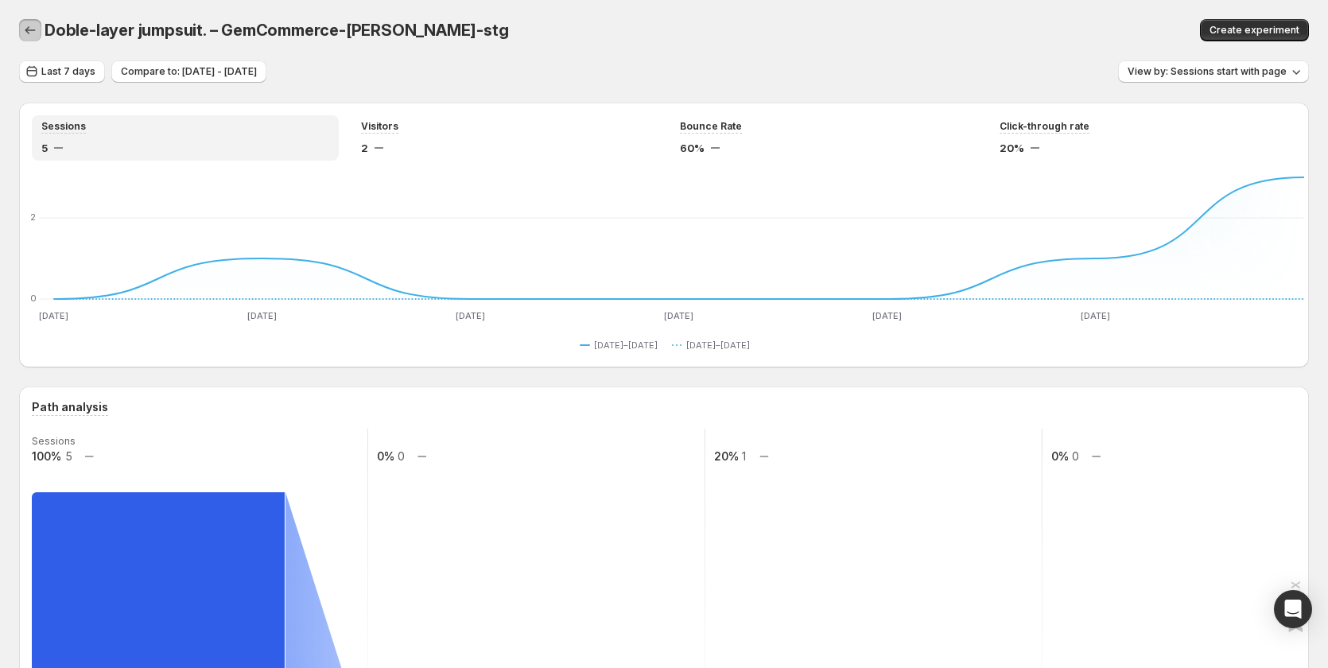
click at [35, 33] on icon "button" at bounding box center [30, 30] width 16 height 16
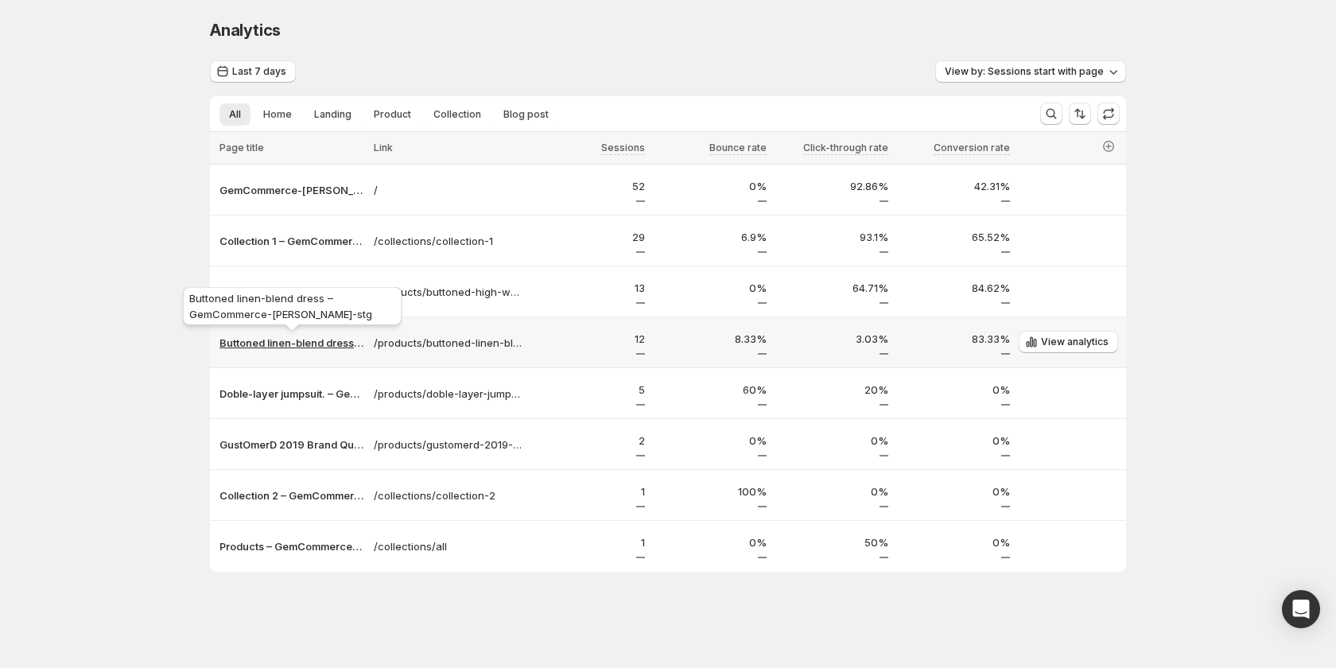
click at [267, 344] on p "Buttoned linen-blend dress – GemCommerce-sandy-stg" at bounding box center [292, 343] width 145 height 16
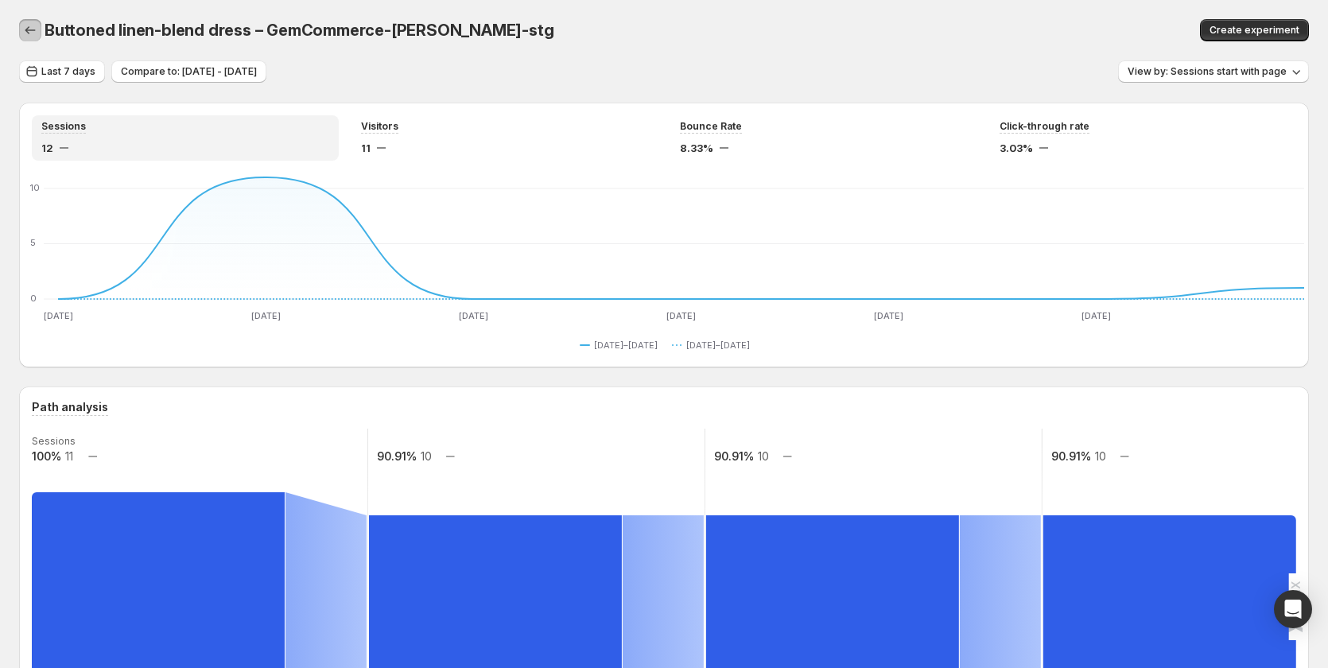
click at [34, 36] on icon "button" at bounding box center [30, 30] width 16 height 16
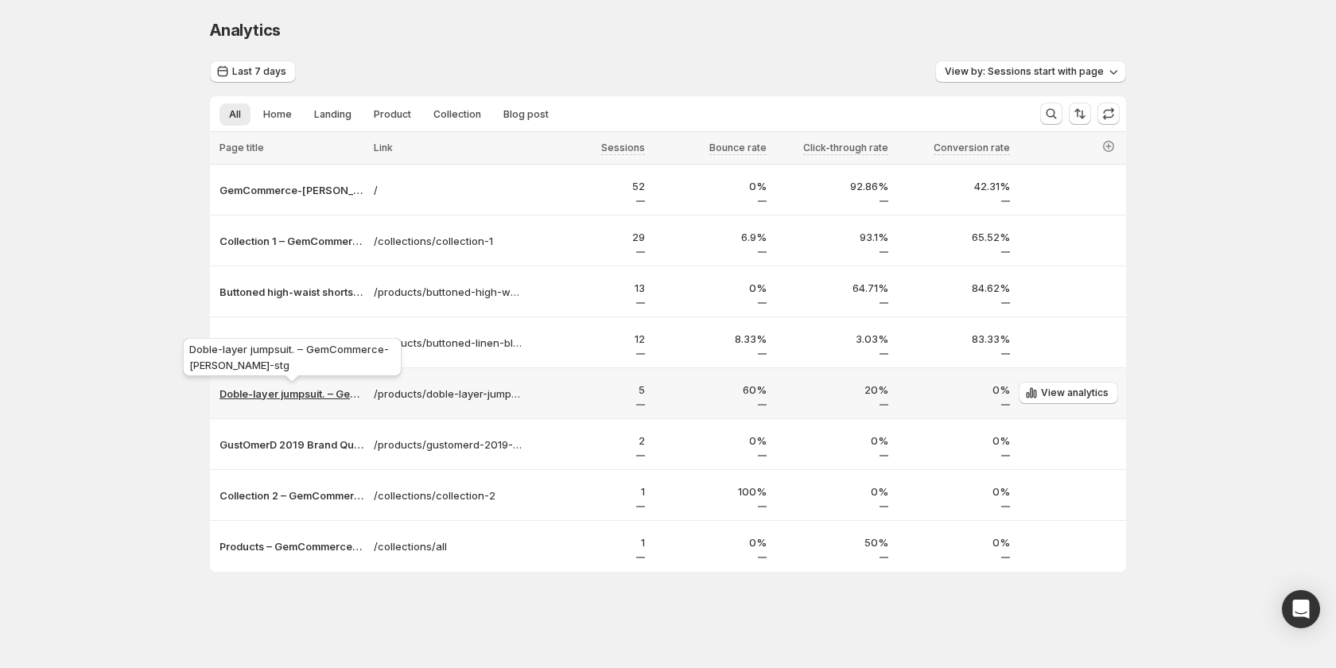
click at [303, 399] on p "Doble-layer jumpsuit. – GemCommerce-sandy-stg" at bounding box center [292, 394] width 145 height 16
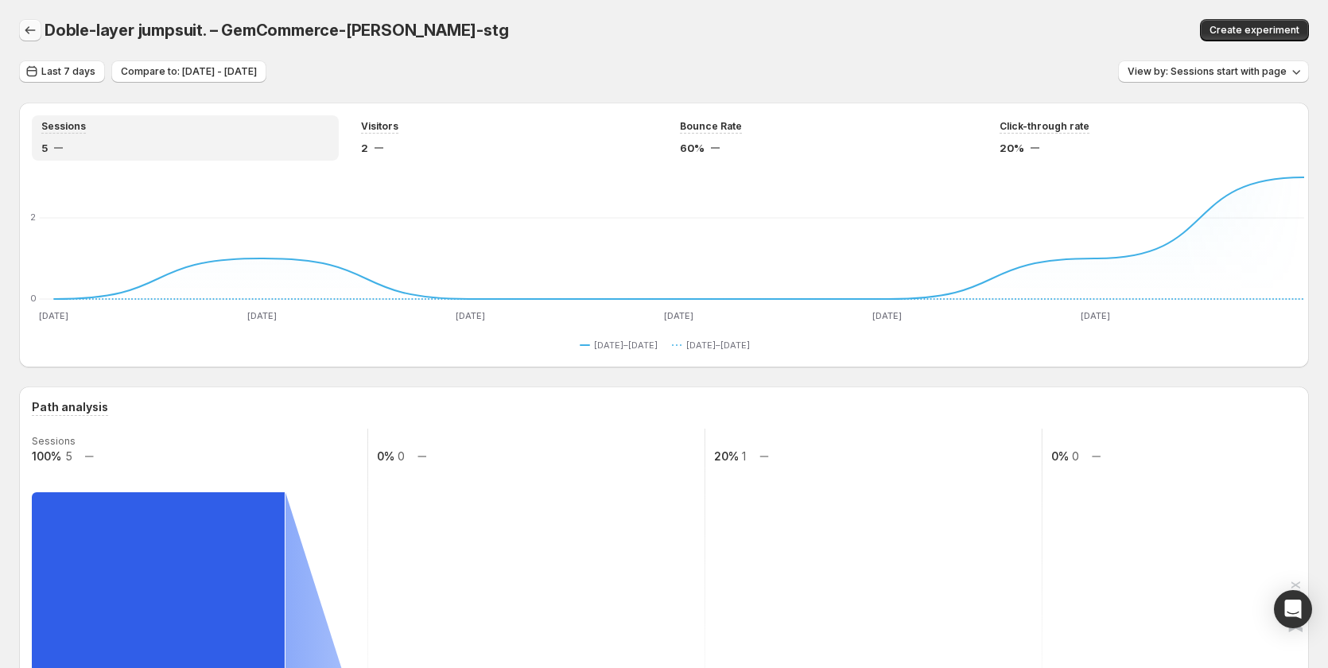
click at [27, 31] on icon "button" at bounding box center [30, 30] width 10 height 8
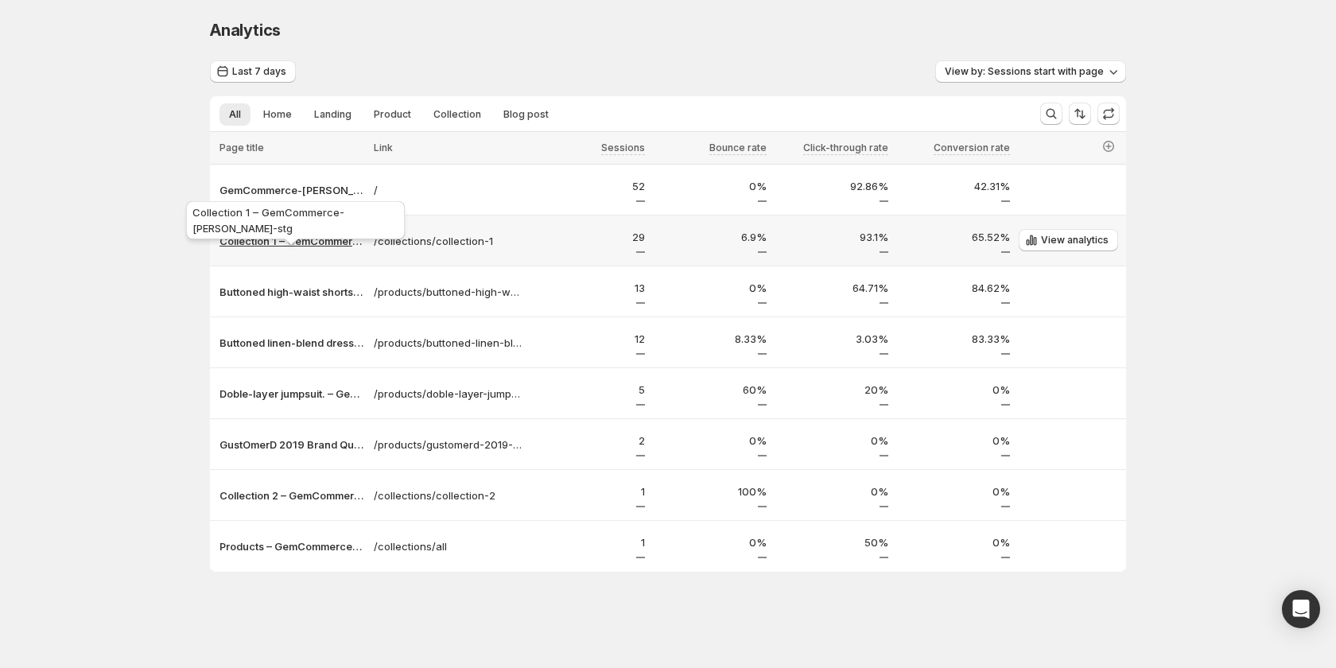
click at [323, 240] on p "Collection 1 – GemCommerce-sandy-stg" at bounding box center [292, 241] width 145 height 16
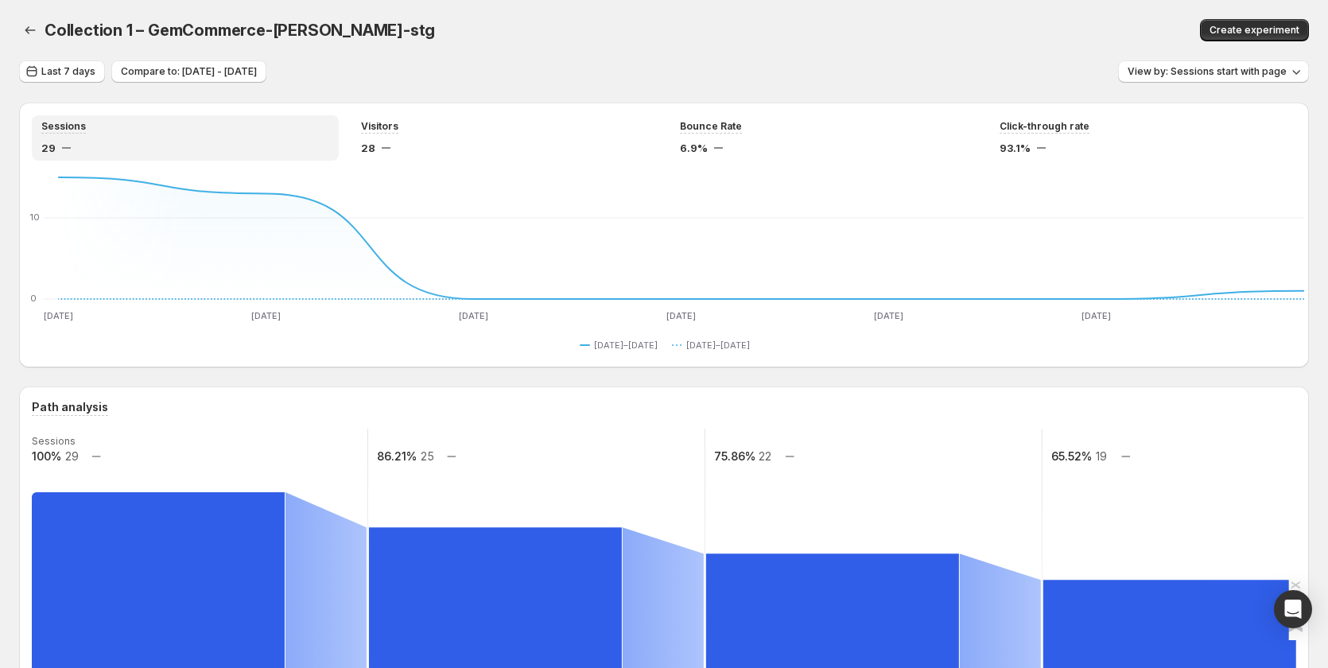
click at [437, 42] on div "Collection 1 – GemCommerce-sandy-stg. This page is ready Collection 1 – GemComm…" at bounding box center [664, 30] width 1290 height 60
click at [72, 72] on span "Last 7 days" at bounding box center [68, 71] width 54 height 13
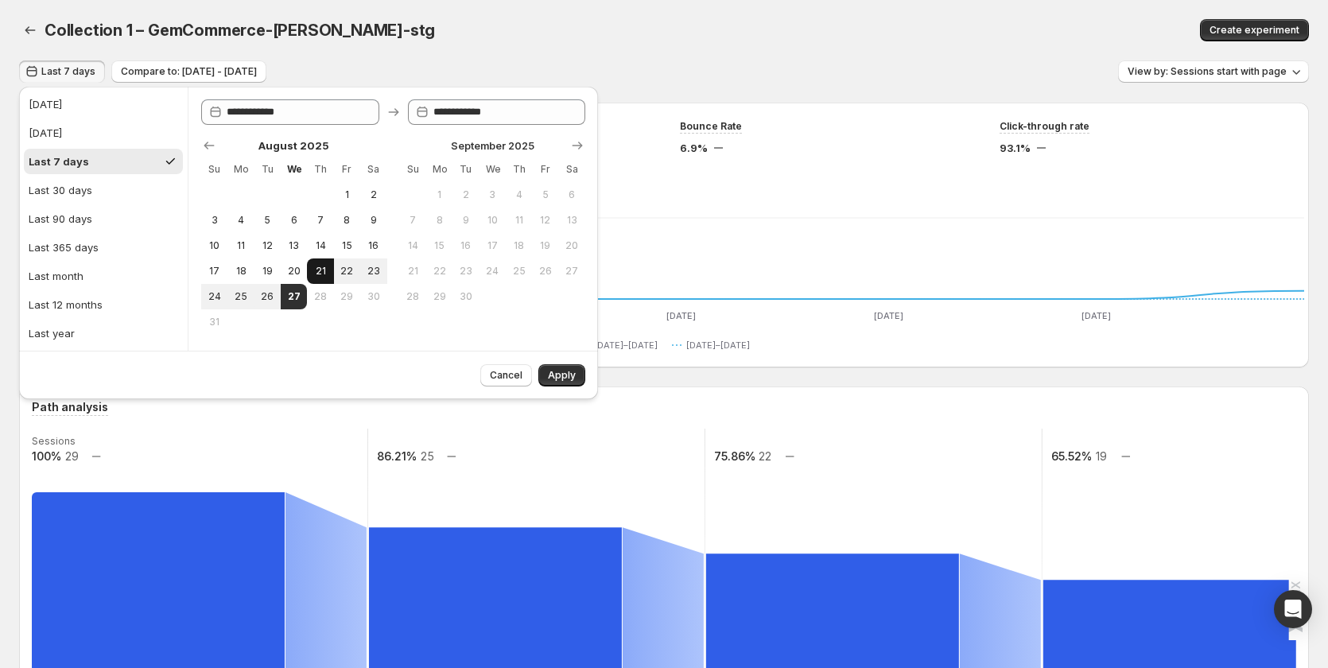
click at [317, 268] on span "21" at bounding box center [320, 271] width 14 height 13
drag, startPoint x: 262, startPoint y: 294, endPoint x: 327, endPoint y: 299, distance: 64.7
click at [262, 293] on span "26" at bounding box center [268, 296] width 14 height 13
type input "**********"
click at [576, 372] on button "Apply" at bounding box center [561, 375] width 47 height 22
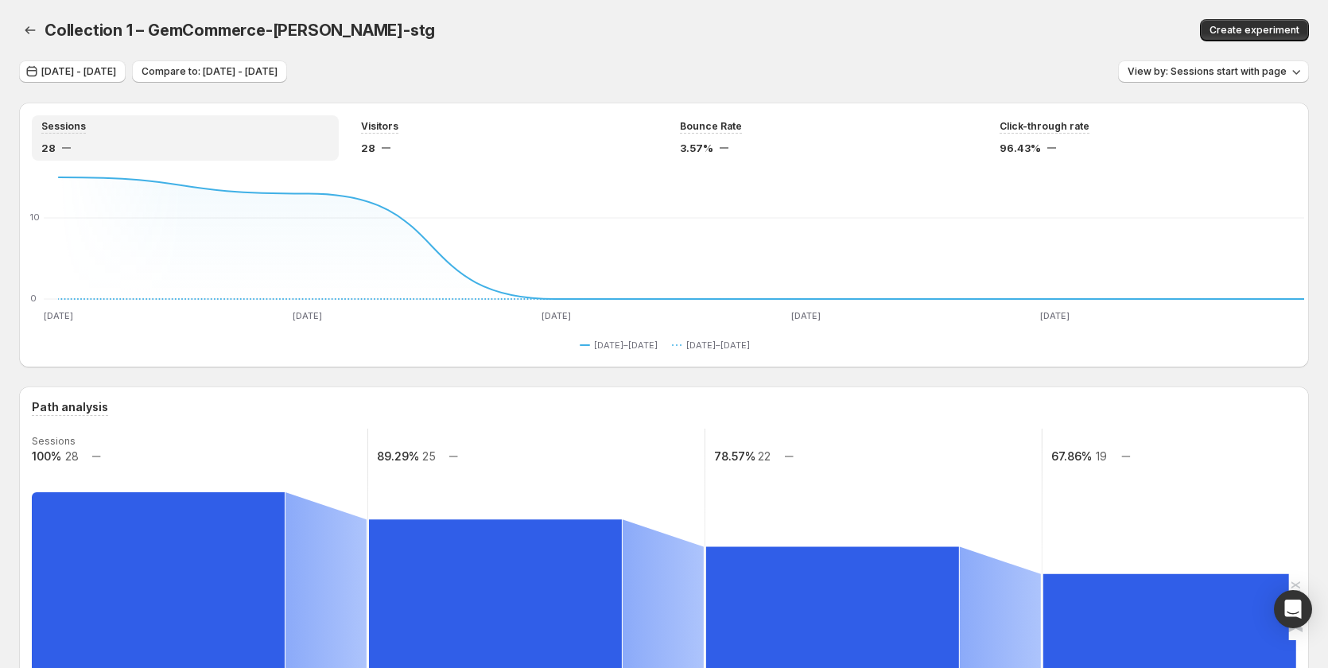
click at [565, 26] on div "Collection 1 – GemCommerce-sandy-stg" at bounding box center [428, 30] width 767 height 22
click at [753, 122] on div "Bounce Rate" at bounding box center [824, 127] width 288 height 14
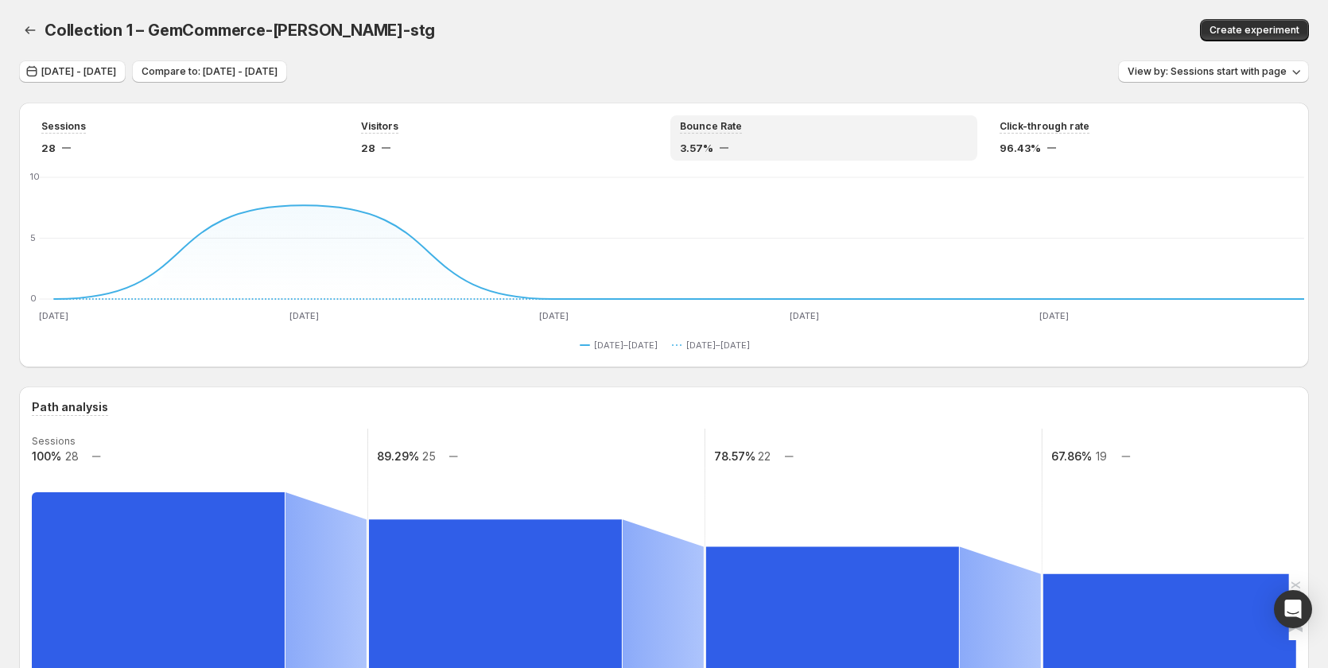
click at [477, 110] on div "Sessions 28 Visitors 28 Bounce Rate 3.57% Click-through rate 96.43% Aug 21 Aug …" at bounding box center [664, 235] width 1290 height 265
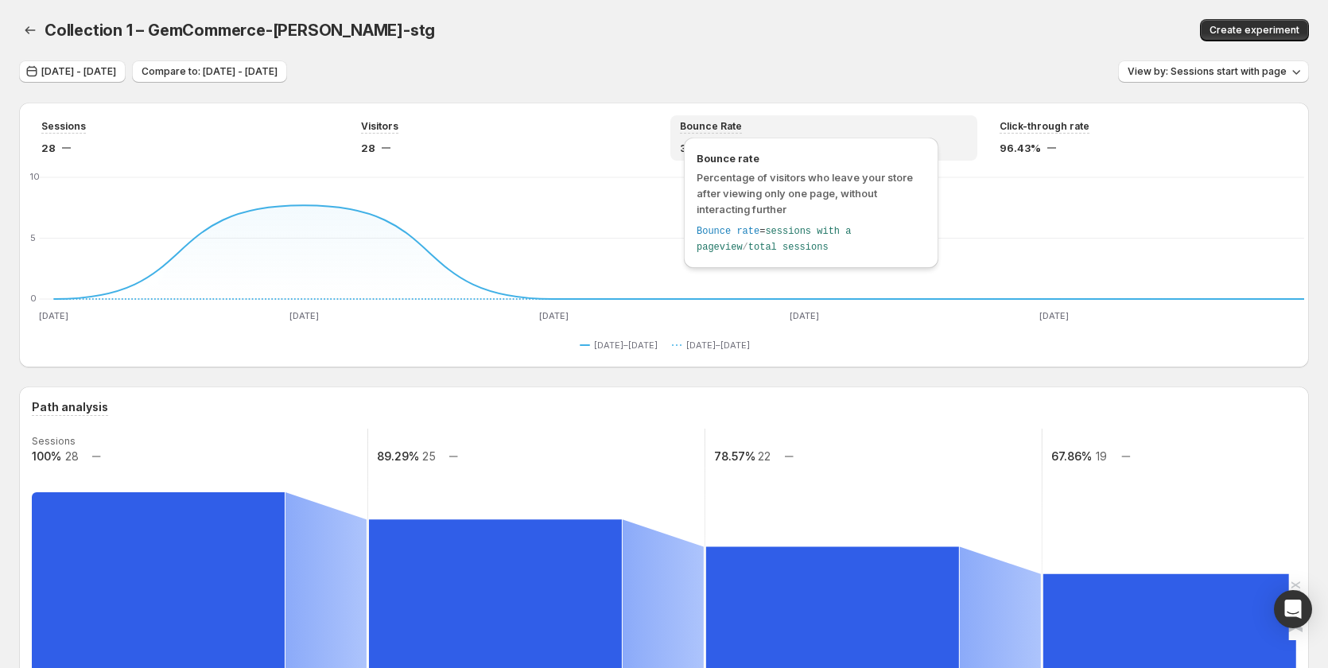
click at [735, 124] on span "Bounce Rate" at bounding box center [711, 126] width 62 height 13
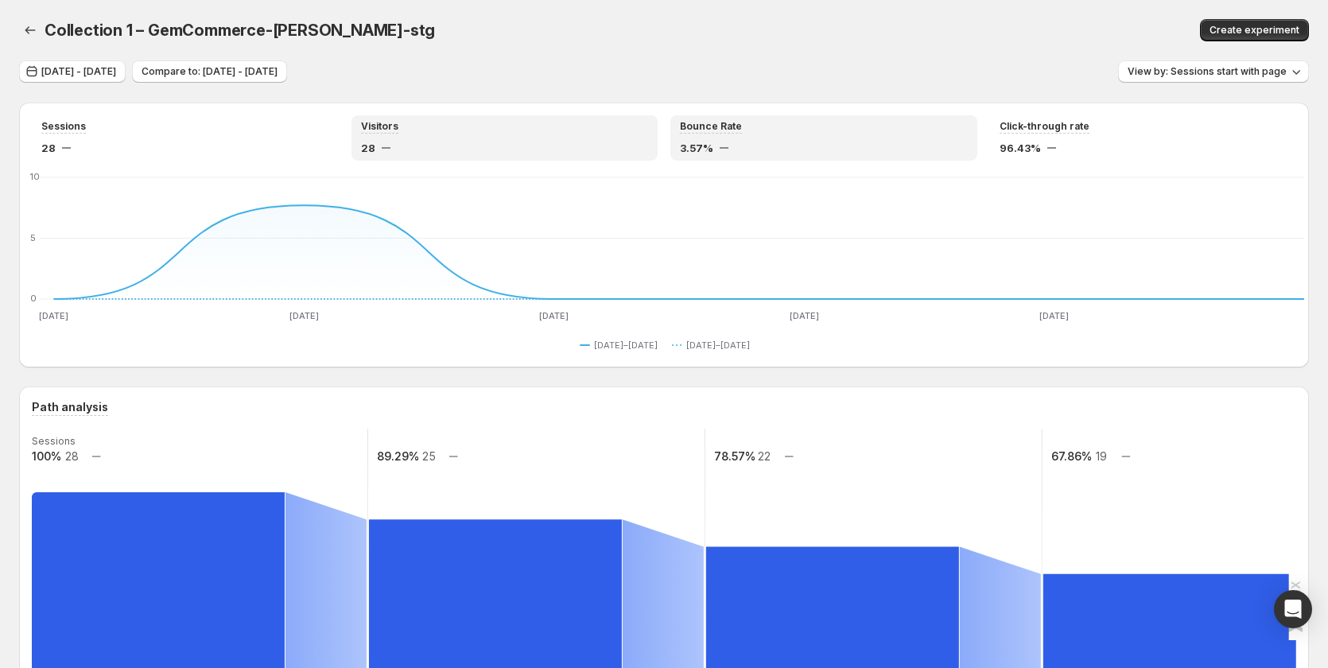
click at [486, 124] on div "Visitors" at bounding box center [505, 127] width 288 height 14
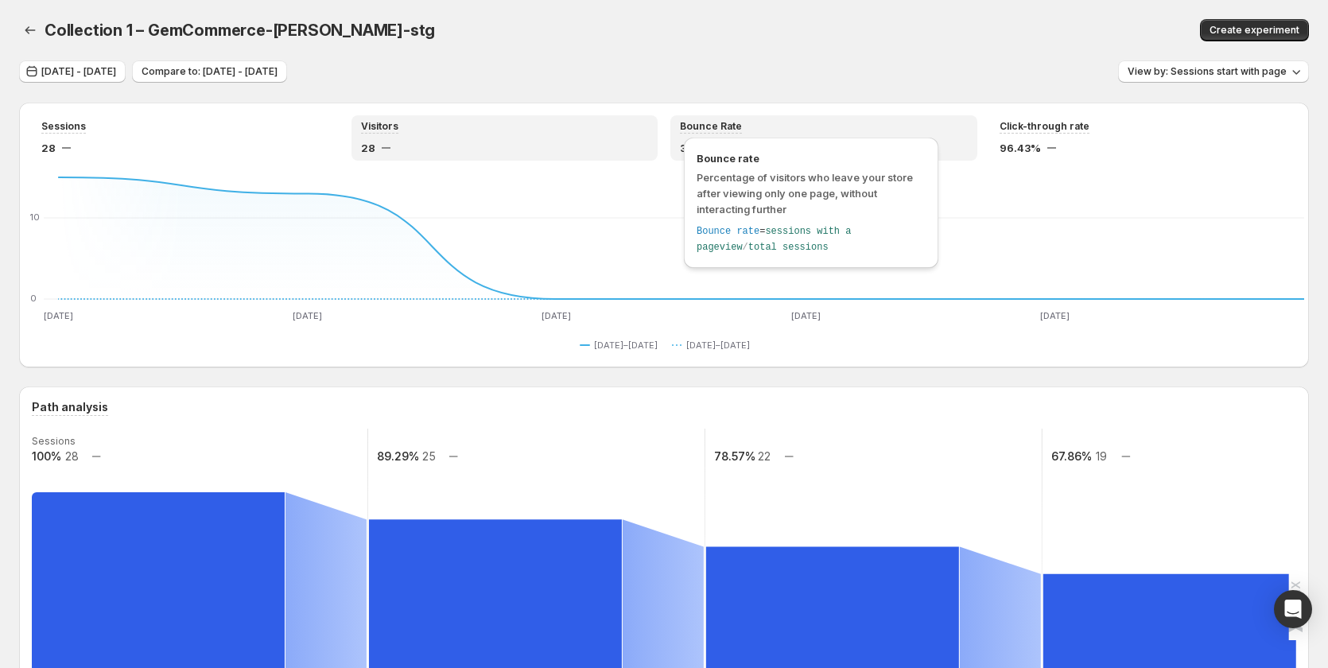
click at [742, 128] on span "Bounce Rate" at bounding box center [711, 126] width 62 height 13
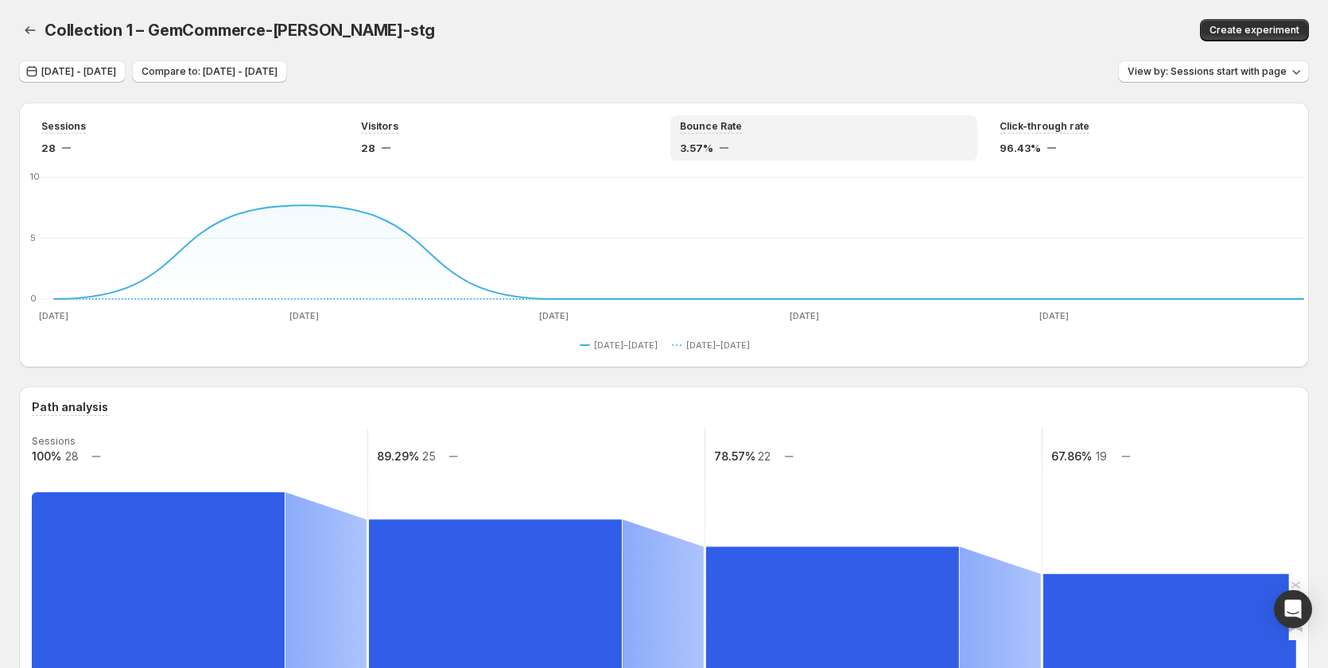
click at [501, 82] on div "Aug 21, 2025 - Aug 26, 2025 Compare to: Aug 15, 2025 - Aug 20, 2025 View by: Se…" at bounding box center [664, 71] width 1290 height 23
click at [442, 145] on div "28" at bounding box center [505, 148] width 288 height 16
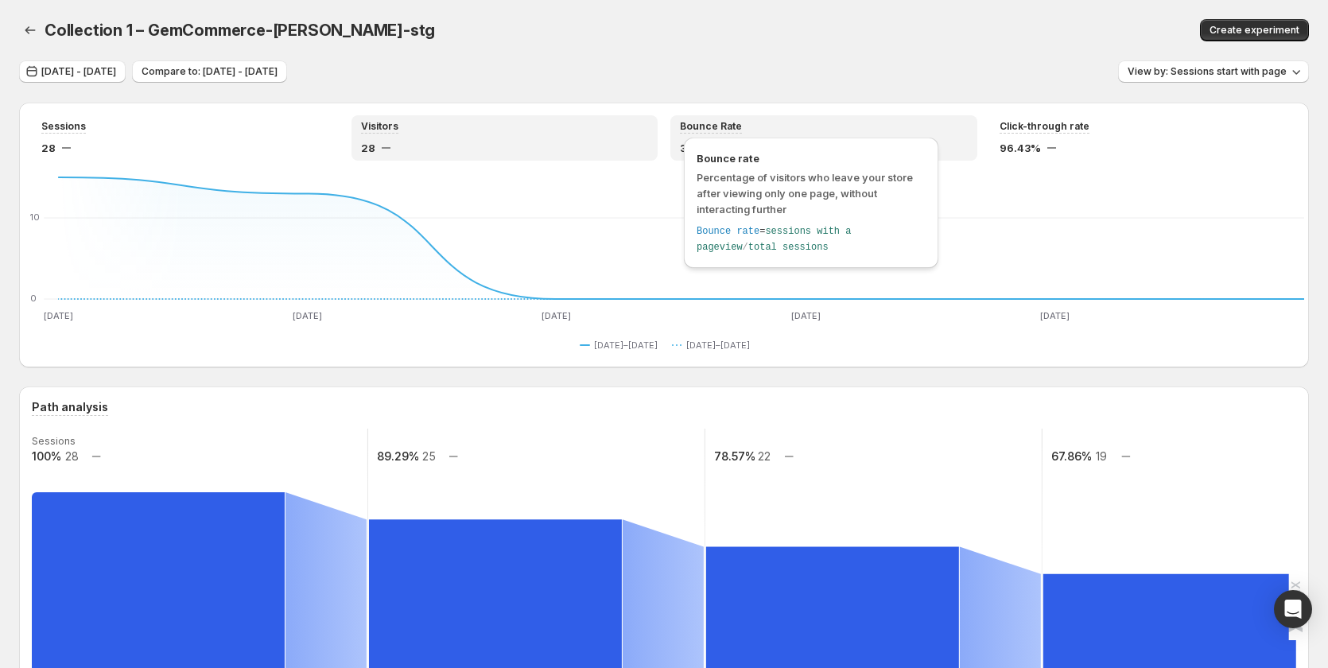
click at [710, 129] on span "Bounce Rate" at bounding box center [711, 126] width 62 height 13
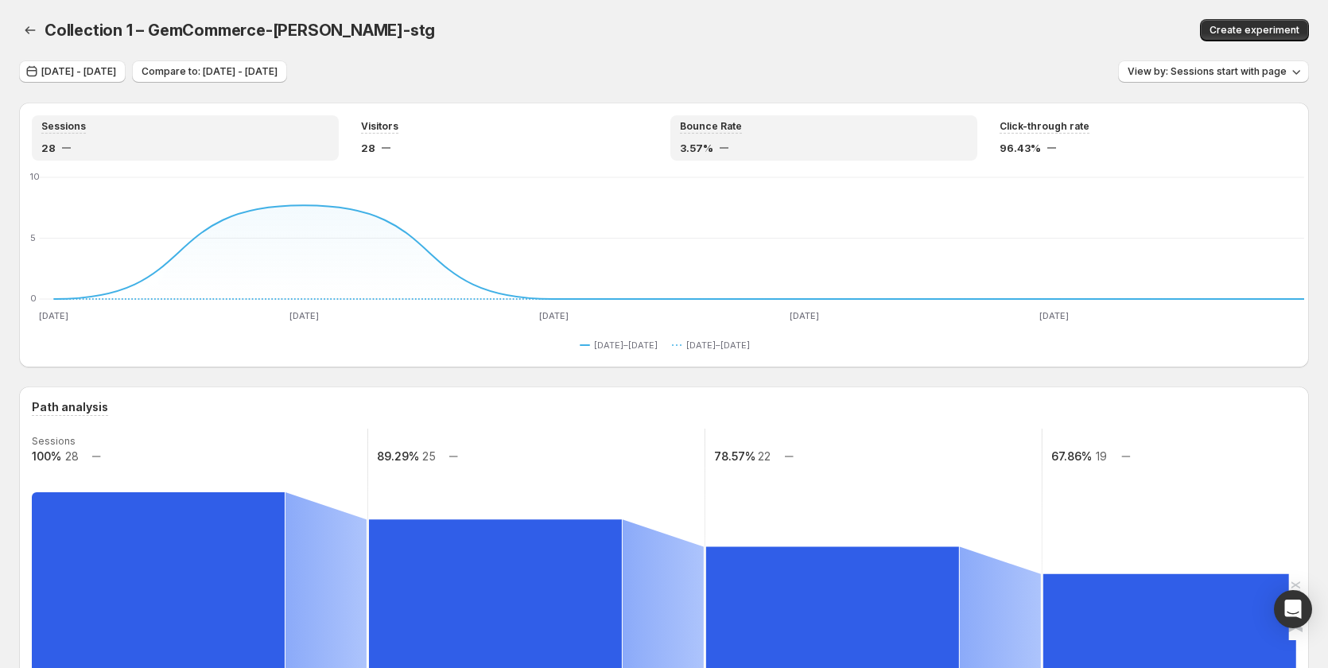
click at [106, 145] on div "28" at bounding box center [185, 148] width 288 height 16
click at [680, 145] on div "Bounce Rate 3.57%" at bounding box center [824, 137] width 307 height 45
click at [266, 147] on div "28" at bounding box center [185, 148] width 288 height 16
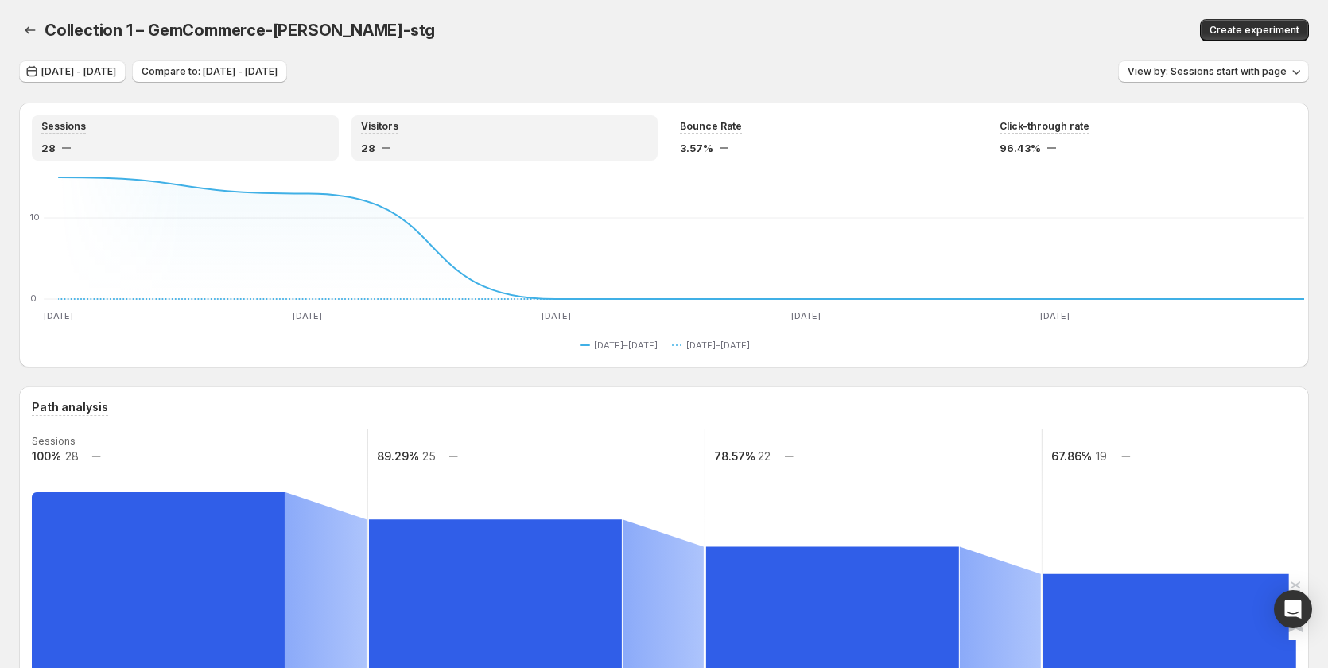
click at [426, 152] on div "28" at bounding box center [505, 148] width 288 height 16
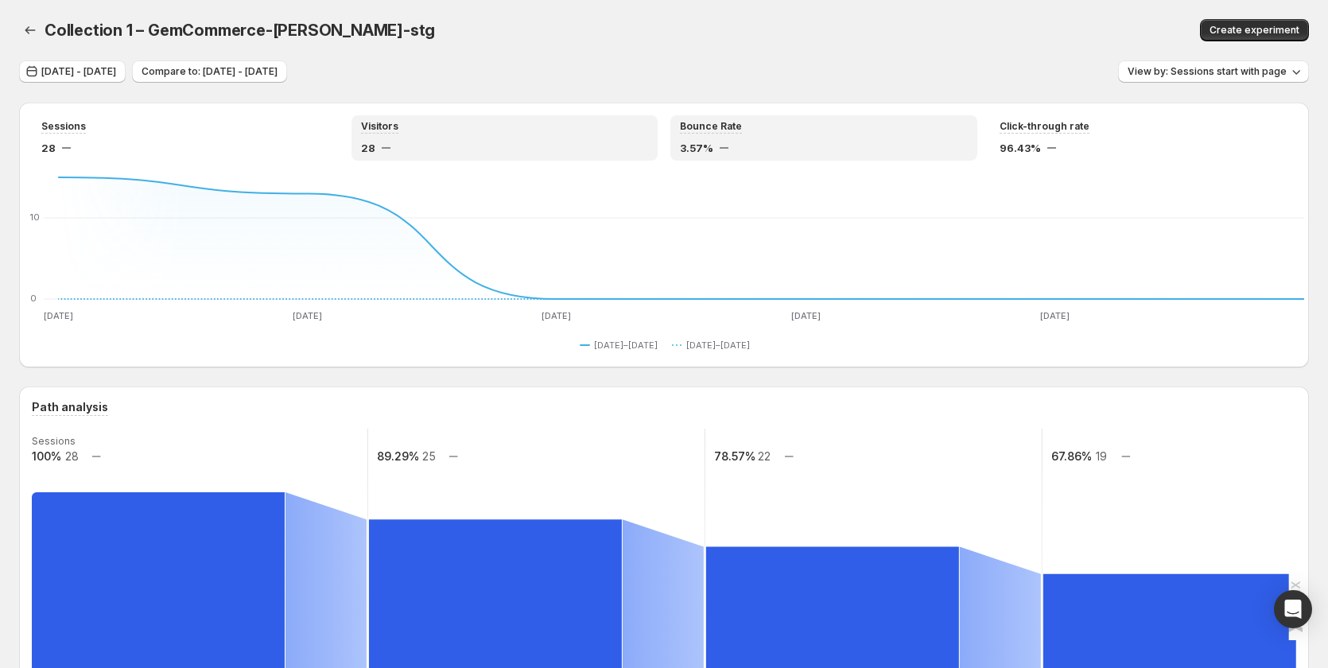
click at [707, 147] on span "3.57%" at bounding box center [696, 148] width 33 height 16
click at [441, 146] on div "28" at bounding box center [505, 148] width 288 height 16
click at [792, 139] on div "Bounce Rate 3.57%" at bounding box center [824, 138] width 288 height 36
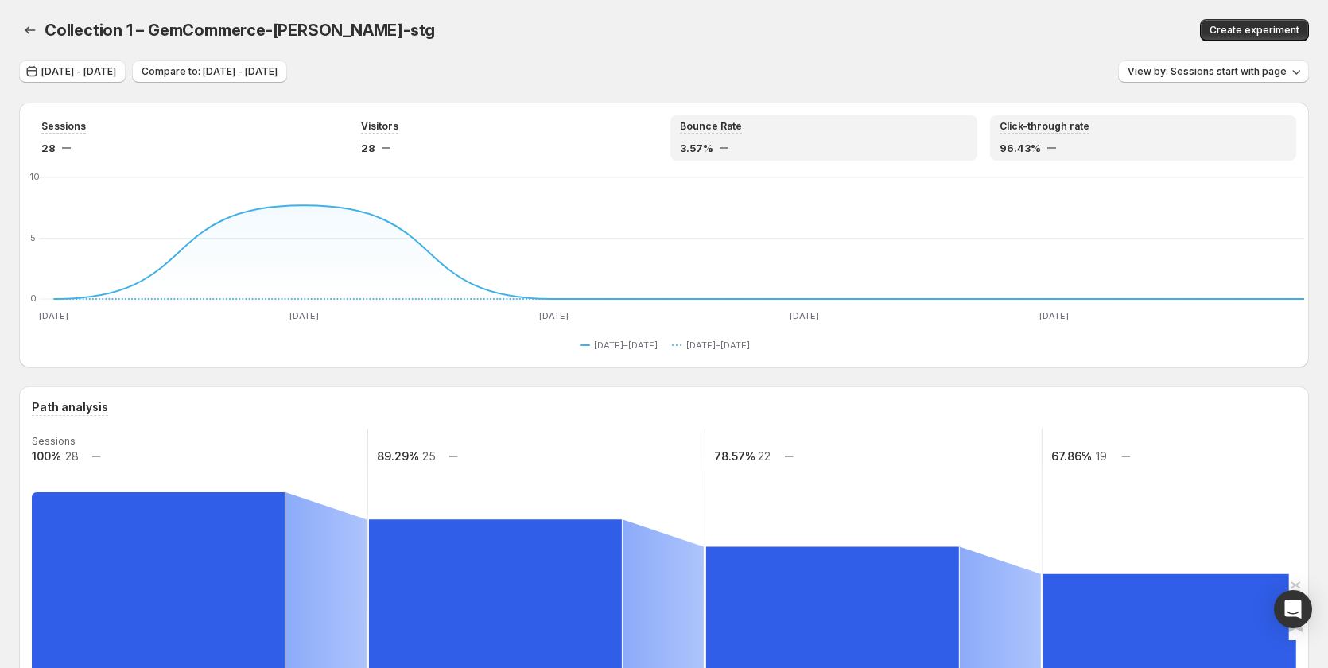
click at [1032, 150] on span "96.43%" at bounding box center [1020, 148] width 41 height 16
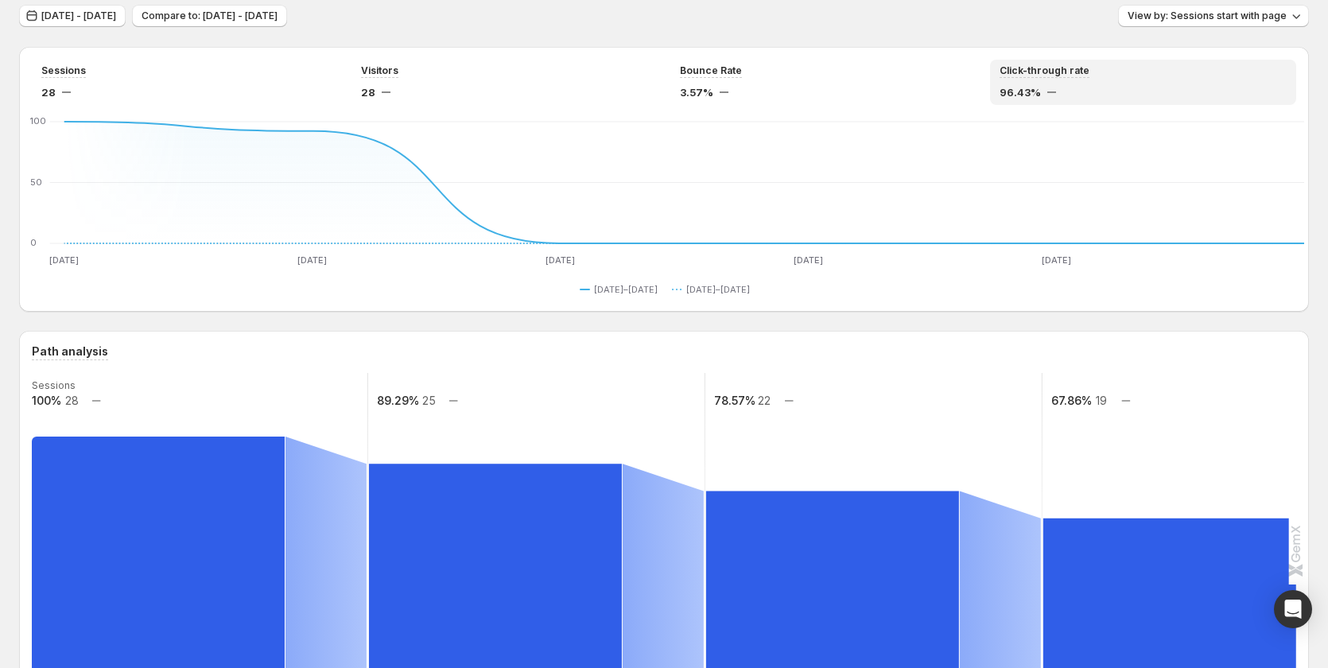
scroll to position [239, 0]
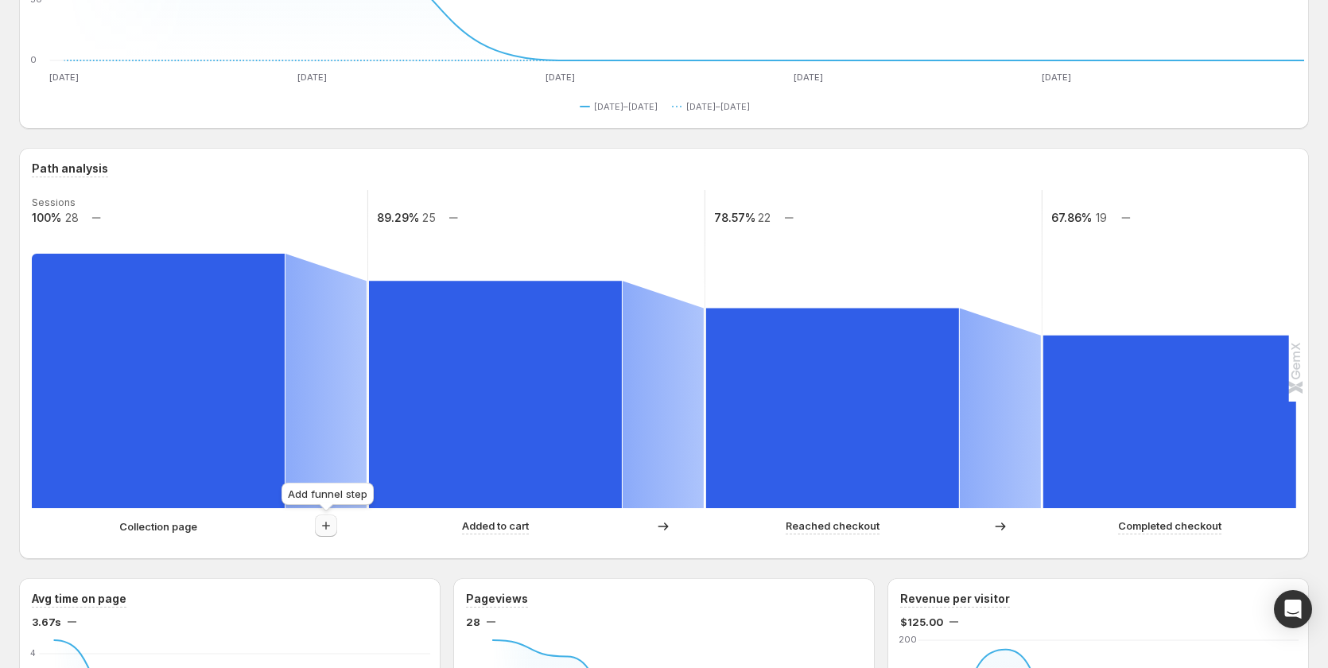
click at [330, 528] on icon "button" at bounding box center [326, 526] width 16 height 16
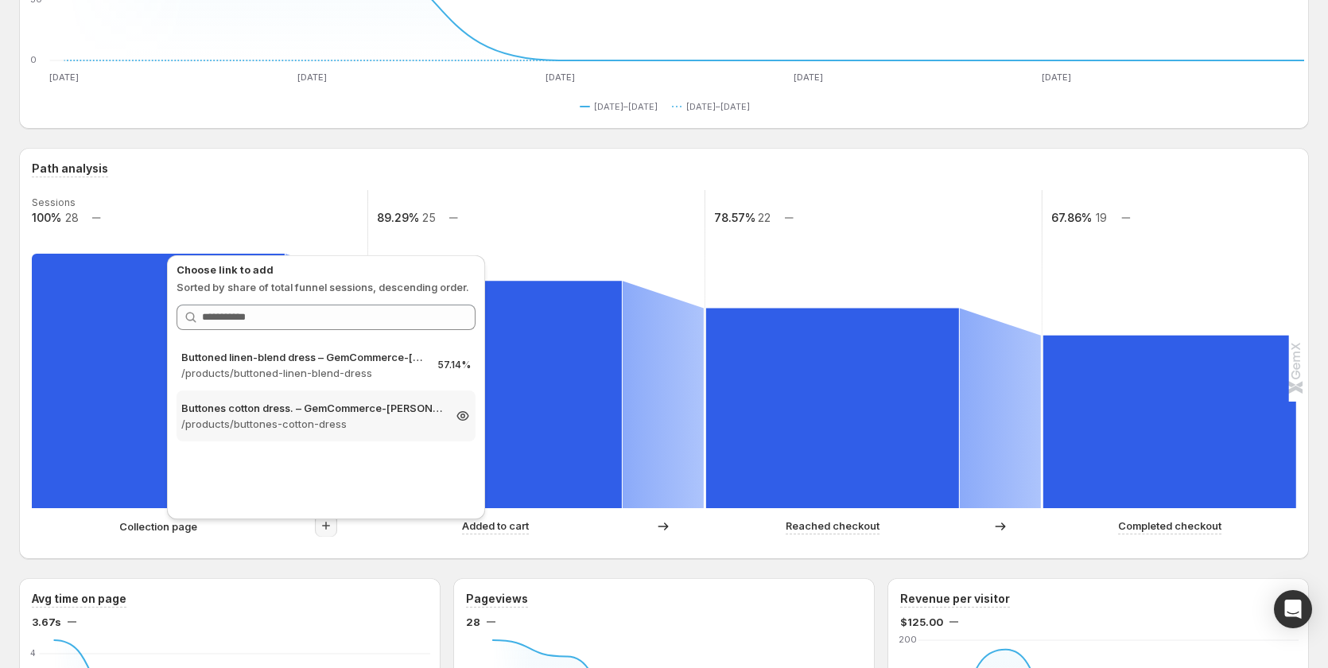
click at [367, 415] on p "Buttones cotton dress. – GemCommerce-sandy-stg" at bounding box center [311, 408] width 261 height 16
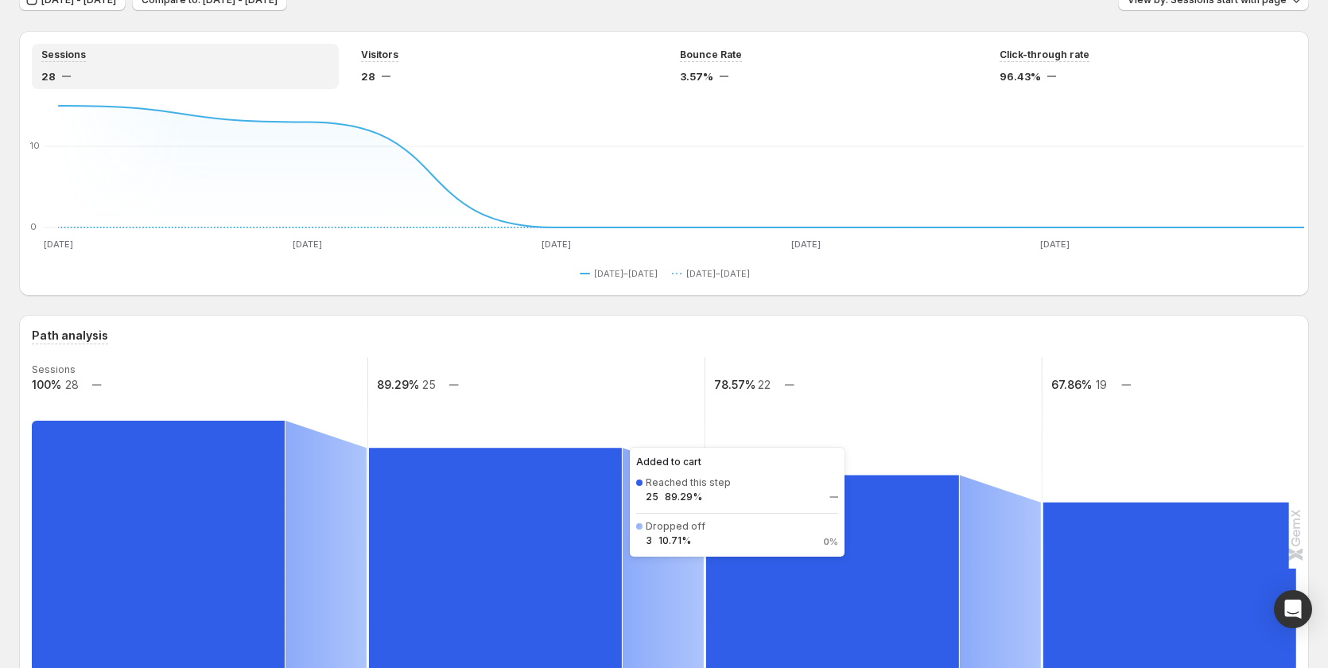
scroll to position [159, 0]
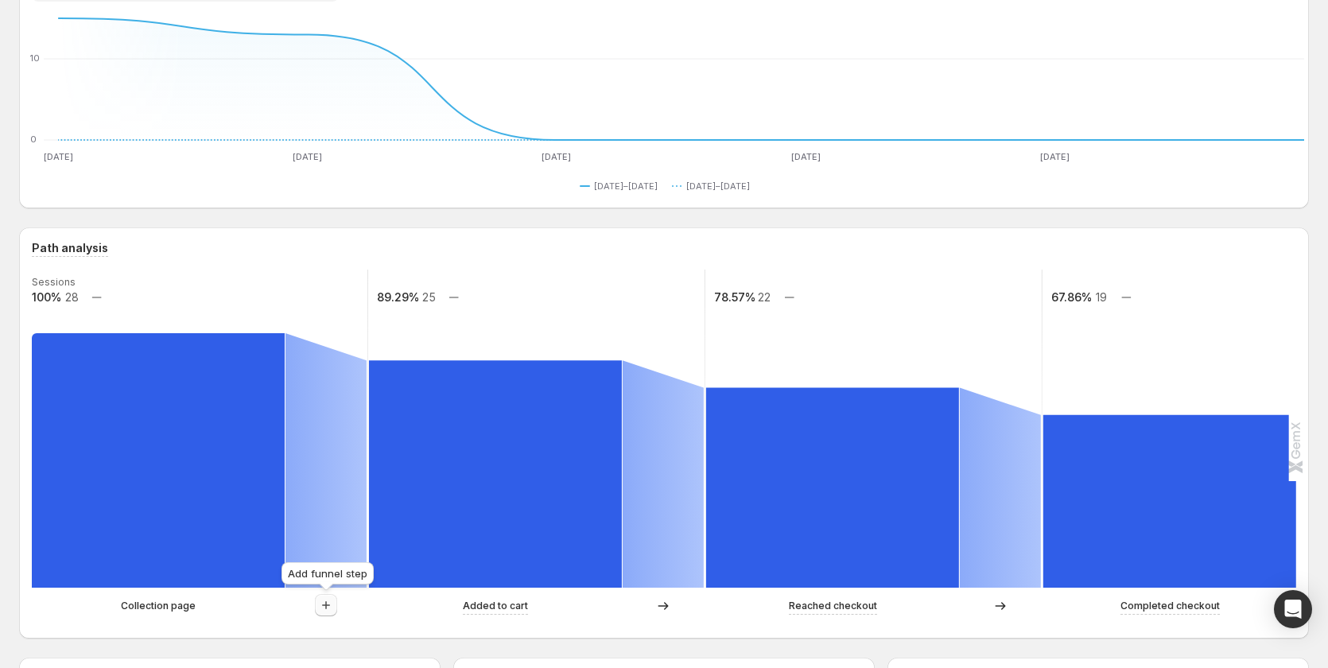
click at [321, 608] on icon "button" at bounding box center [326, 605] width 16 height 16
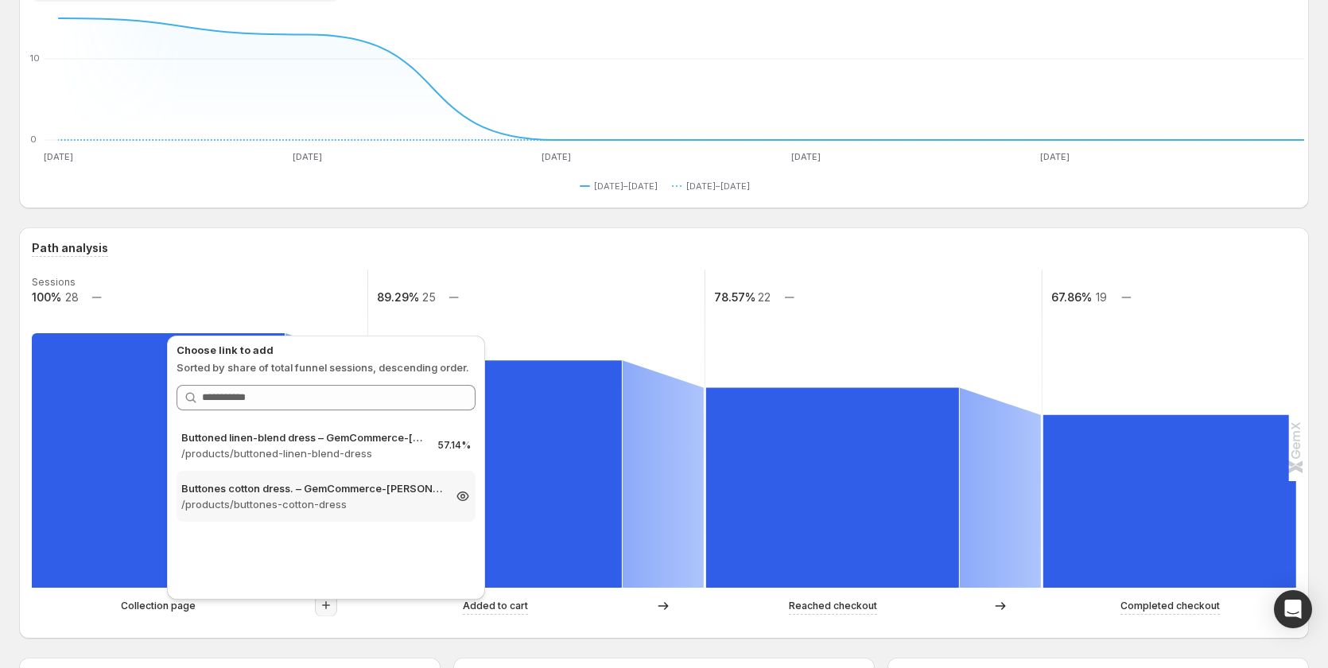
click at [316, 497] on p "/products/buttones-cotton-dress" at bounding box center [311, 504] width 261 height 16
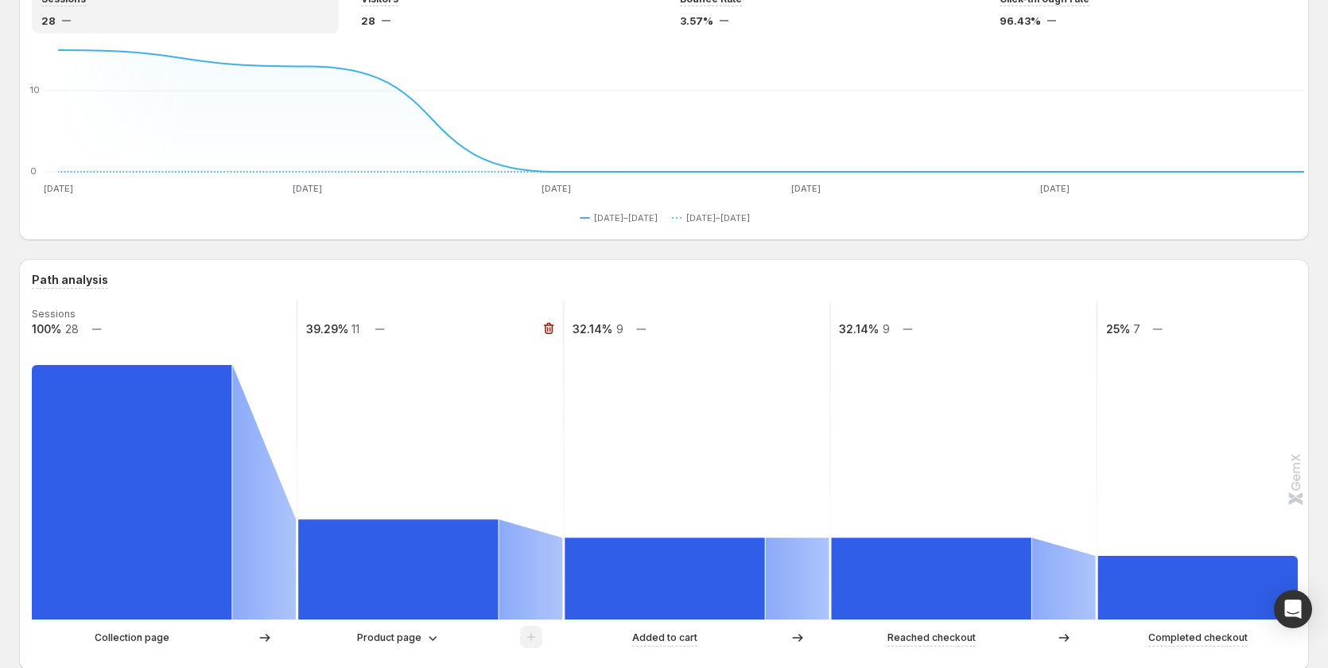
scroll to position [71, 0]
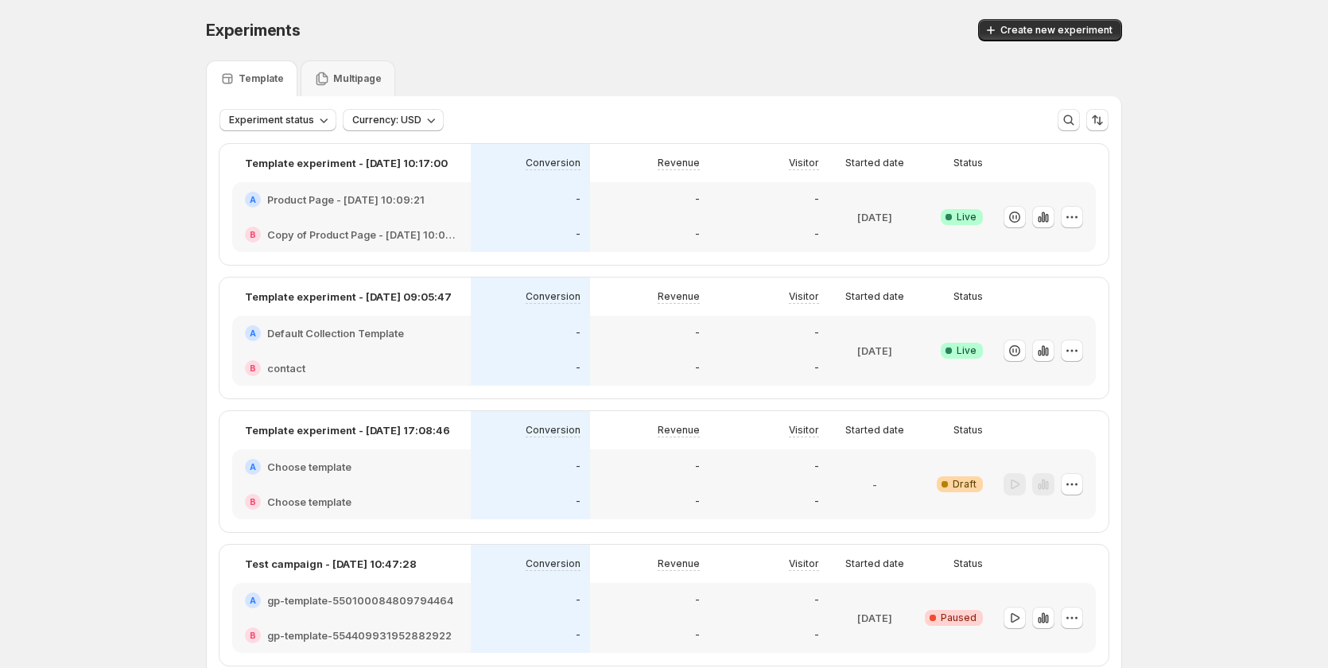
click at [641, 208] on div "-" at bounding box center [649, 199] width 119 height 35
